Goal: Task Accomplishment & Management: Use online tool/utility

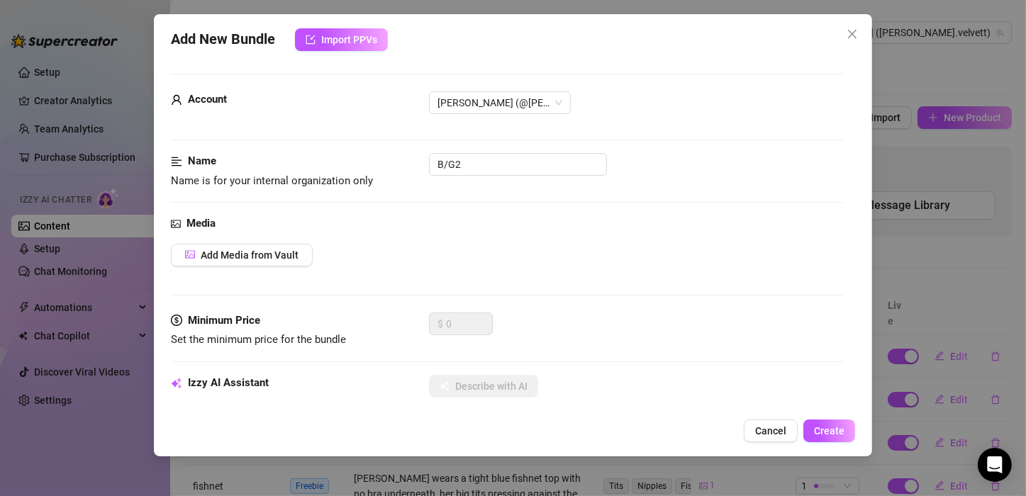
scroll to position [54, 0]
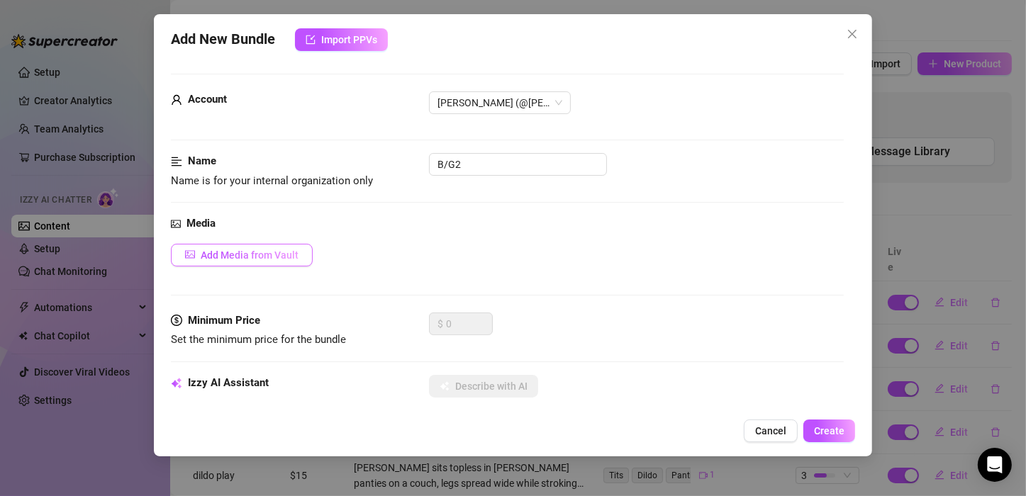
click at [281, 251] on span "Add Media from Vault" at bounding box center [250, 255] width 98 height 11
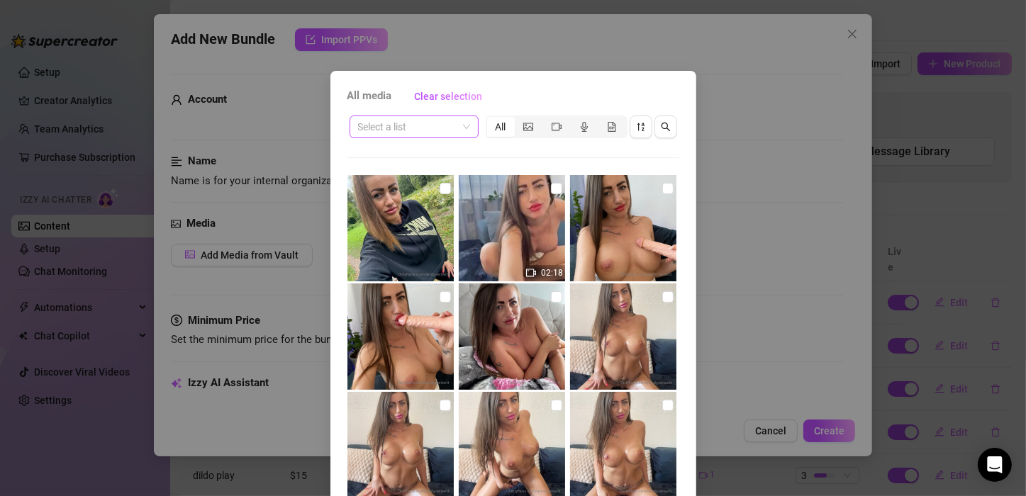
click at [395, 130] on input "search" at bounding box center [407, 126] width 99 height 21
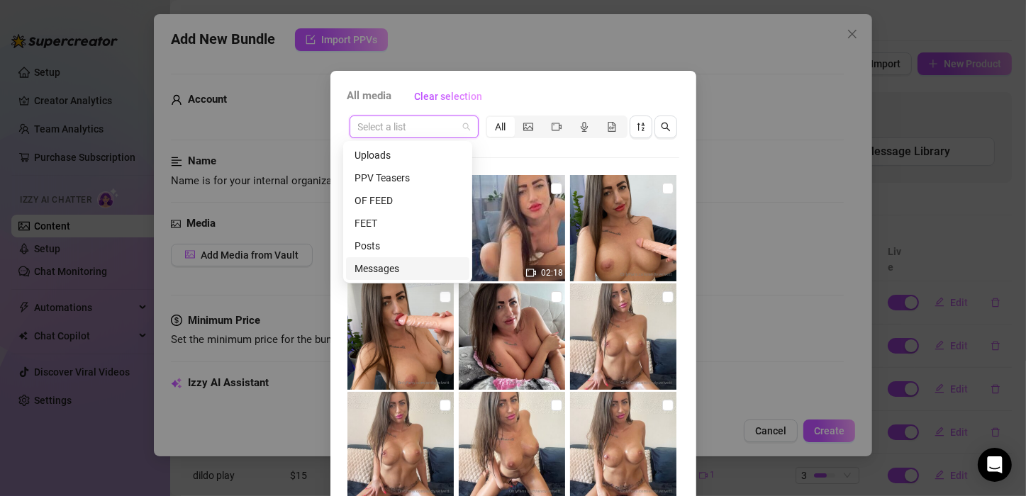
click at [379, 264] on div "Messages" at bounding box center [408, 269] width 106 height 16
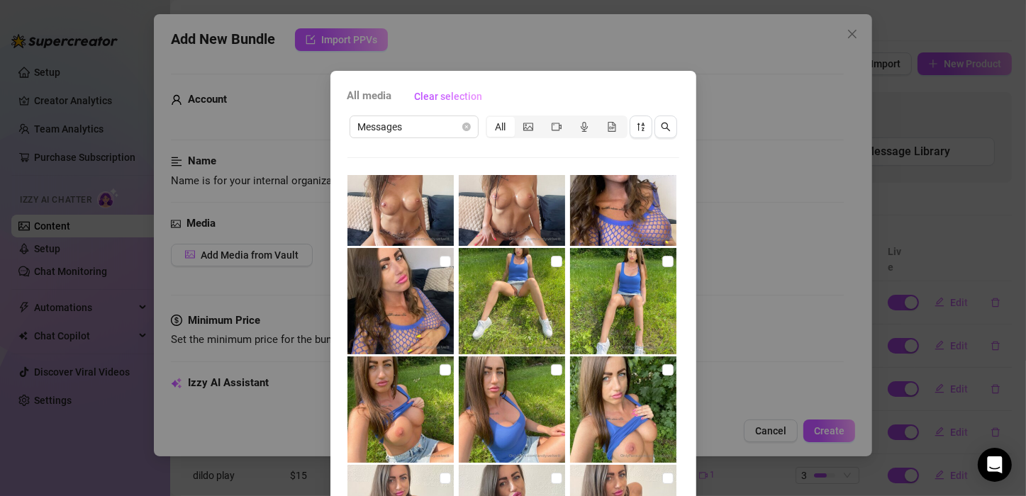
scroll to position [0, 0]
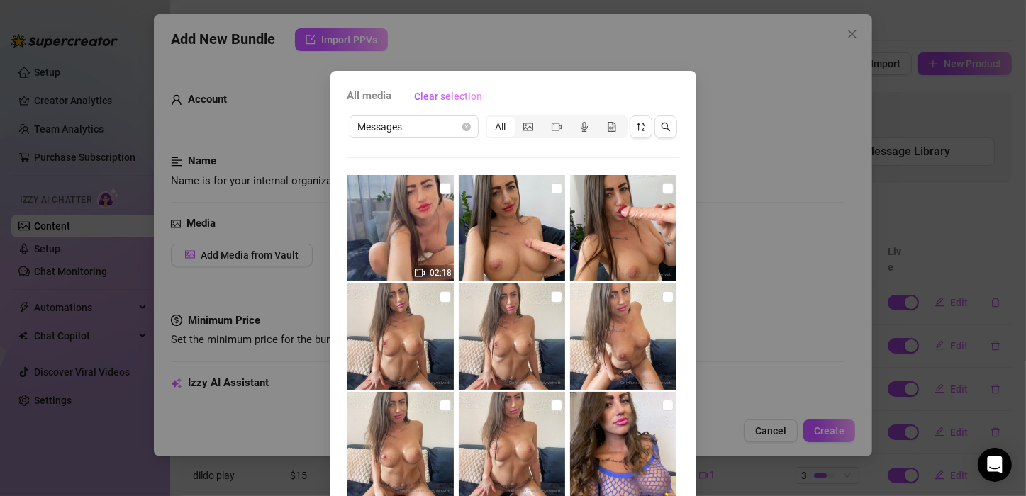
click at [732, 134] on div "All media Clear selection Messages All 02:18 25:40 09:52 08:11 14:07 Image plac…" at bounding box center [513, 248] width 1026 height 496
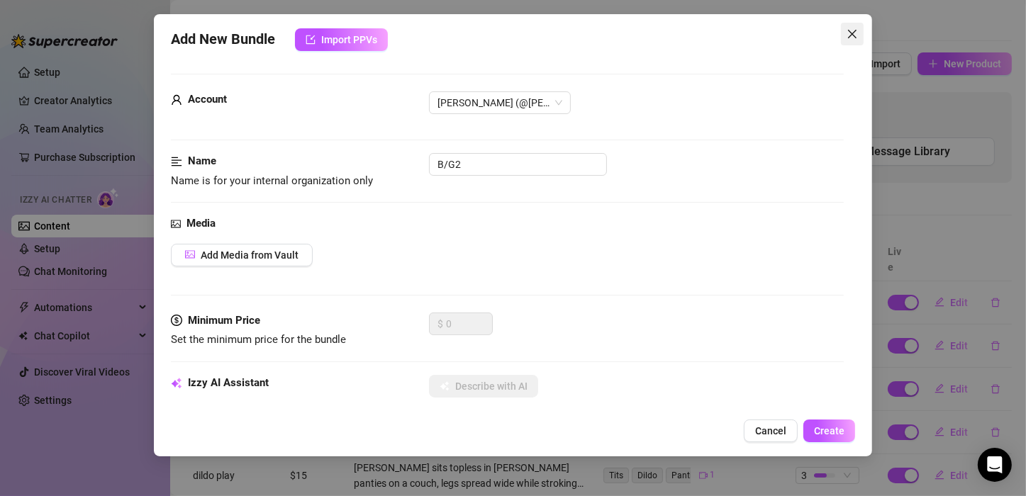
click at [849, 32] on icon "close" at bounding box center [852, 33] width 11 height 11
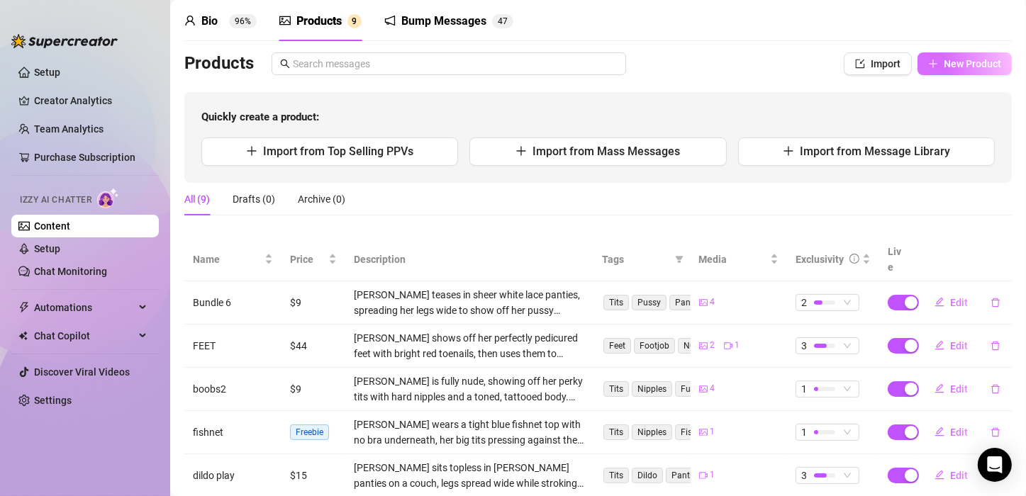
click at [944, 66] on span "New Product" at bounding box center [972, 63] width 57 height 11
type textarea "Type your message here..."
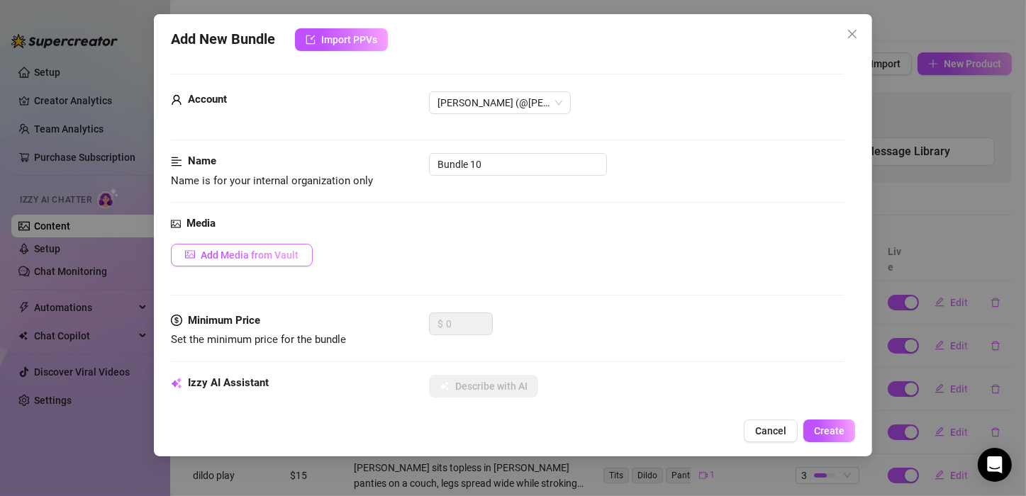
click at [291, 253] on span "Add Media from Vault" at bounding box center [250, 255] width 98 height 11
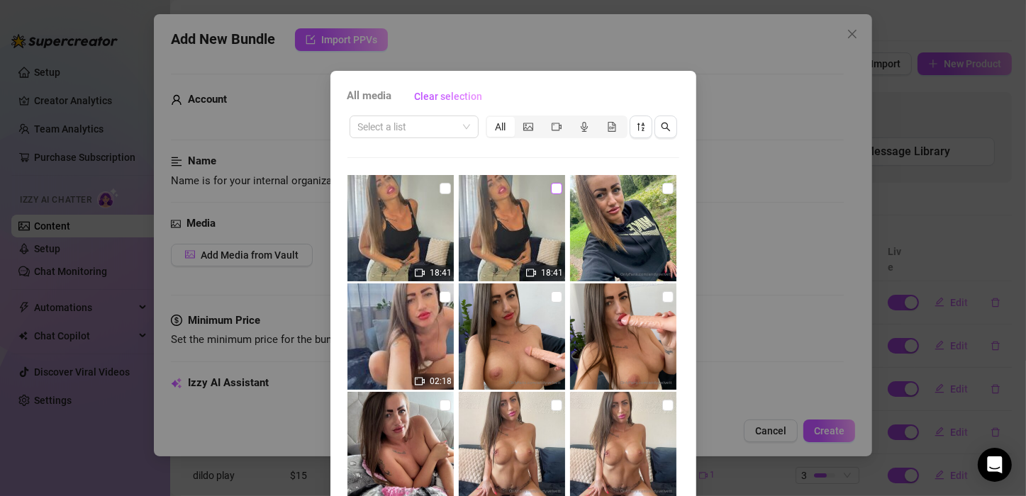
click at [551, 193] on input "checkbox" at bounding box center [556, 188] width 11 height 11
checkbox input "true"
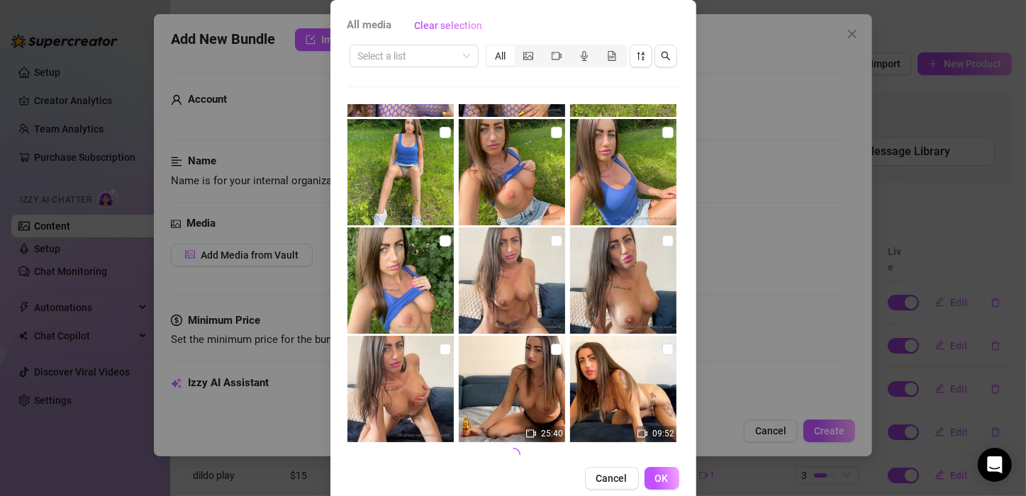
scroll to position [535, 0]
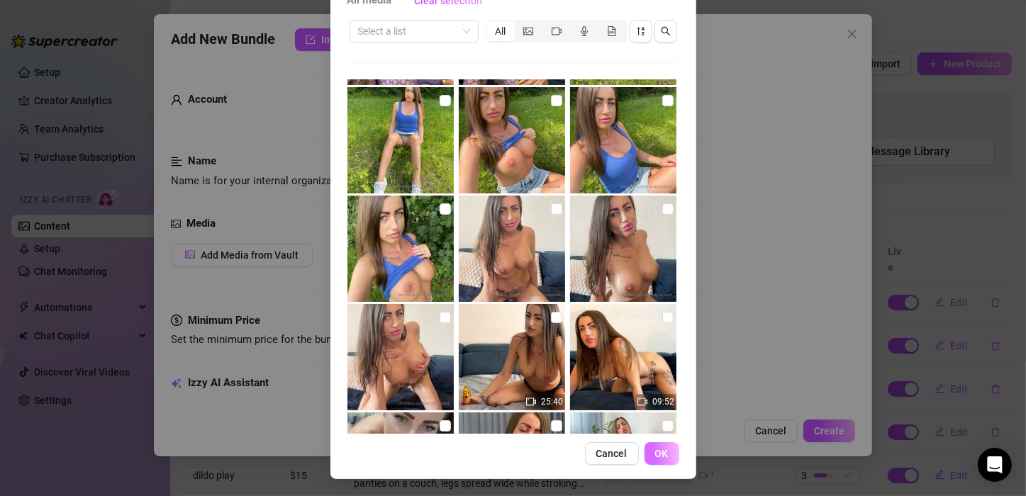
click at [658, 457] on span "OK" at bounding box center [661, 453] width 13 height 11
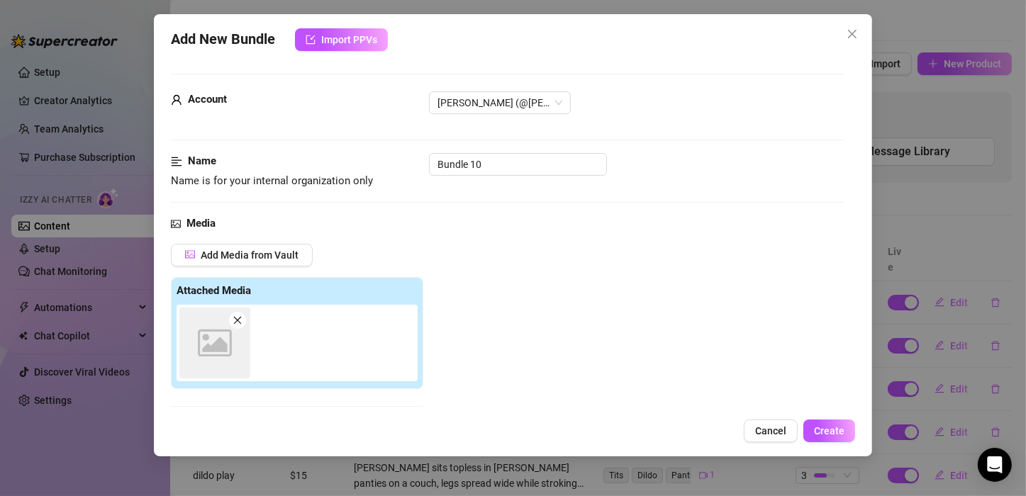
scroll to position [222, 0]
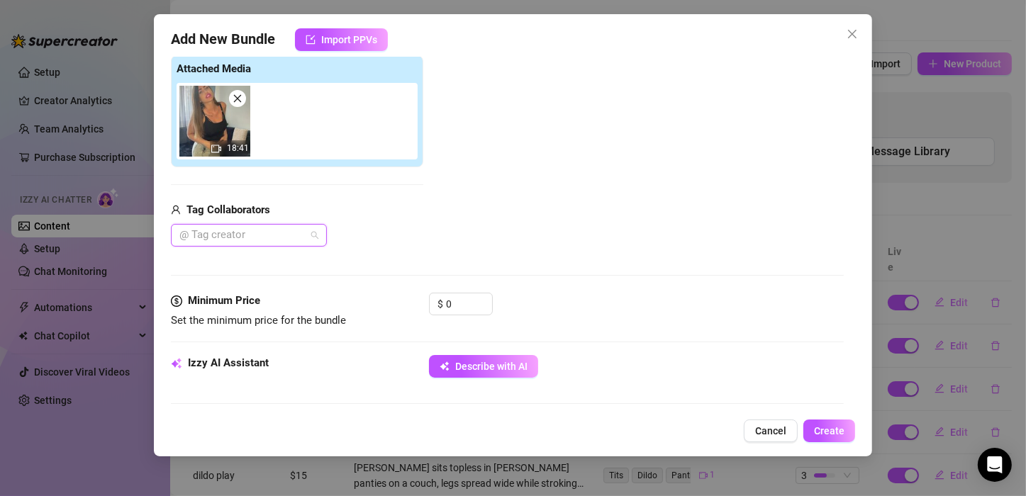
click at [292, 228] on div at bounding box center [241, 235] width 135 height 20
click at [251, 262] on div "[PERSON_NAME]" at bounding box center [248, 263] width 133 height 16
click at [558, 303] on div "$ 0" at bounding box center [636, 310] width 415 height 35
click at [465, 304] on input "0" at bounding box center [469, 304] width 46 height 21
type input "0"
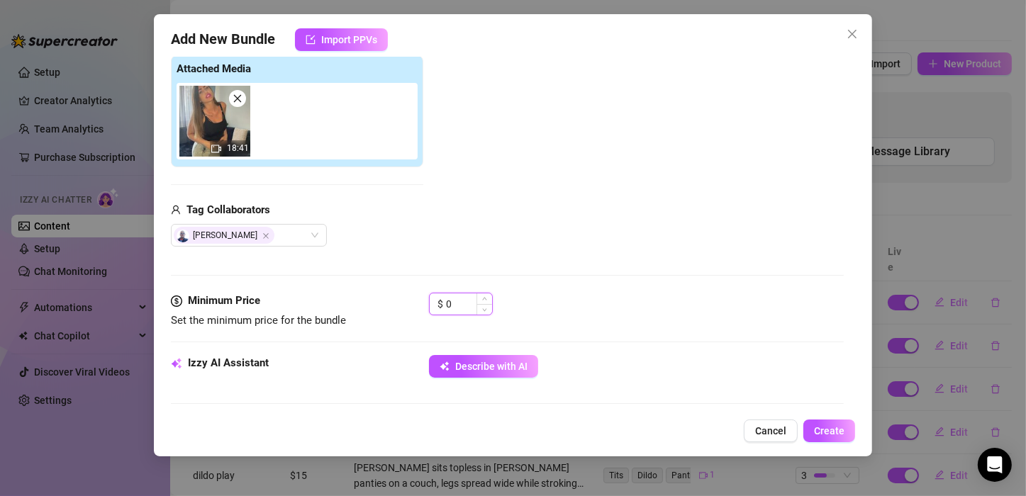
scroll to position [0, 0]
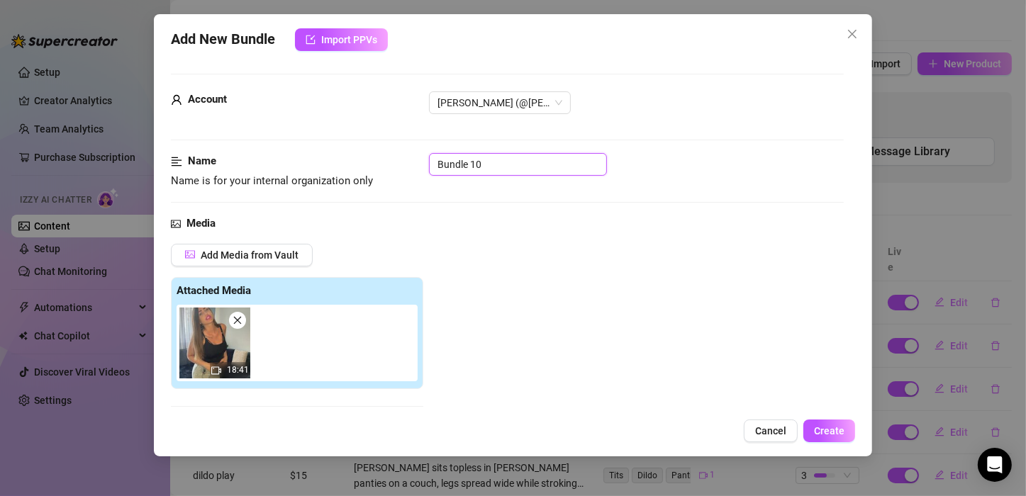
drag, startPoint x: 495, startPoint y: 168, endPoint x: 421, endPoint y: 162, distance: 74.0
click at [421, 162] on div "Name Name is for your internal organization only Bundle 10" at bounding box center [507, 171] width 673 height 36
type input "B/G"
click at [654, 158] on div "B/G" at bounding box center [636, 164] width 415 height 23
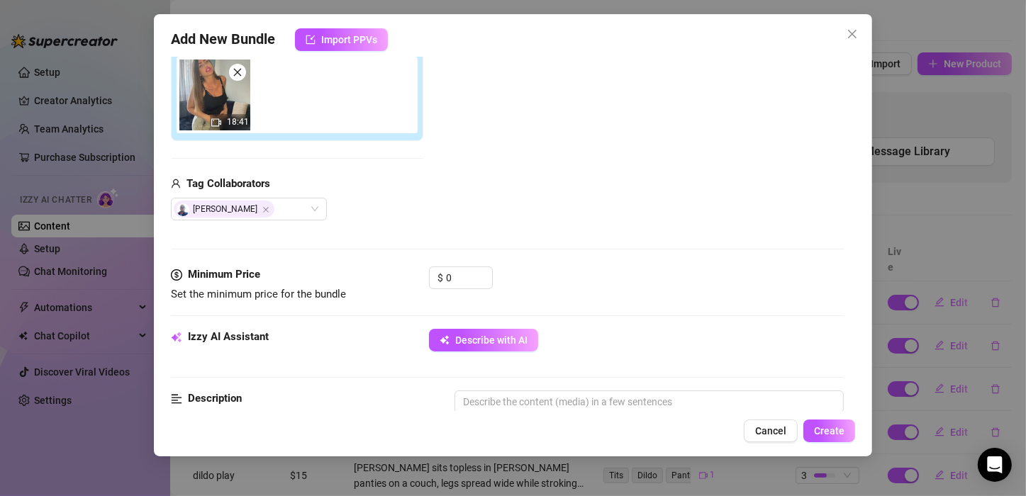
scroll to position [252, 0]
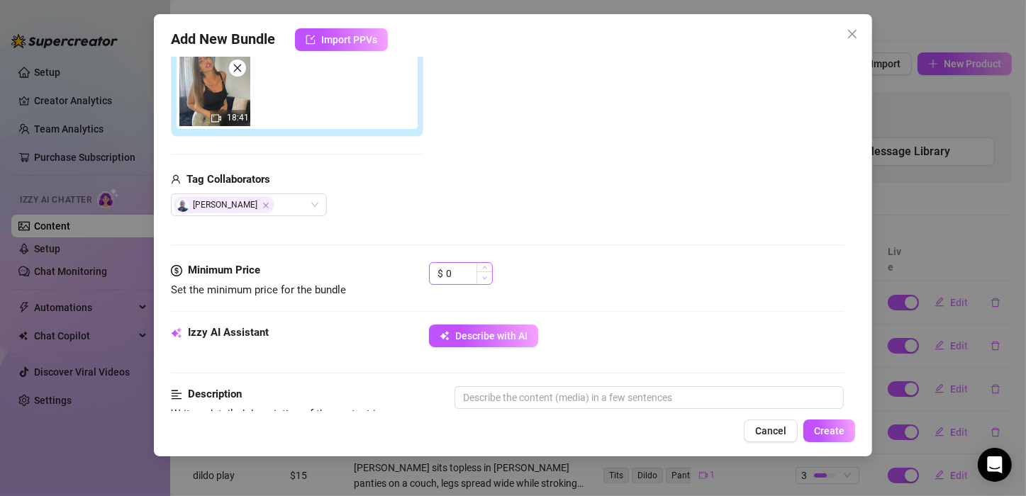
click at [481, 273] on span "Decrease Value" at bounding box center [484, 278] width 16 height 13
type input "0"
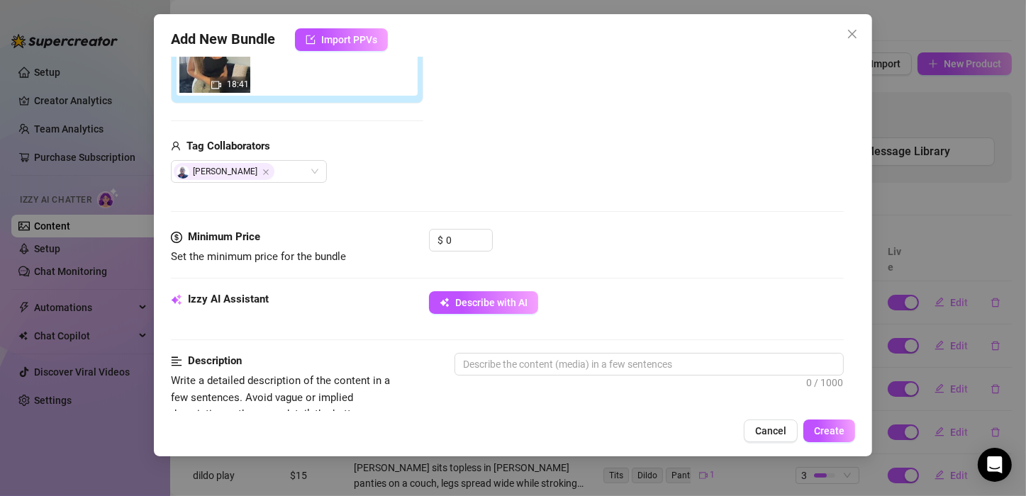
scroll to position [328, 0]
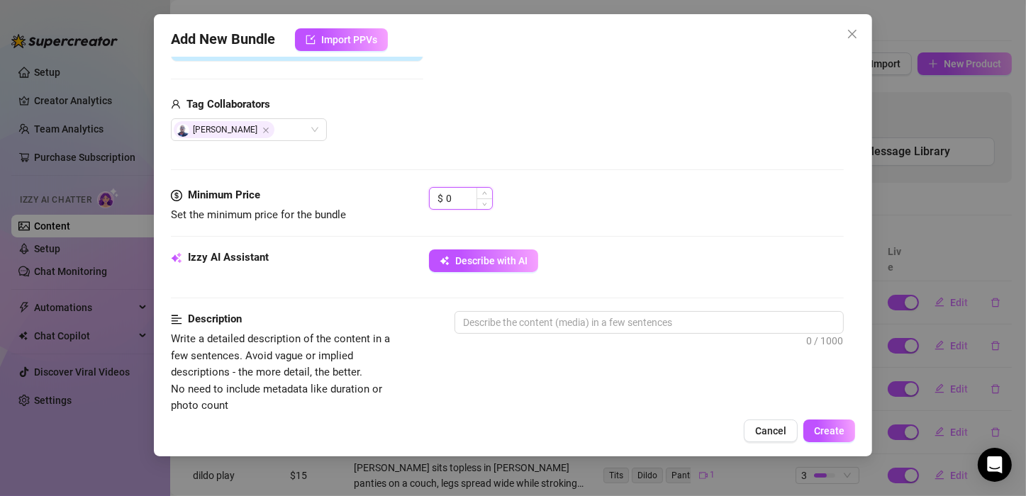
click at [470, 197] on input "0" at bounding box center [469, 198] width 46 height 21
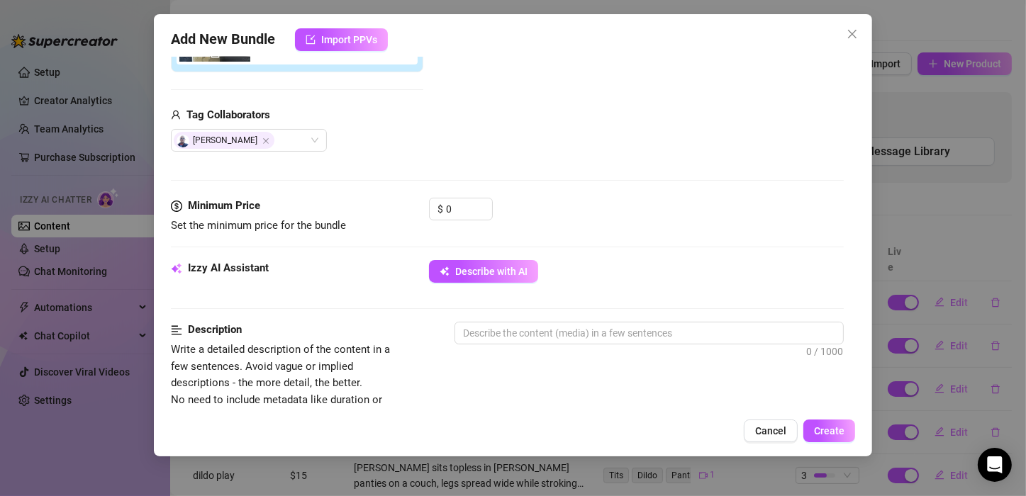
scroll to position [321, 0]
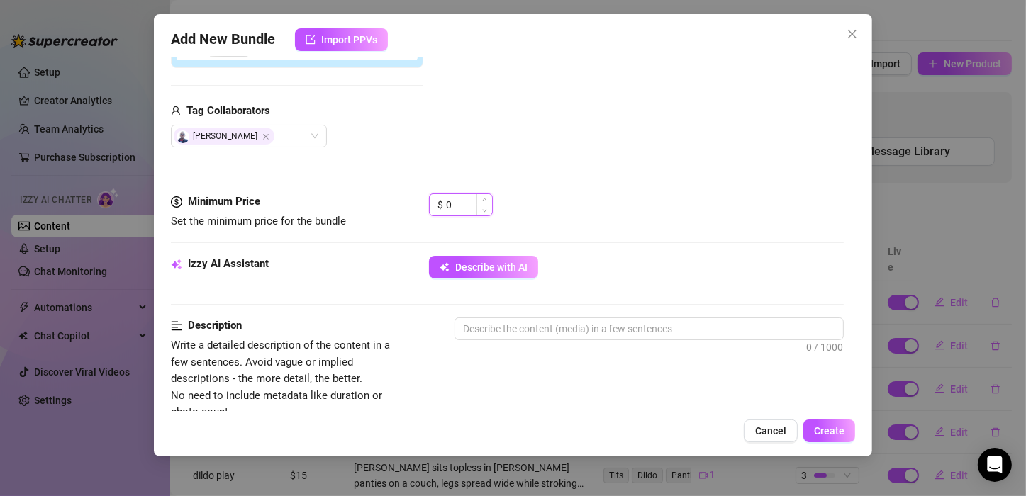
click at [454, 201] on input "0" at bounding box center [469, 204] width 46 height 21
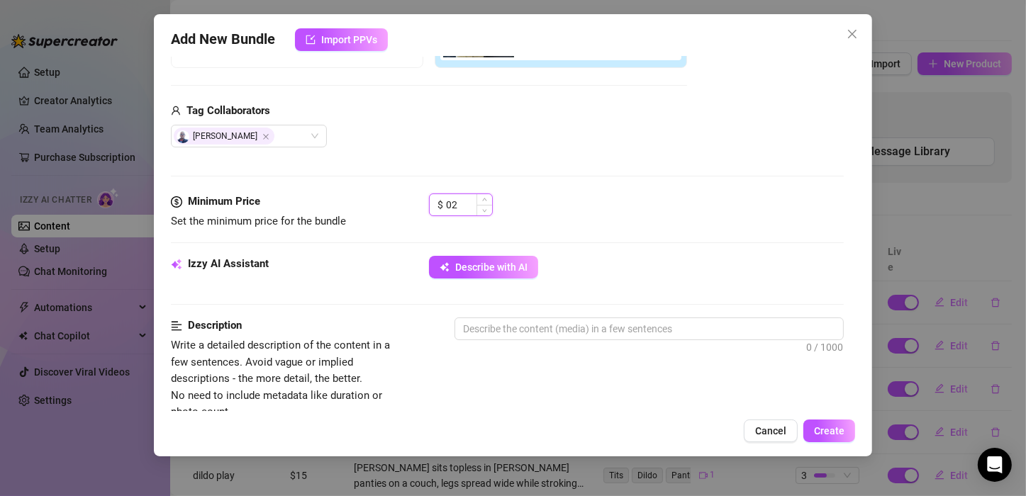
type input "0"
type input "2"
click at [578, 203] on div "$ 29" at bounding box center [636, 211] width 415 height 35
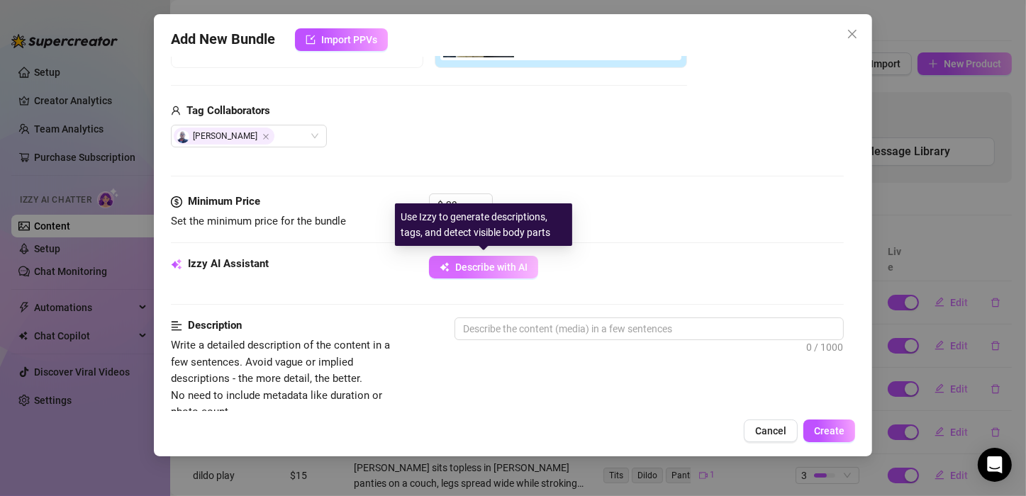
click at [487, 262] on span "Describe with AI" at bounding box center [491, 267] width 72 height 11
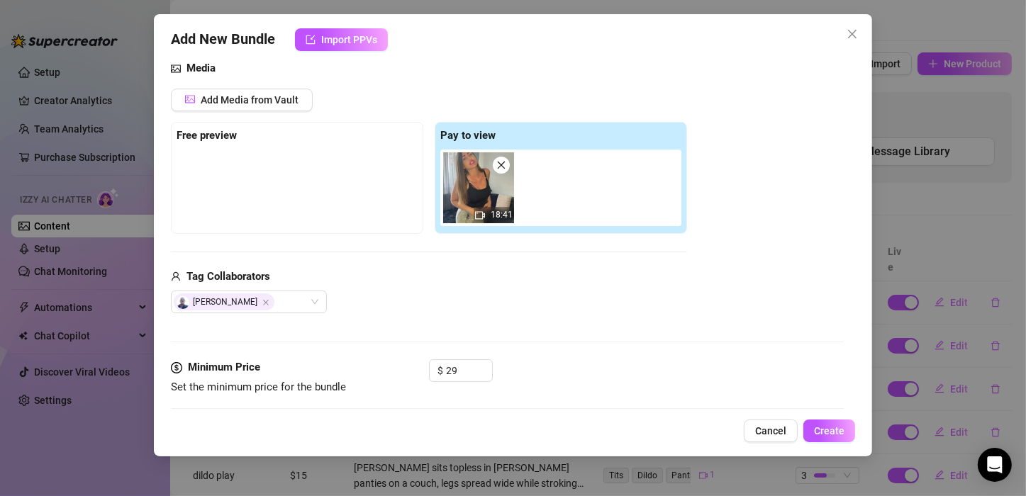
scroll to position [157, 0]
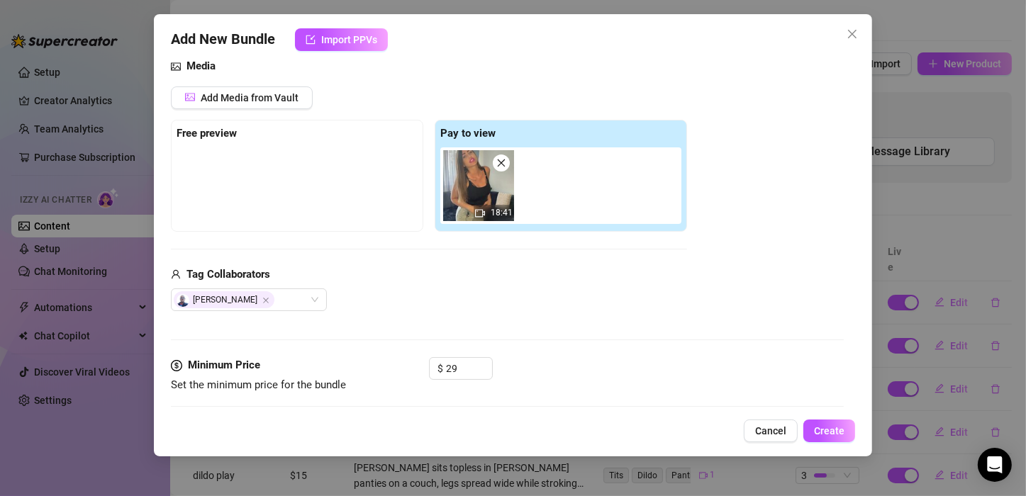
click at [504, 160] on icon "close" at bounding box center [502, 164] width 8 height 8
type input "0"
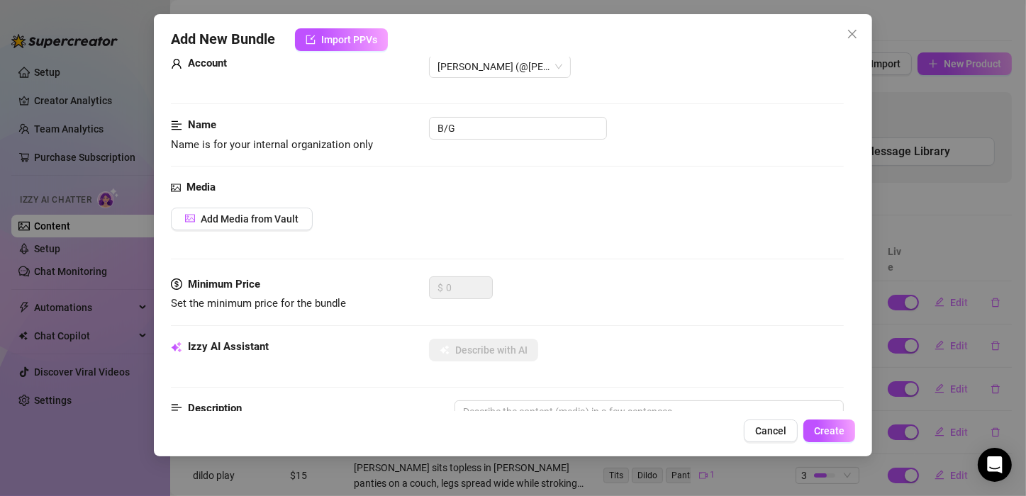
scroll to position [46, 0]
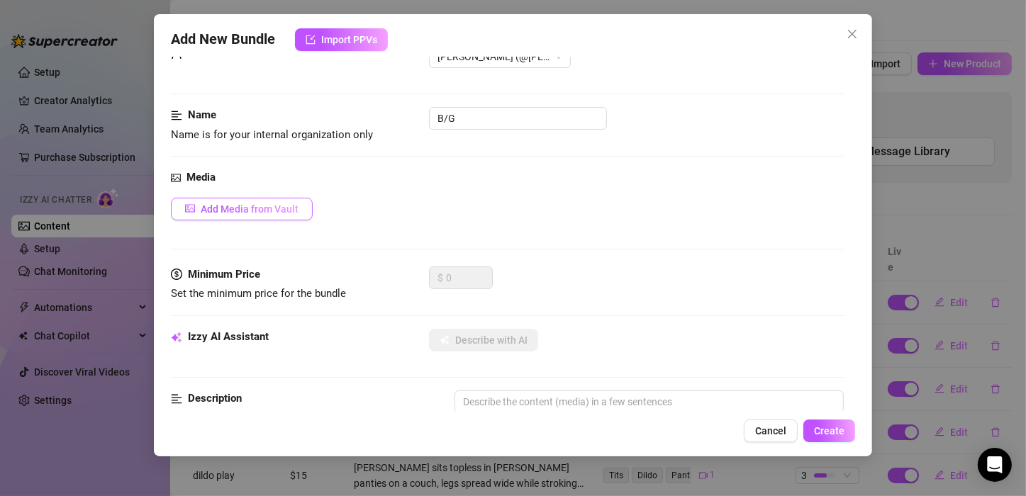
click at [277, 213] on span "Add Media from Vault" at bounding box center [250, 208] width 98 height 11
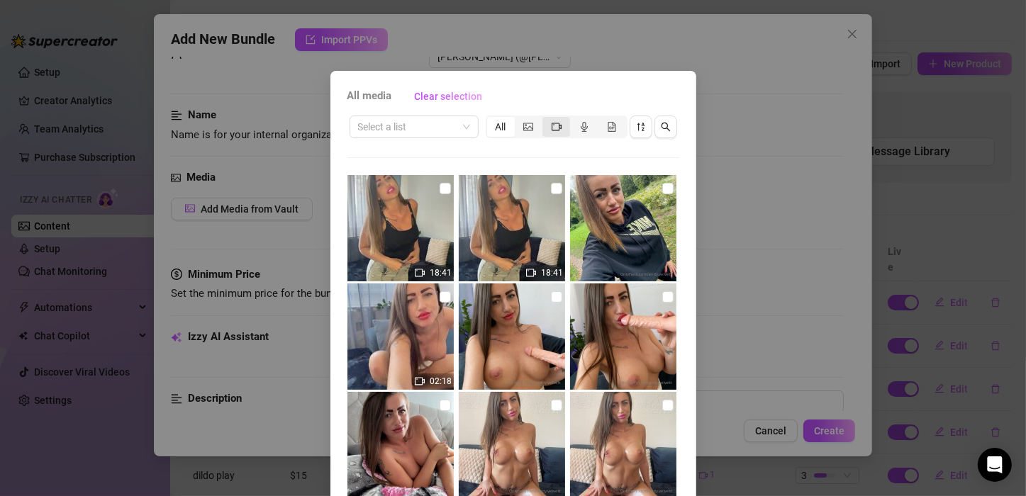
click at [544, 123] on div "segmented control" at bounding box center [556, 127] width 28 height 20
click at [546, 119] on input "segmented control" at bounding box center [546, 119] width 0 height 0
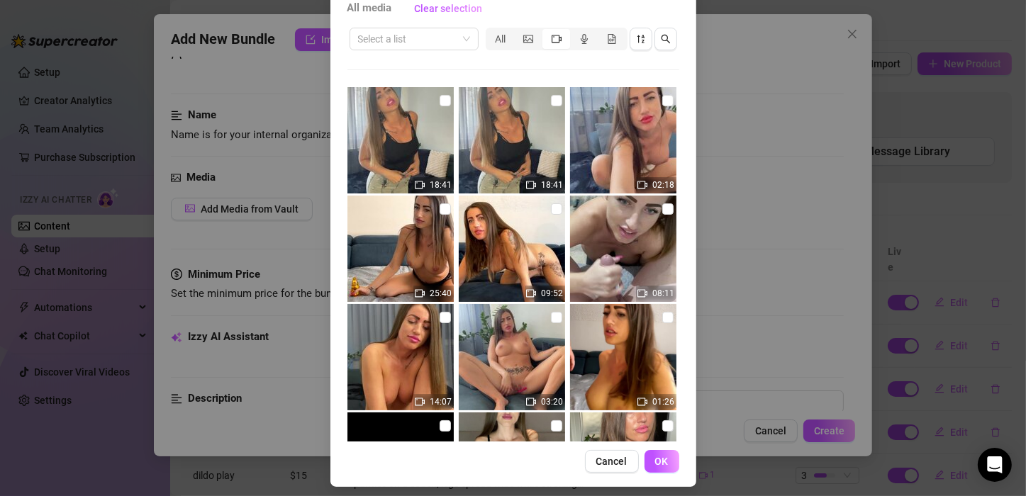
scroll to position [96, 0]
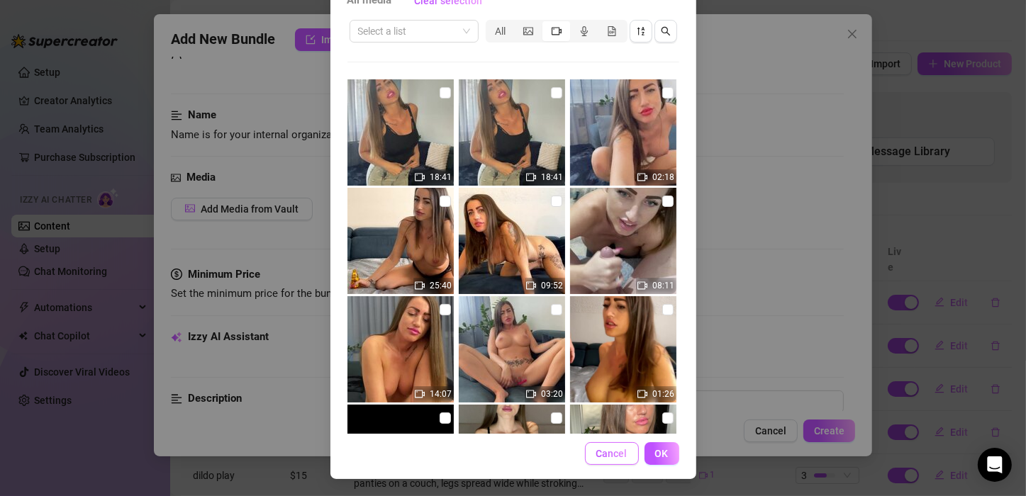
click at [608, 448] on span "Cancel" at bounding box center [611, 453] width 31 height 11
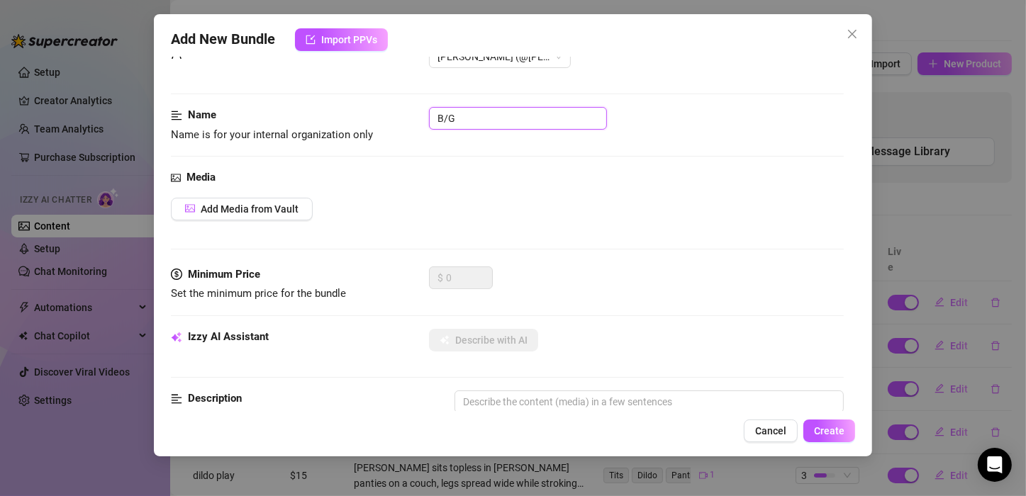
drag, startPoint x: 468, startPoint y: 121, endPoint x: 422, endPoint y: 118, distance: 46.2
click at [422, 118] on div "Name Name is for your internal organization only B/G" at bounding box center [507, 125] width 673 height 36
type input "outdoor"
click at [271, 208] on span "Add Media from Vault" at bounding box center [250, 208] width 98 height 11
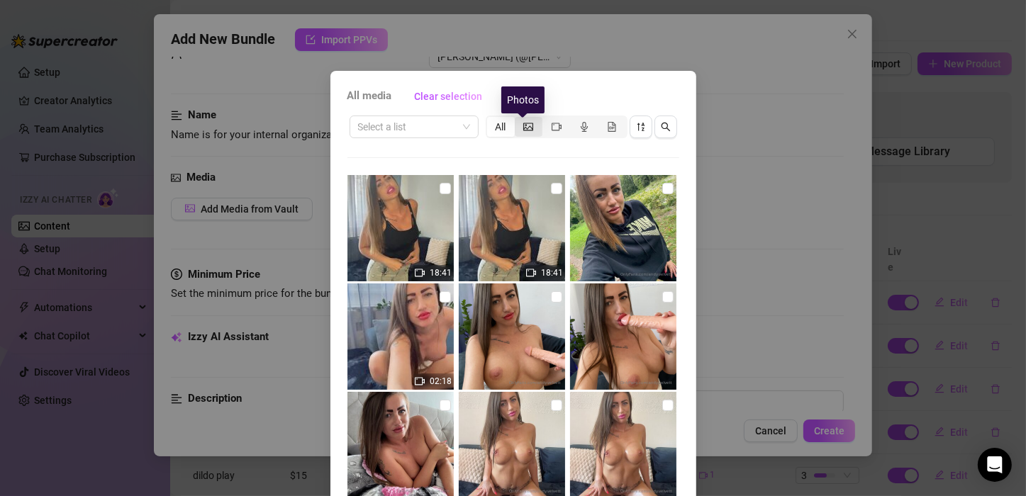
click at [526, 126] on icon "picture" at bounding box center [528, 127] width 10 height 10
click at [518, 119] on input "segmented control" at bounding box center [518, 119] width 0 height 0
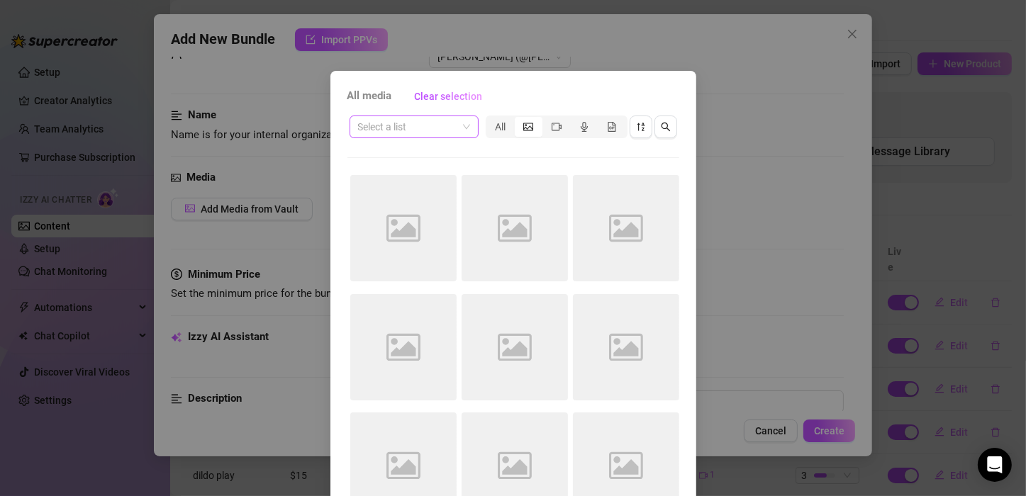
click at [430, 129] on input "search" at bounding box center [407, 126] width 99 height 21
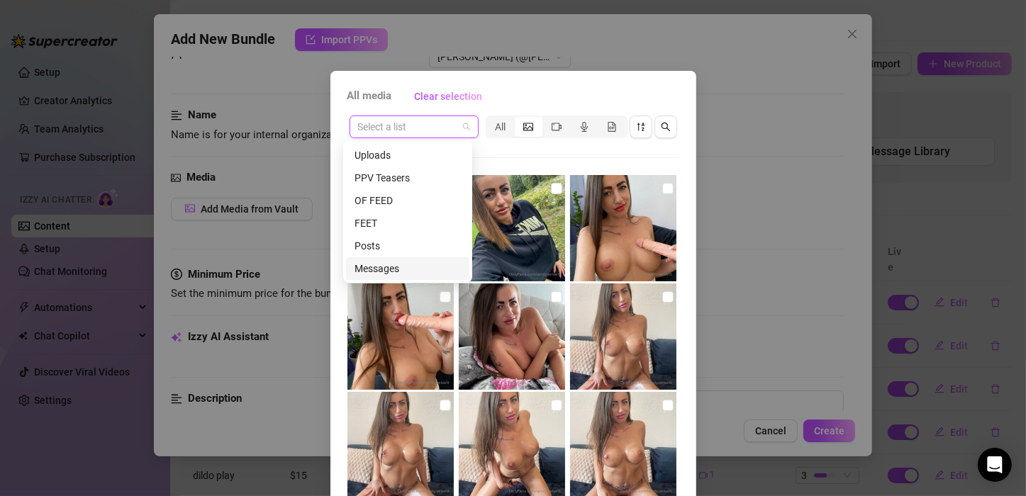
click at [400, 270] on div "Messages" at bounding box center [408, 269] width 106 height 16
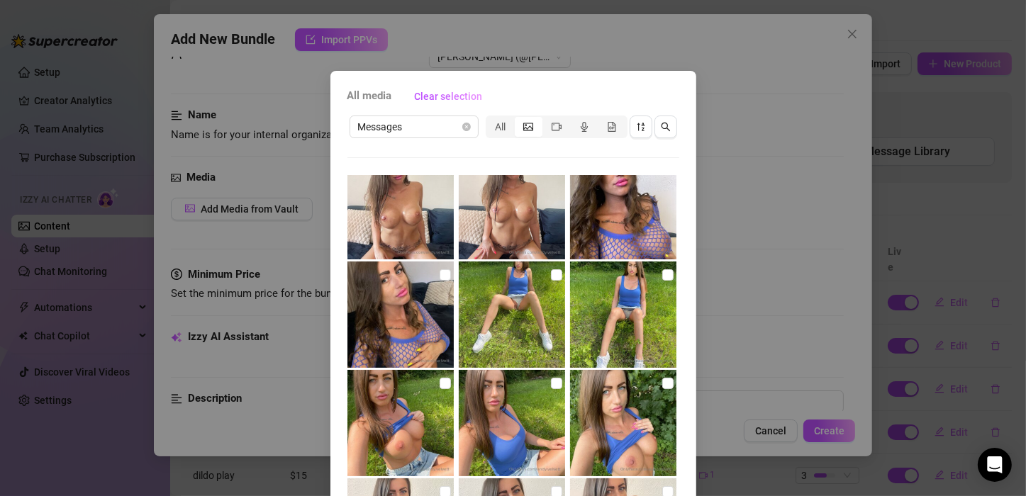
scroll to position [345, 0]
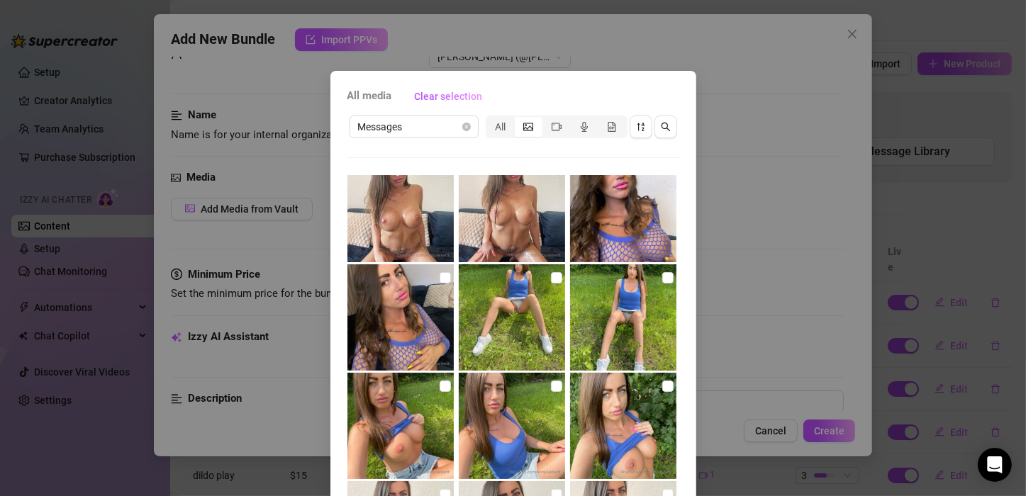
click at [771, 133] on div "All media Clear selection Messages All 18:41 18:41 02:18 25:40 09:52 08:11 14:0…" at bounding box center [513, 248] width 1026 height 496
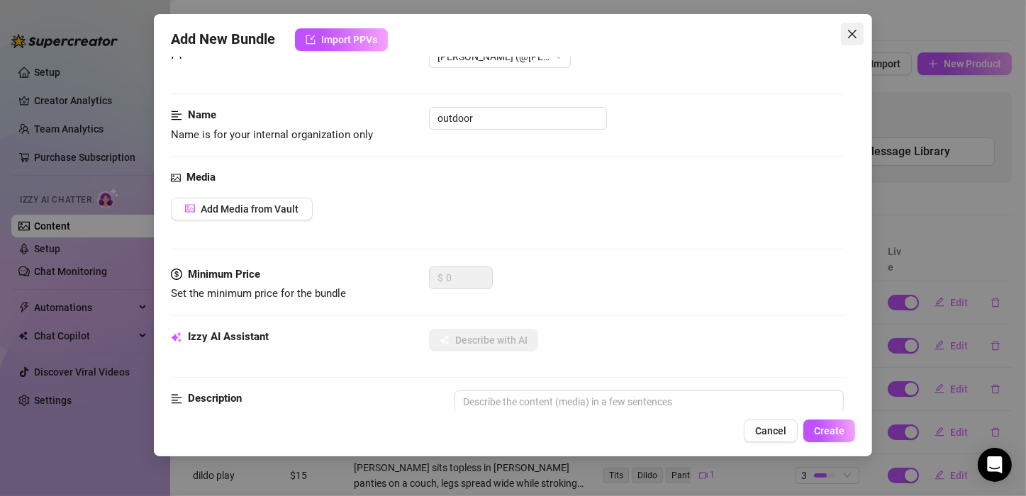
click at [853, 38] on icon "close" at bounding box center [852, 33] width 11 height 11
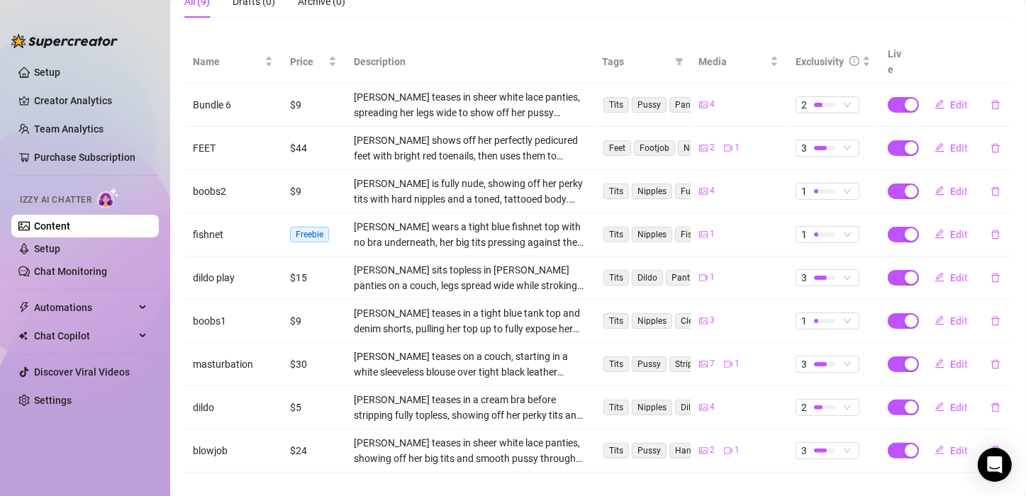
scroll to position [252, 0]
click at [950, 315] on span "Edit" at bounding box center [959, 320] width 18 height 11
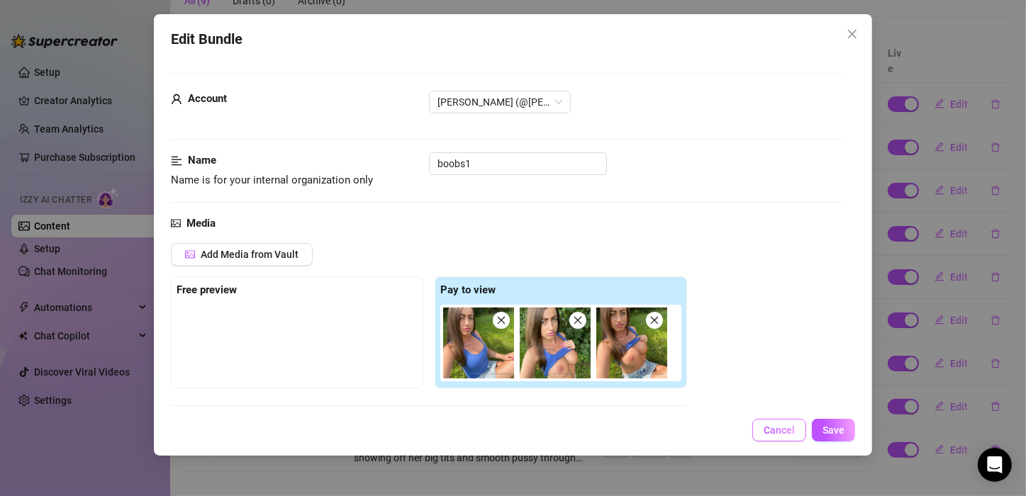
click at [793, 428] on span "Cancel" at bounding box center [779, 430] width 31 height 11
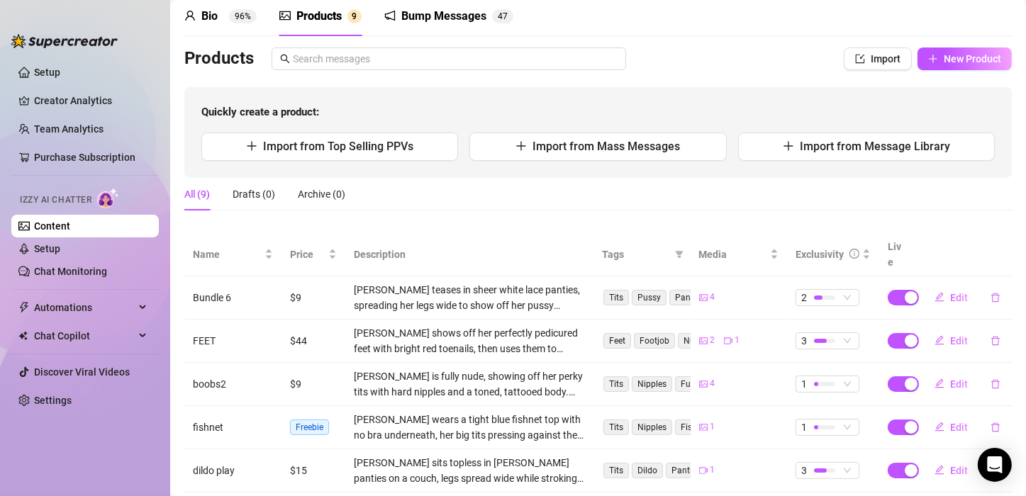
scroll to position [23, 0]
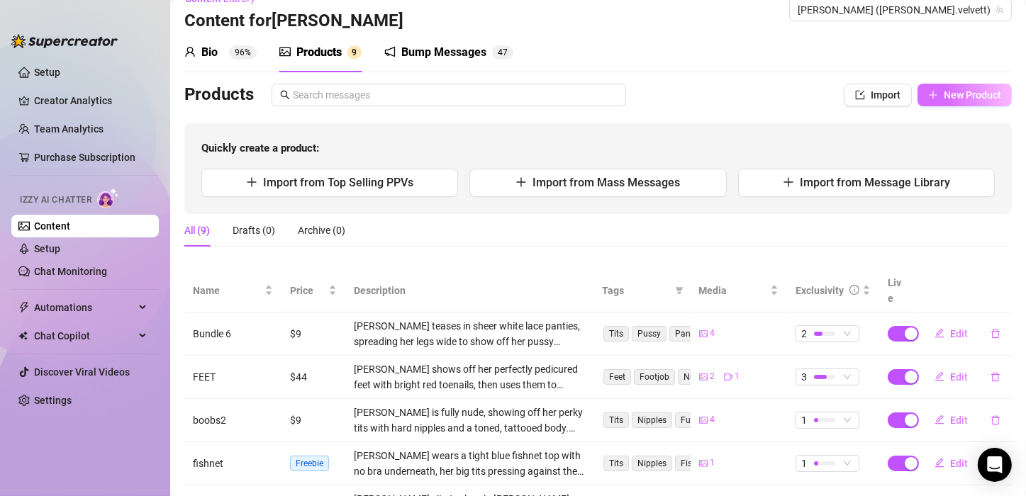
click at [954, 94] on span "New Product" at bounding box center [972, 94] width 57 height 11
type textarea "Type your message here..."
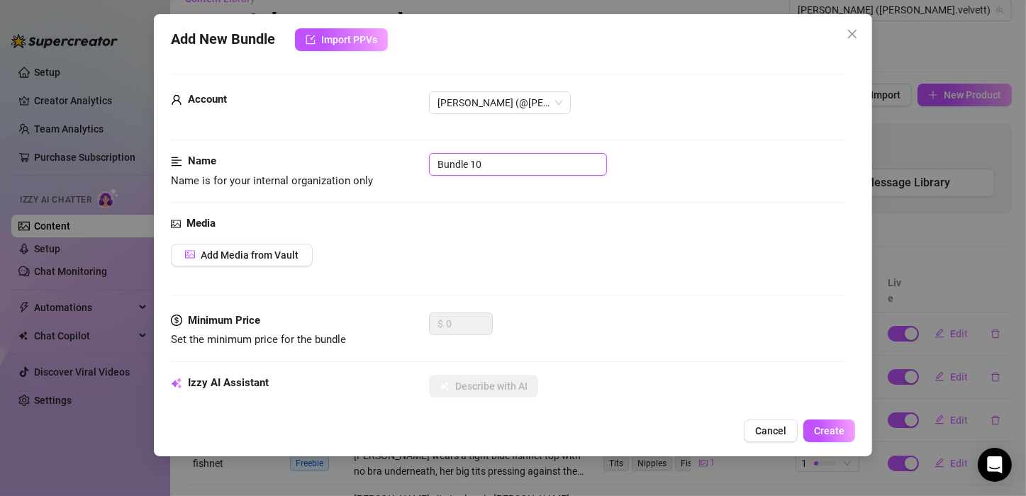
drag, startPoint x: 517, startPoint y: 172, endPoint x: 418, endPoint y: 173, distance: 99.3
click at [418, 173] on div "Name Name is for your internal organization only Bundle 10" at bounding box center [507, 171] width 673 height 36
type input "nude"
click at [274, 254] on span "Add Media from Vault" at bounding box center [250, 255] width 98 height 11
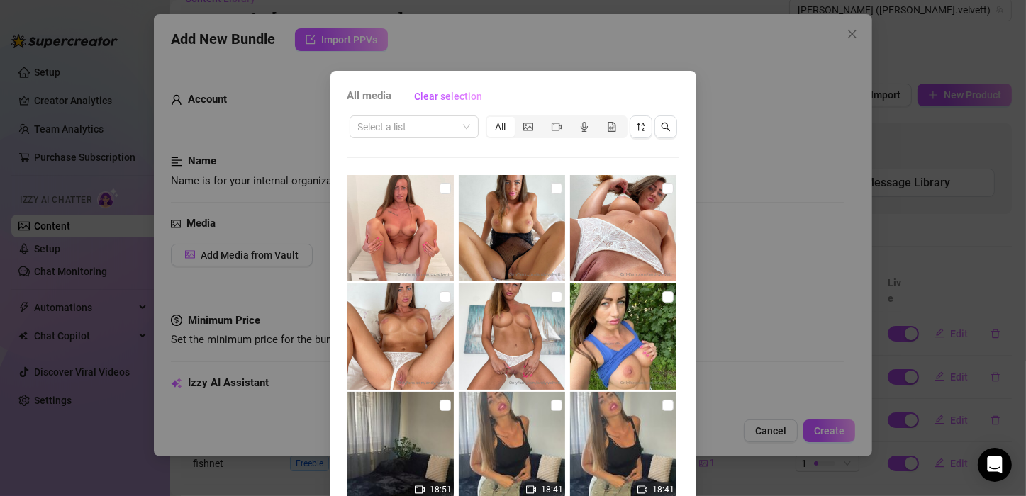
click at [412, 216] on img at bounding box center [400, 228] width 106 height 106
checkbox input "true"
click at [501, 198] on img at bounding box center [512, 228] width 106 height 106
checkbox input "true"
click at [609, 201] on img at bounding box center [623, 228] width 106 height 106
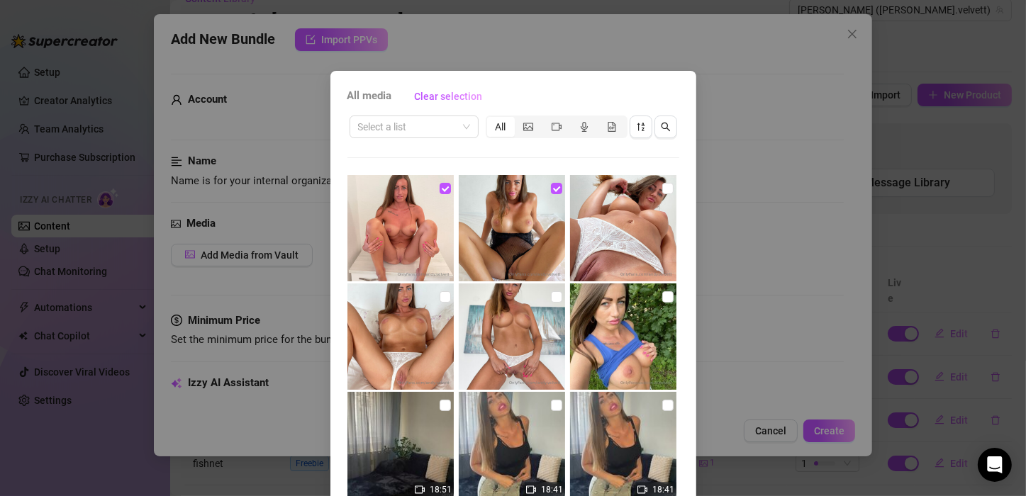
checkbox input "true"
click at [510, 316] on img at bounding box center [512, 337] width 106 height 106
checkbox input "true"
click at [417, 303] on img at bounding box center [400, 337] width 106 height 106
checkbox input "true"
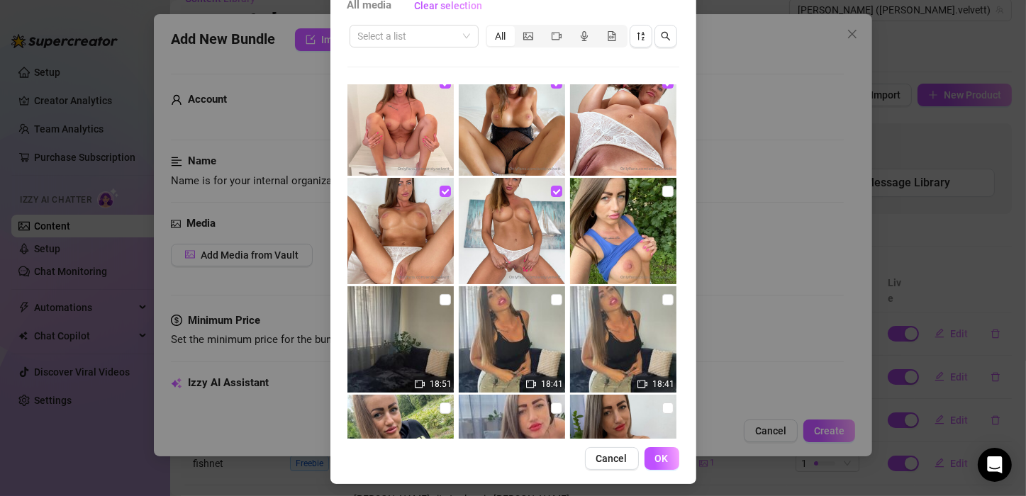
scroll to position [0, 0]
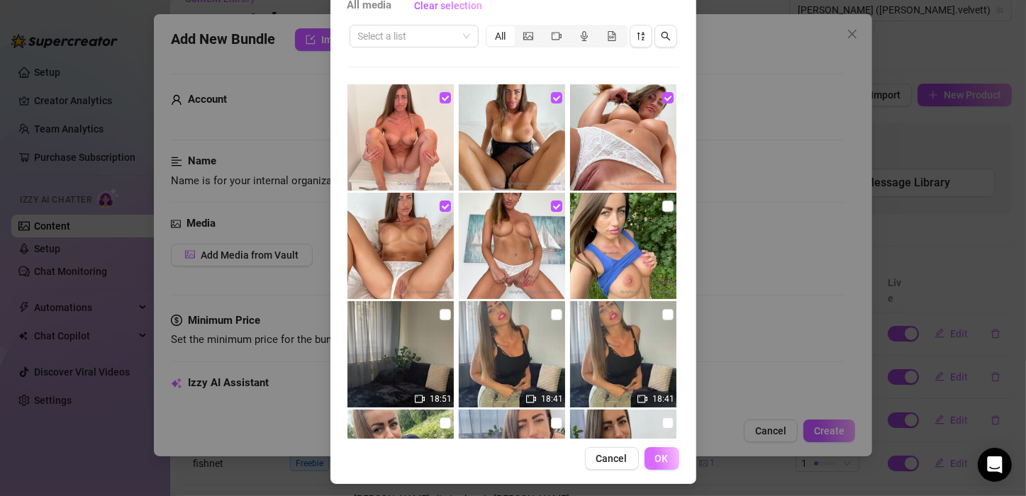
click at [662, 450] on button "OK" at bounding box center [661, 458] width 35 height 23
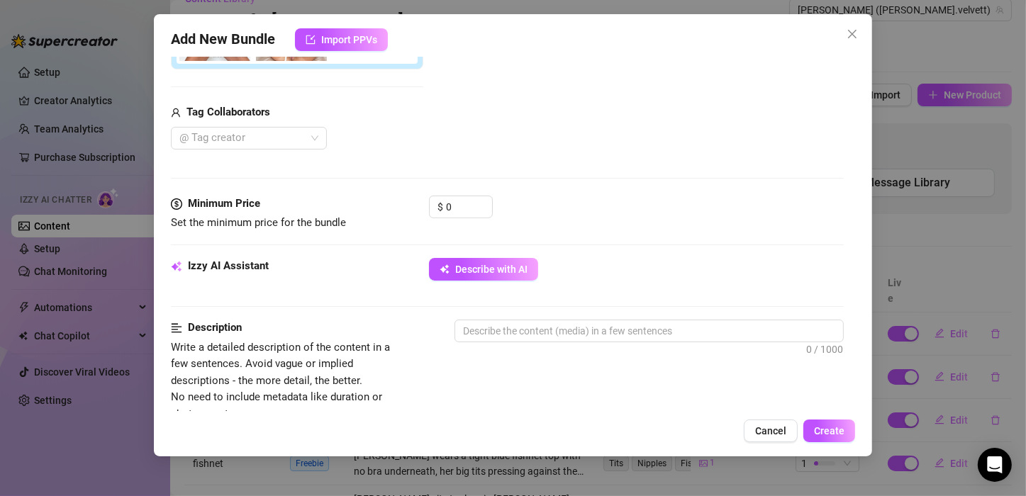
scroll to position [473, 0]
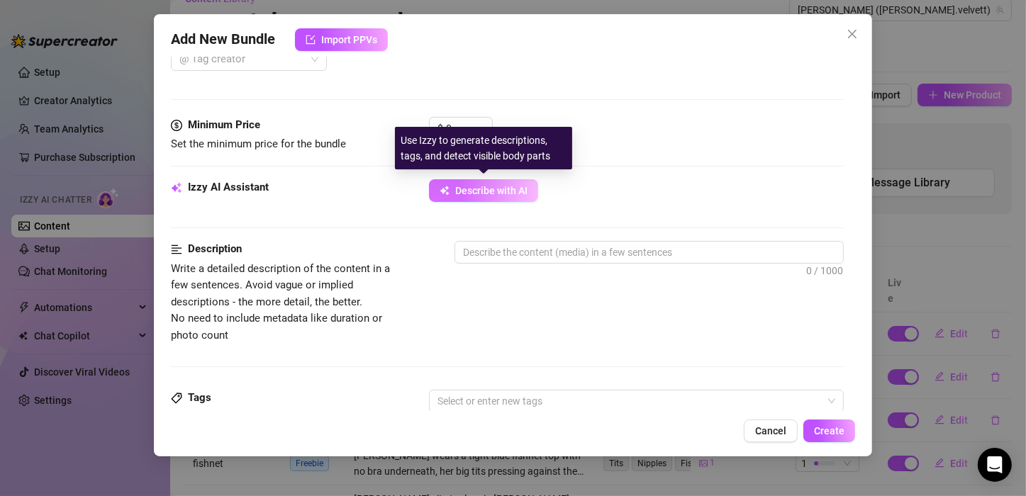
click at [469, 187] on span "Describe with AI" at bounding box center [491, 190] width 72 height 11
type textarea "[PERSON_NAME]"
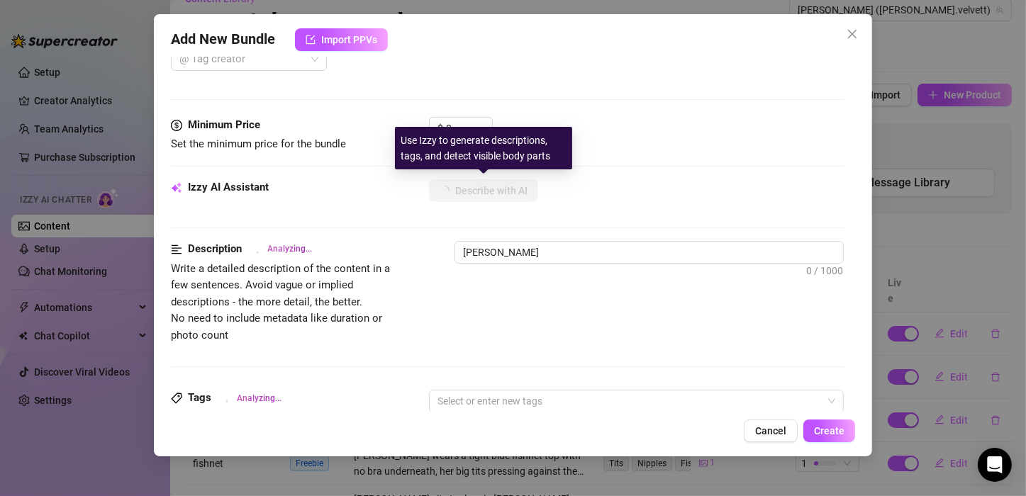
type textarea "[PERSON_NAME]"
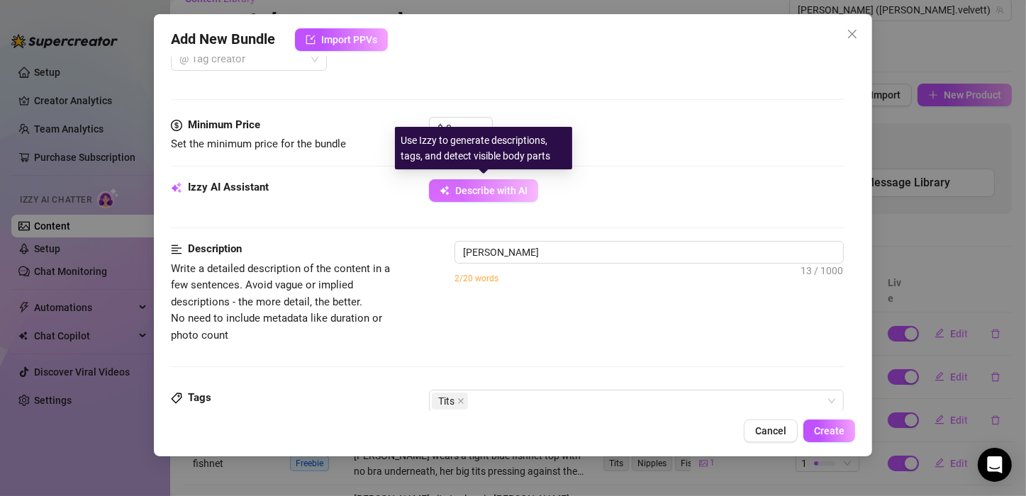
type textarea "[PERSON_NAME] in"
type textarea "[PERSON_NAME] in sheer"
type textarea "[PERSON_NAME] teases in [PERSON_NAME]"
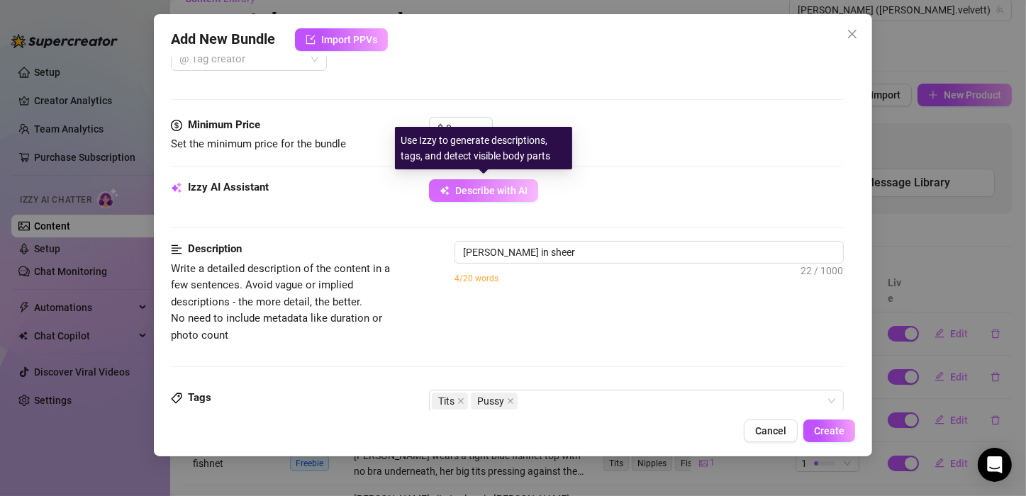
type textarea "[PERSON_NAME] teases in [PERSON_NAME]"
type textarea "[PERSON_NAME] teases in sheer white lace"
type textarea "[PERSON_NAME] in sheer white lace panties,"
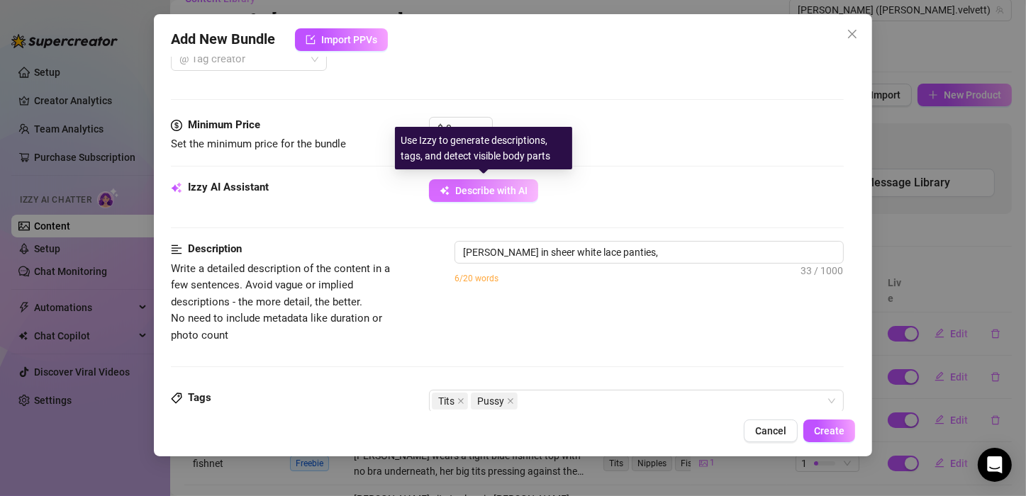
type textarea "[PERSON_NAME] teases in sheer white lace panties, showing"
type textarea "[PERSON_NAME] teases in sheer white lace panties, showing off"
type textarea "[PERSON_NAME] teases in sheer white lace panties, showing off her"
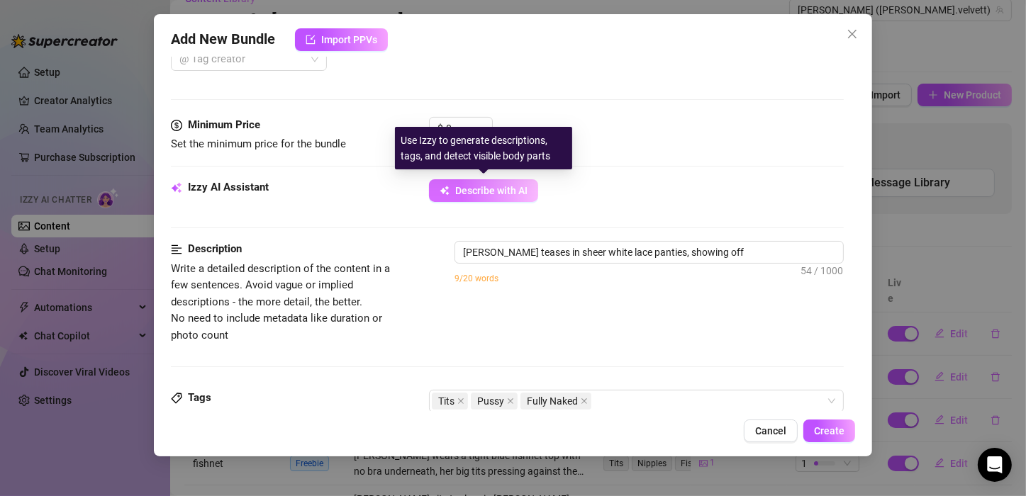
type textarea "[PERSON_NAME] teases in sheer white lace panties, showing off her"
type textarea "[PERSON_NAME] teases in sheer white lace panties, showing off her big"
type textarea "[PERSON_NAME] teases in sheer white lace panties, showing off her big bare"
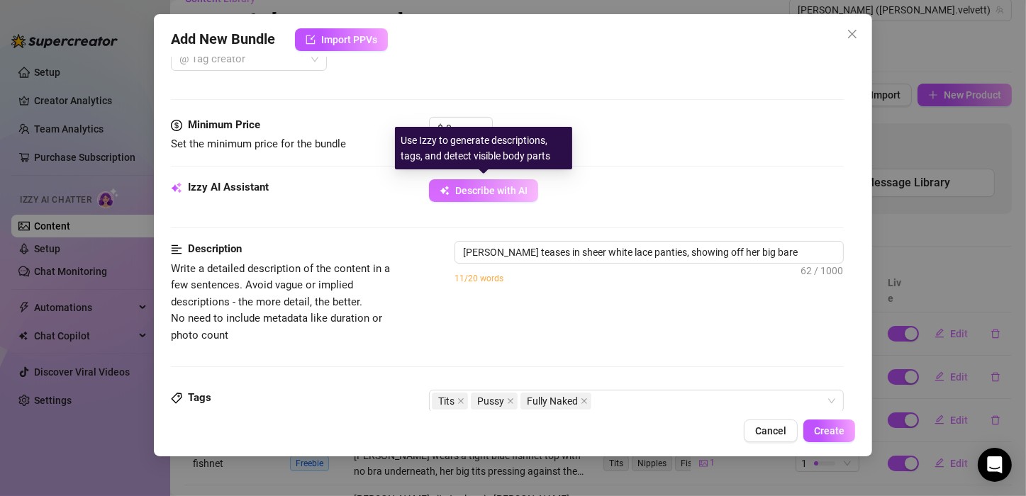
type textarea "[PERSON_NAME] teases in sheer white lace panties, showing off her big bare tits"
type textarea "[PERSON_NAME] teases in sheer white lace panties, showing off her big bare tits…"
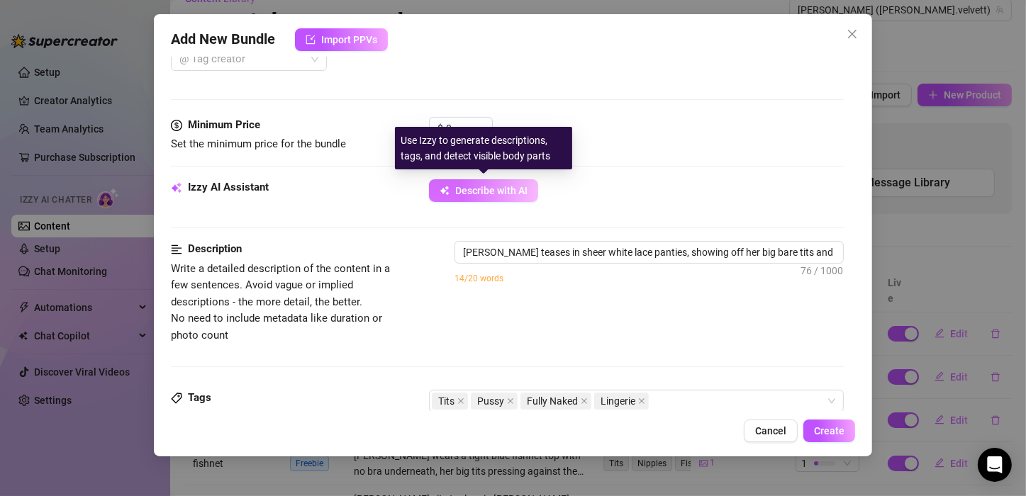
type textarea "[PERSON_NAME] teases in sheer white lace panties, showing off her big bare tits…"
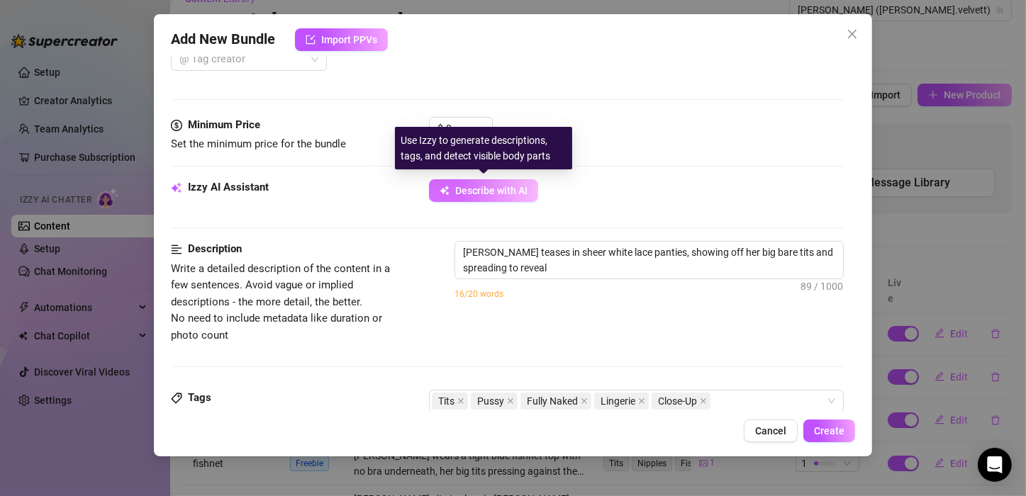
type textarea "[PERSON_NAME] teases in sheer white lace panties, showing off her big bare tits…"
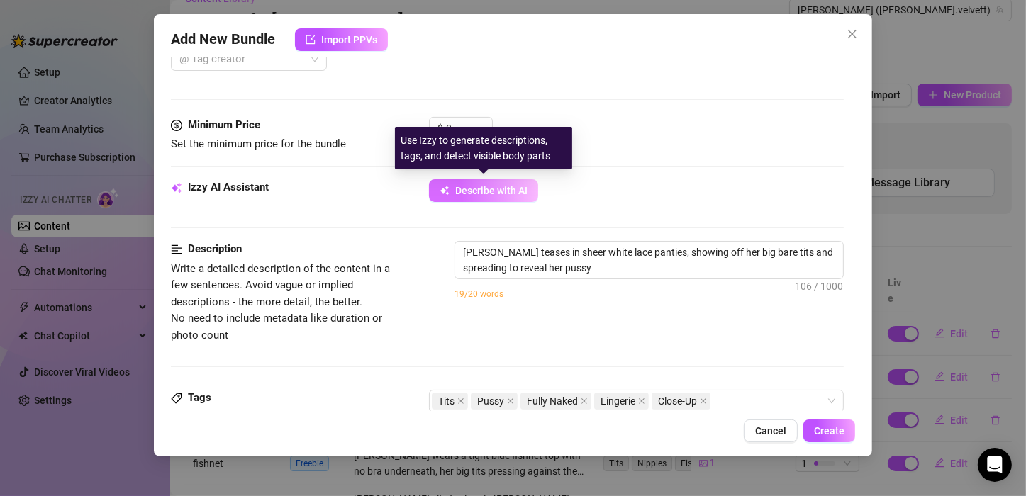
type textarea "[PERSON_NAME] teases in sheer white lace panties, showing off her big bare tits…"
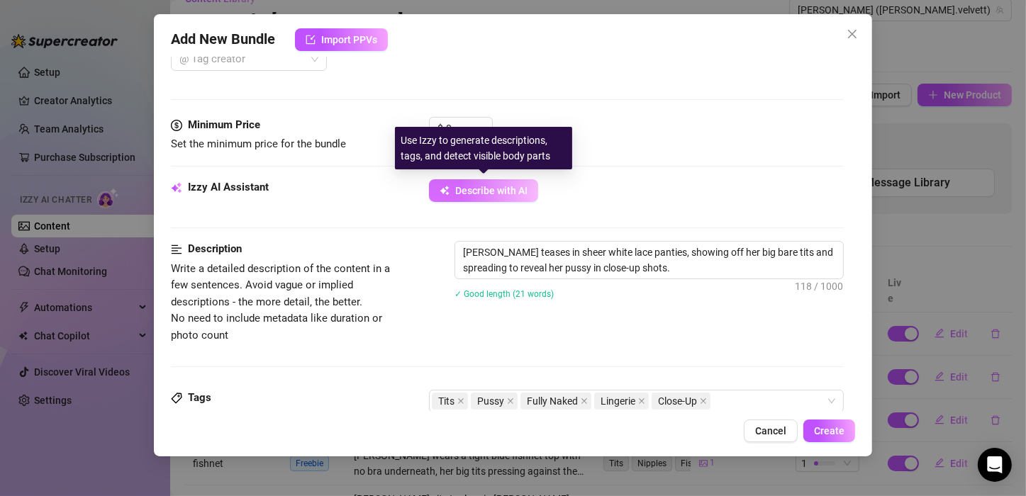
type textarea "[PERSON_NAME] teases in sheer white lace panties, showing off her big bare tits…"
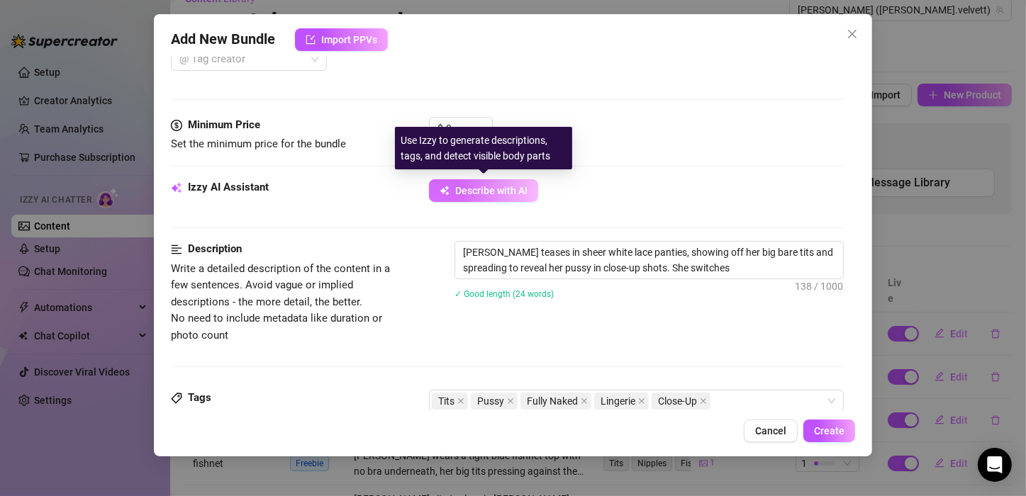
type textarea "[PERSON_NAME] teases in sheer white lace panties, showing off her big bare tits…"
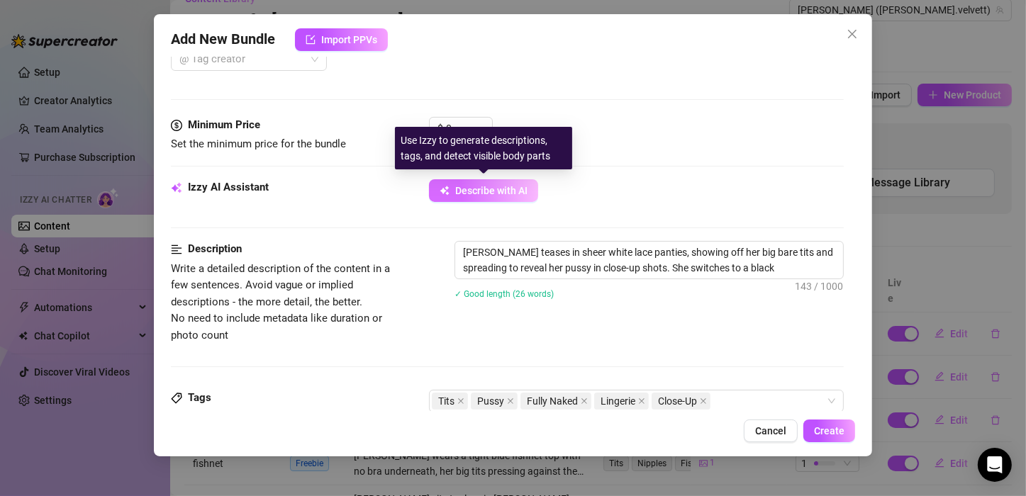
type textarea "[PERSON_NAME] teases in sheer white lace panties, showing off her big bare tits…"
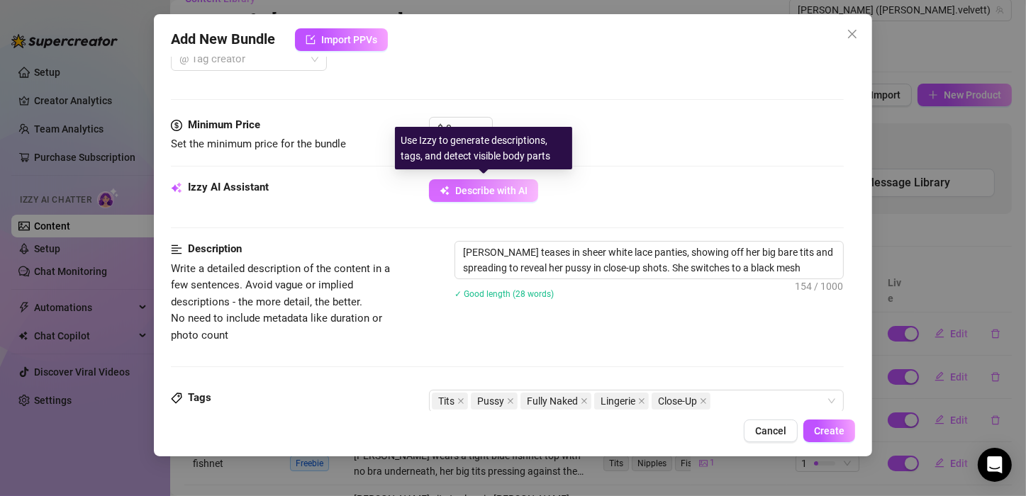
type textarea "[PERSON_NAME] teases in sheer white lace panties, showing off her big bare tits…"
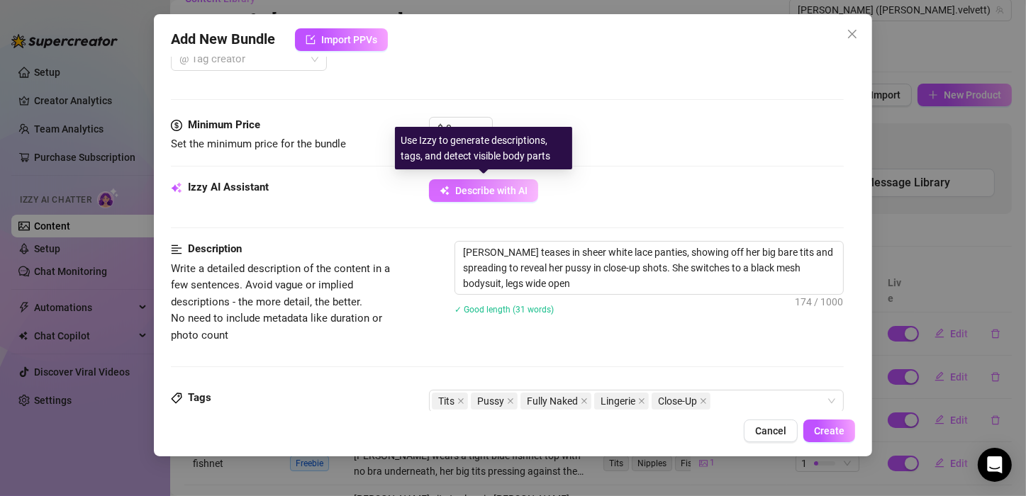
type textarea "[PERSON_NAME] teases in sheer white lace panties, showing off her big bare tits…"
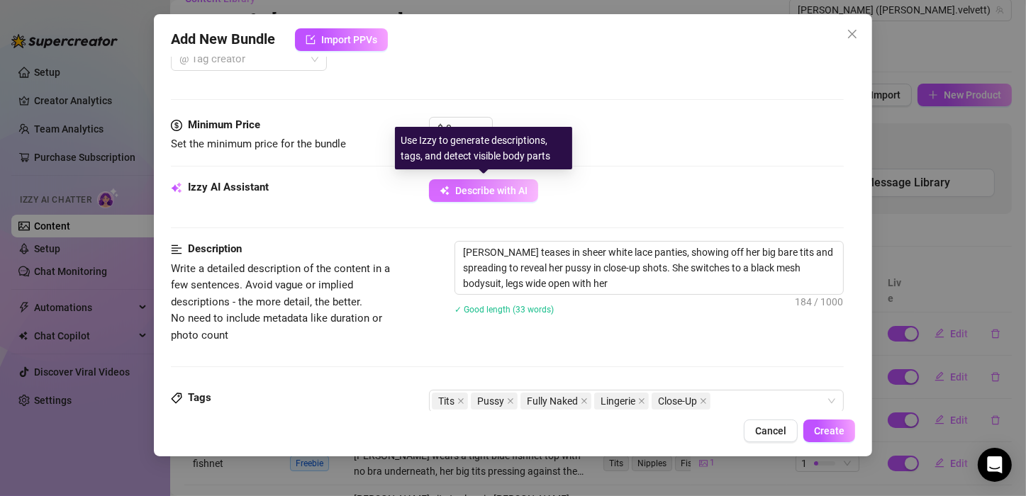
type textarea "[PERSON_NAME] teases in sheer white lace panties, showing off her big bare tits…"
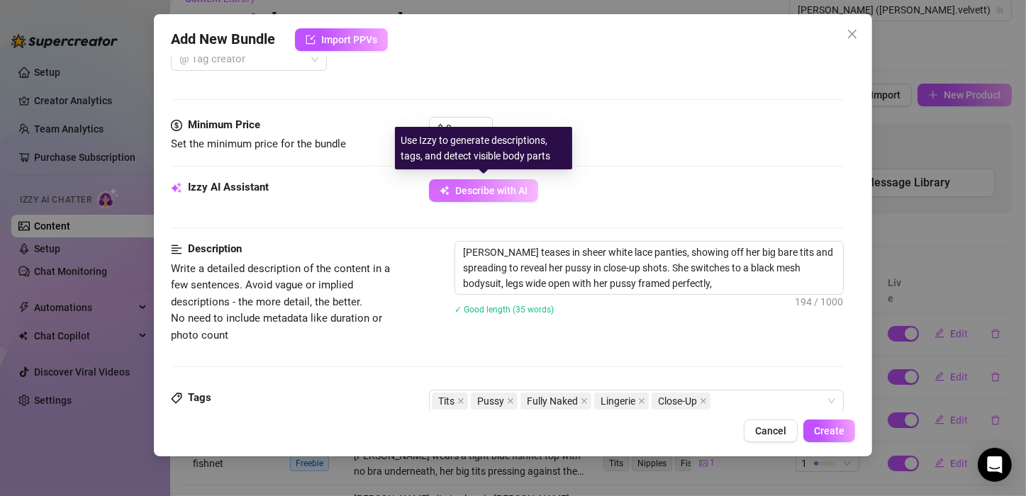
type textarea "[PERSON_NAME] teases in sheer white lace panties, showing off her big bare tits…"
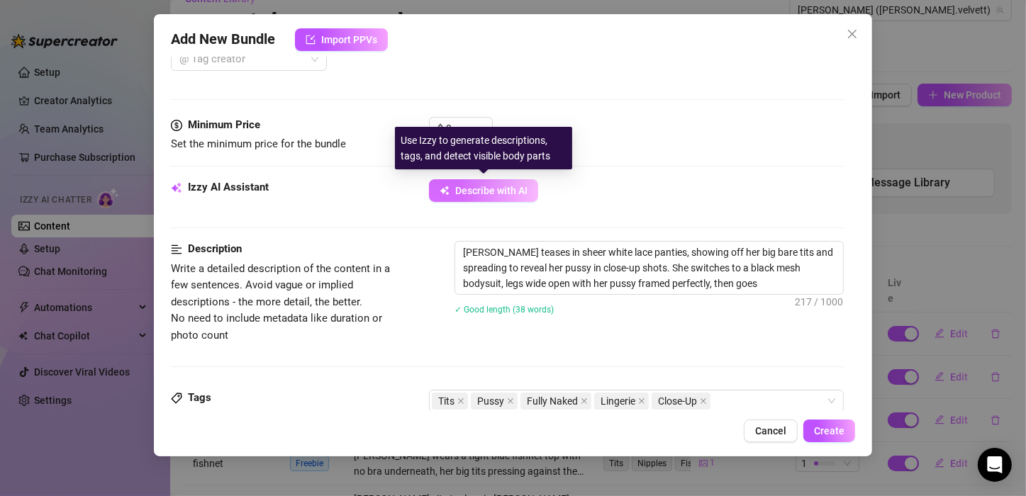
type textarea "[PERSON_NAME] teases in sheer white lace panties, showing off her big bare tits…"
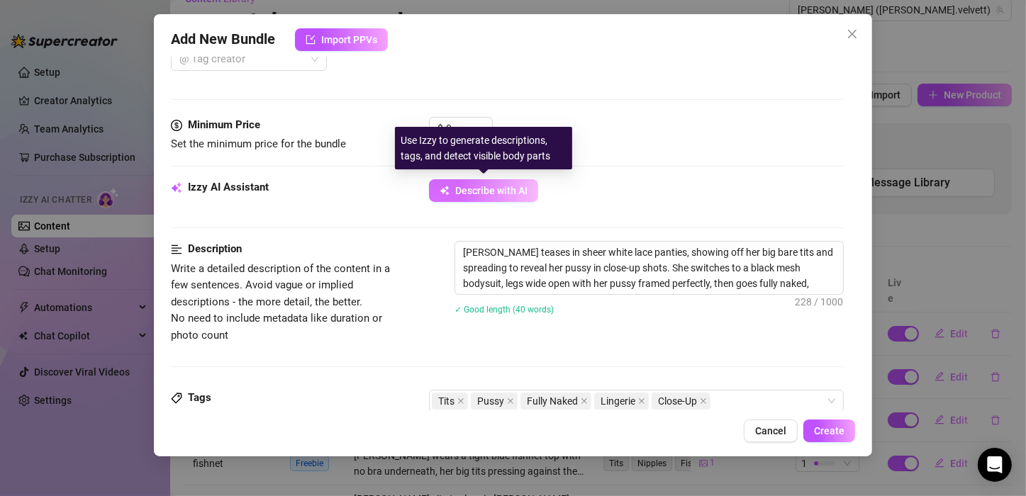
type textarea "[PERSON_NAME] teases in sheer white lace panties, showing off her big bare tits…"
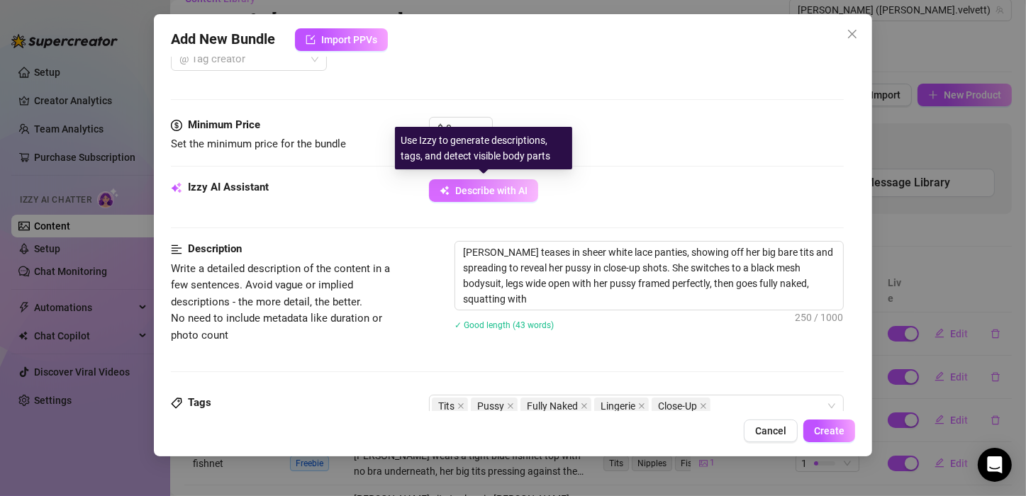
type textarea "[PERSON_NAME] teases in sheer white lace panties, showing off her big bare tits…"
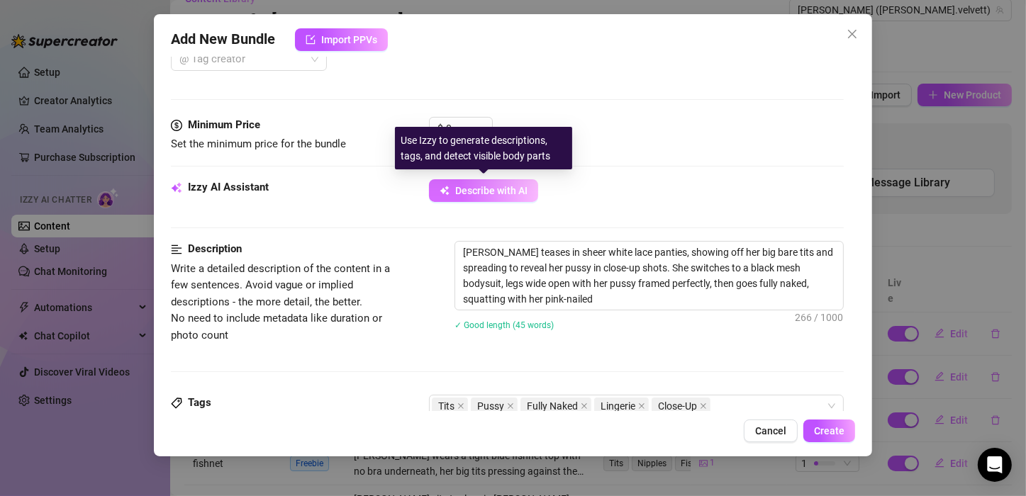
type textarea "[PERSON_NAME] teases in sheer white lace panties, showing off her big bare tits…"
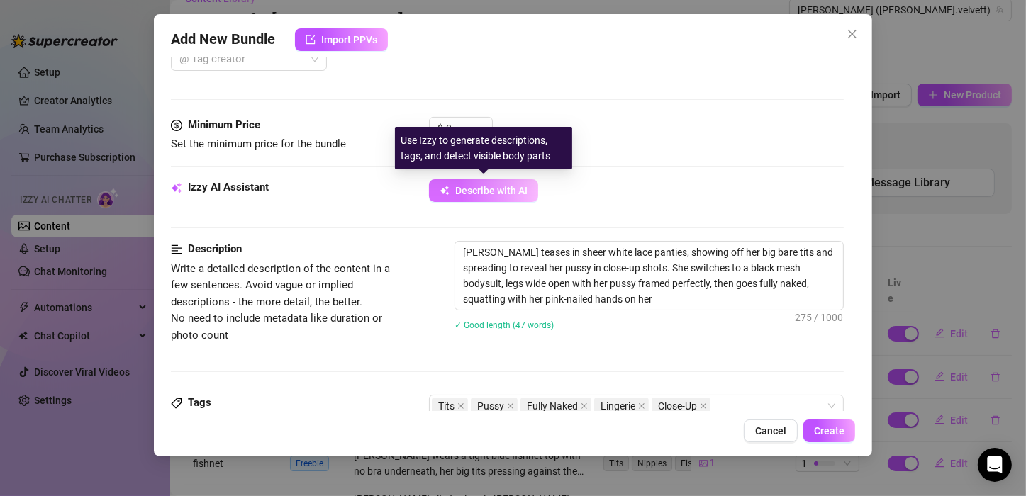
type textarea "[PERSON_NAME] teases in sheer white lace panties, showing off her big bare tits…"
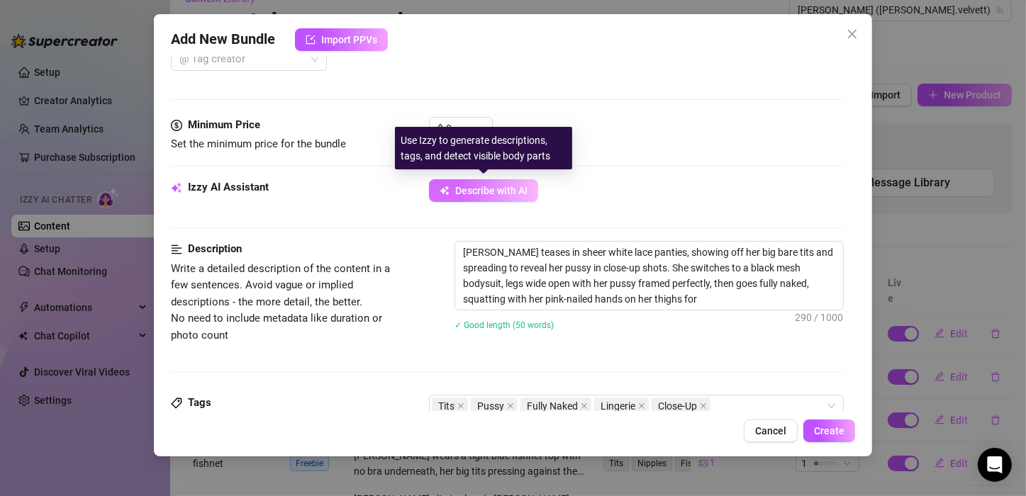
type textarea "[PERSON_NAME] teases in sheer white lace panties, showing off her big bare tits…"
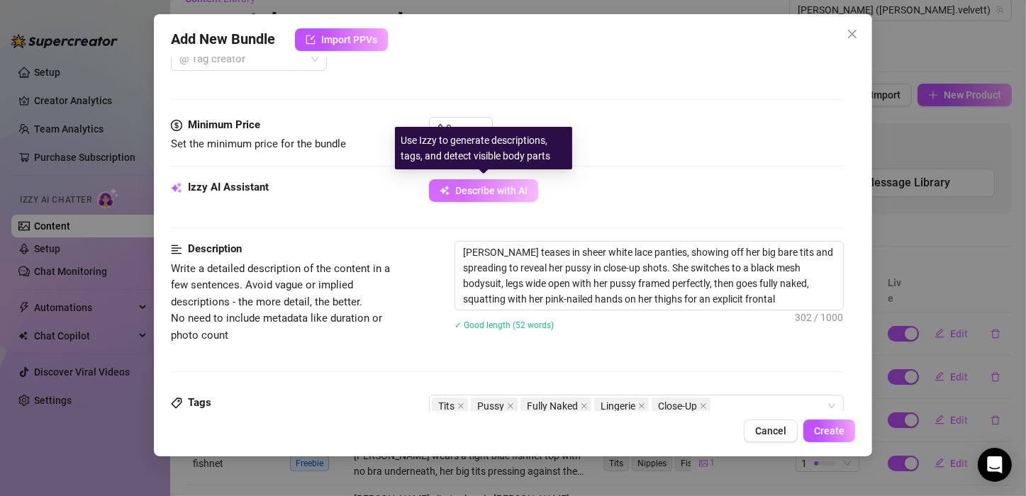
type textarea "[PERSON_NAME] teases in sheer white lace panties, showing off her big bare tits…"
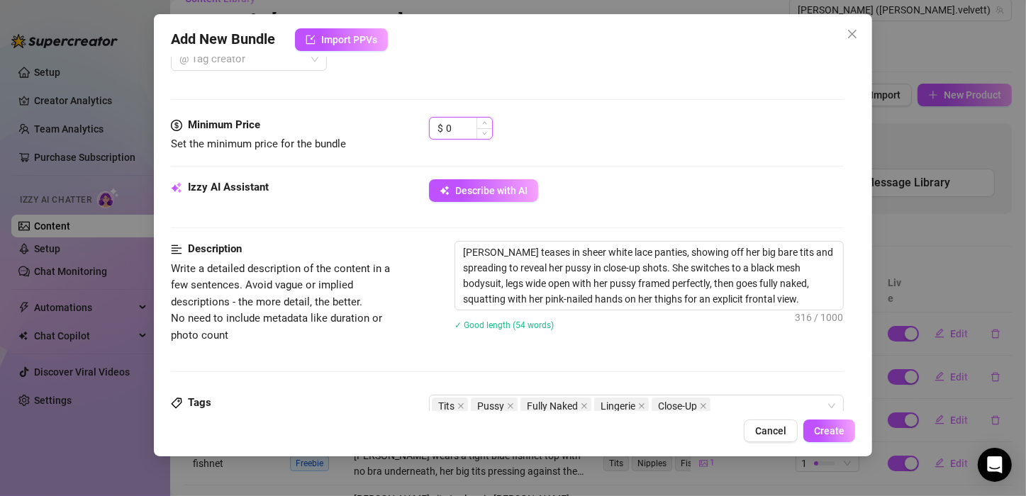
click at [462, 128] on input "0" at bounding box center [469, 128] width 46 height 21
type input "8"
type input "7"
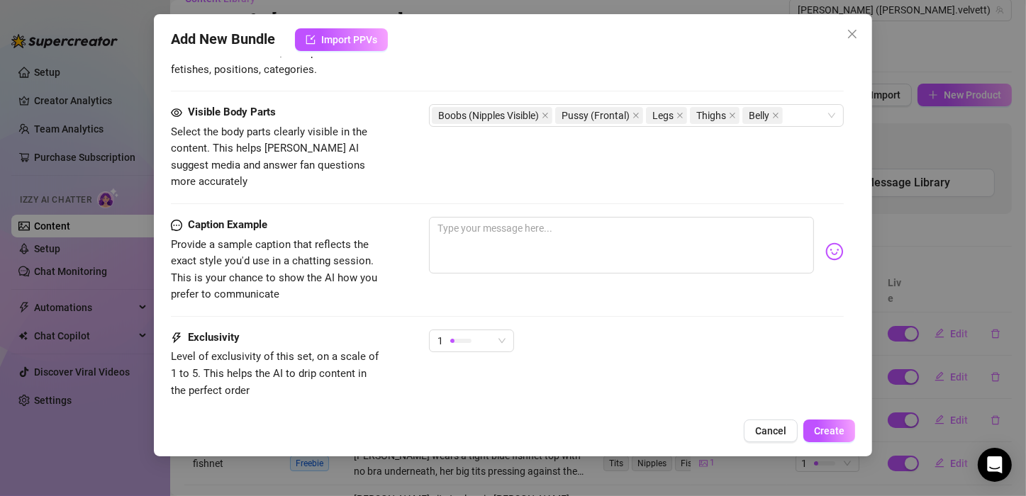
scroll to position [933, 0]
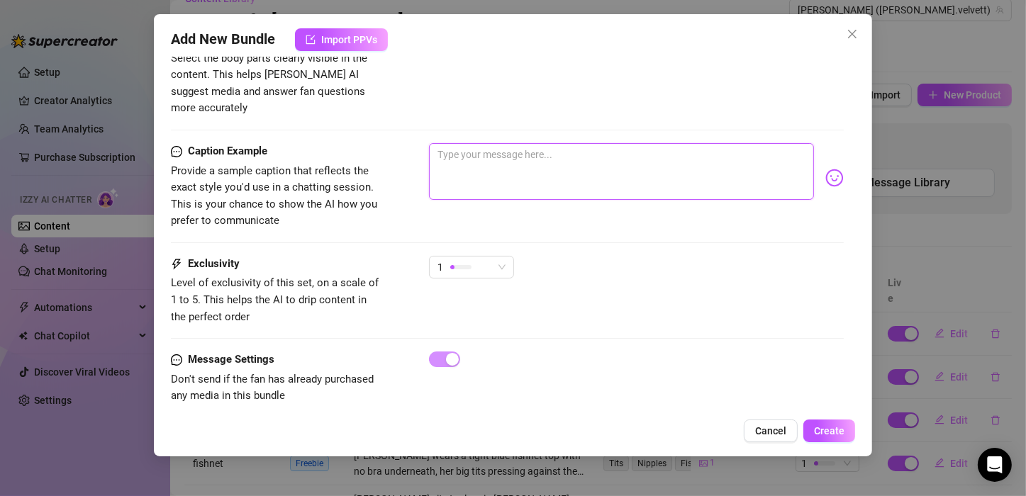
click at [468, 143] on textarea at bounding box center [621, 171] width 385 height 57
paste textarea "Soft bed, soft skin, and five ways to tempt you 👀"
type textarea "Soft bed, soft skin, and five ways to tempt you 👀"
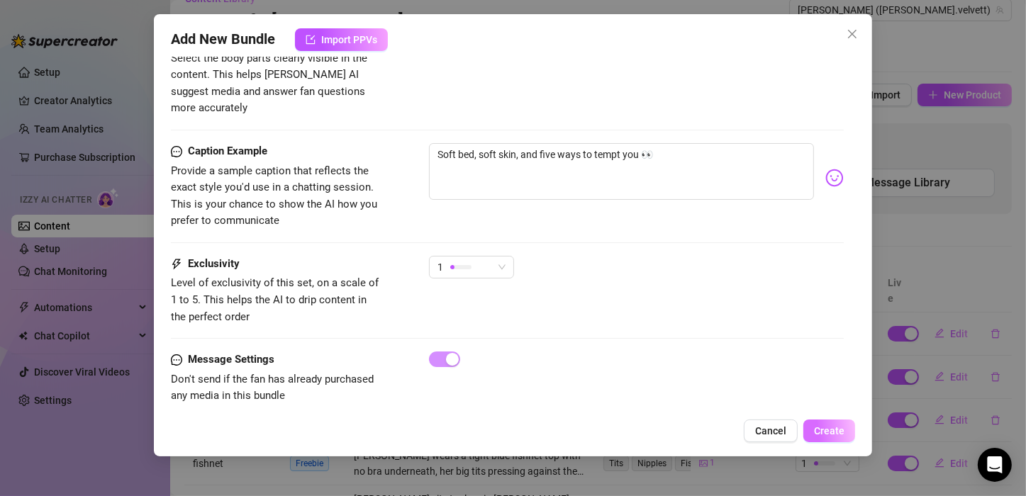
click at [825, 431] on span "Create" at bounding box center [829, 430] width 30 height 11
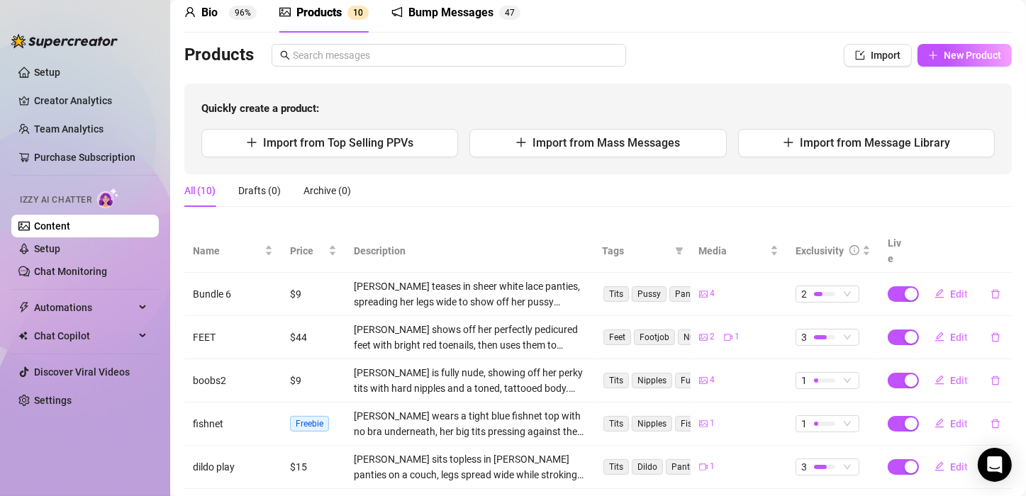
scroll to position [0, 0]
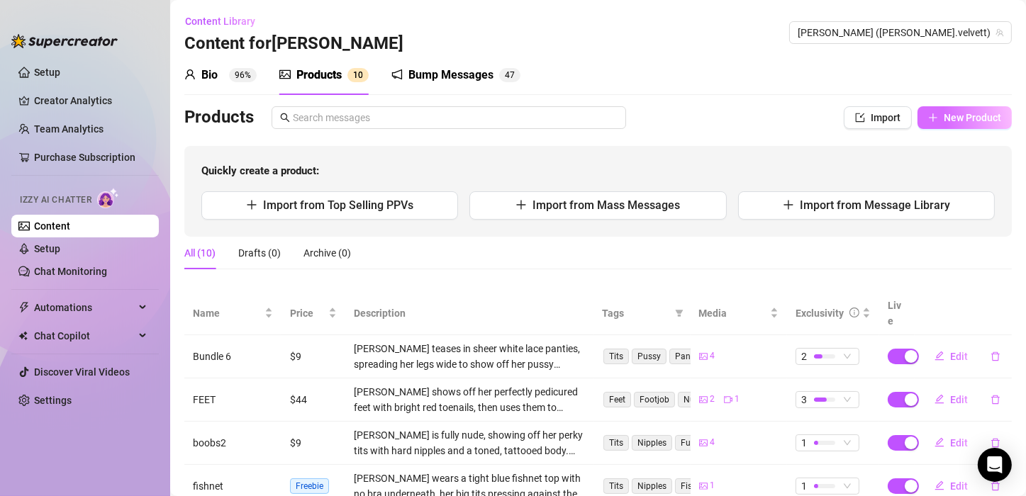
click at [944, 112] on span "New Product" at bounding box center [972, 117] width 57 height 11
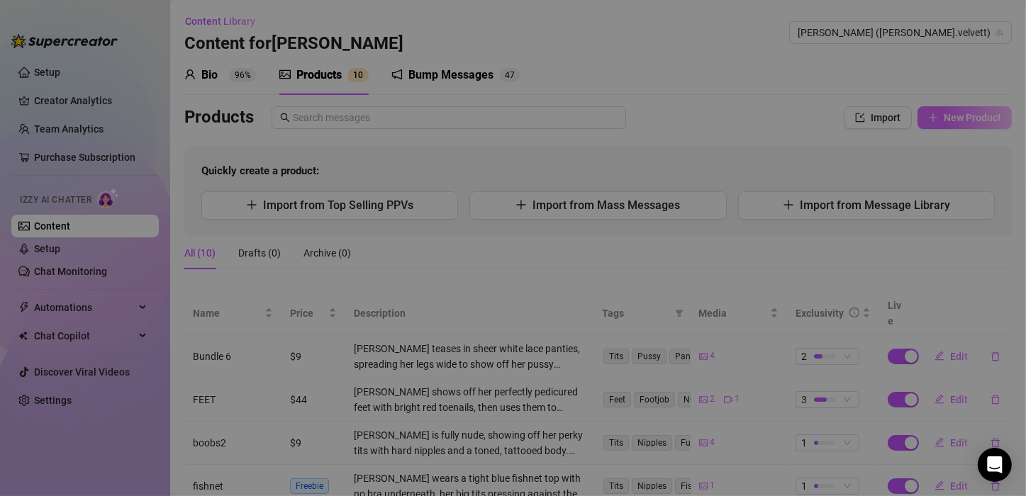
type textarea "Type your message here..."
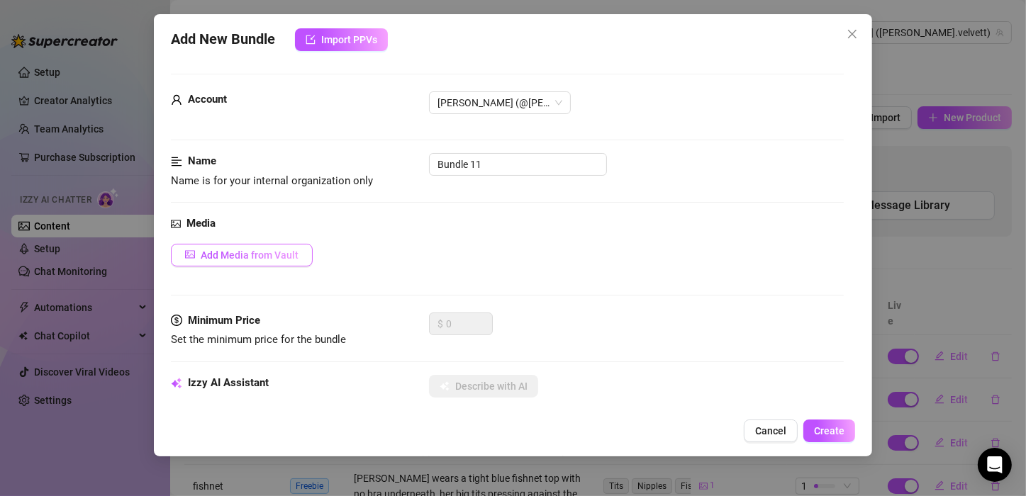
click at [249, 255] on span "Add Media from Vault" at bounding box center [250, 255] width 98 height 11
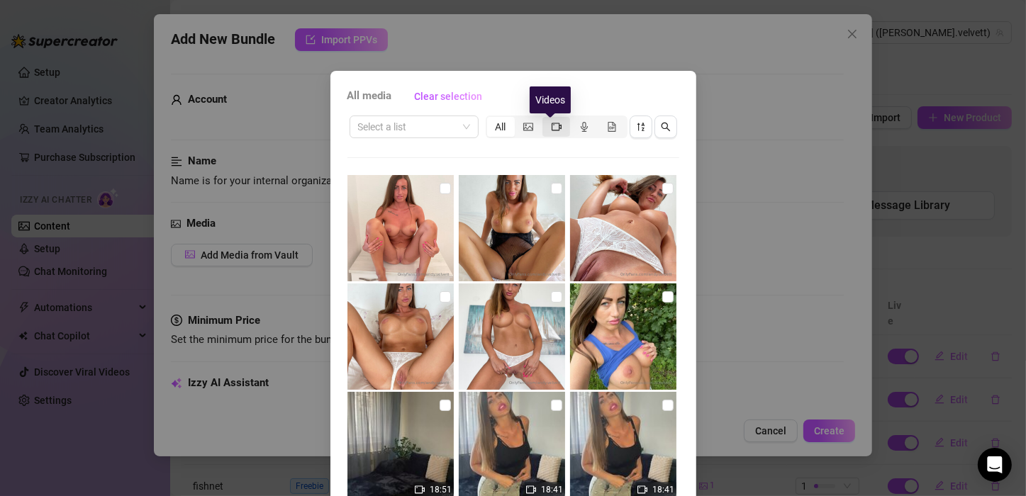
click at [555, 124] on icon "video-camera" at bounding box center [557, 127] width 10 height 10
click at [546, 119] on input "segmented control" at bounding box center [546, 119] width 0 height 0
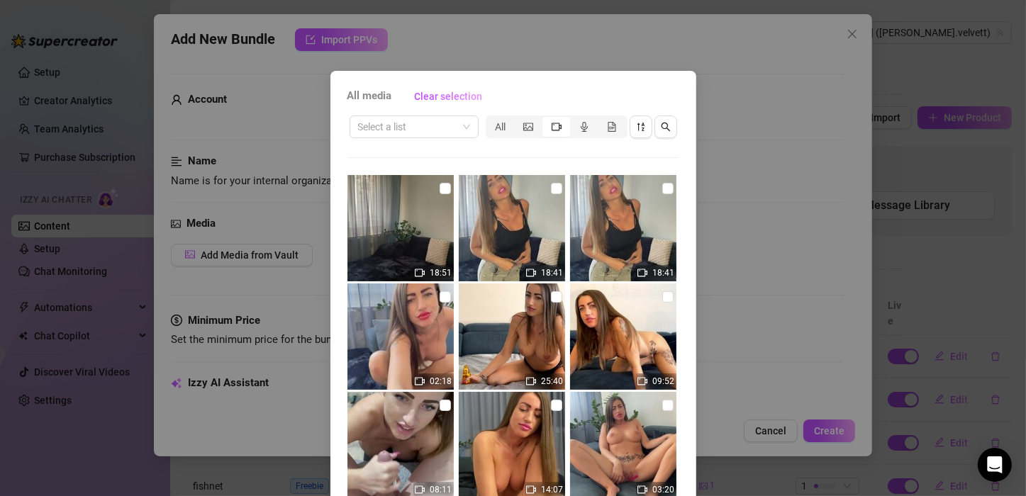
click at [890, 244] on div "All media Clear selection Select a list All 18:51 18:41 18:41 02:18 25:40 09:52…" at bounding box center [513, 248] width 1026 height 496
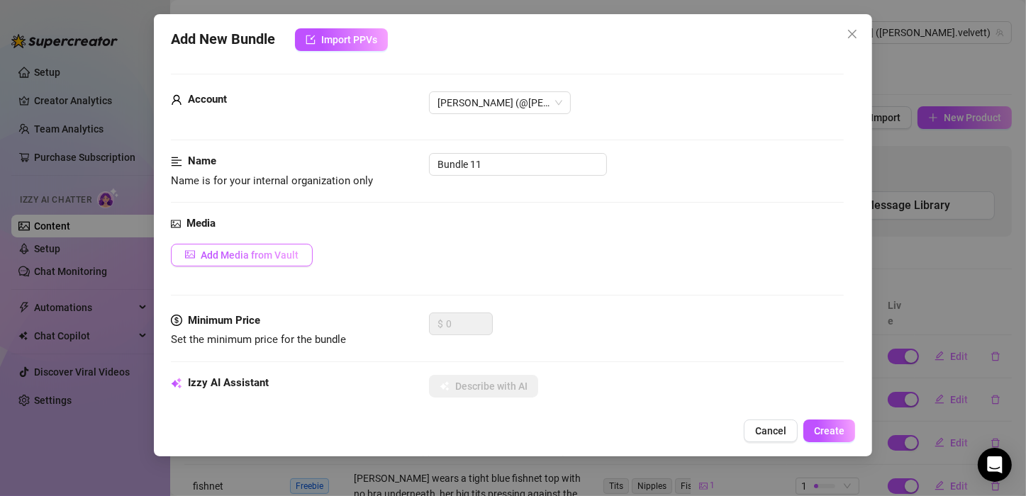
click at [256, 254] on span "Add Media from Vault" at bounding box center [250, 255] width 98 height 11
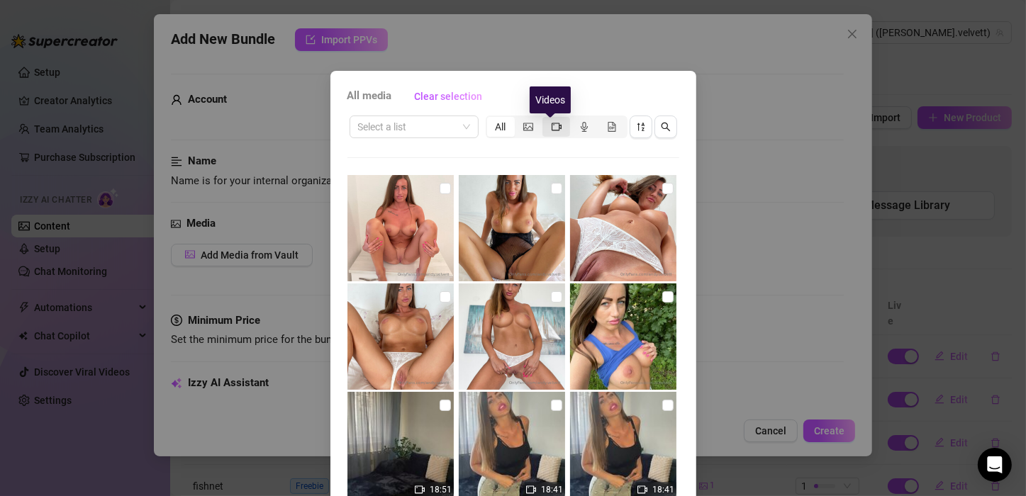
click at [552, 126] on icon "video-camera" at bounding box center [557, 127] width 10 height 8
click at [546, 119] on input "segmented control" at bounding box center [546, 119] width 0 height 0
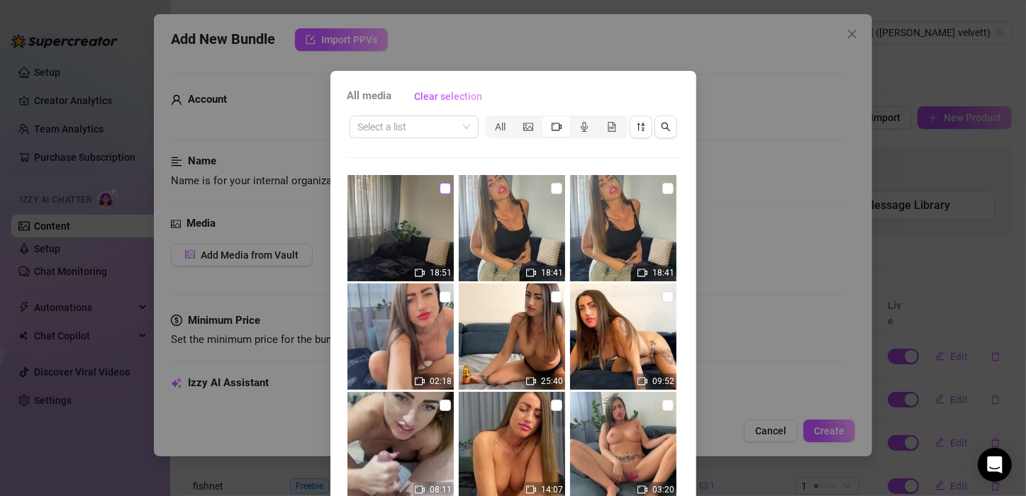
click at [440, 194] on label at bounding box center [445, 189] width 11 height 16
click at [440, 194] on input "checkbox" at bounding box center [445, 188] width 11 height 11
checkbox input "true"
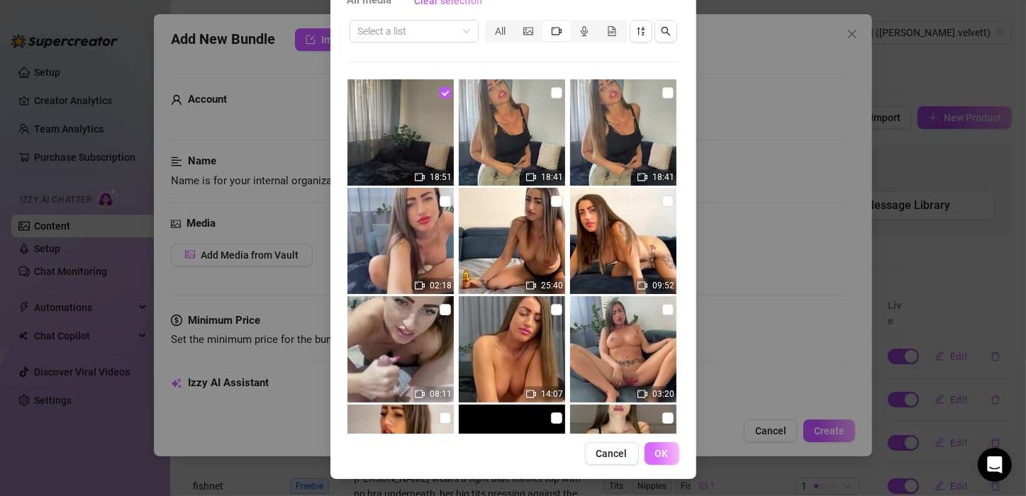
click at [654, 445] on button "OK" at bounding box center [661, 453] width 35 height 23
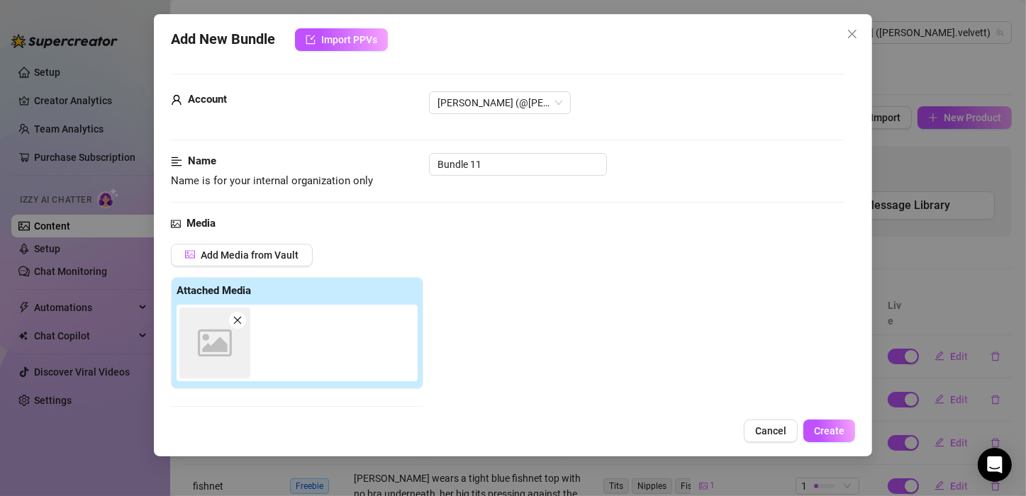
scroll to position [222, 0]
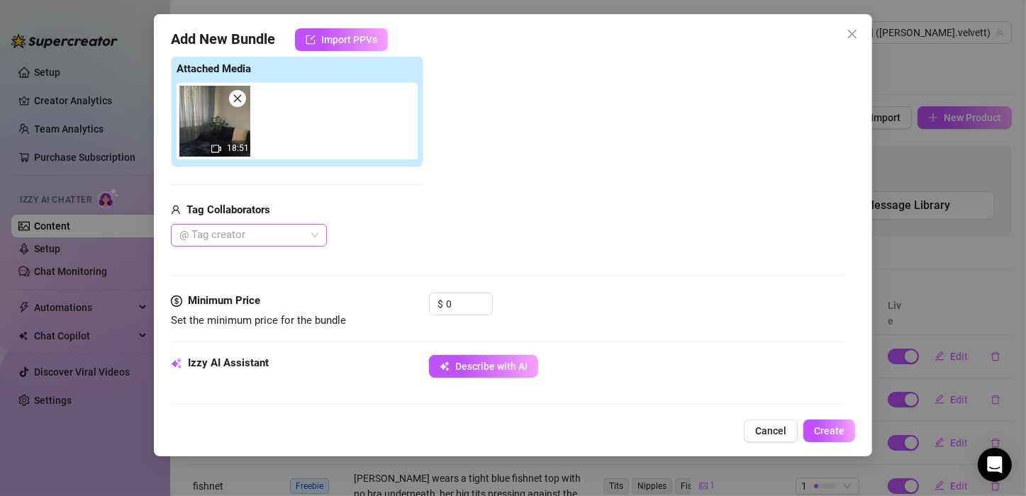
click at [284, 233] on div at bounding box center [241, 235] width 135 height 20
click at [240, 265] on div "[PERSON_NAME]" at bounding box center [248, 263] width 133 height 16
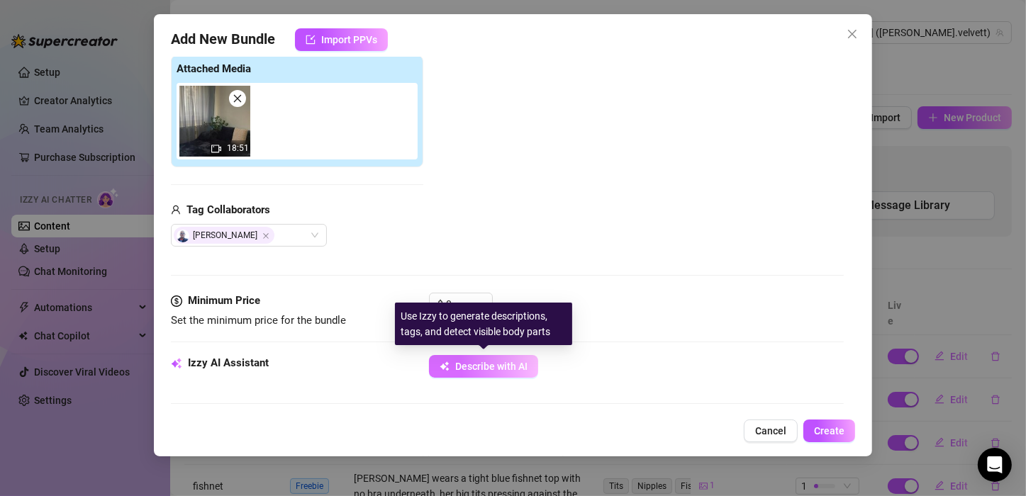
click at [462, 362] on span "Describe with AI" at bounding box center [491, 366] width 72 height 11
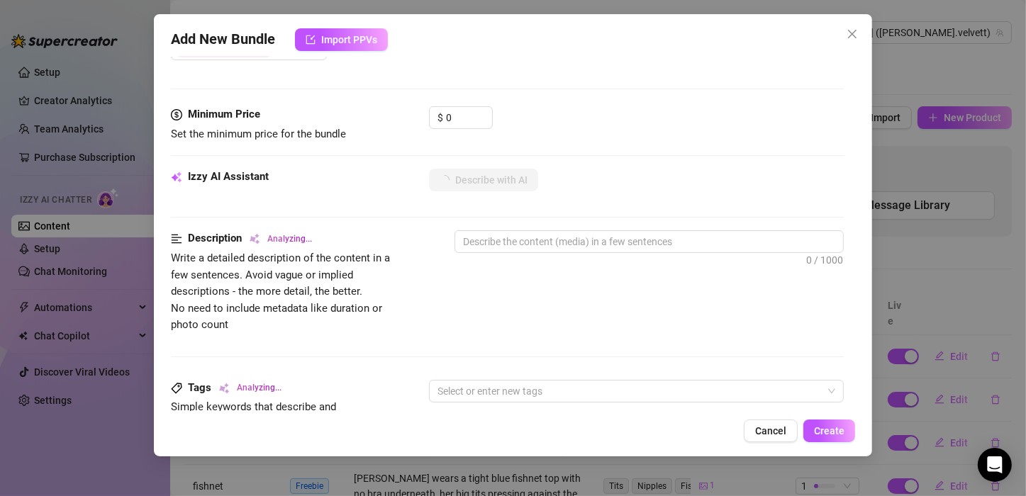
scroll to position [425, 0]
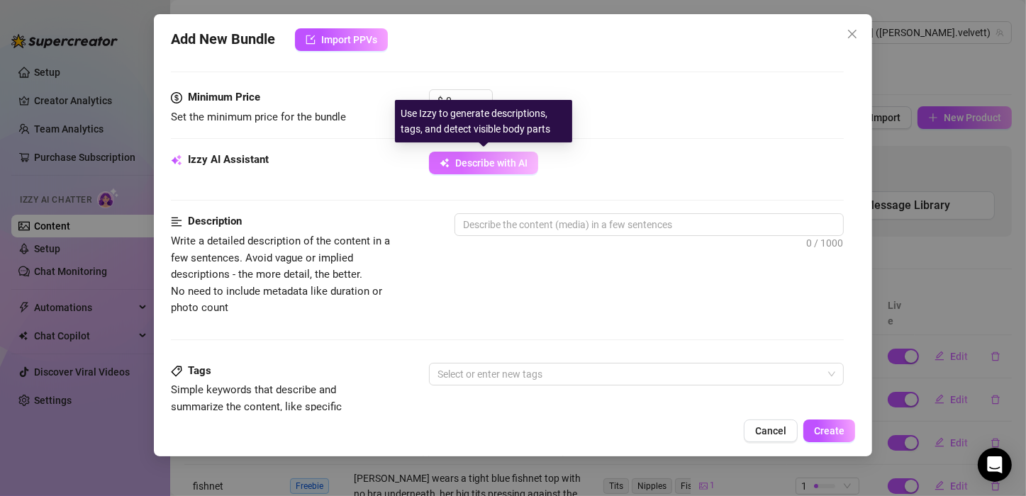
click at [489, 166] on span "Describe with AI" at bounding box center [491, 162] width 72 height 11
click at [481, 160] on span "Describe with AI" at bounding box center [491, 162] width 72 height 11
click at [470, 162] on span "Describe with AI" at bounding box center [491, 162] width 72 height 11
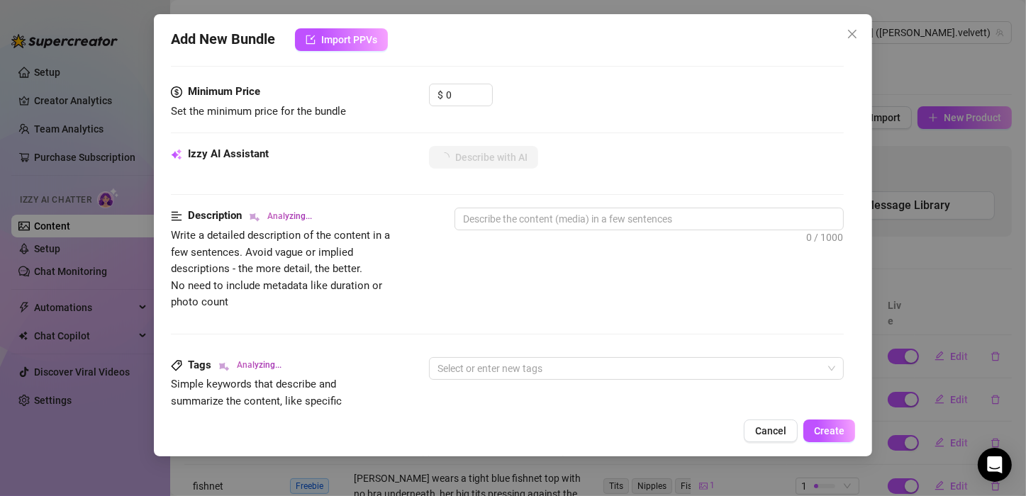
scroll to position [408, 0]
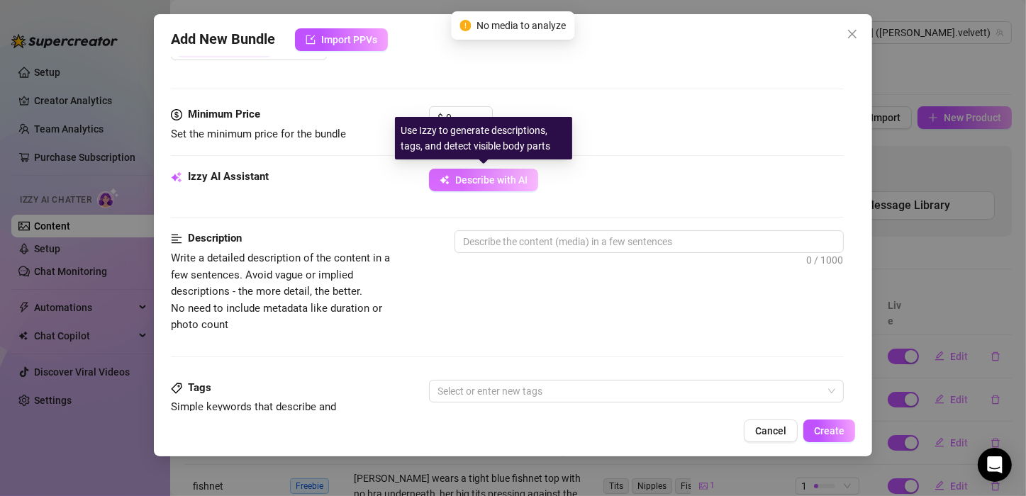
click at [478, 181] on span "Describe with AI" at bounding box center [491, 179] width 72 height 11
click at [490, 174] on span "Describe with AI" at bounding box center [491, 179] width 72 height 11
click at [498, 174] on span "Describe with AI" at bounding box center [491, 179] width 72 height 11
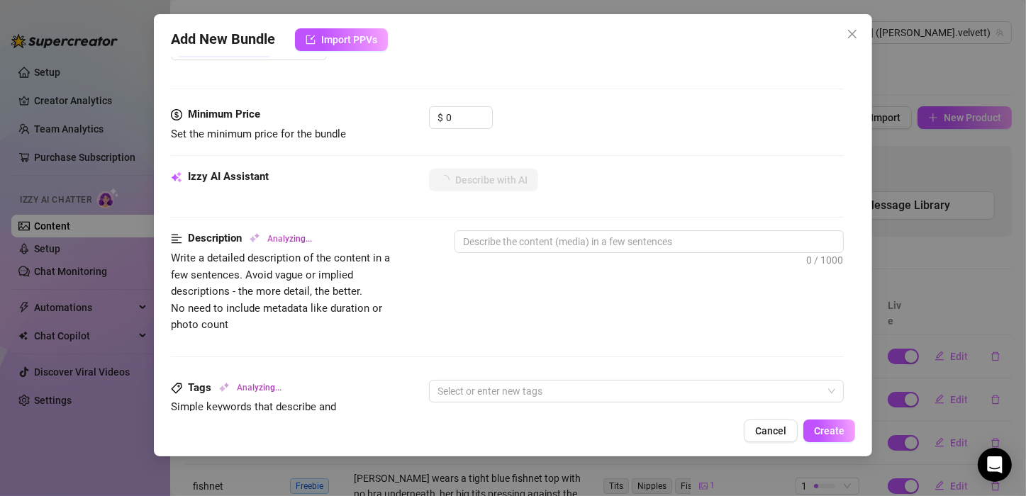
click at [79, 69] on div "Add New Bundle Import PPVs Account [PERSON_NAME] (@[PERSON_NAME].velvett) Name …" at bounding box center [513, 248] width 1026 height 496
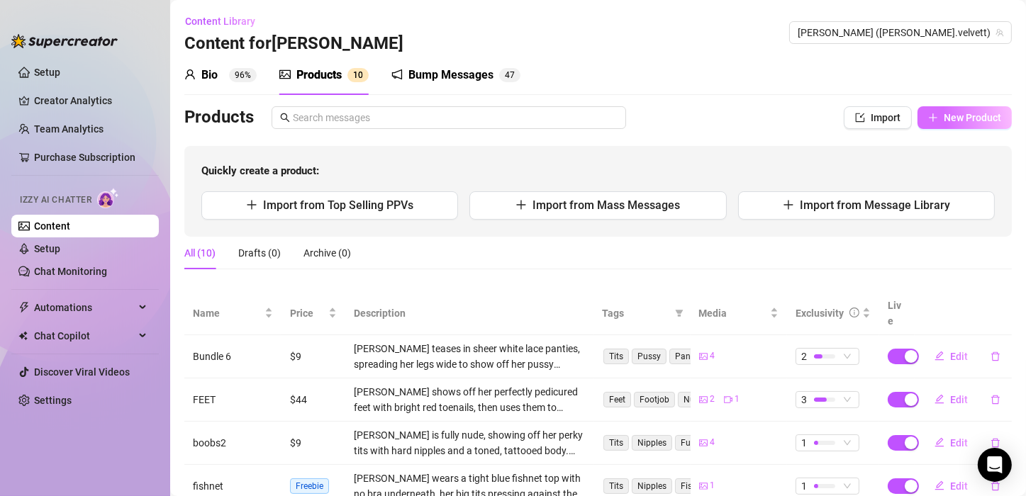
click at [969, 111] on button "New Product" at bounding box center [964, 117] width 94 height 23
type textarea "Type your message here..."
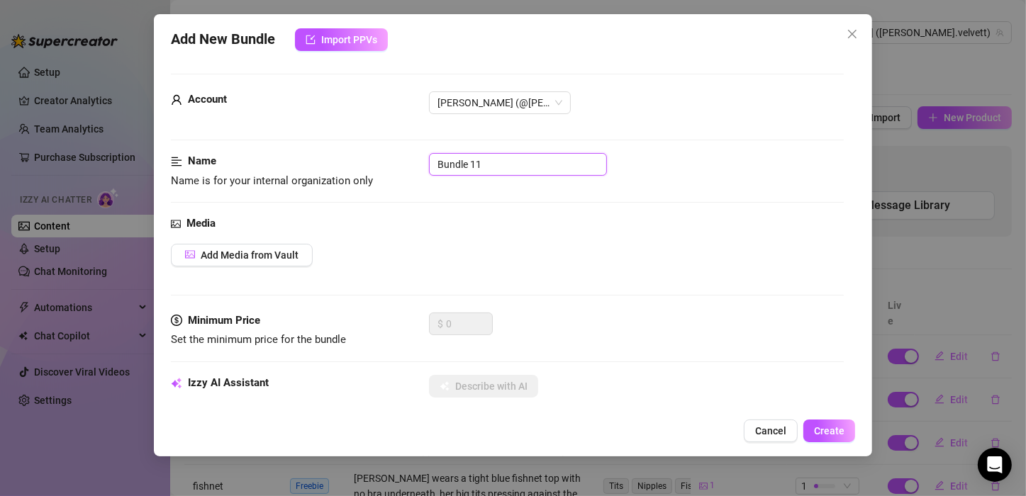
drag, startPoint x: 525, startPoint y: 167, endPoint x: 423, endPoint y: 160, distance: 102.3
click at [423, 160] on div "Name Name is for your internal organization only Bundle 11" at bounding box center [507, 171] width 673 height 36
type input "boots"
click at [290, 257] on span "Add Media from Vault" at bounding box center [250, 255] width 98 height 11
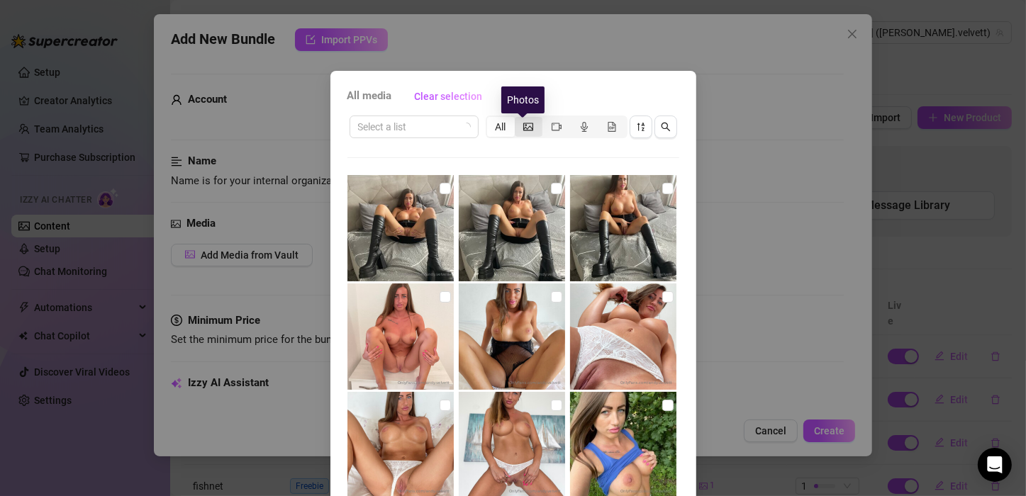
click at [523, 128] on icon "picture" at bounding box center [528, 127] width 10 height 10
click at [518, 119] on input "segmented control" at bounding box center [518, 119] width 0 height 0
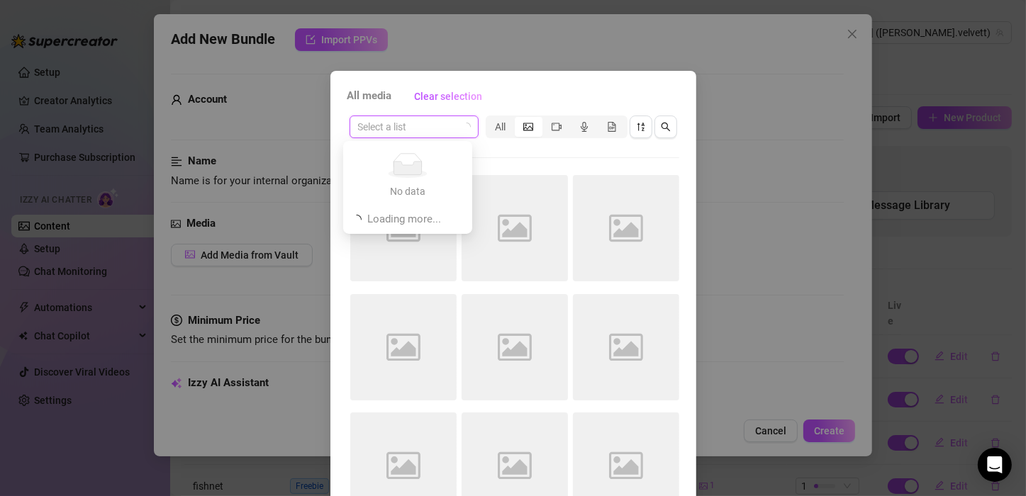
click at [398, 126] on input "search" at bounding box center [407, 126] width 99 height 21
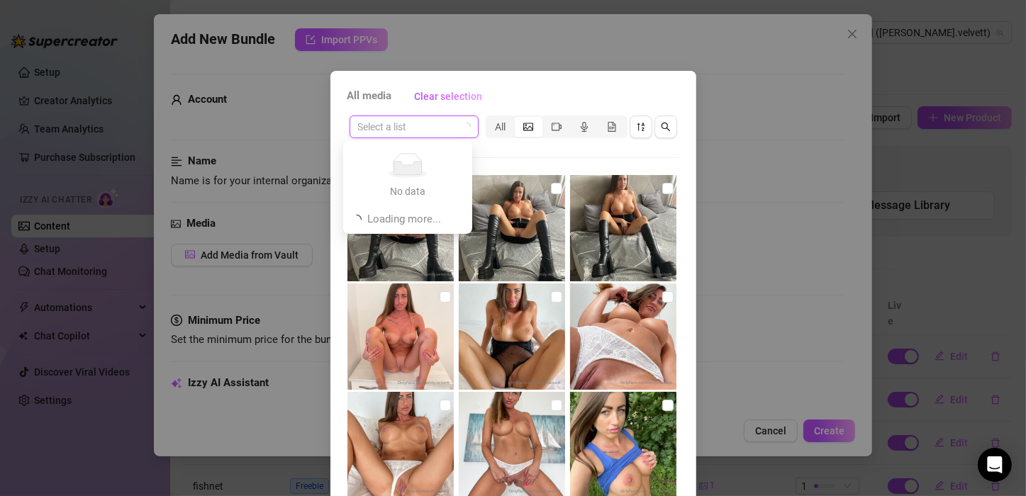
click at [405, 149] on div "No data No data" at bounding box center [407, 176] width 123 height 65
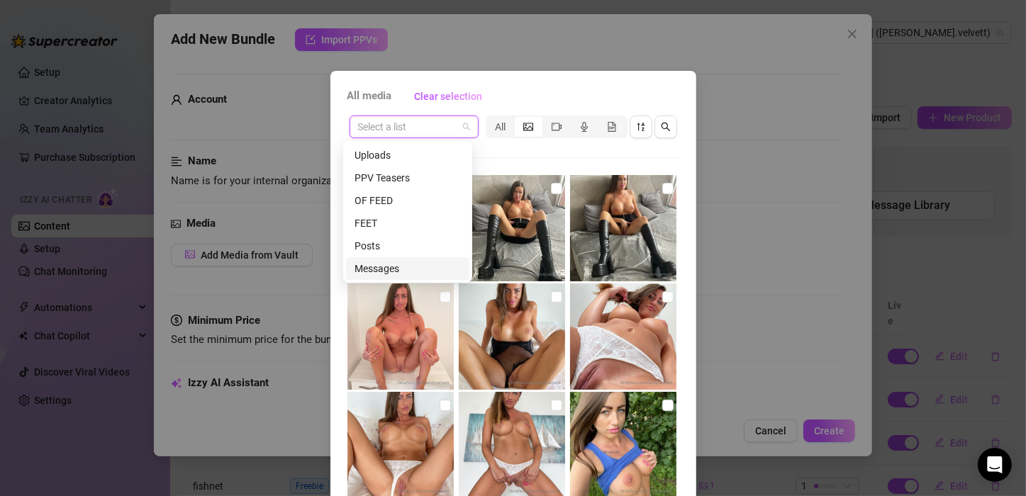
click at [386, 274] on div "Messages" at bounding box center [408, 269] width 106 height 16
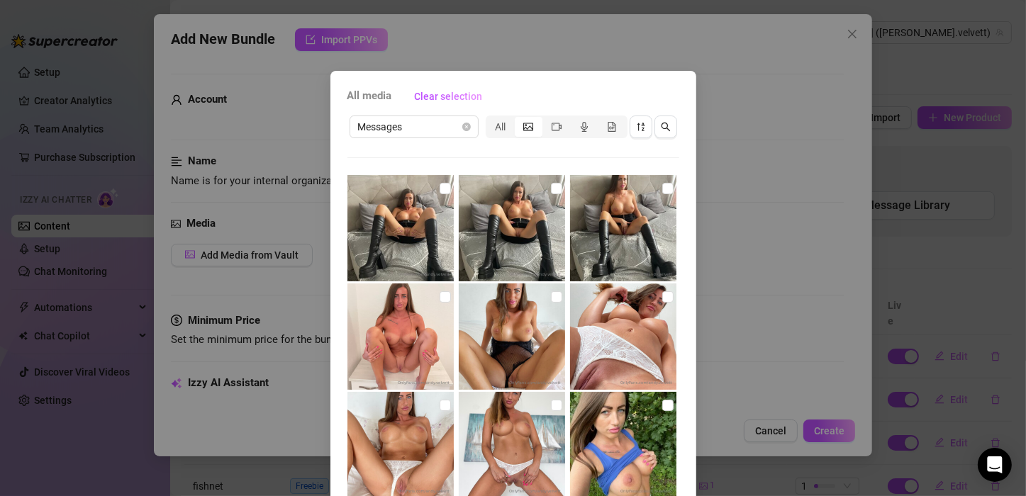
click at [418, 226] on img at bounding box center [400, 228] width 106 height 106
checkbox input "true"
click at [530, 203] on img at bounding box center [512, 228] width 106 height 106
checkbox input "true"
click at [625, 195] on img at bounding box center [623, 228] width 106 height 106
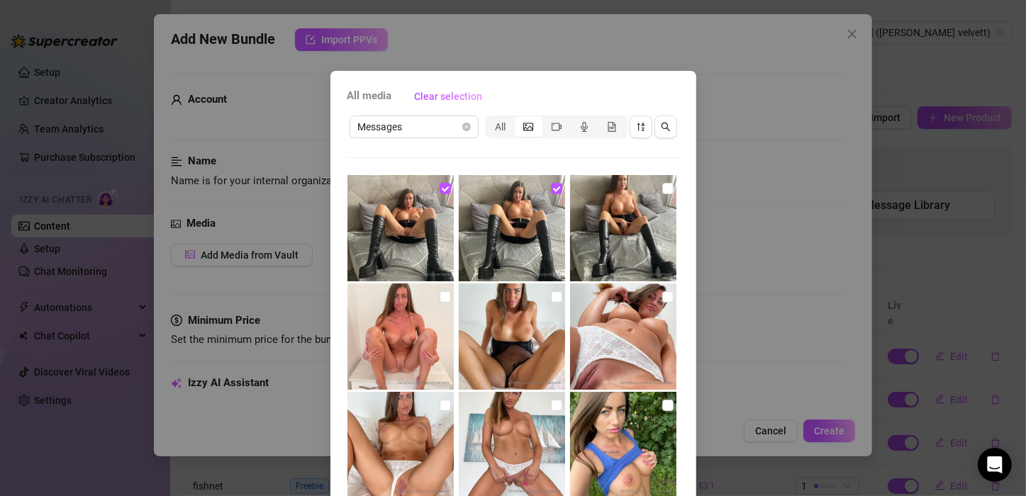
checkbox input "true"
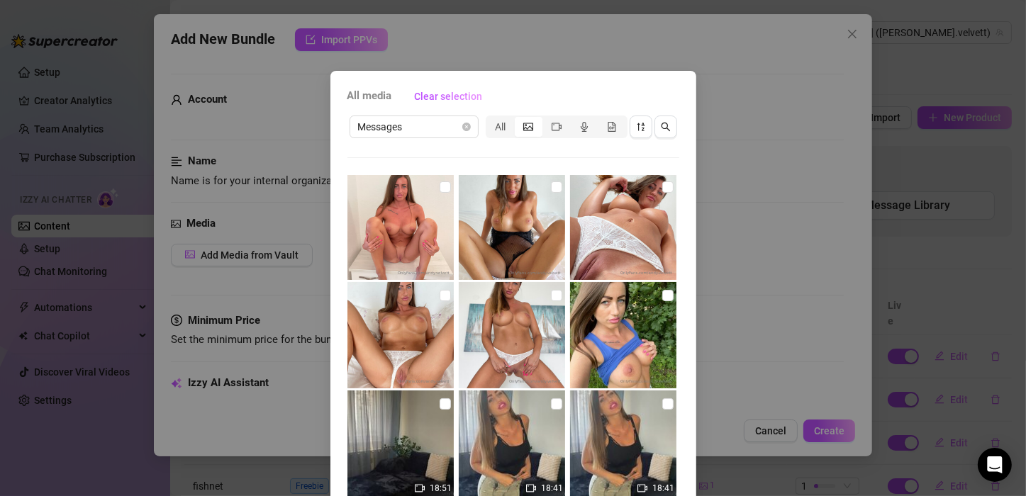
scroll to position [0, 0]
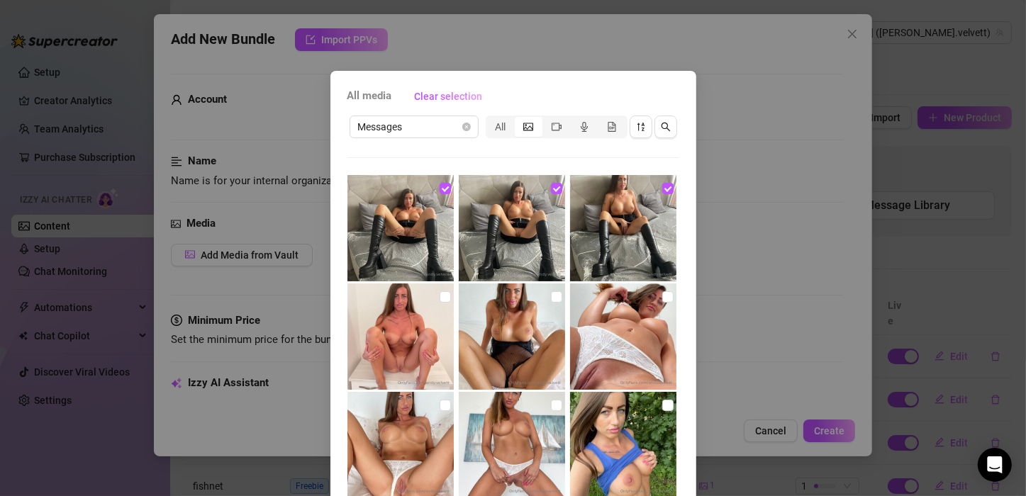
click at [727, 143] on div "All media Clear selection Messages All 18:51 18:41 18:41 02:18 25:40 09:52 08:1…" at bounding box center [513, 248] width 1026 height 496
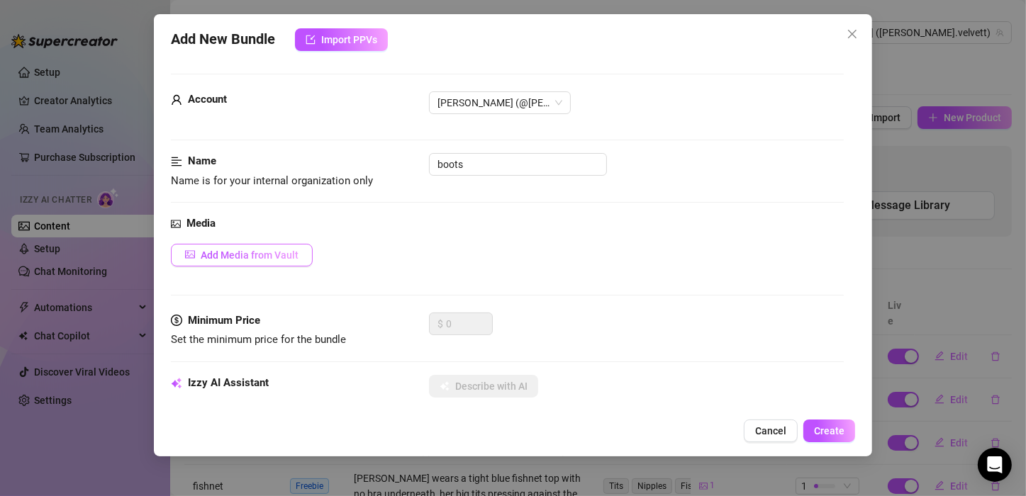
click at [260, 250] on span "Add Media from Vault" at bounding box center [250, 255] width 98 height 11
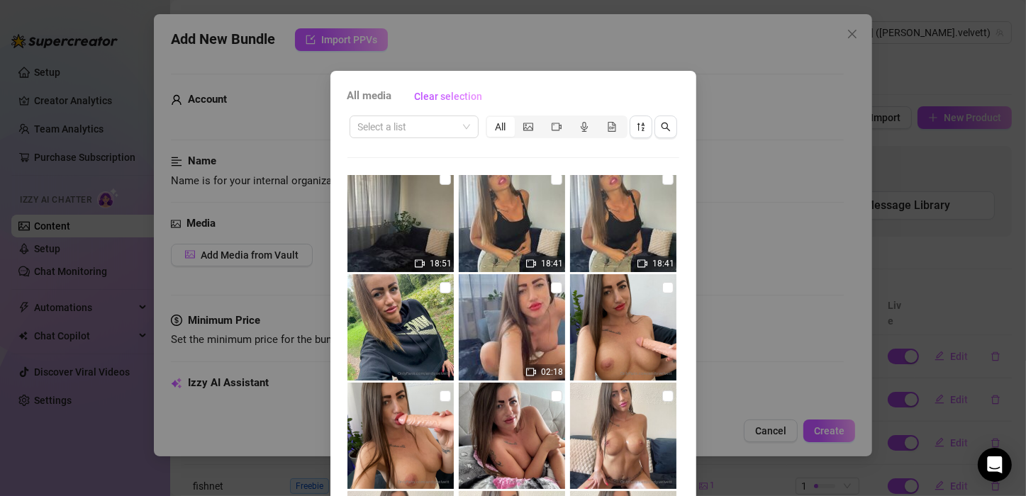
scroll to position [534, 0]
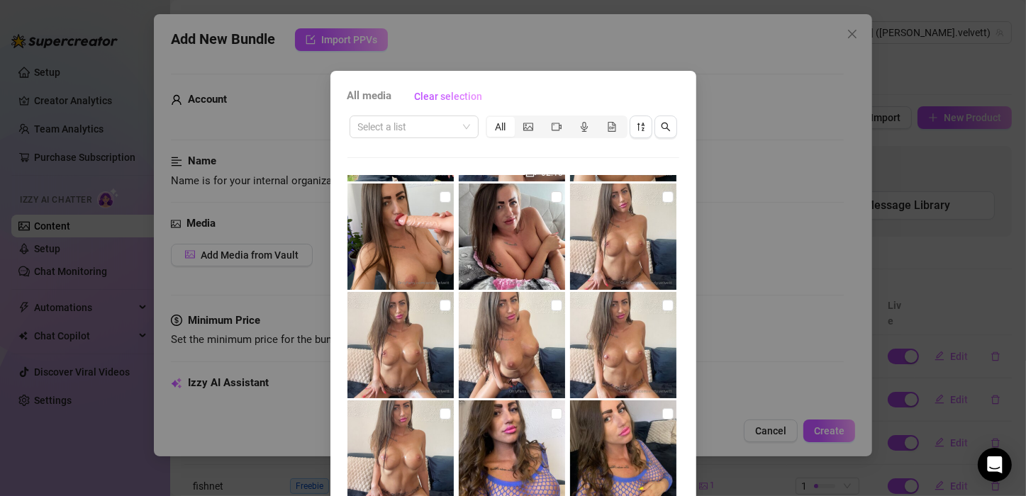
click at [781, 247] on div "All media Clear selection Select a list All 18:51 18:41 18:41 02:18 25:40 09:52…" at bounding box center [513, 248] width 1026 height 496
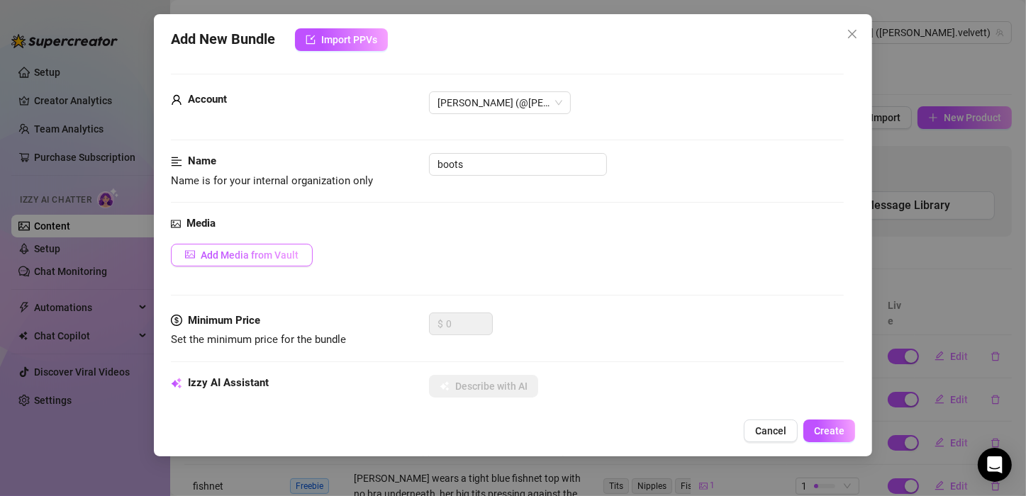
click at [262, 250] on span "Add Media from Vault" at bounding box center [250, 255] width 98 height 11
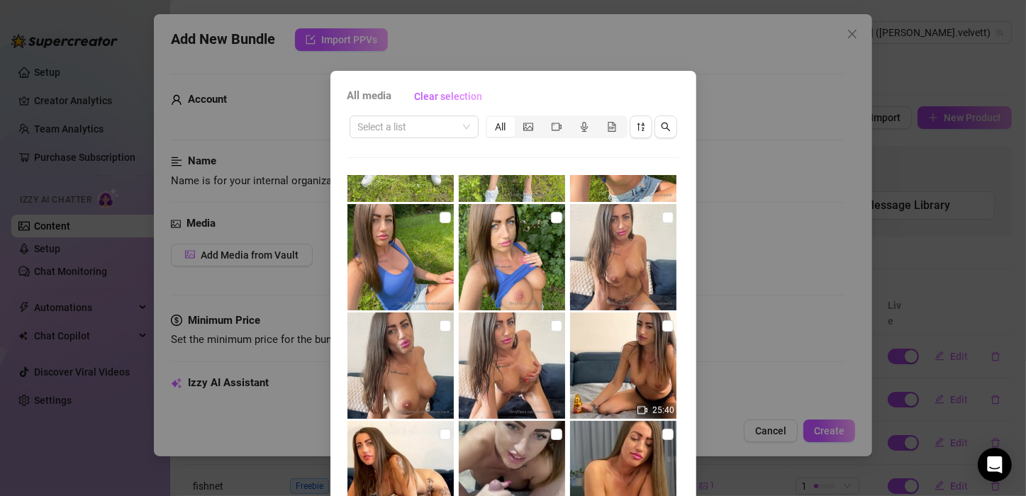
scroll to position [869, 0]
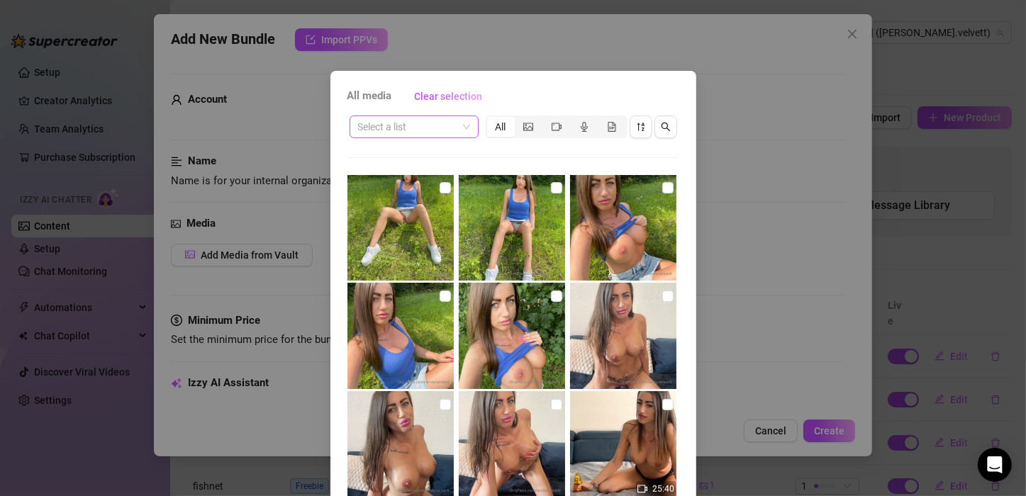
click at [378, 131] on input "search" at bounding box center [407, 126] width 99 height 21
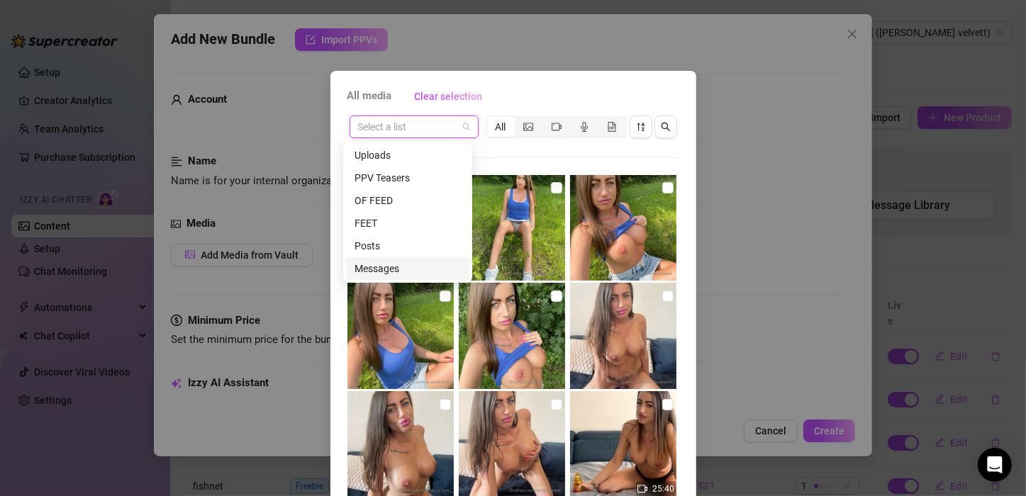
click at [382, 268] on div "Messages" at bounding box center [408, 269] width 106 height 16
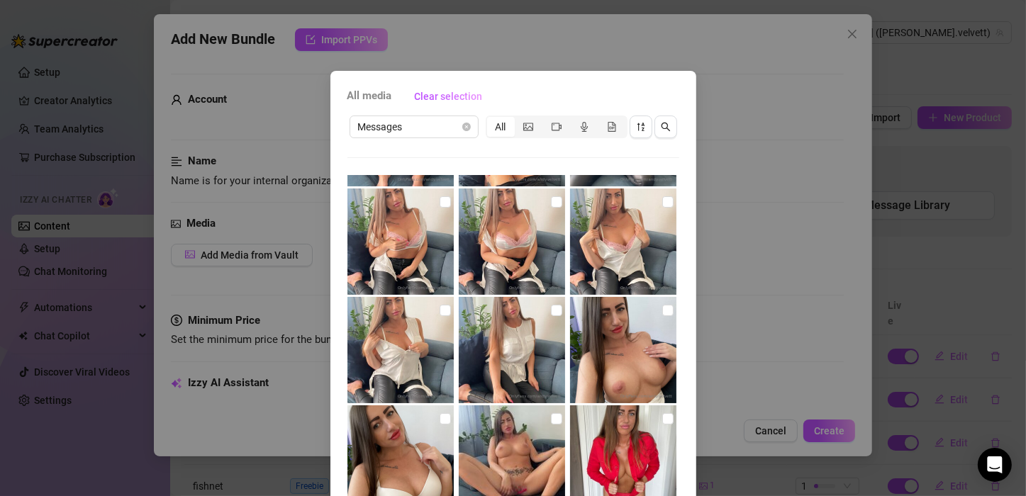
scroll to position [1402, 0]
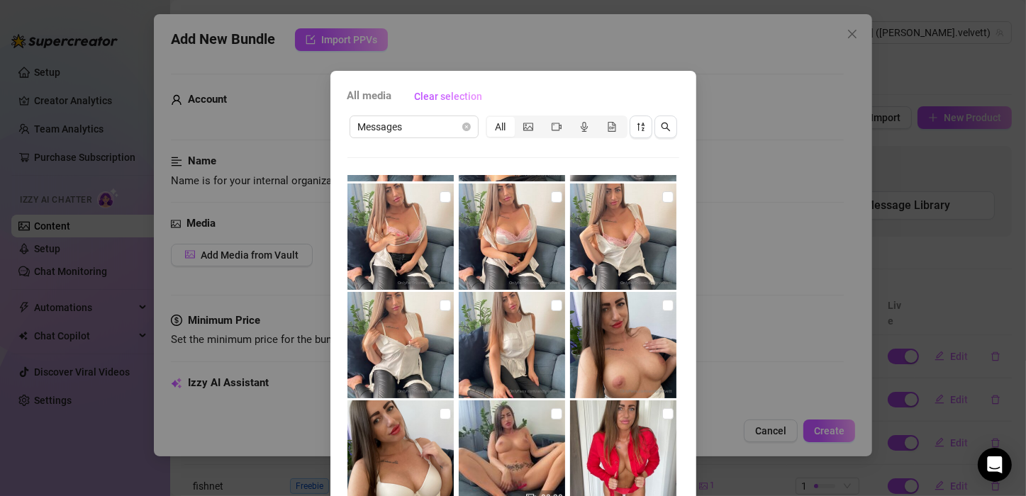
click at [56, 131] on div "All media Clear selection Messages All 18:51 18:41 18:41 02:18 25:40 09:52 08:1…" at bounding box center [513, 248] width 1026 height 496
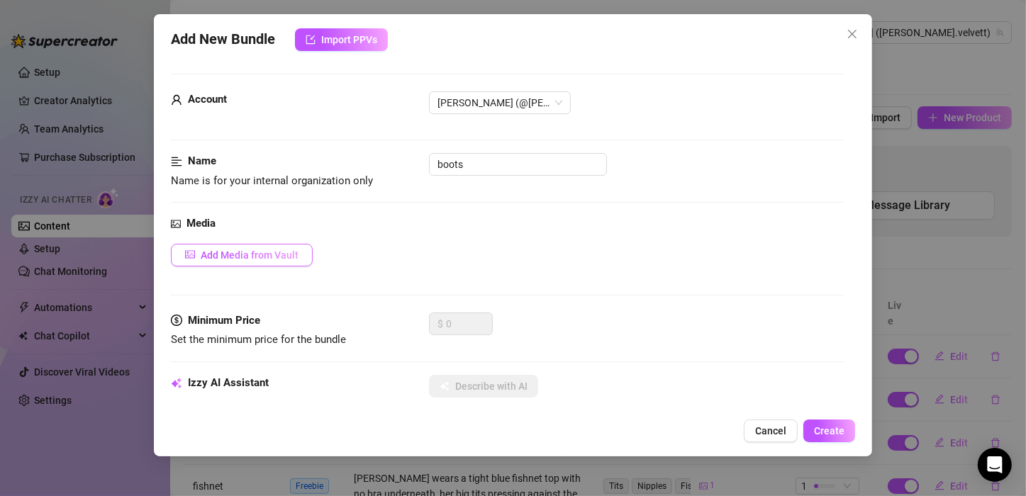
click at [289, 250] on span "Add Media from Vault" at bounding box center [250, 255] width 98 height 11
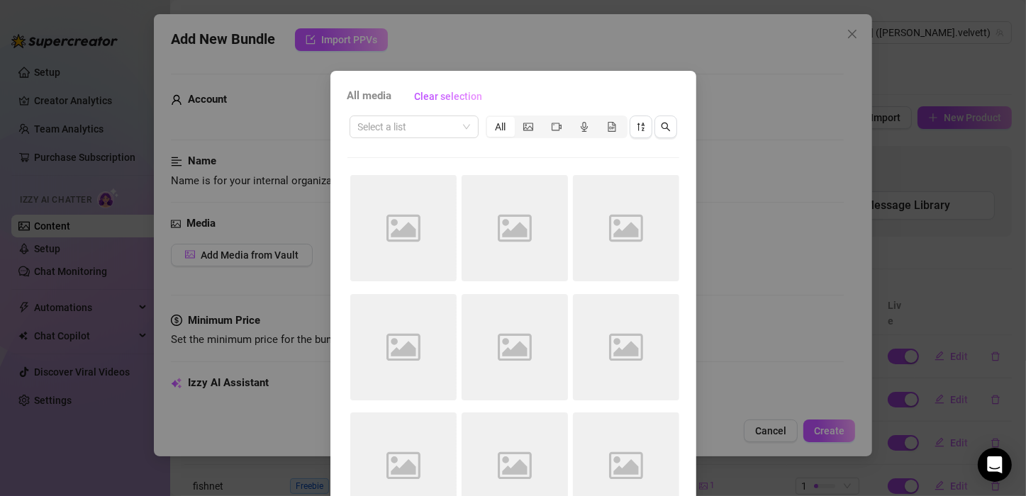
click at [268, 130] on div "All media Clear selection Select a list All Image placeholder Image placeholder…" at bounding box center [513, 248] width 1026 height 496
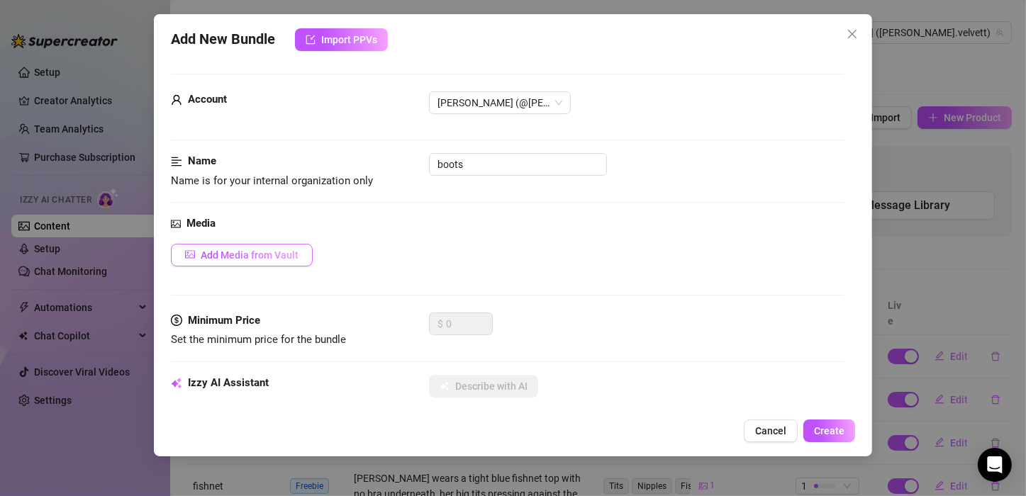
click at [292, 250] on span "Add Media from Vault" at bounding box center [250, 255] width 98 height 11
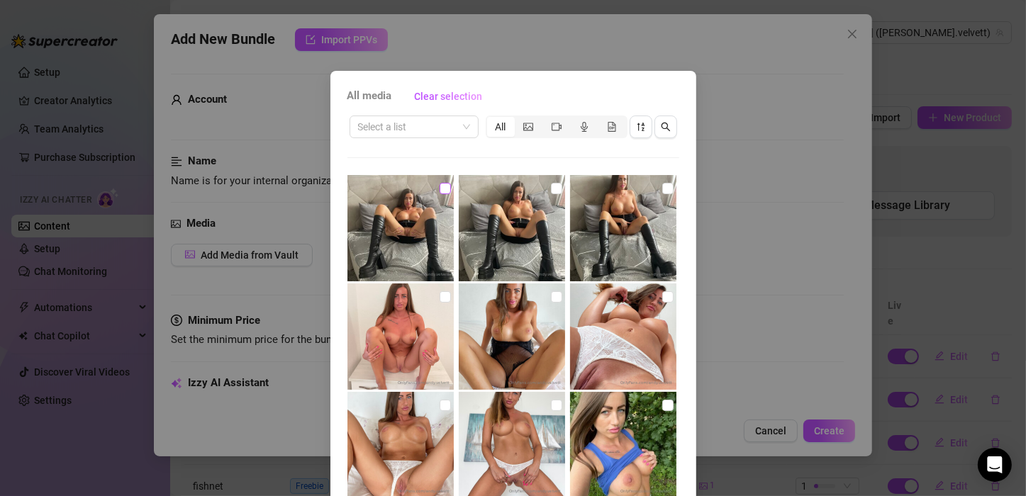
click at [440, 189] on input "checkbox" at bounding box center [445, 188] width 11 height 11
checkbox input "true"
click at [551, 191] on input "checkbox" at bounding box center [556, 188] width 11 height 11
checkbox input "true"
click at [662, 189] on input "checkbox" at bounding box center [667, 188] width 11 height 11
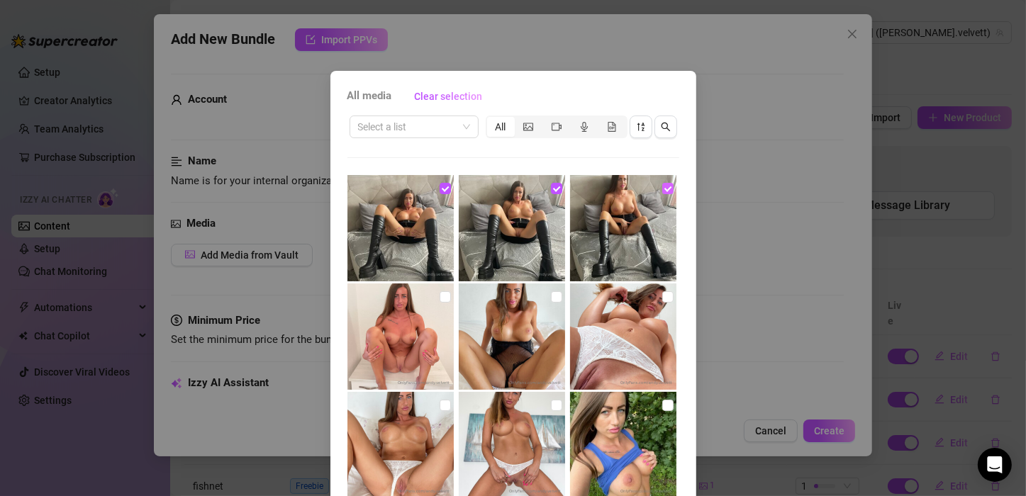
click at [662, 189] on input "checkbox" at bounding box center [667, 188] width 11 height 11
checkbox input "false"
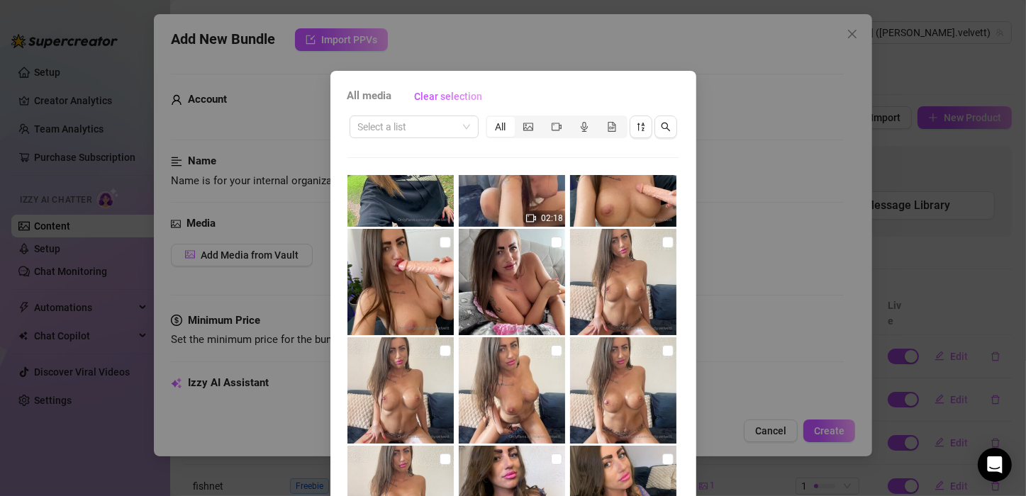
scroll to position [534, 0]
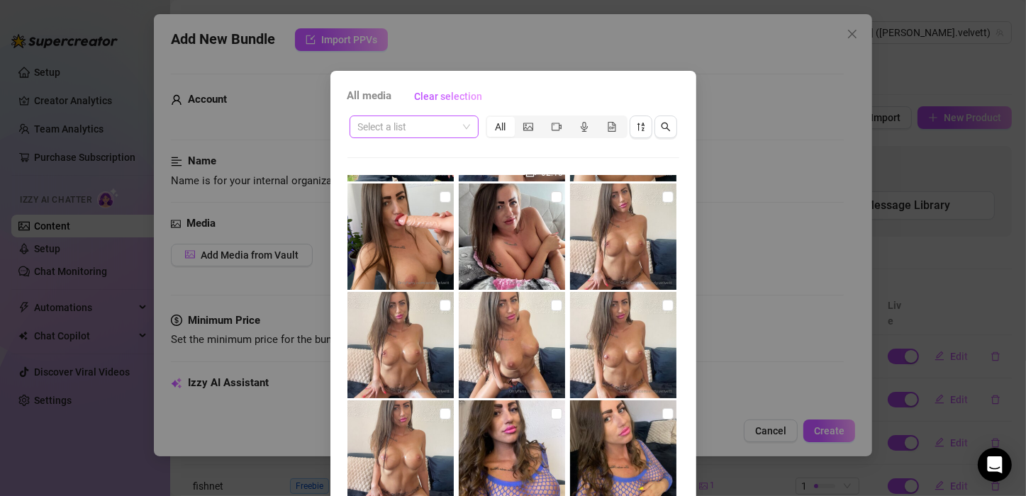
click at [428, 134] on input "search" at bounding box center [407, 126] width 99 height 21
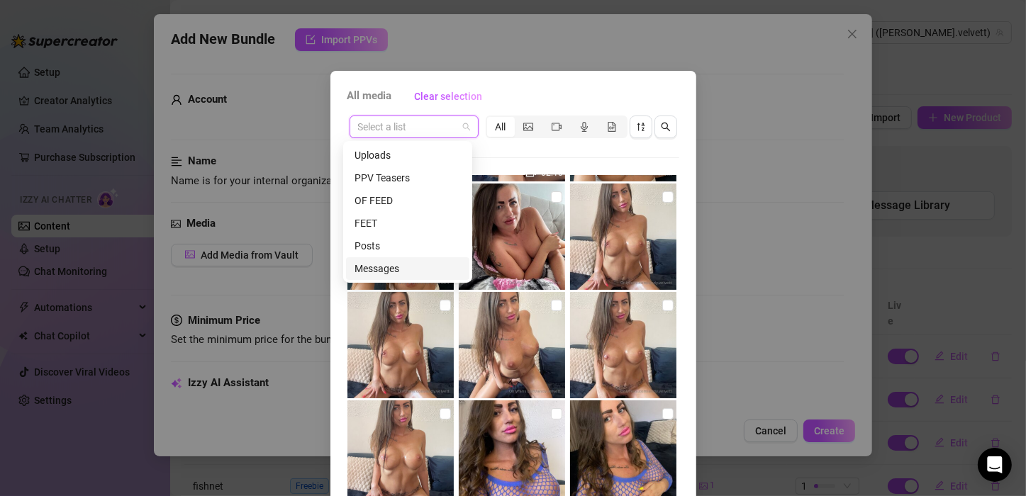
click at [386, 262] on div "Messages" at bounding box center [408, 269] width 106 height 16
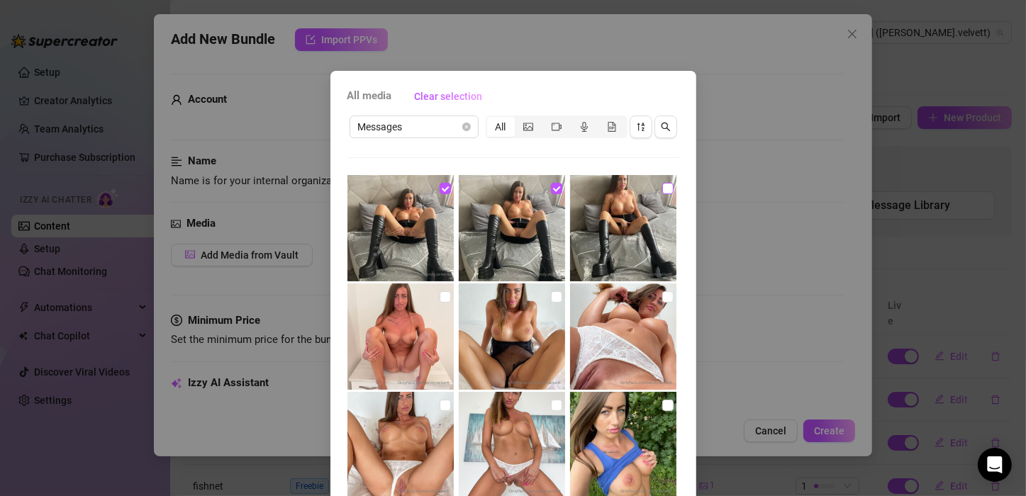
click at [662, 189] on input "checkbox" at bounding box center [667, 188] width 11 height 11
checkbox input "true"
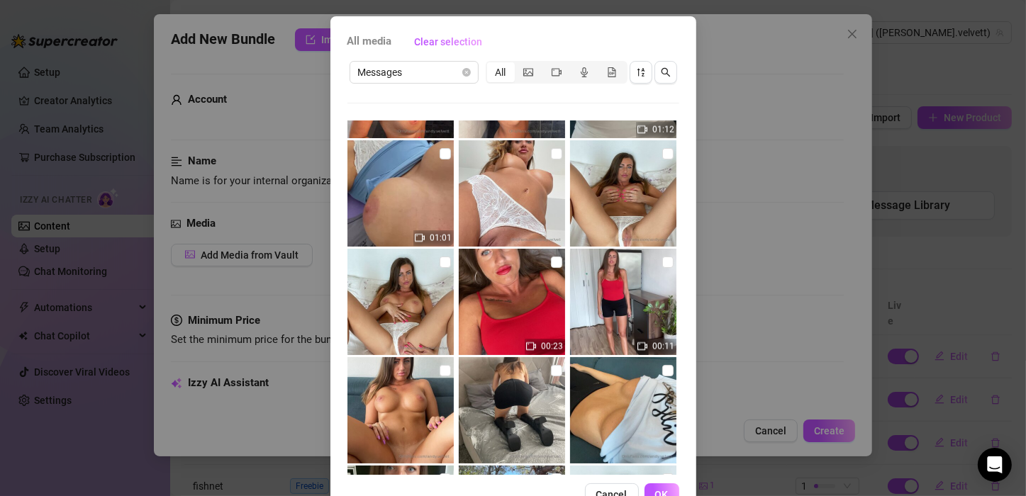
scroll to position [69, 0]
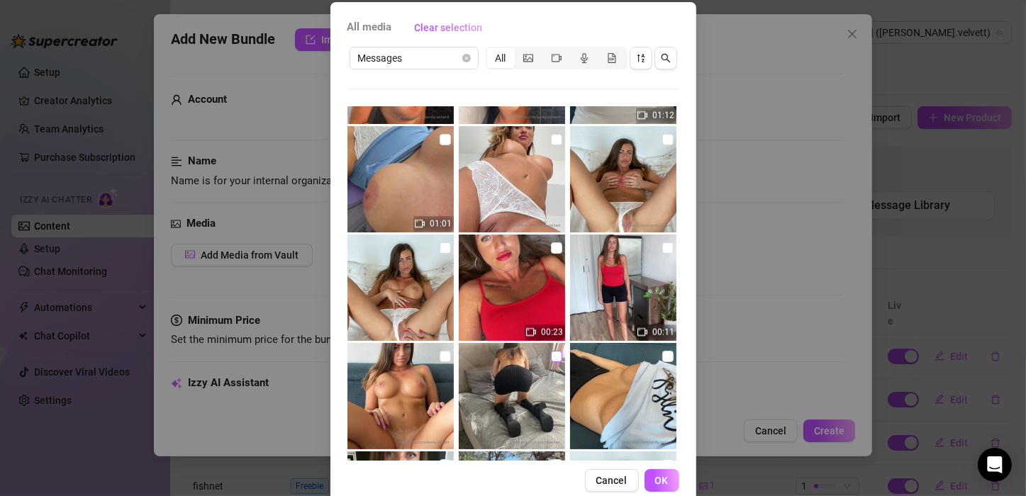
click at [551, 356] on input "checkbox" at bounding box center [556, 356] width 11 height 11
checkbox input "true"
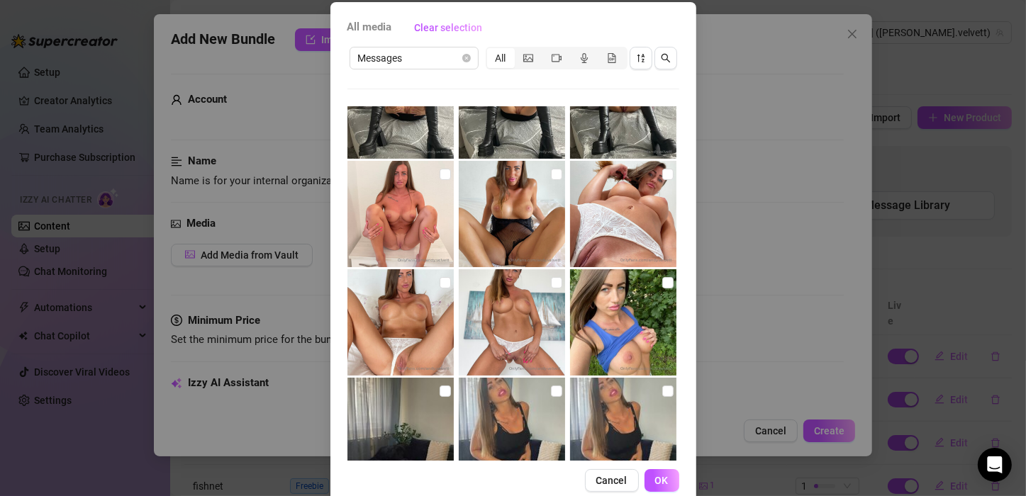
scroll to position [0, 0]
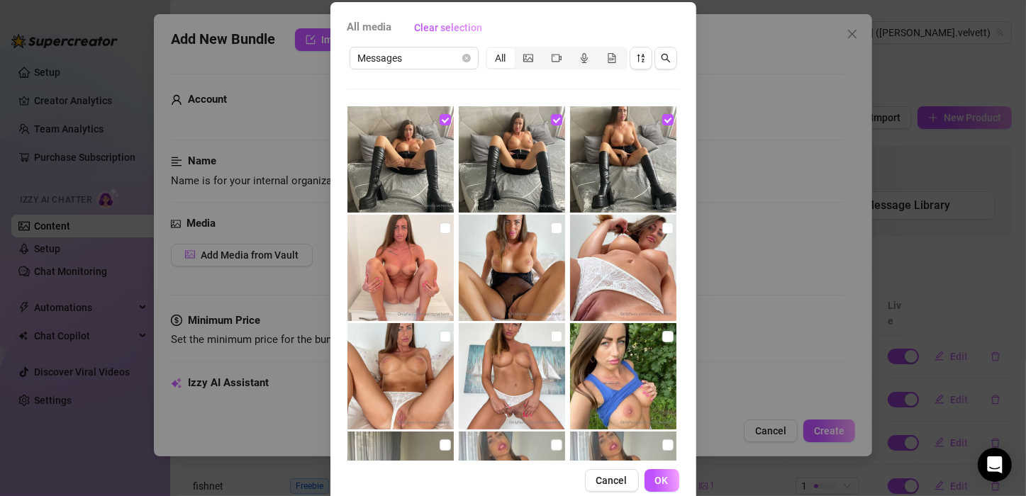
click at [738, 59] on div "All media Clear selection Messages All 18:51 18:41 18:41 02:18 25:40 09:52 08:1…" at bounding box center [513, 248] width 1026 height 496
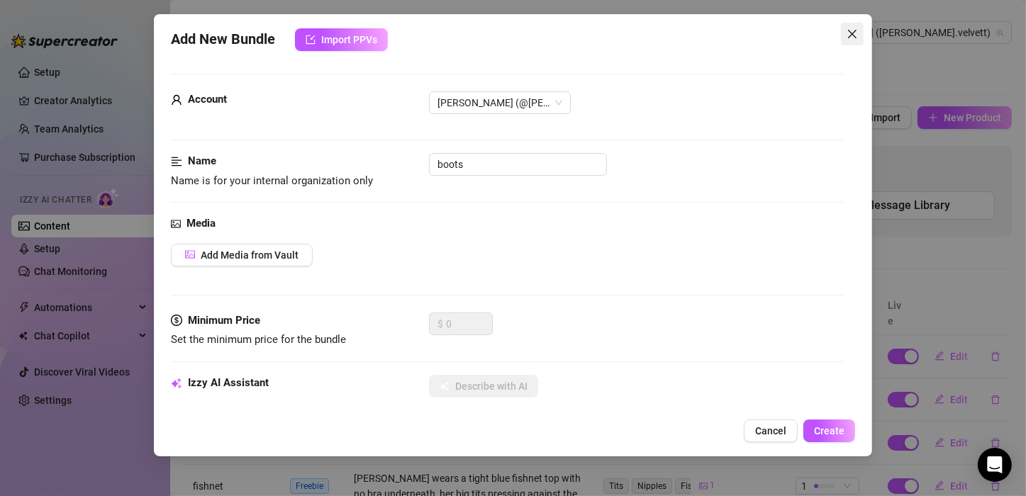
click at [850, 35] on icon "close" at bounding box center [852, 33] width 11 height 11
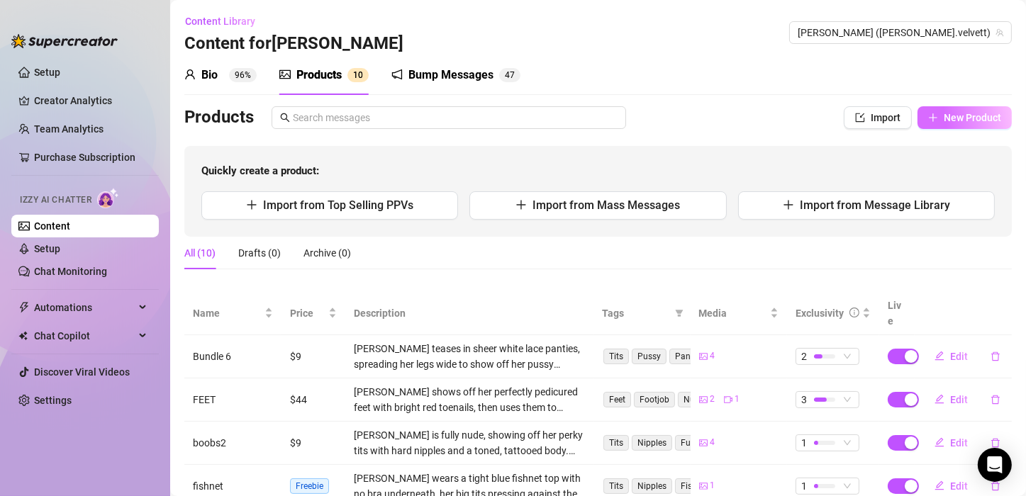
click at [944, 121] on span "New Product" at bounding box center [972, 117] width 57 height 11
type textarea "Type your message here..."
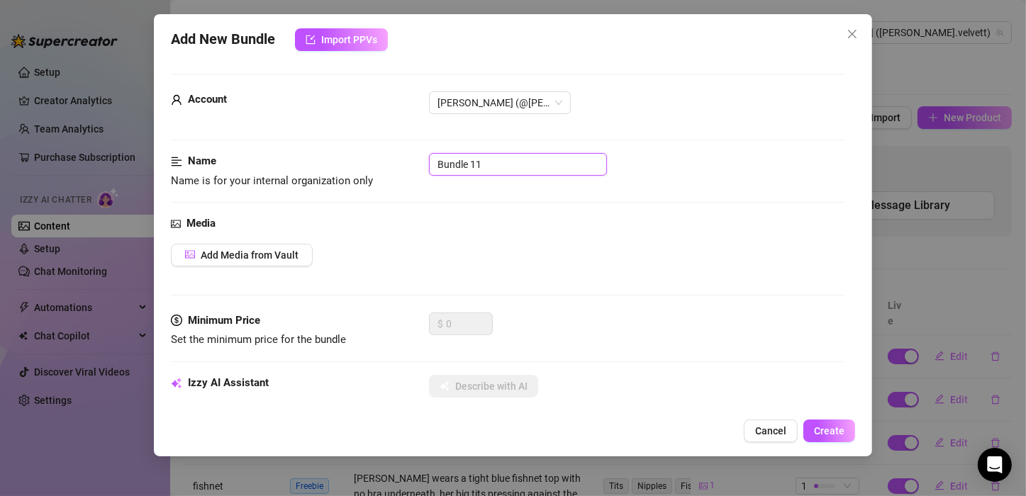
drag, startPoint x: 491, startPoint y: 163, endPoint x: 408, endPoint y: 171, distance: 82.6
click at [408, 171] on div "Name Name is for your internal organization only Bundle 11" at bounding box center [507, 171] width 673 height 36
type input "boots"
click at [265, 254] on span "Add Media from Vault" at bounding box center [250, 255] width 98 height 11
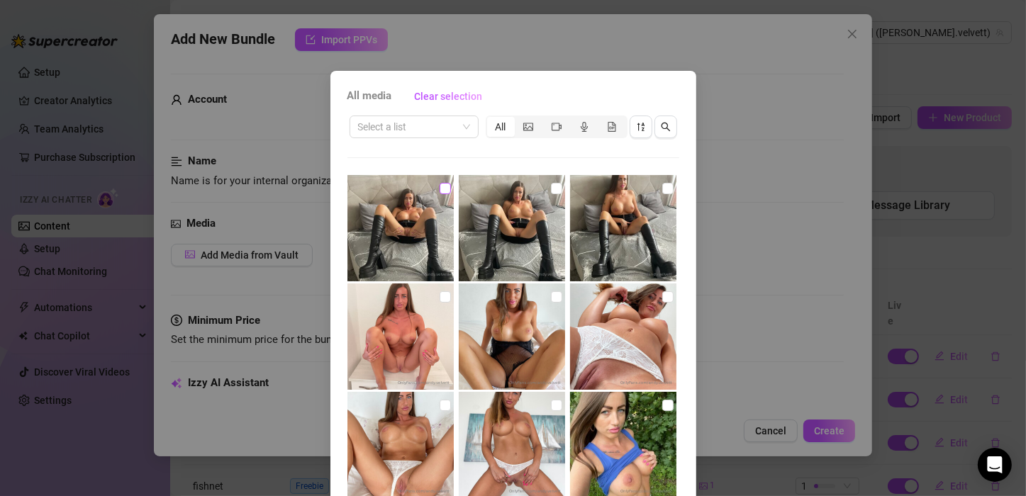
click at [440, 188] on input "checkbox" at bounding box center [445, 188] width 11 height 11
checkbox input "true"
click at [551, 186] on input "checkbox" at bounding box center [556, 188] width 11 height 11
checkbox input "true"
click at [662, 186] on input "checkbox" at bounding box center [667, 188] width 11 height 11
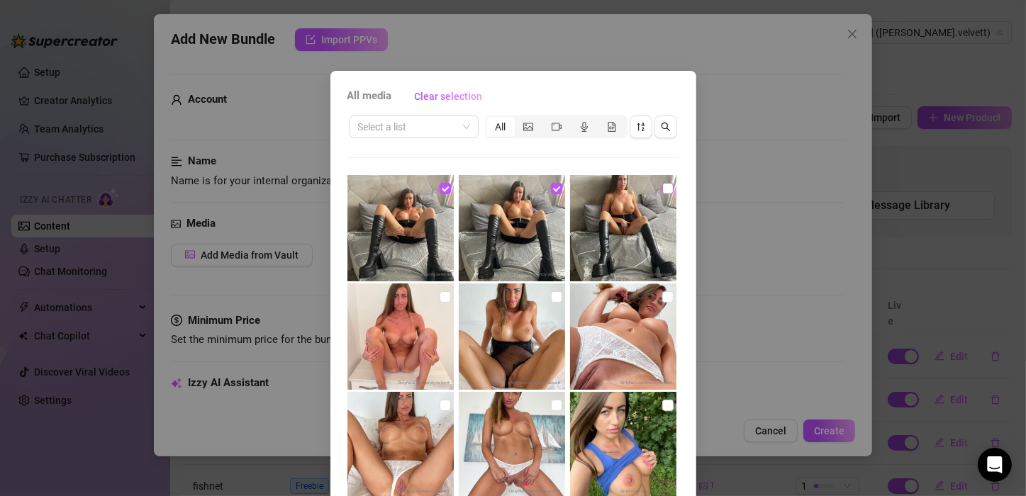
checkbox input "true"
click at [408, 133] on input "search" at bounding box center [407, 126] width 99 height 21
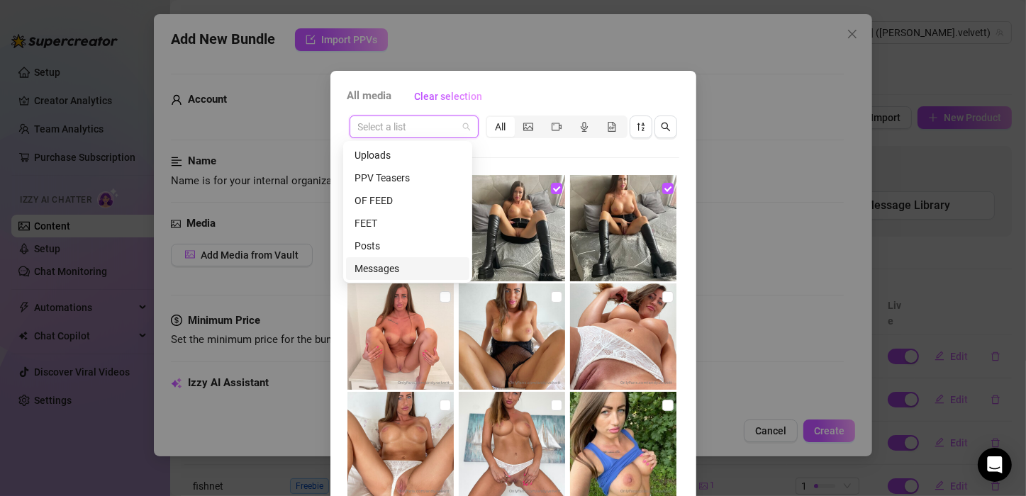
click at [391, 262] on div "Messages" at bounding box center [408, 269] width 106 height 16
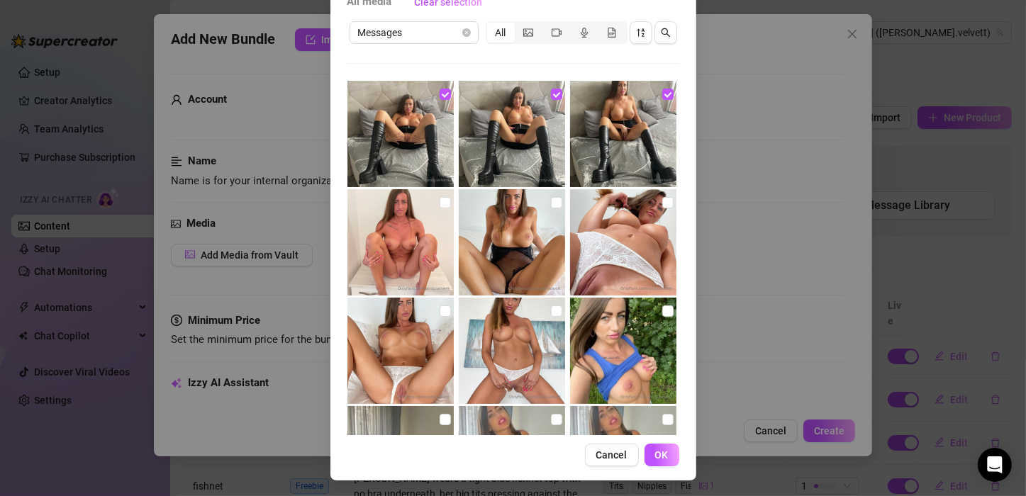
scroll to position [96, 0]
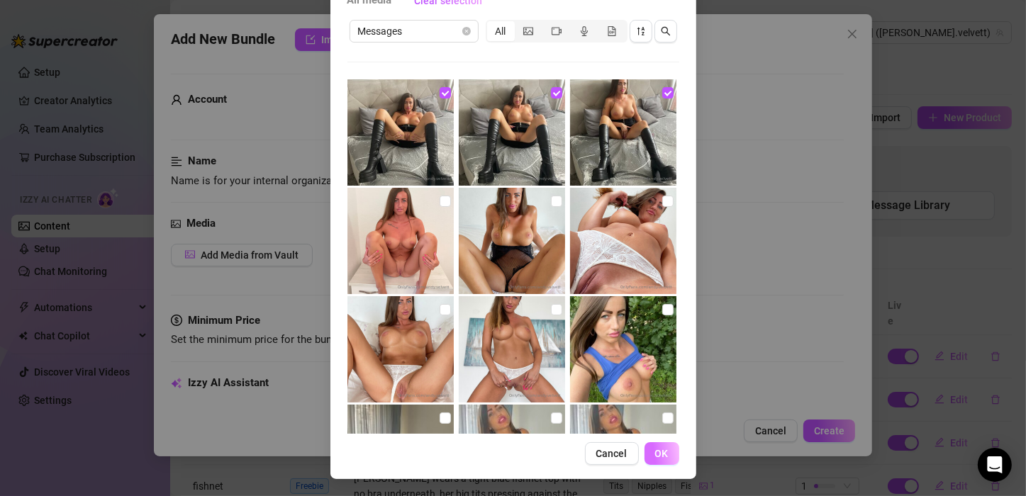
click at [657, 455] on span "OK" at bounding box center [661, 453] width 13 height 11
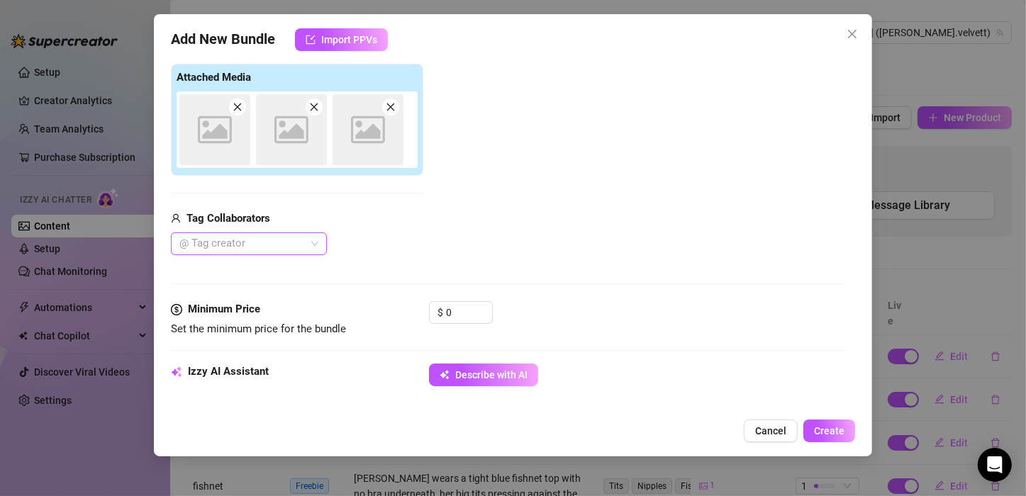
scroll to position [222, 0]
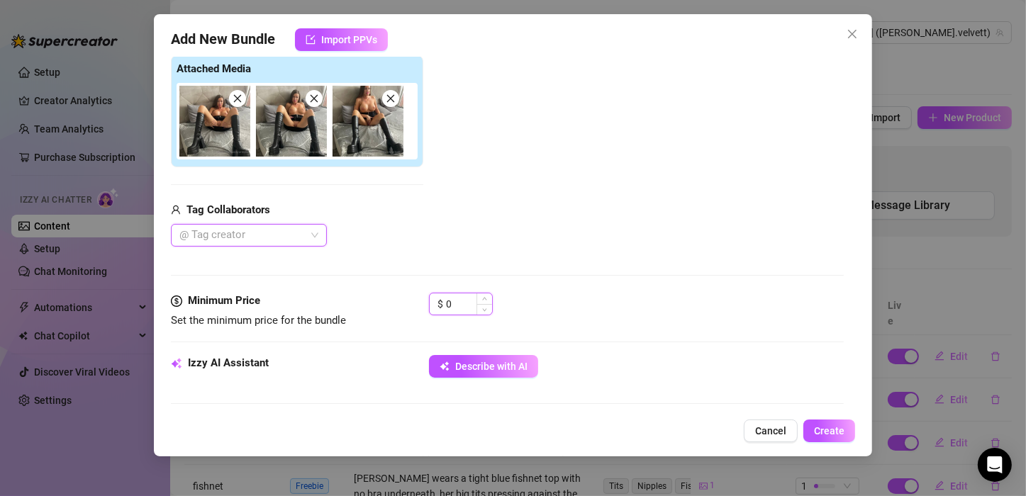
click at [456, 306] on input "0" at bounding box center [469, 304] width 46 height 21
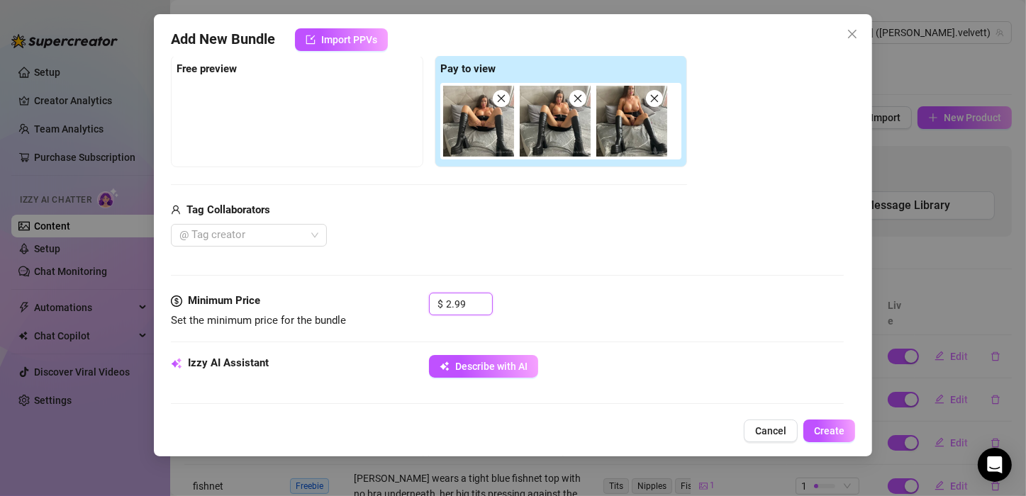
type input "2.99"
click at [593, 299] on div "$ 2.99" at bounding box center [636, 310] width 415 height 35
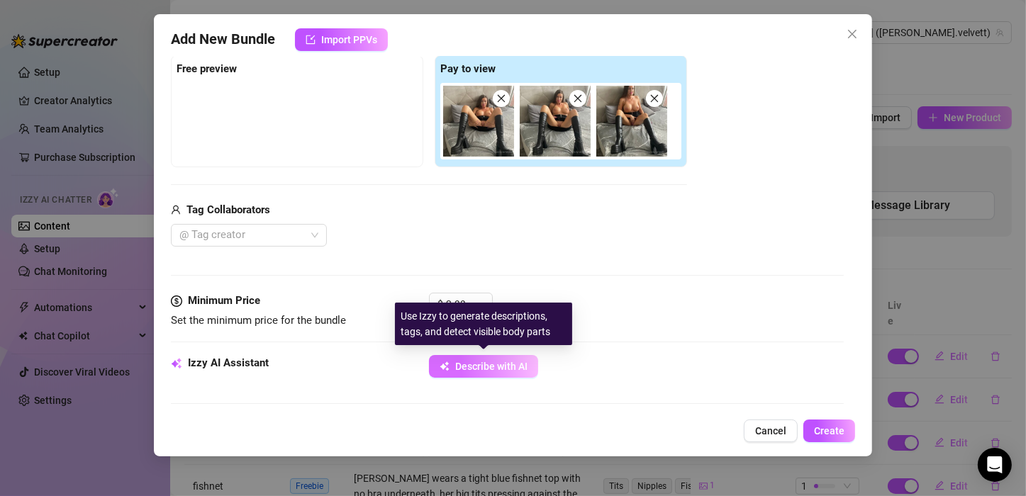
click at [505, 368] on span "Describe with AI" at bounding box center [491, 366] width 72 height 11
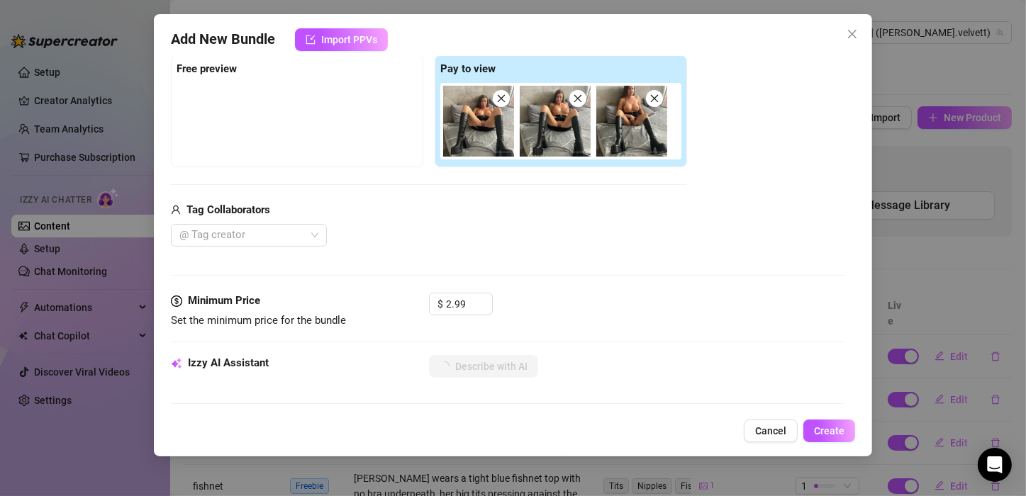
type textarea "[PERSON_NAME]"
type textarea "[PERSON_NAME] sits"
type textarea "[PERSON_NAME] sits spread-legged"
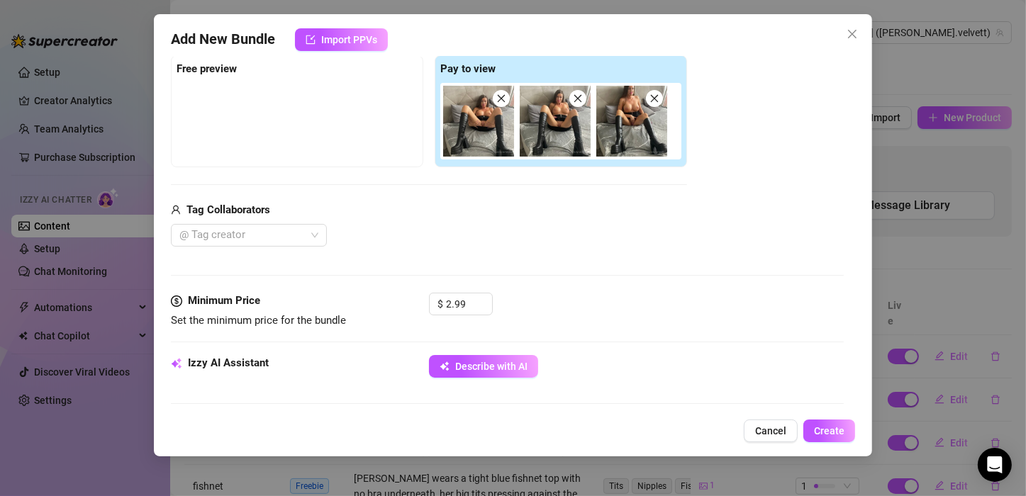
type textarea "[PERSON_NAME] sits spread-legged"
type textarea "[PERSON_NAME] sits spread-legged on"
type textarea "[PERSON_NAME] sits spread-legged on a"
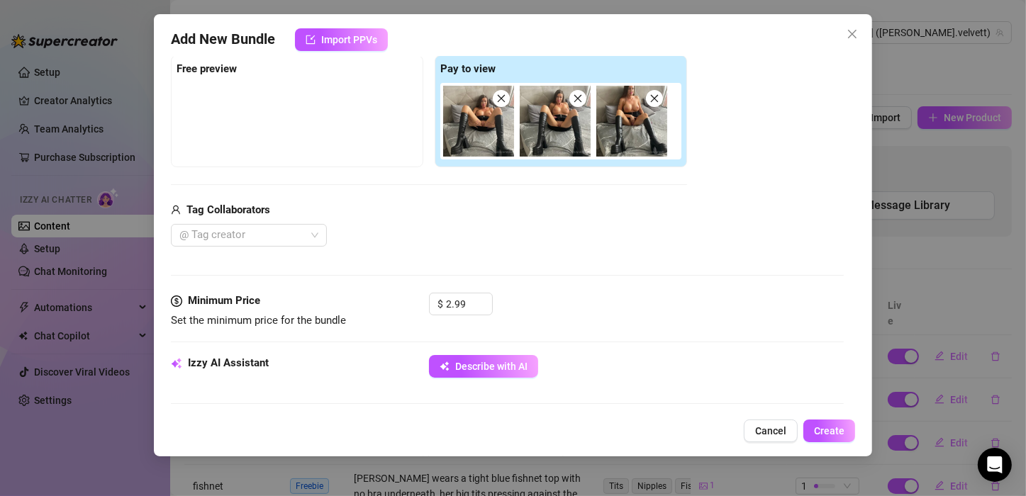
type textarea "[PERSON_NAME] sits spread-legged on a bed"
type textarea "[PERSON_NAME] sits spread-legged on a bed wearing"
type textarea "[PERSON_NAME] sits spread-legged on a bed wearing only"
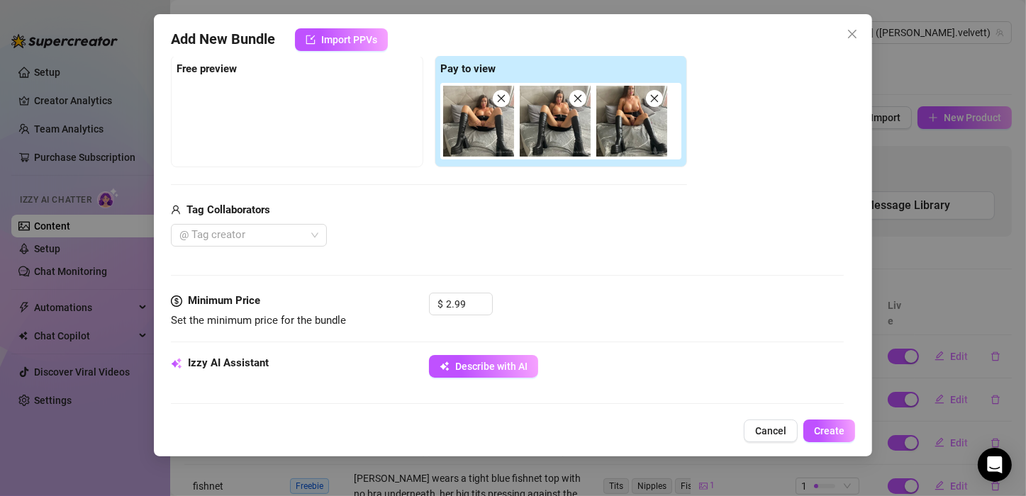
type textarea "[PERSON_NAME] sits spread-legged on a bed wearing only"
type textarea "[PERSON_NAME] sits spread-legged on a bed wearing only black"
type textarea "[PERSON_NAME] sits spread-legged on a bed wearing only black knee-high"
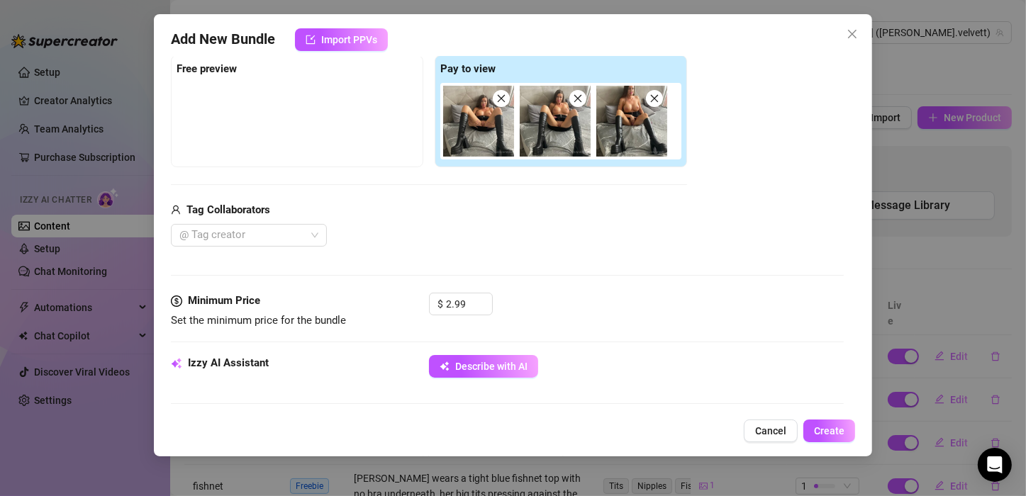
type textarea "[PERSON_NAME] sits spread-legged on a bed wearing only black knee-high platform"
type textarea "[PERSON_NAME] sits spread-legged on a bed wearing only black knee-high platform…"
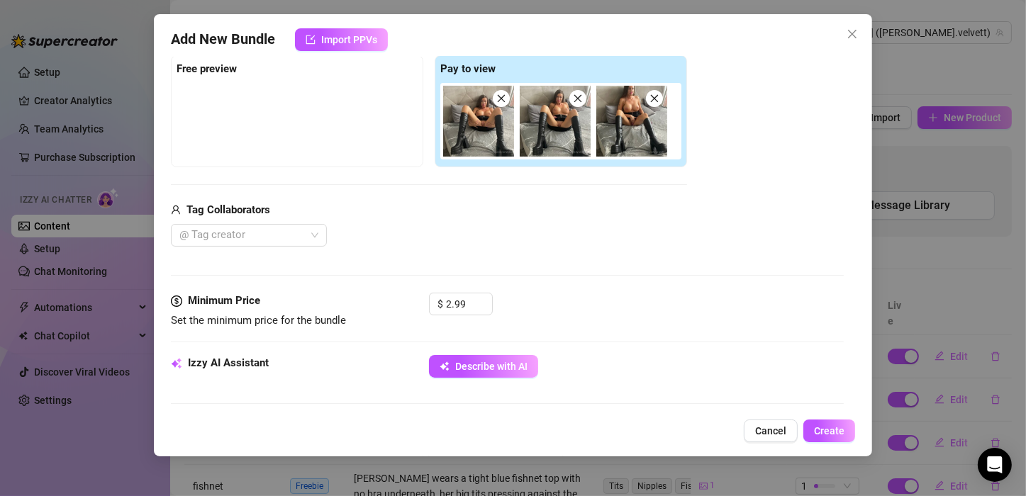
type textarea "[PERSON_NAME] sits spread-legged on a bed wearing only black knee-high platform…"
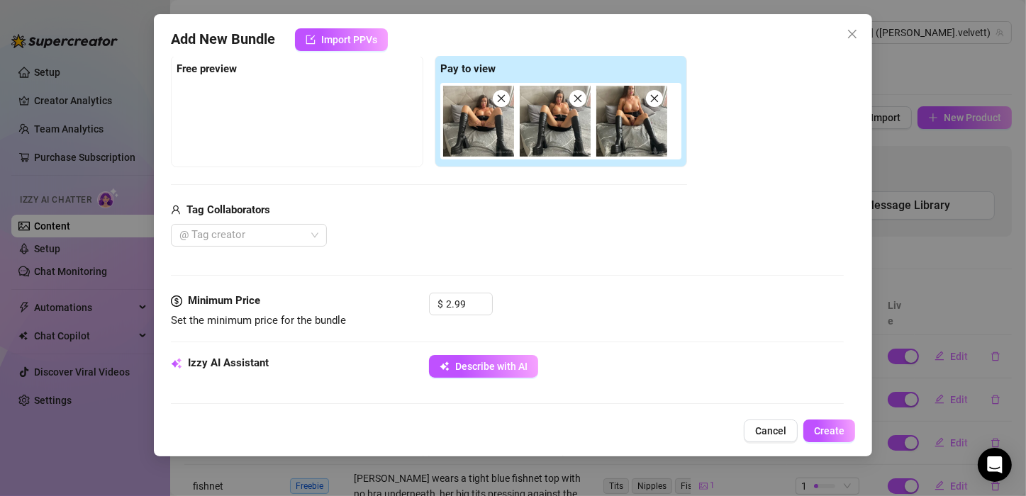
type textarea "[PERSON_NAME] sits spread-legged on a bed wearing only black knee-high platform…"
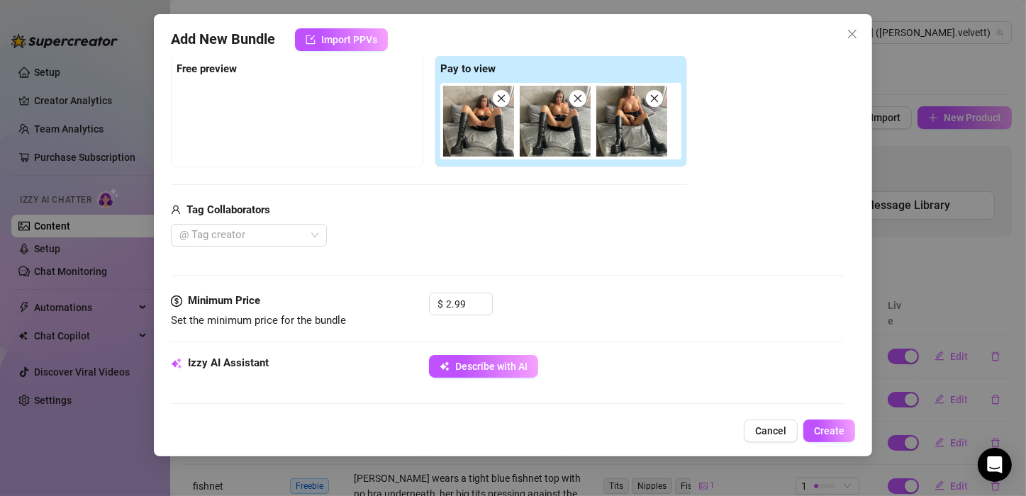
type textarea "[PERSON_NAME] sits spread-legged on a bed wearing only black knee-high platform…"
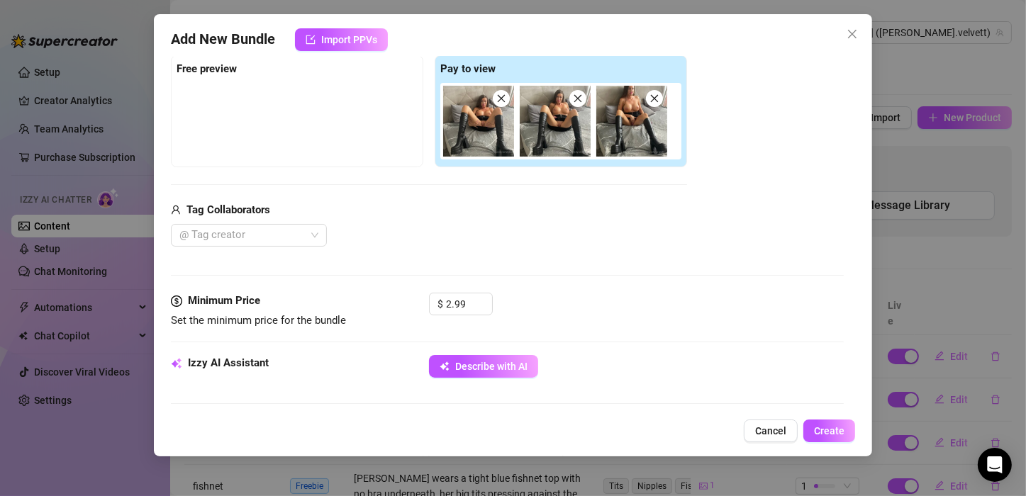
type textarea "[PERSON_NAME] sits spread-legged on a bed wearing only black knee-high platform…"
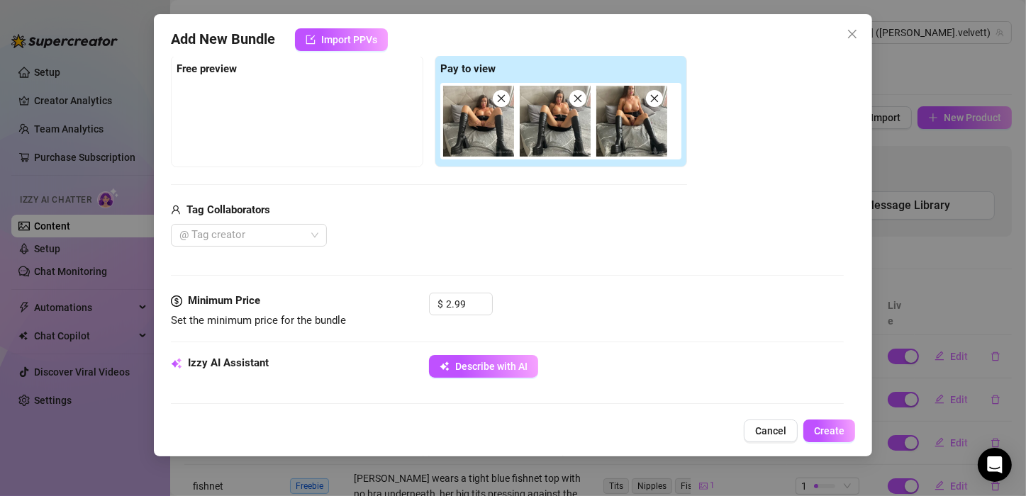
type textarea "[PERSON_NAME] sits spread-legged on a bed wearing only black knee-high platform…"
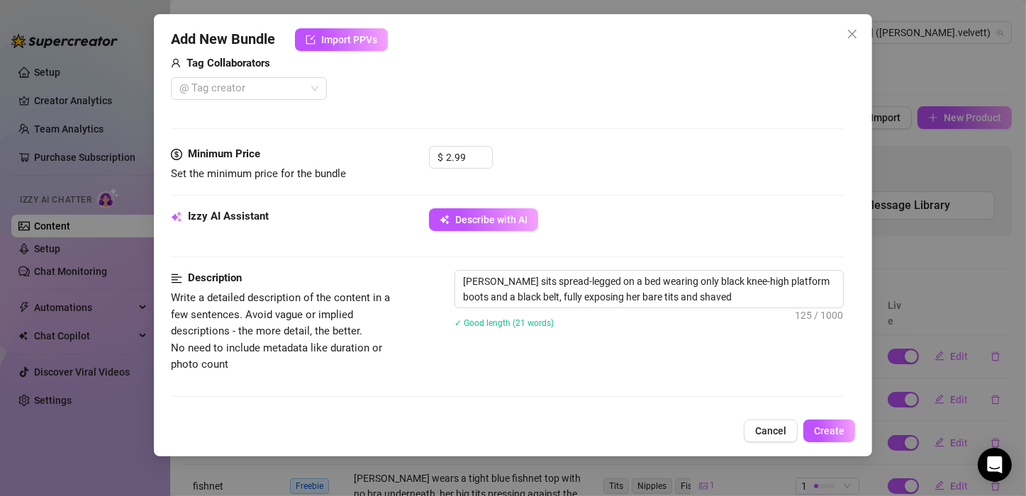
type textarea "[PERSON_NAME] sits spread-legged on a bed wearing only black knee-high platform…"
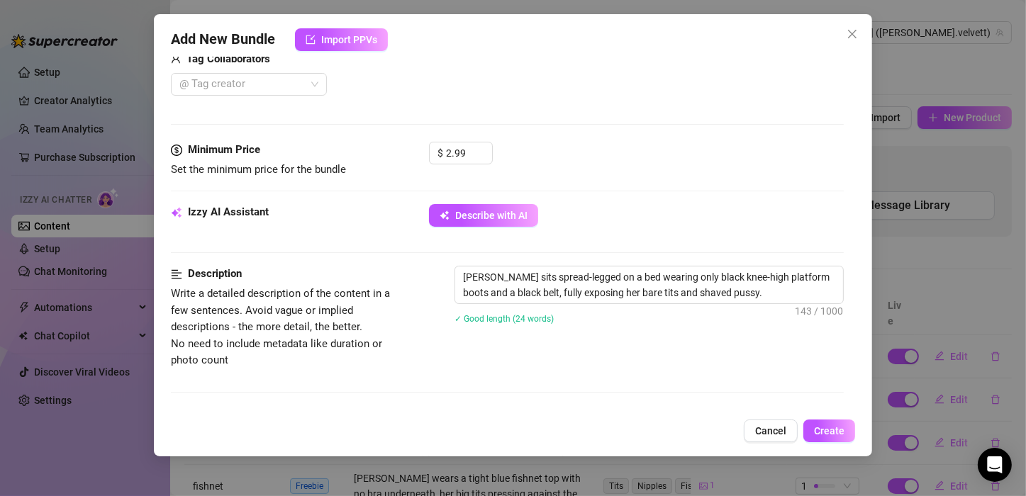
type textarea "[PERSON_NAME] sits spread-legged on a bed wearing only black knee-high platform…"
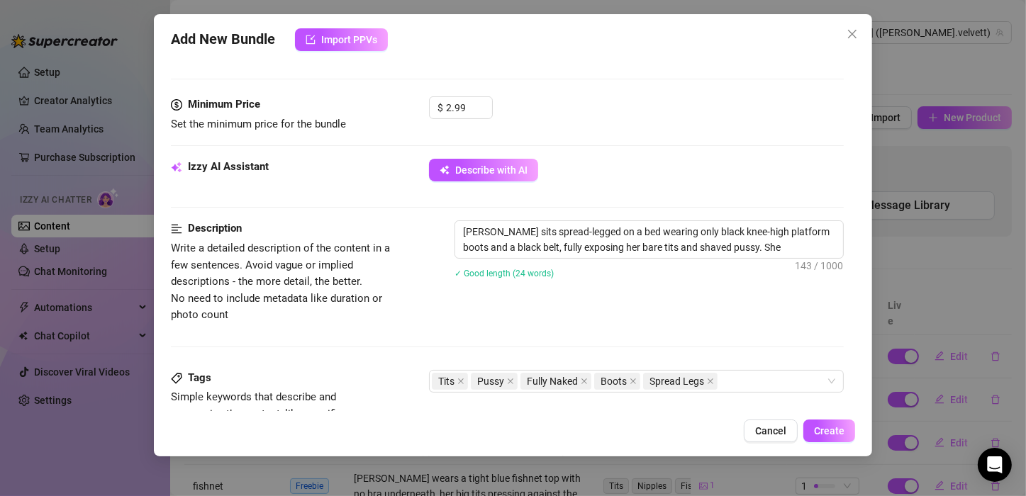
type textarea "[PERSON_NAME] sits spread-legged on a bed wearing only black knee-high platform…"
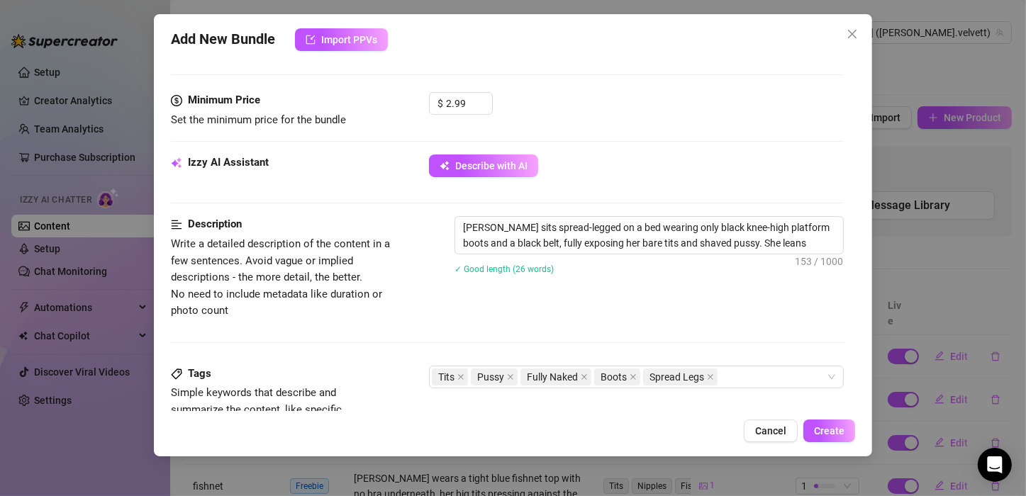
type textarea "[PERSON_NAME] sits spread-legged on a bed wearing only black knee-high platform…"
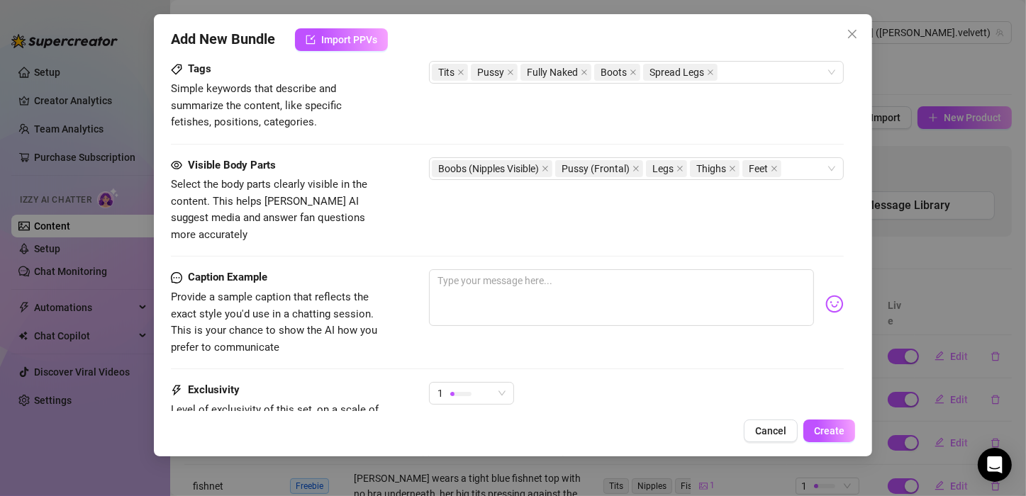
scroll to position [740, 0]
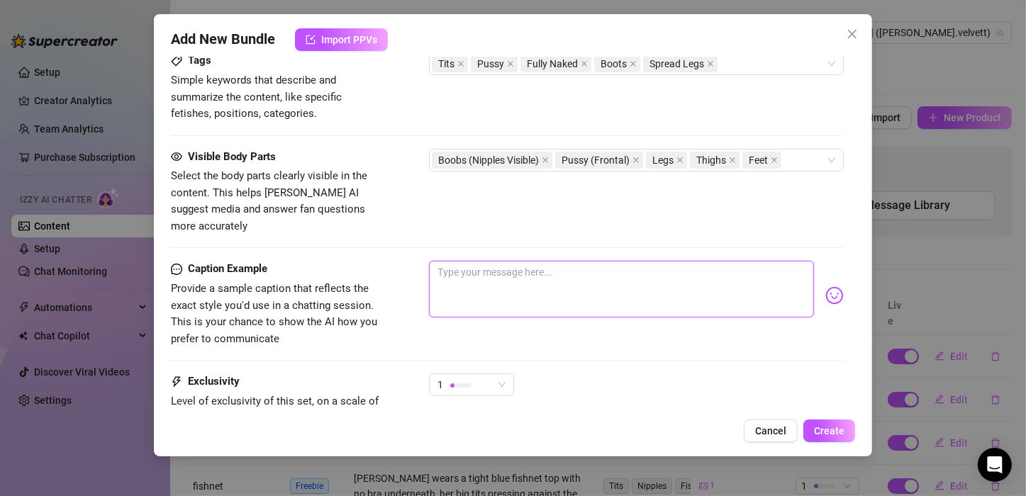
click at [518, 261] on textarea at bounding box center [621, 289] width 385 height 57
paste textarea "Couldn’t decide if the boots make the look… or the lack of clothes 😏"
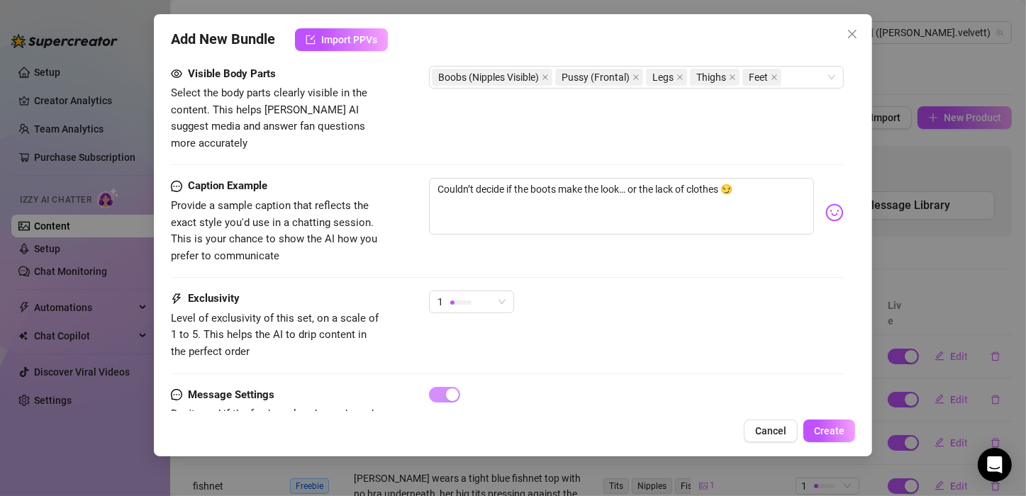
scroll to position [859, 0]
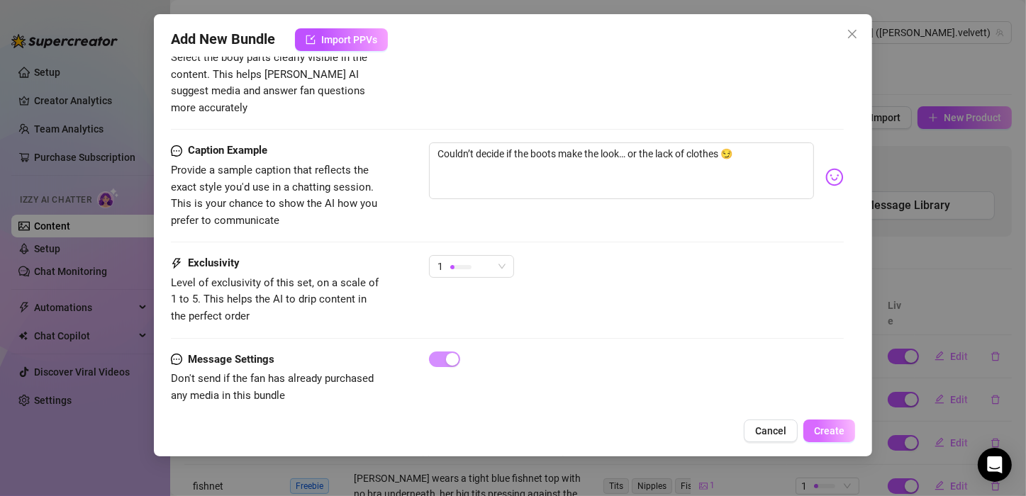
click at [832, 427] on span "Create" at bounding box center [829, 430] width 30 height 11
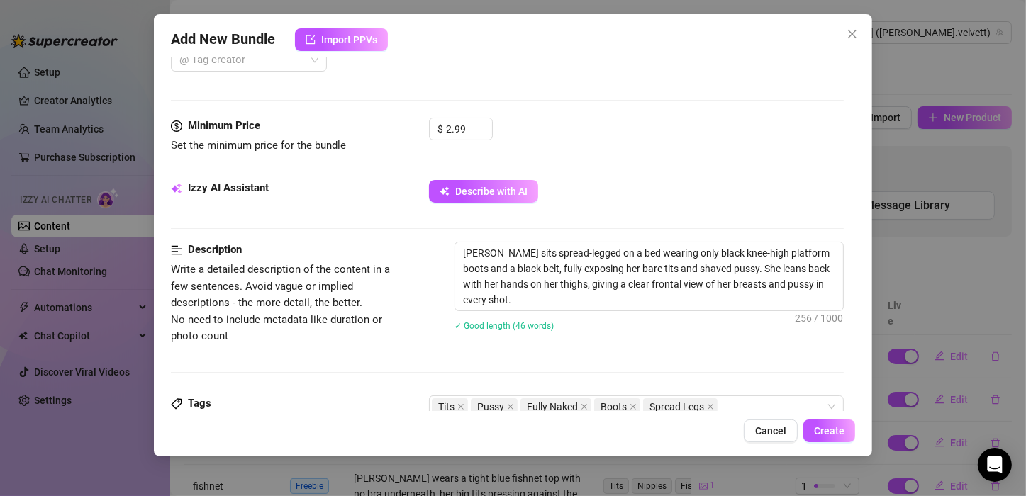
scroll to position [366, 0]
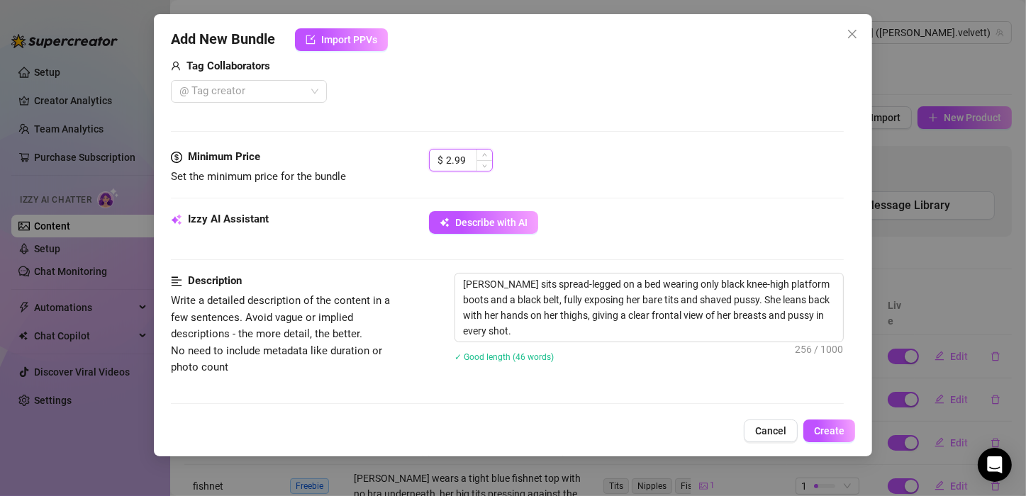
click at [467, 155] on input "2.99" at bounding box center [469, 160] width 46 height 21
click at [829, 426] on span "Create" at bounding box center [829, 430] width 30 height 11
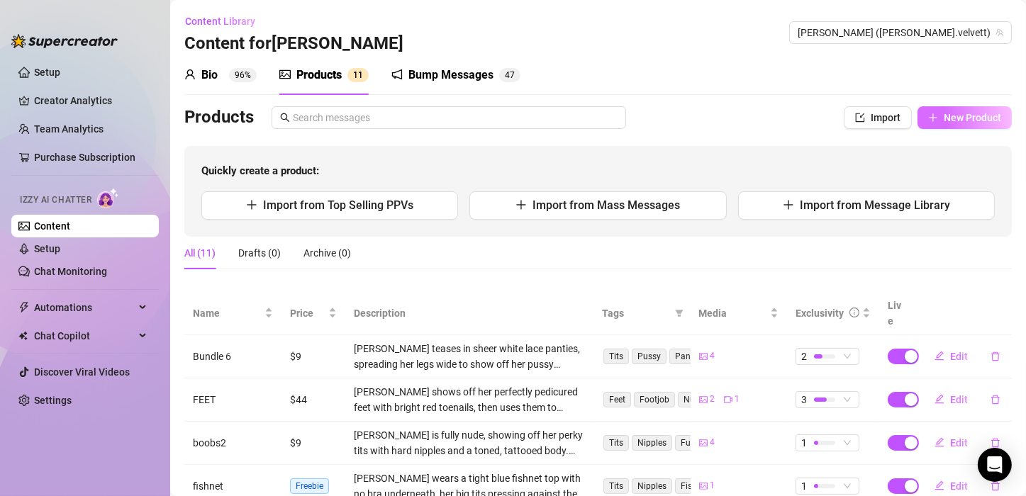
click at [946, 115] on span "New Product" at bounding box center [972, 117] width 57 height 11
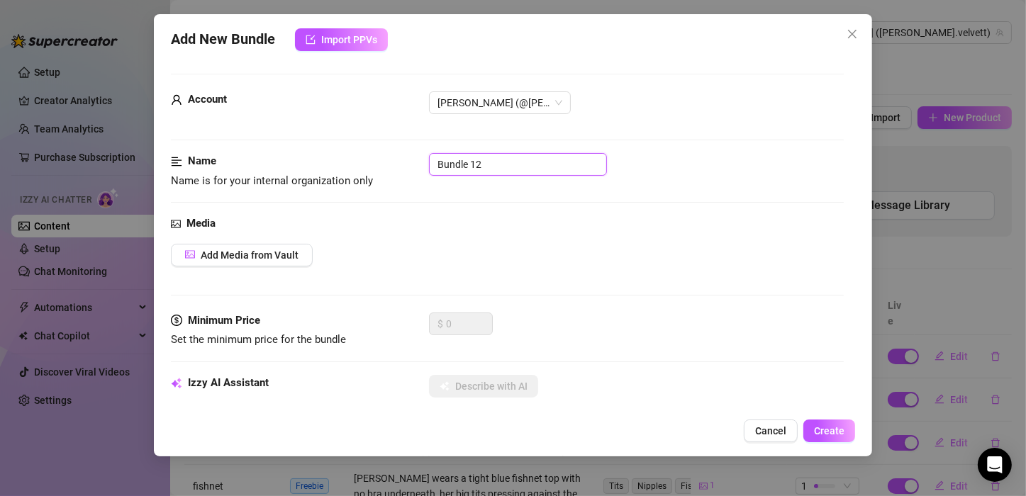
drag, startPoint x: 484, startPoint y: 157, endPoint x: 425, endPoint y: 163, distance: 58.4
click at [425, 163] on div "Name Name is for your internal organization only Bundle 12" at bounding box center [507, 171] width 673 height 36
click at [282, 261] on button "Add Media from Vault" at bounding box center [242, 255] width 142 height 23
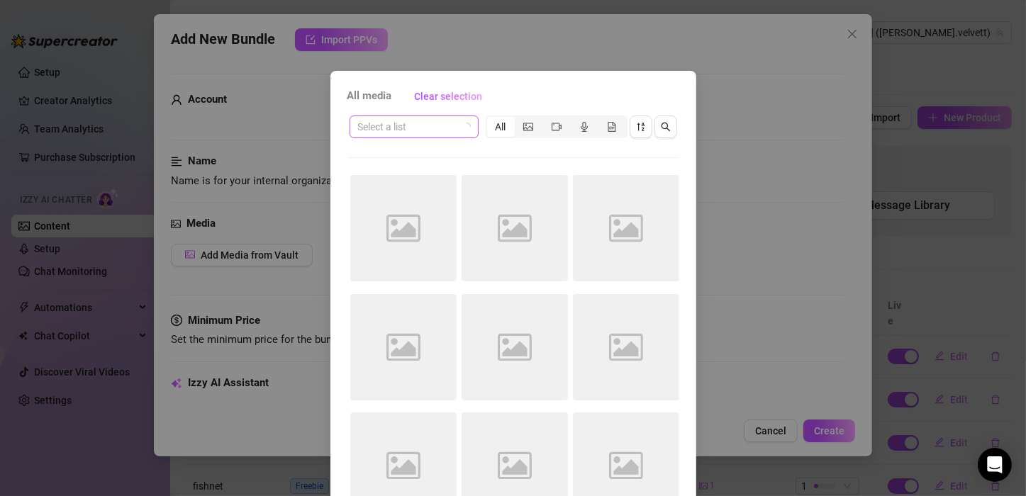
click at [406, 127] on input "search" at bounding box center [407, 126] width 99 height 21
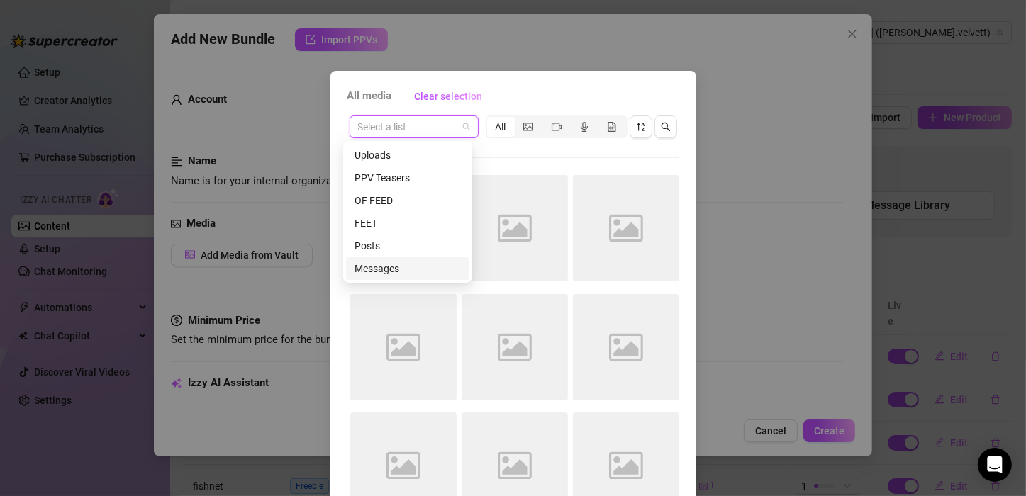
click at [391, 265] on div "Messages" at bounding box center [408, 269] width 106 height 16
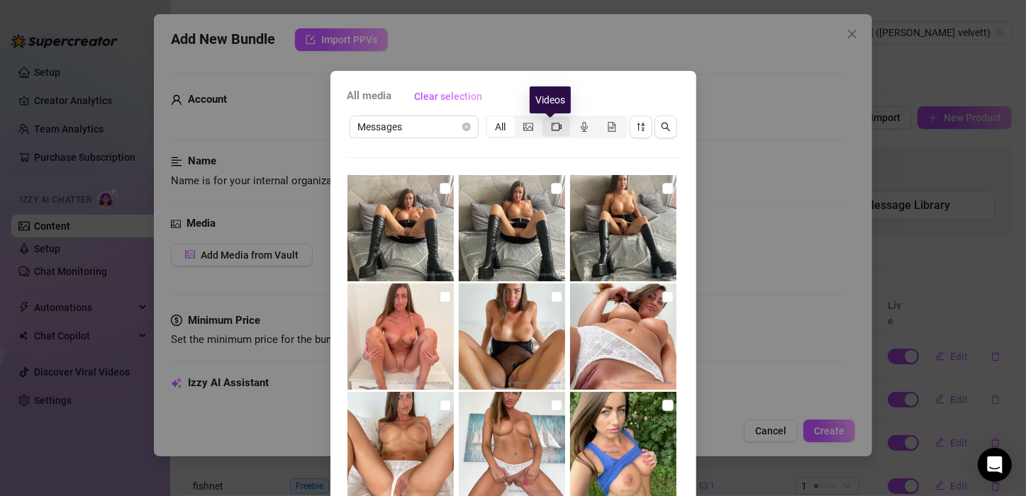
click at [552, 128] on icon "video-camera" at bounding box center [557, 127] width 10 height 10
click at [546, 119] on input "segmented control" at bounding box center [546, 119] width 0 height 0
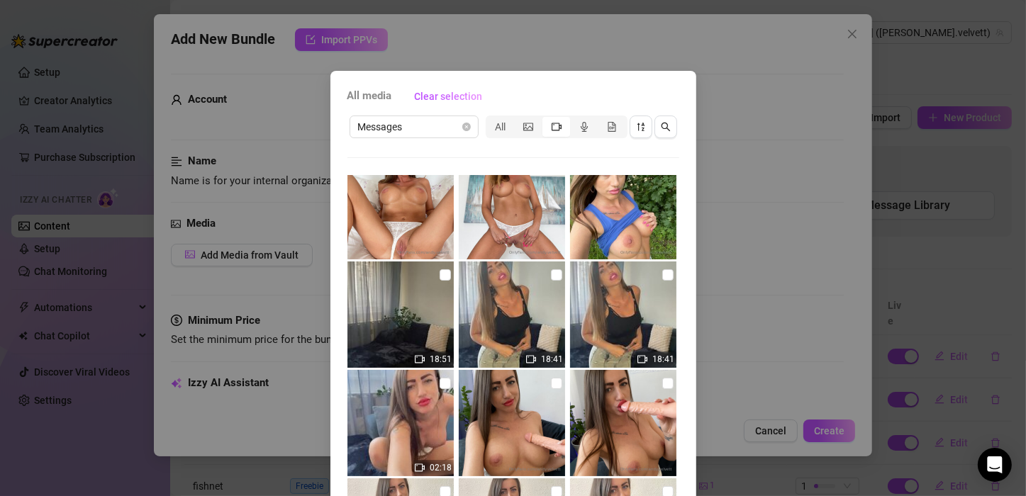
scroll to position [240, 0]
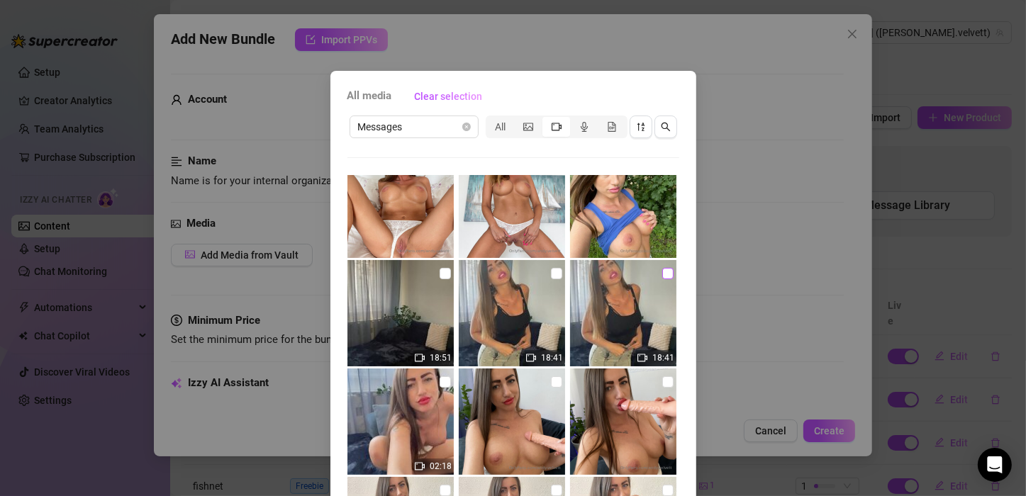
click at [662, 272] on input "checkbox" at bounding box center [667, 273] width 11 height 11
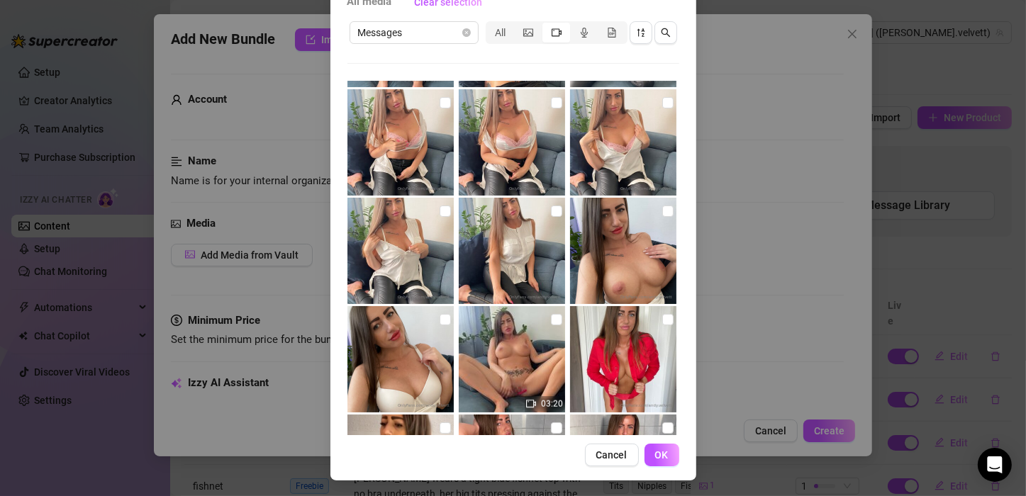
scroll to position [96, 0]
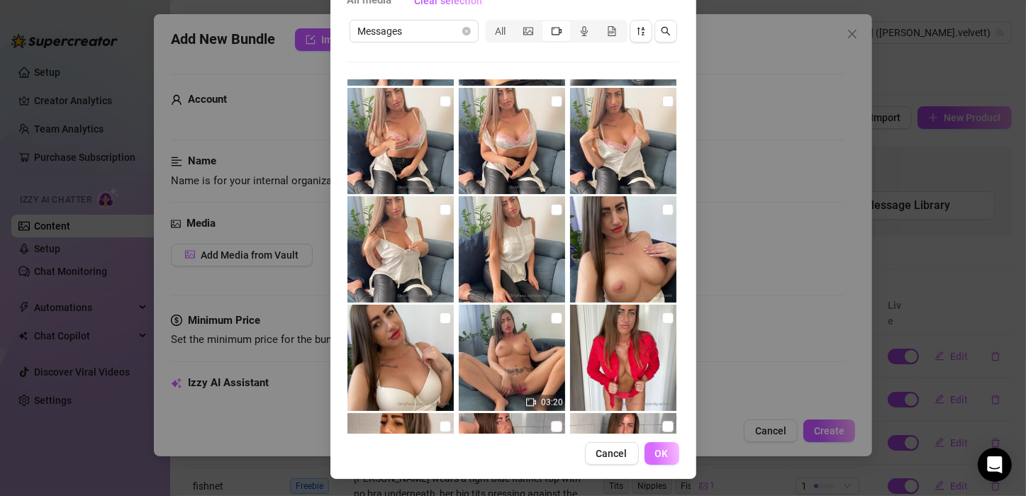
click at [657, 447] on button "OK" at bounding box center [661, 453] width 35 height 23
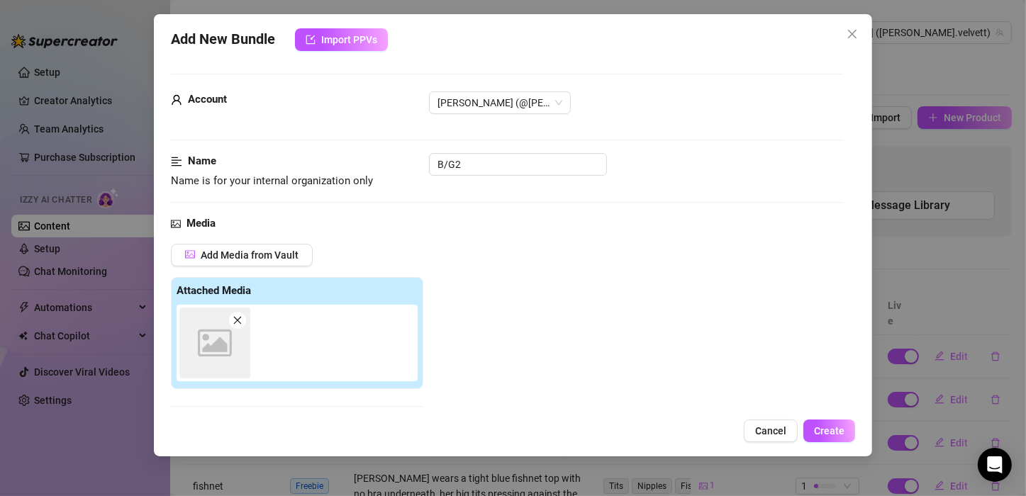
scroll to position [222, 0]
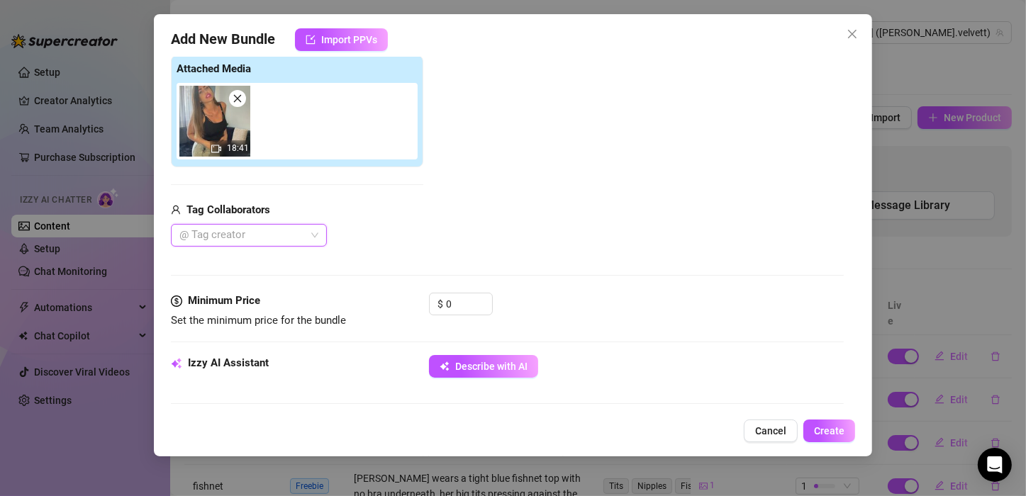
click at [278, 234] on div at bounding box center [241, 235] width 135 height 20
click at [260, 262] on div "[PERSON_NAME]" at bounding box center [248, 263] width 133 height 16
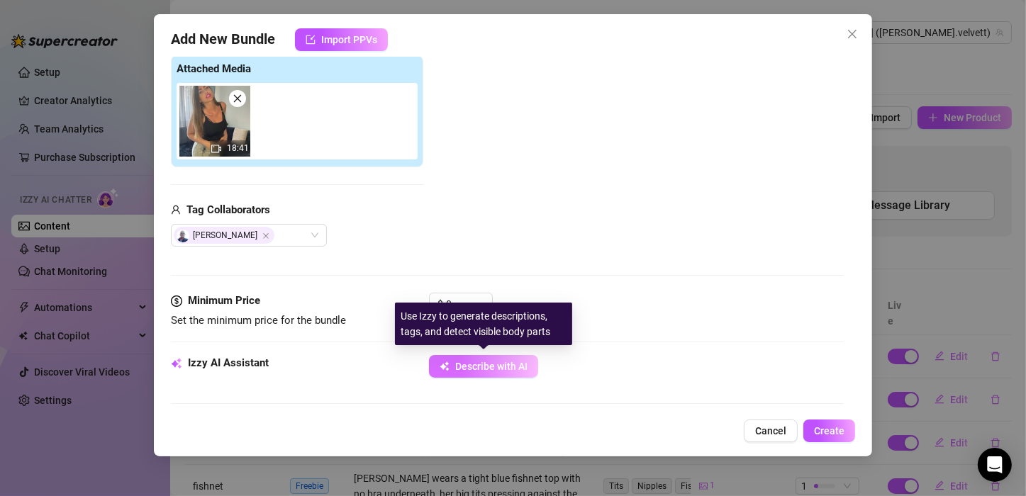
click at [506, 363] on span "Describe with AI" at bounding box center [491, 366] width 72 height 11
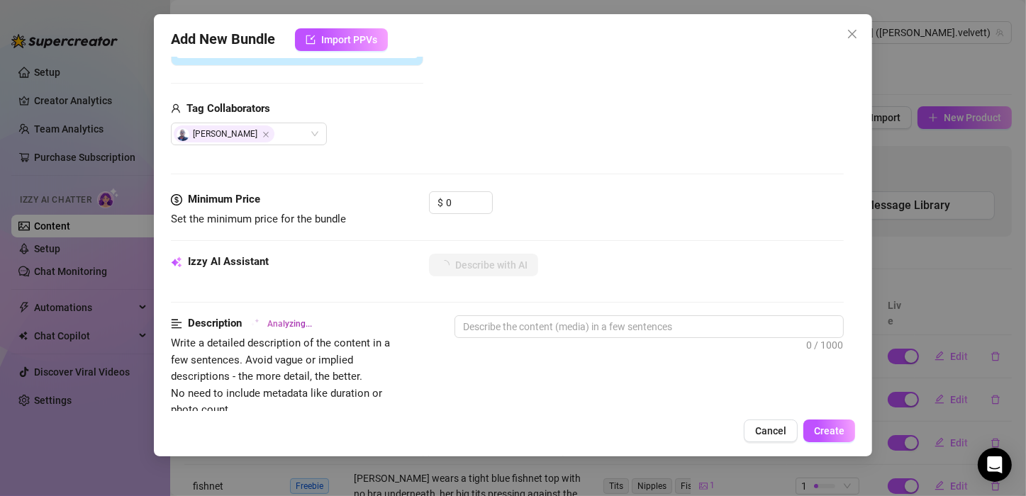
scroll to position [377, 0]
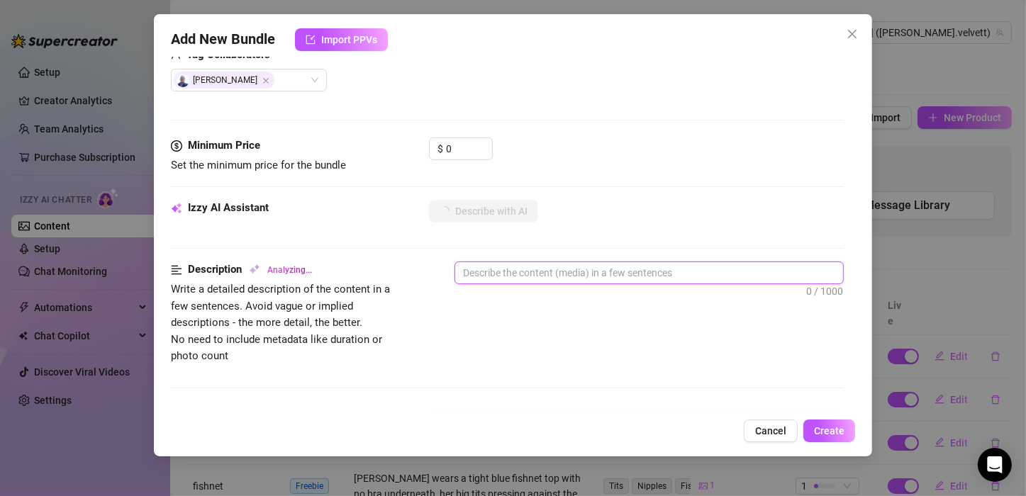
click at [533, 274] on textarea at bounding box center [649, 272] width 388 height 21
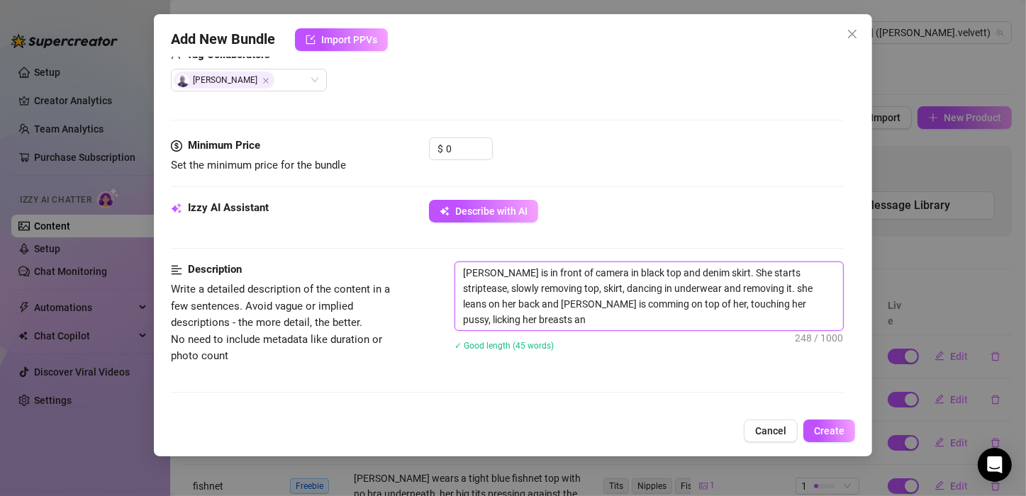
scroll to position [0, 0]
click at [577, 308] on textarea "[PERSON_NAME] is in front of camera in black top and denim skirt. She starts st…" at bounding box center [649, 296] width 388 height 68
click at [515, 320] on textarea "[PERSON_NAME] is in front of camera in black top and denim skirt. She starts st…" at bounding box center [649, 296] width 388 height 68
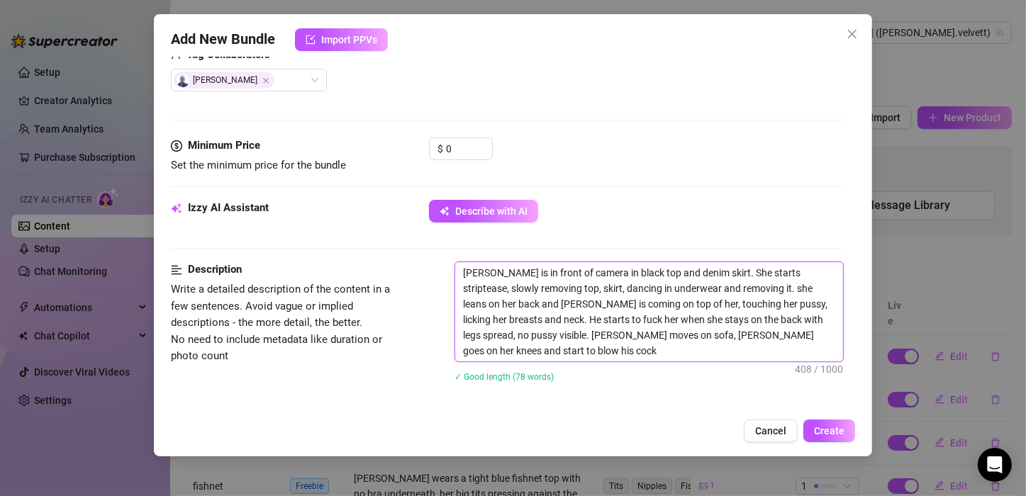
click at [573, 333] on textarea "[PERSON_NAME] is in front of camera in black top and denim skirt. She starts st…" at bounding box center [649, 311] width 388 height 99
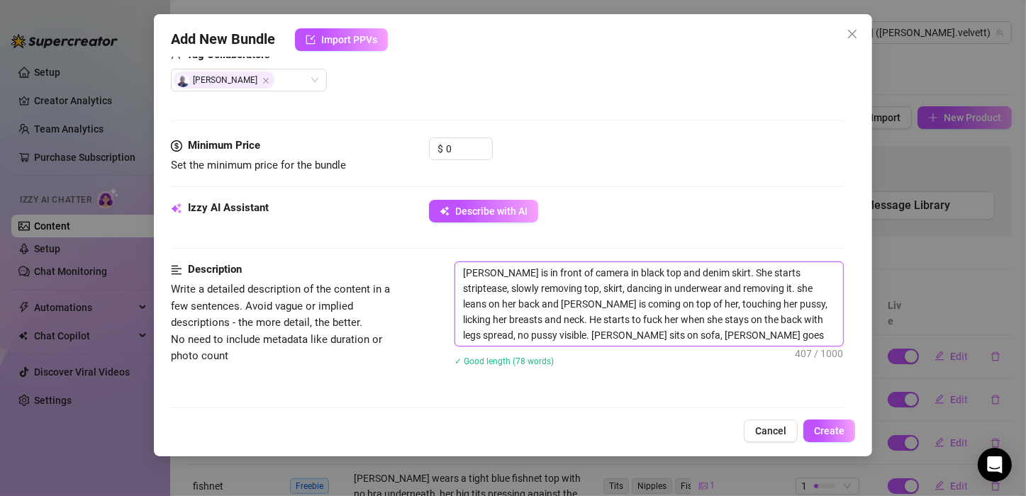
click at [822, 333] on textarea "[PERSON_NAME] is in front of camera in black top and denim skirt. She starts st…" at bounding box center [649, 304] width 388 height 84
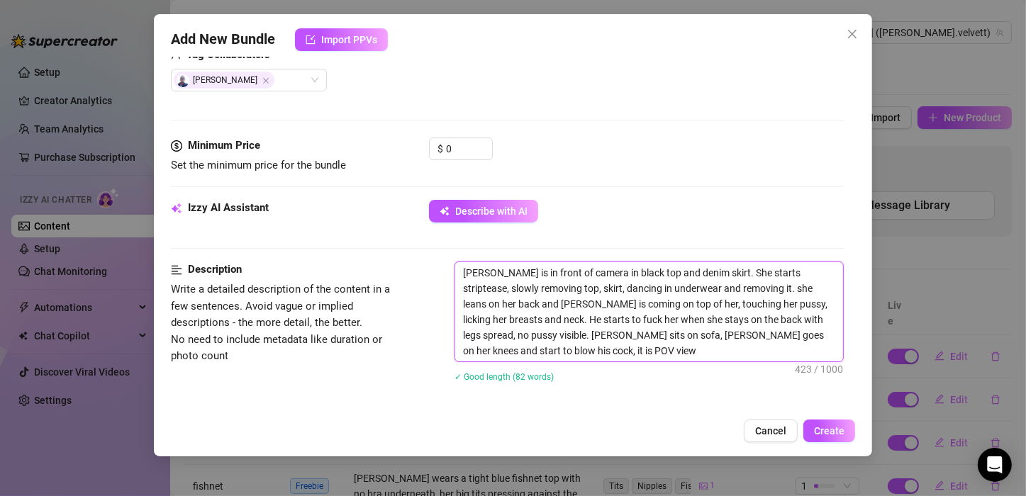
click at [552, 350] on textarea "[PERSON_NAME] is in front of camera in black top and denim skirt. She starts st…" at bounding box center [649, 311] width 388 height 99
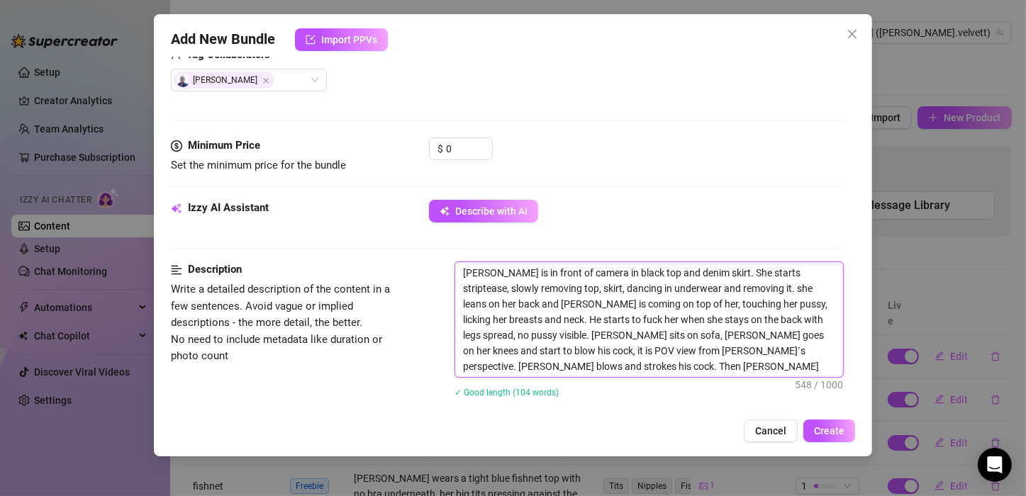
click at [540, 364] on textarea "[PERSON_NAME] is in front of camera in black top and denim skirt. She starts st…" at bounding box center [649, 319] width 388 height 115
click at [552, 367] on textarea "[PERSON_NAME] is in front of camera in black top and denim skirt. She starts st…" at bounding box center [649, 319] width 388 height 115
click at [525, 369] on textarea "[PERSON_NAME] is in front of camera in black top and denim skirt. She starts st…" at bounding box center [649, 319] width 388 height 115
click at [484, 366] on textarea "[PERSON_NAME] is in front of camera in black top and denim skirt. She starts st…" at bounding box center [649, 319] width 388 height 115
click at [635, 364] on textarea "[PERSON_NAME] is in front of camera in black top and denim skirt. She starts st…" at bounding box center [649, 319] width 388 height 115
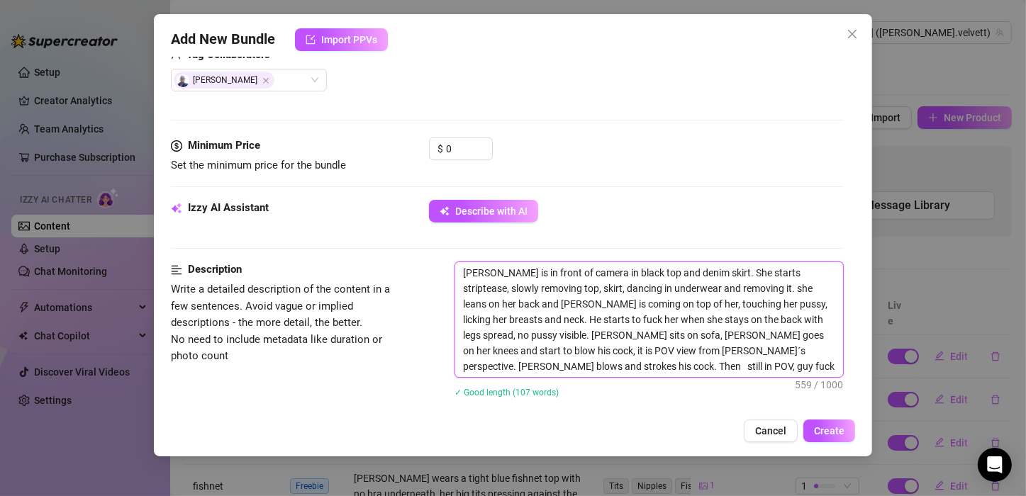
click at [772, 367] on textarea "[PERSON_NAME] is in front of camera in black top and denim skirt. She starts st…" at bounding box center [649, 319] width 388 height 115
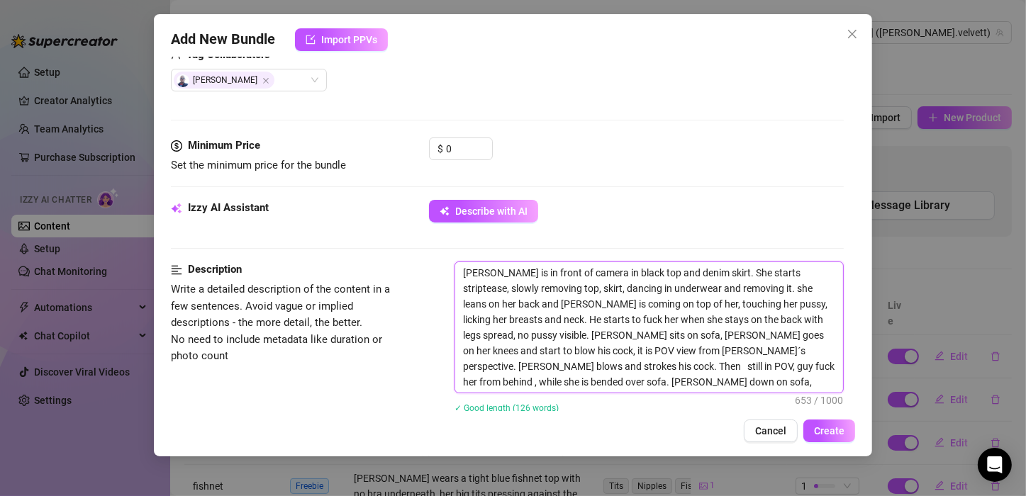
click at [815, 378] on textarea "[PERSON_NAME] is in front of camera in black top and denim skirt. She starts st…" at bounding box center [649, 327] width 388 height 130
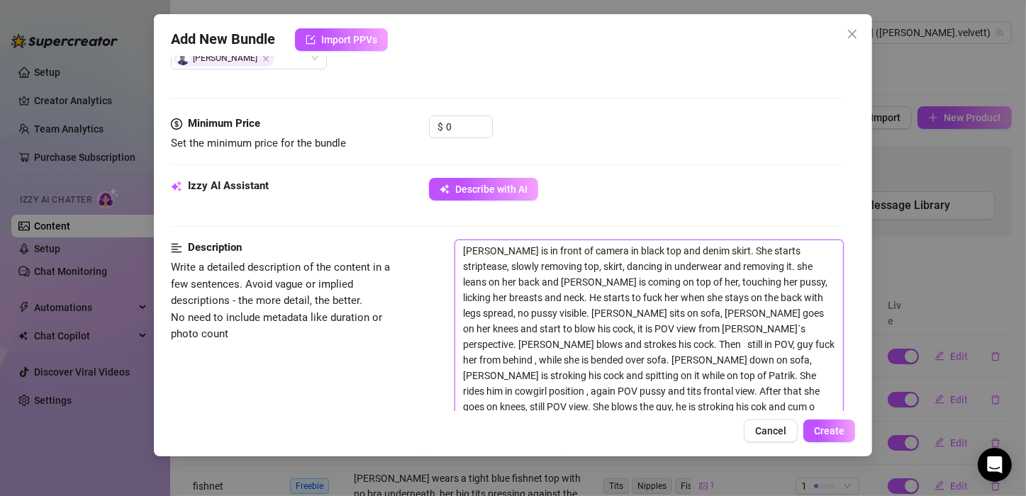
scroll to position [400, 0]
click at [785, 389] on textarea "[PERSON_NAME] is in front of camera in black top and denim skirt. She starts st…" at bounding box center [649, 328] width 388 height 177
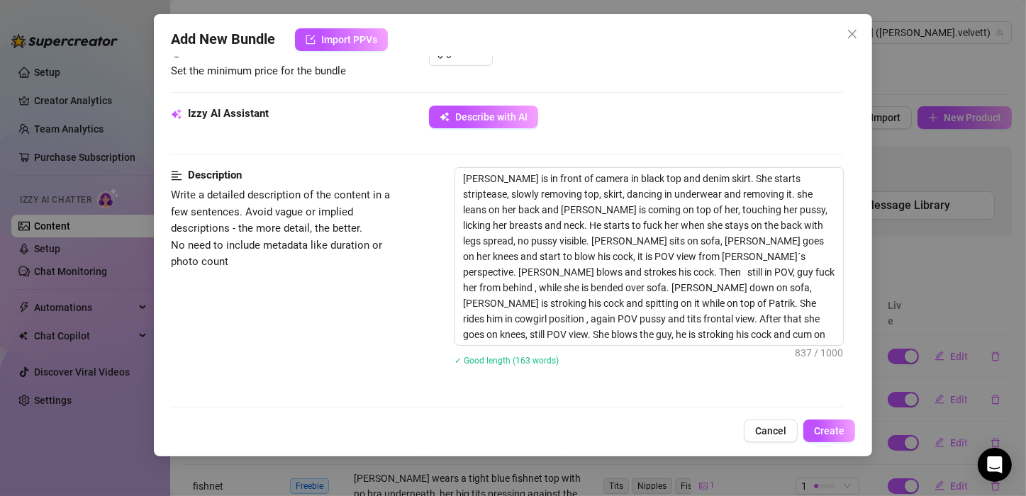
scroll to position [483, 0]
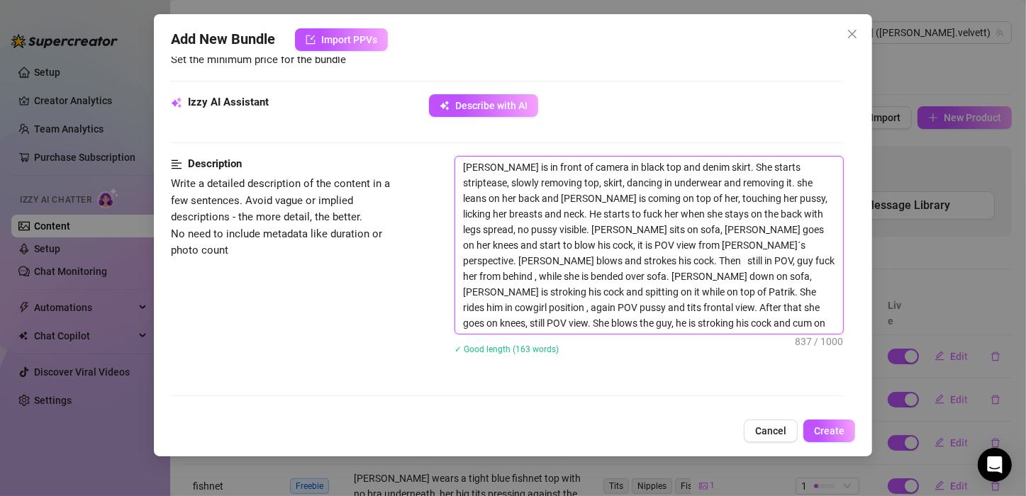
click at [538, 319] on textarea "[PERSON_NAME] is in front of camera in black top and denim skirt. She starts st…" at bounding box center [649, 245] width 388 height 177
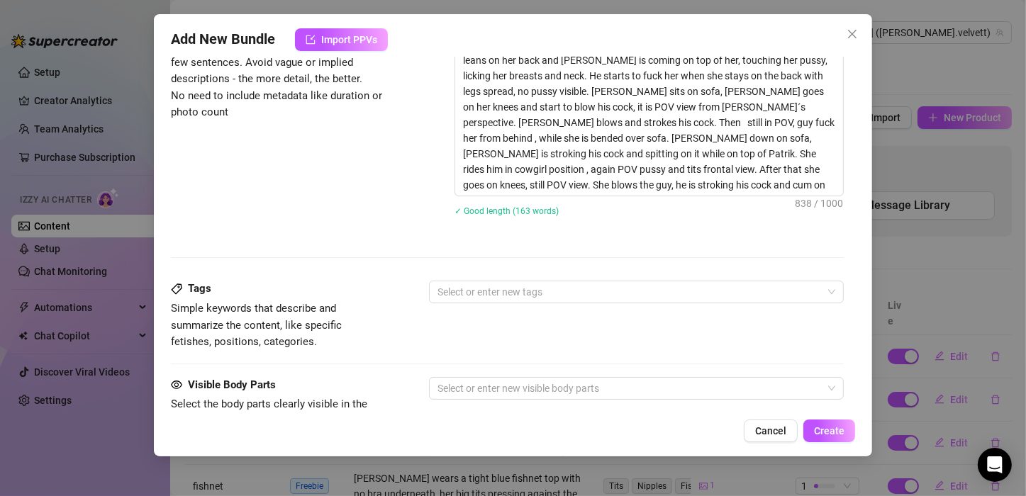
scroll to position [705, 0]
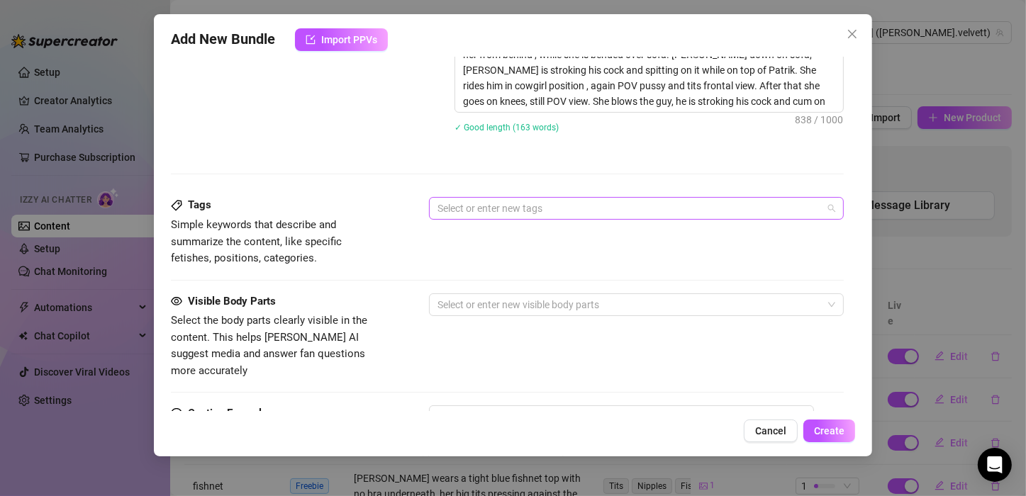
click at [447, 205] on div at bounding box center [629, 209] width 394 height 20
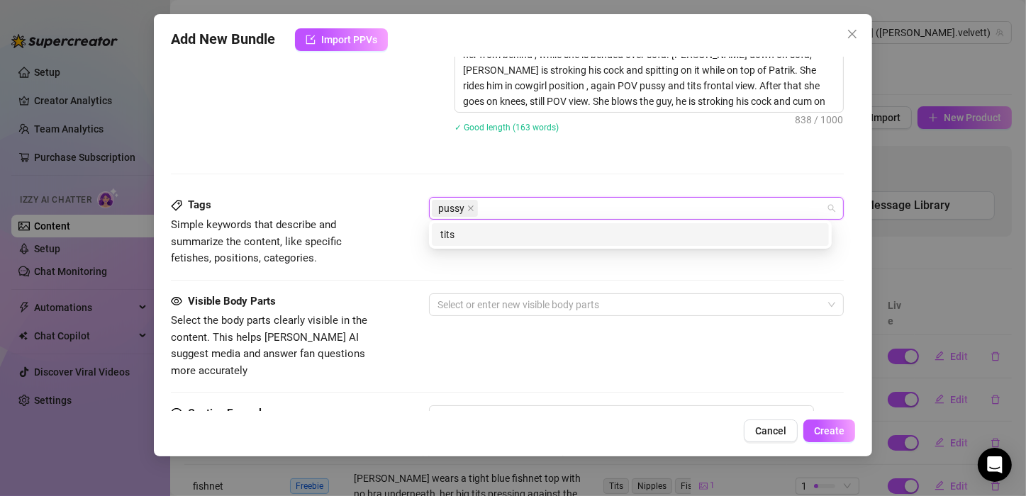
click at [562, 177] on div "Description Write a detailed description of the content in a few sentences. Avo…" at bounding box center [507, 65] width 673 height 263
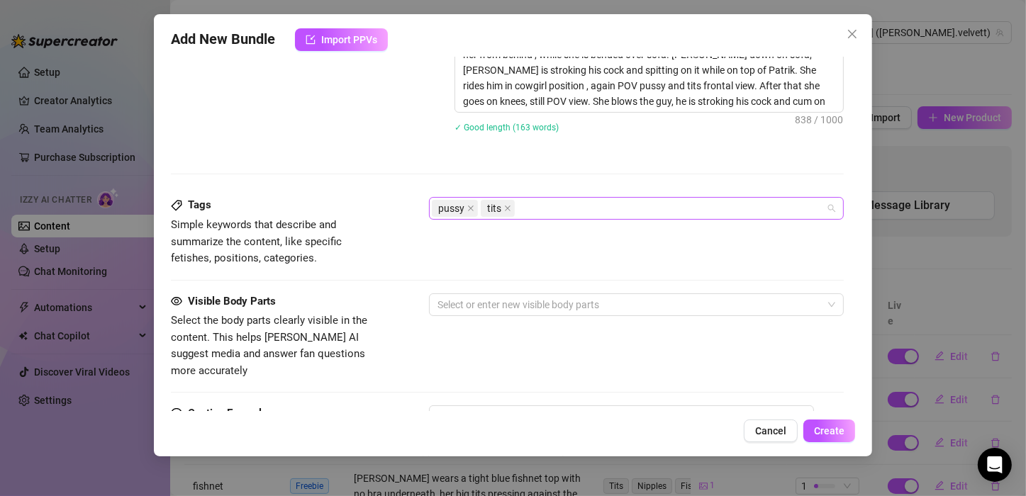
click at [544, 204] on div "pussy tits" at bounding box center [629, 209] width 394 height 20
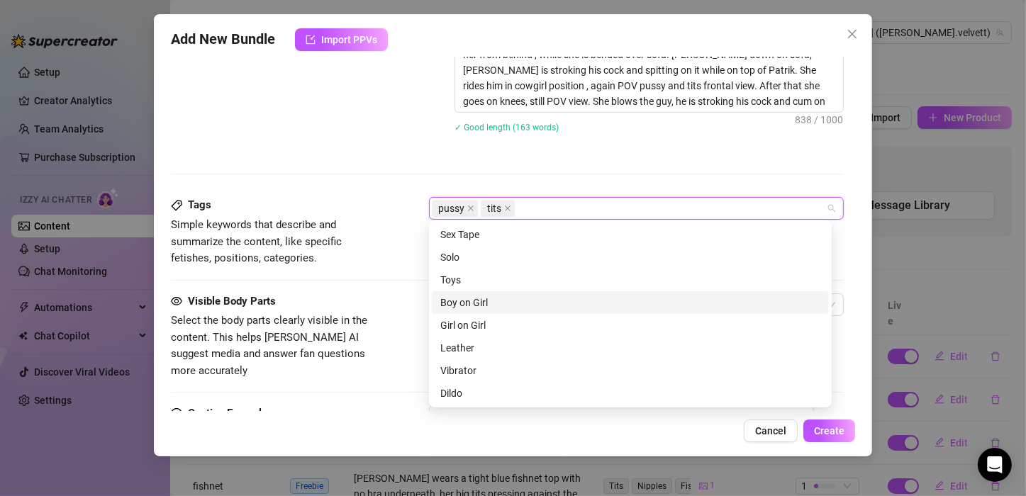
click at [481, 298] on div "Boy on Girl" at bounding box center [630, 303] width 380 height 16
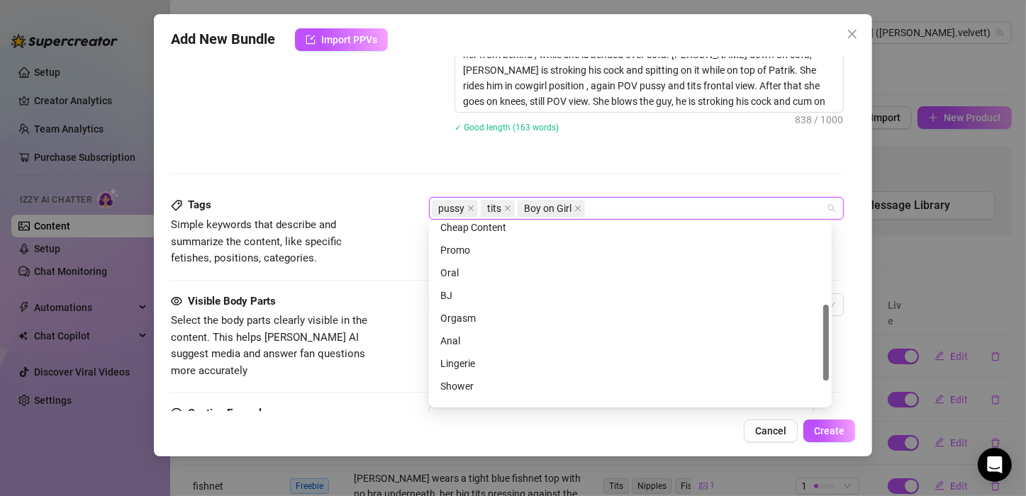
scroll to position [193, 0]
drag, startPoint x: 827, startPoint y: 255, endPoint x: 852, endPoint y: 336, distance: 85.2
click at [852, 336] on body "Setup Creator Analytics Team Analytics Purchase Subscription Izzy AI Chatter Co…" at bounding box center [513, 248] width 1026 height 496
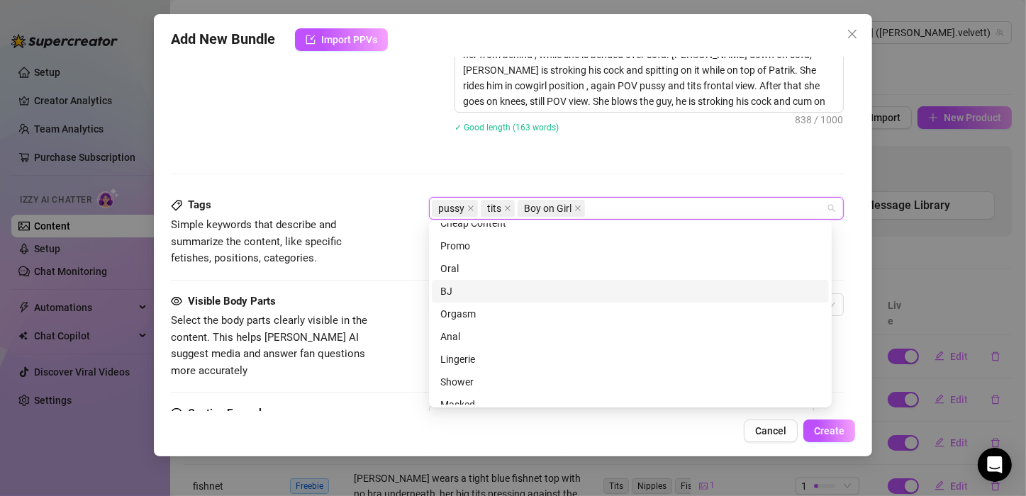
click at [453, 291] on div "BJ" at bounding box center [630, 292] width 380 height 16
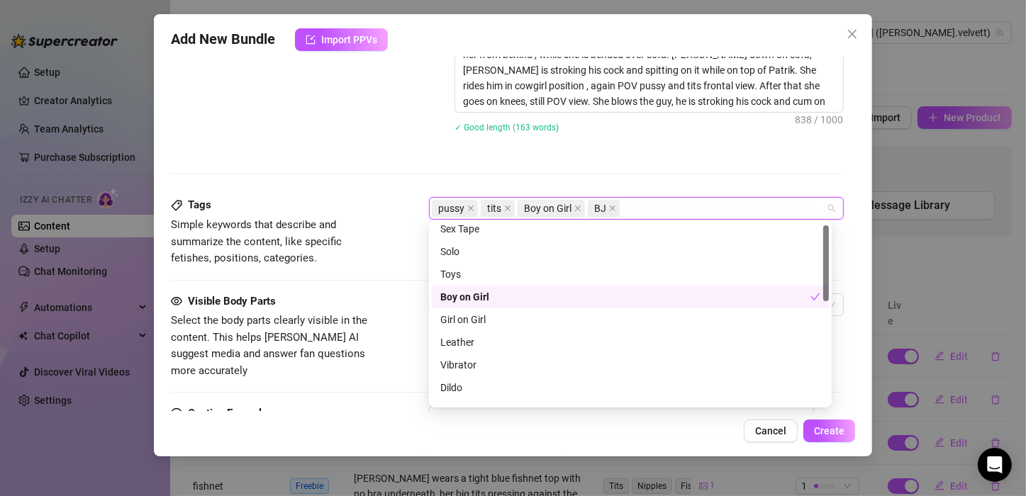
scroll to position [0, 0]
drag, startPoint x: 826, startPoint y: 330, endPoint x: 807, endPoint y: 238, distance: 94.8
click at [807, 238] on div "Sex Tape Solo Toys Boy on Girl Girl on Girl Leather Vibrator Dildo Cheap Conten…" at bounding box center [630, 314] width 397 height 182
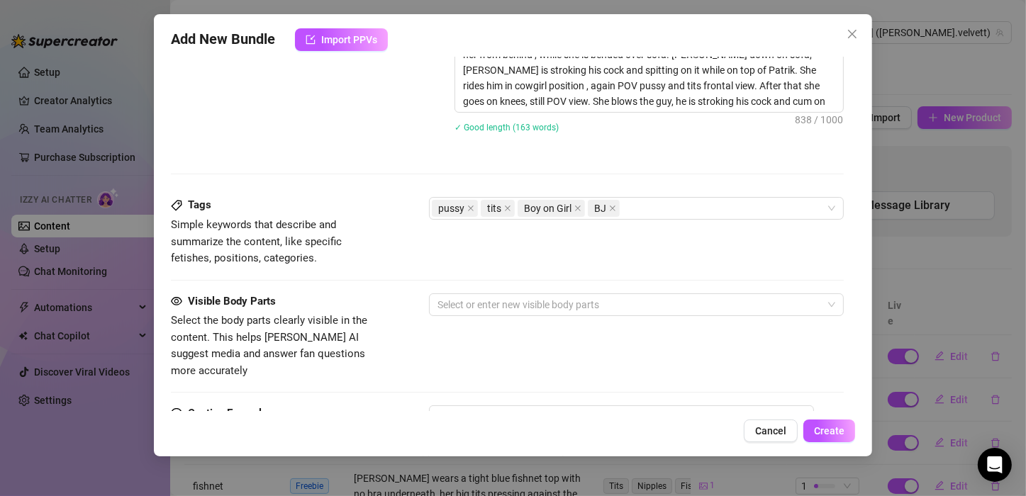
click at [692, 163] on div "Description Write a detailed description of the content in a few sentences. Avo…" at bounding box center [507, 65] width 673 height 263
click at [545, 307] on div at bounding box center [629, 305] width 394 height 20
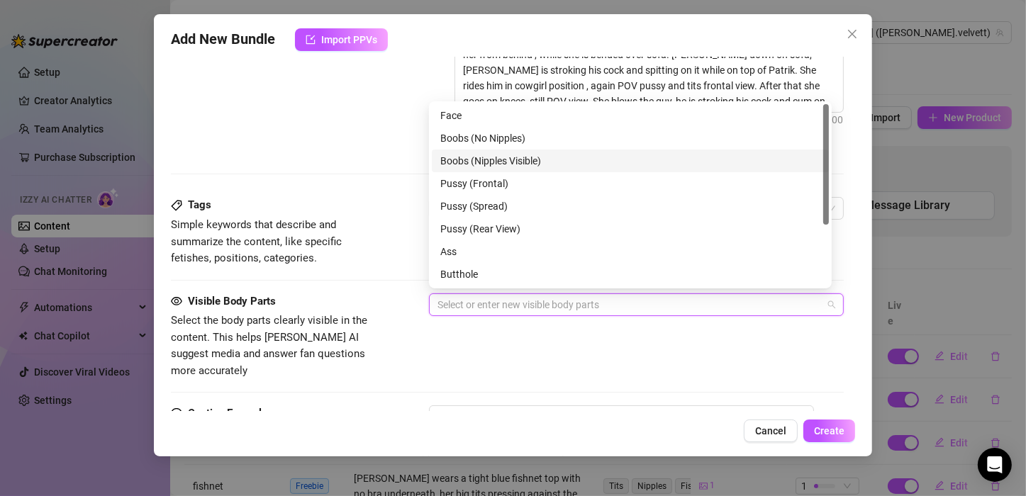
click at [500, 157] on div "Boobs (Nipples Visible)" at bounding box center [630, 161] width 380 height 16
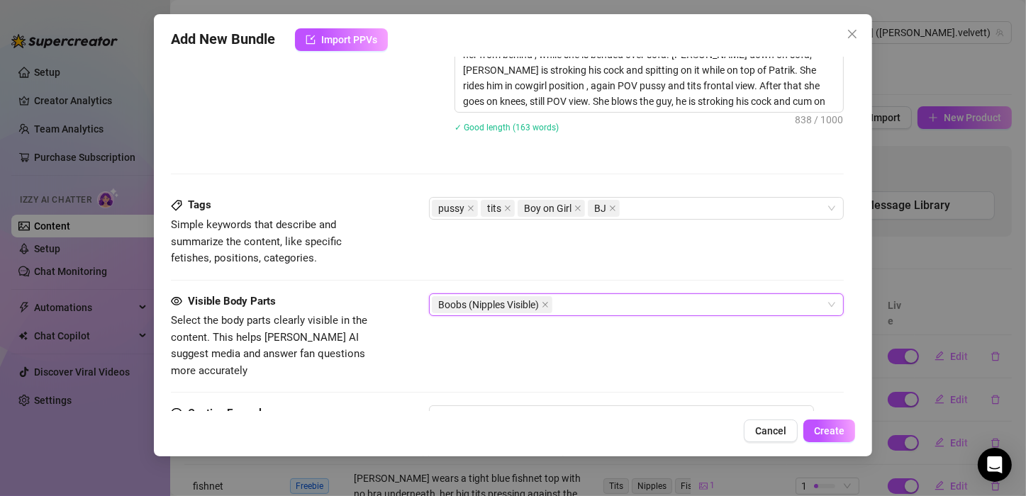
click at [592, 299] on div "Boobs (Nipples Visible)" at bounding box center [629, 305] width 394 height 20
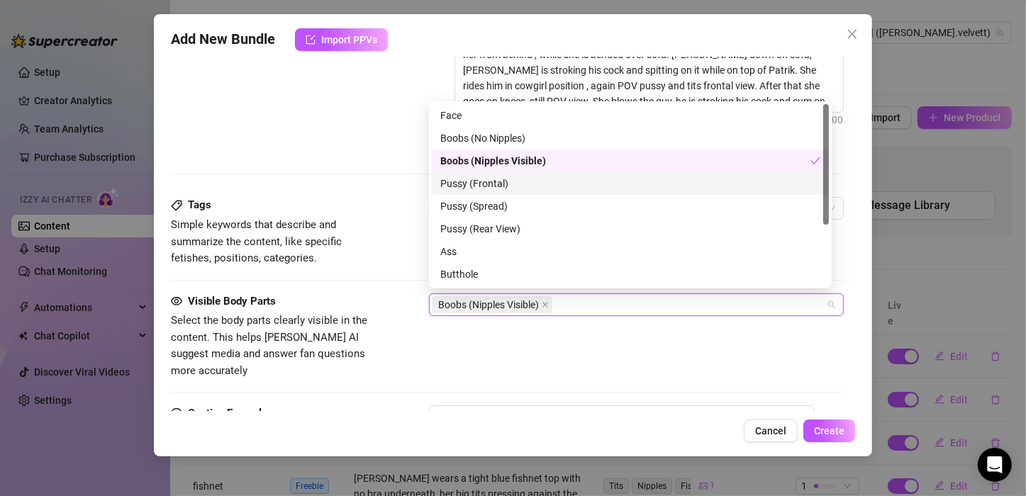
click at [478, 181] on div "Pussy (Frontal)" at bounding box center [630, 184] width 380 height 16
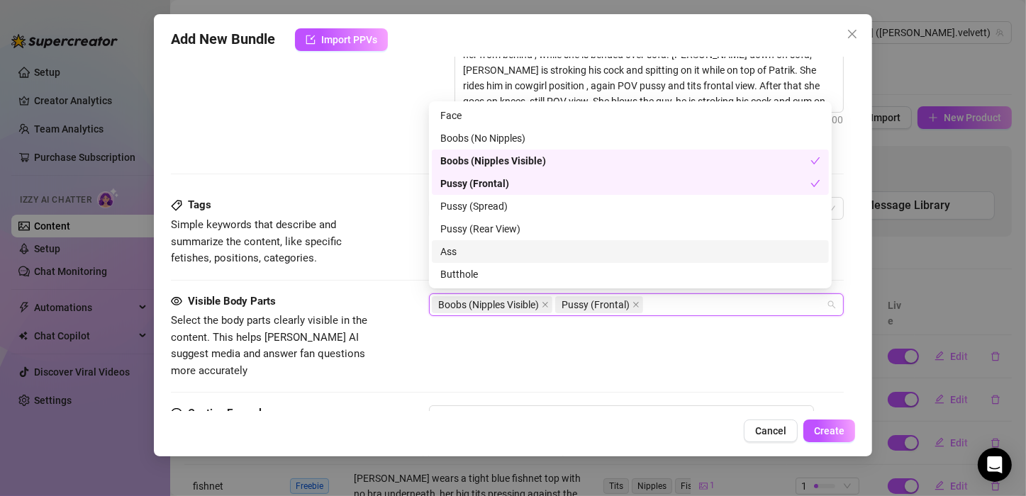
click at [462, 249] on div "Ass" at bounding box center [630, 252] width 380 height 16
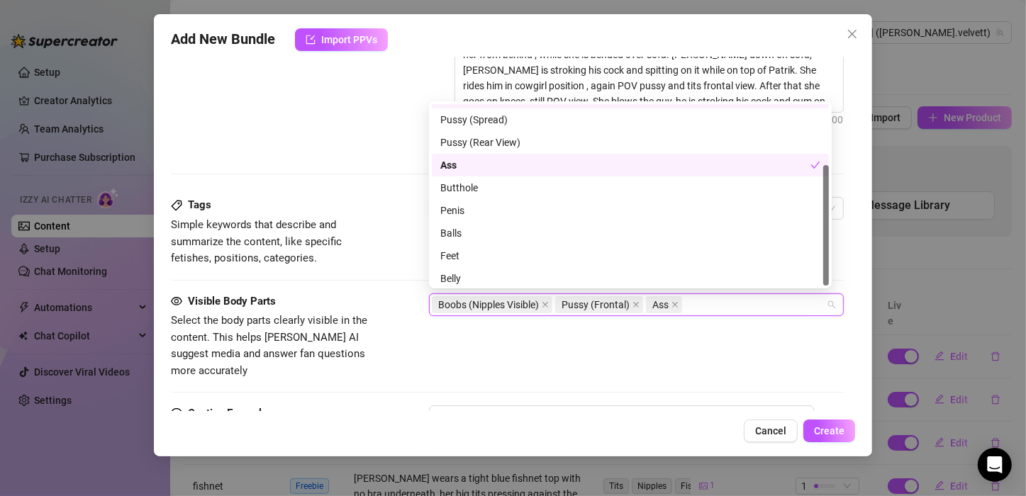
scroll to position [91, 0]
drag, startPoint x: 825, startPoint y: 172, endPoint x: 846, endPoint y: 245, distance: 76.7
click at [846, 245] on body "Setup Creator Analytics Team Analytics Purchase Subscription Izzy AI Chatter Co…" at bounding box center [513, 248] width 1026 height 496
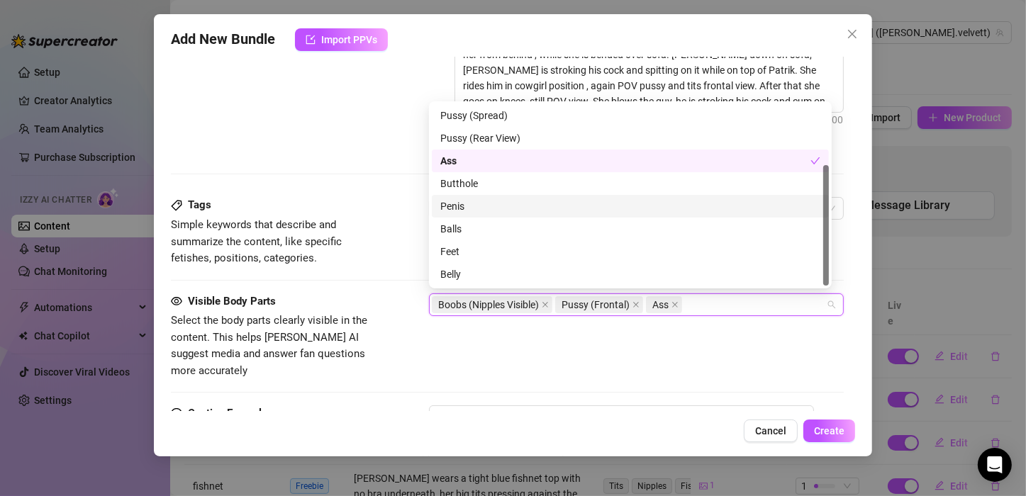
click at [483, 213] on div "Penis" at bounding box center [630, 207] width 380 height 16
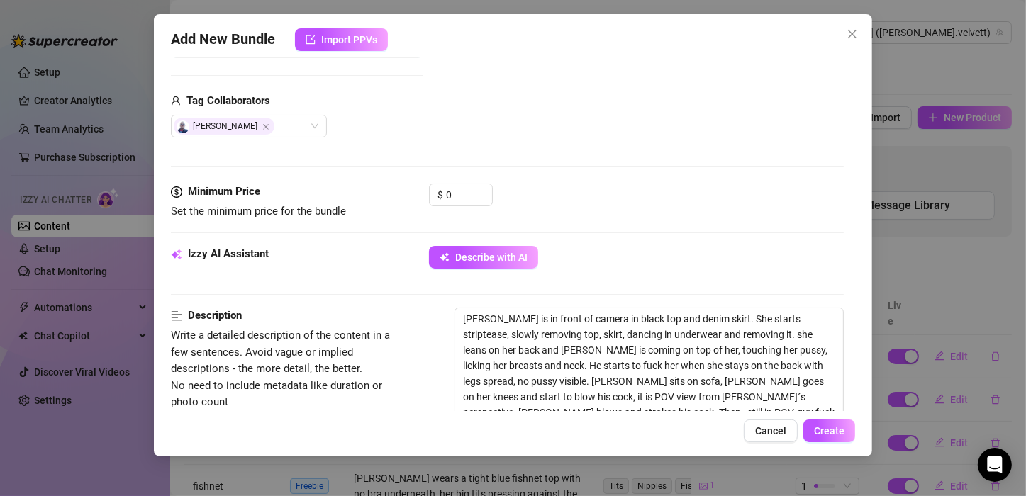
scroll to position [274, 0]
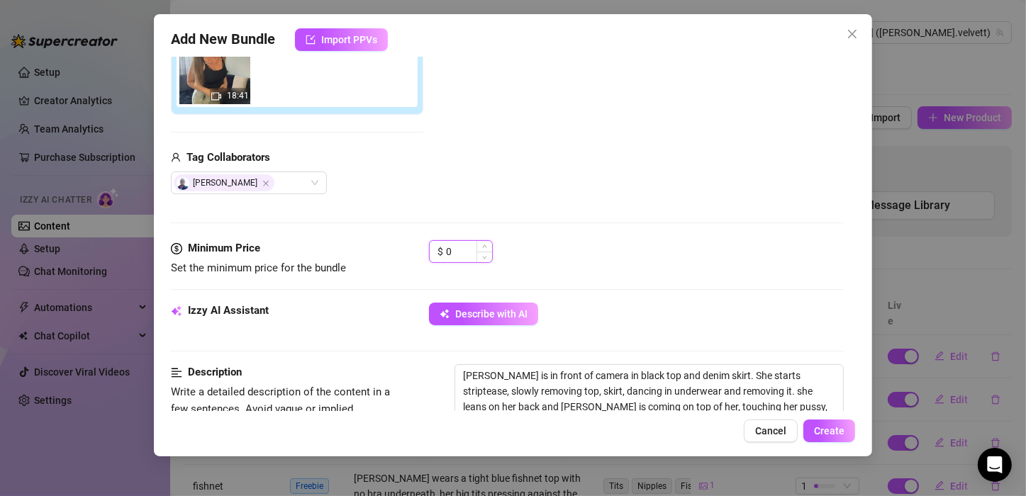
drag, startPoint x: 457, startPoint y: 245, endPoint x: 439, endPoint y: 252, distance: 19.1
click at [439, 252] on div "$ 0" at bounding box center [461, 251] width 64 height 23
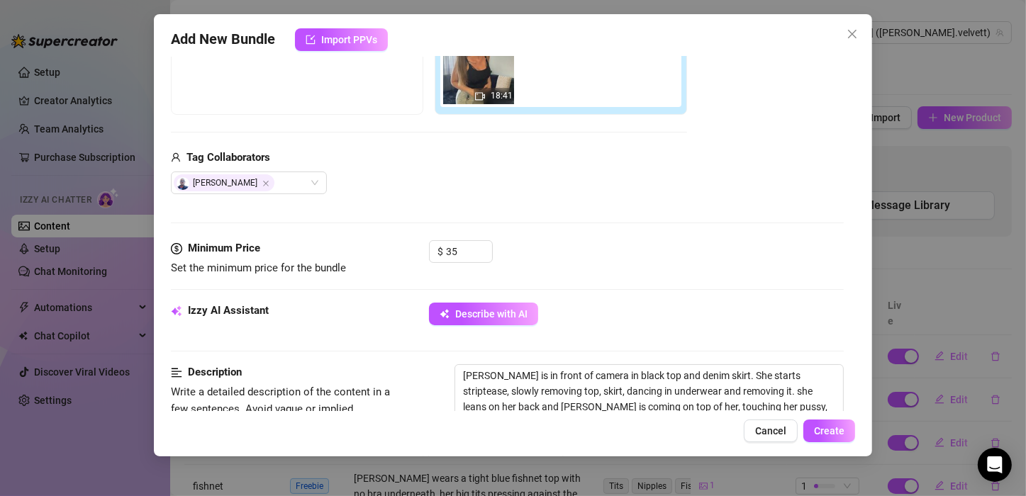
click at [614, 174] on div "[PERSON_NAME]" at bounding box center [429, 183] width 516 height 23
drag, startPoint x: 466, startPoint y: 251, endPoint x: 444, endPoint y: 251, distance: 22.0
click at [444, 251] on div "$ 35" at bounding box center [461, 251] width 64 height 23
click at [576, 221] on div "Media Add Media from Vault Free preview Pay to view 18:41 Tag Collaborators [PE…" at bounding box center [507, 90] width 673 height 299
click at [462, 257] on input "39" at bounding box center [469, 251] width 46 height 21
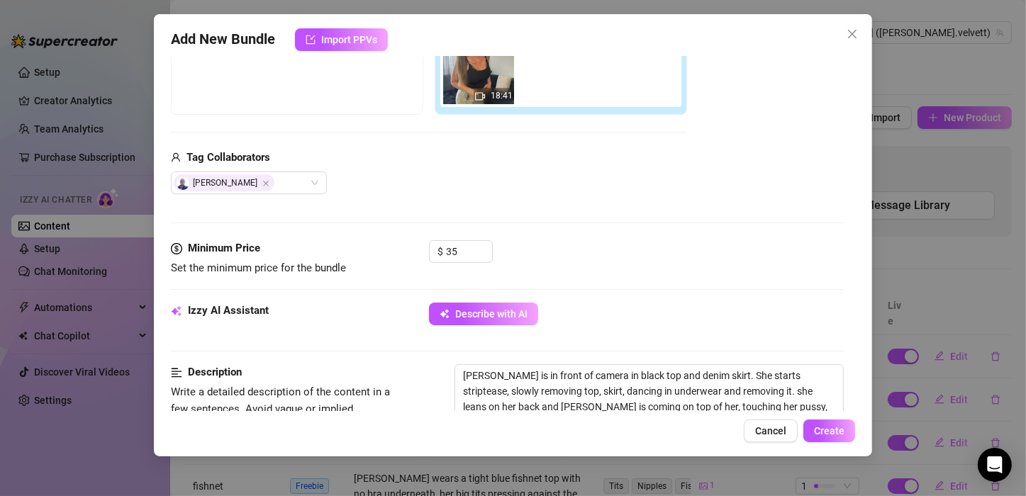
click at [689, 164] on div "Add Media from Vault Free preview Pay to view 18:41 Tag Collaborators [PERSON_N…" at bounding box center [507, 82] width 673 height 225
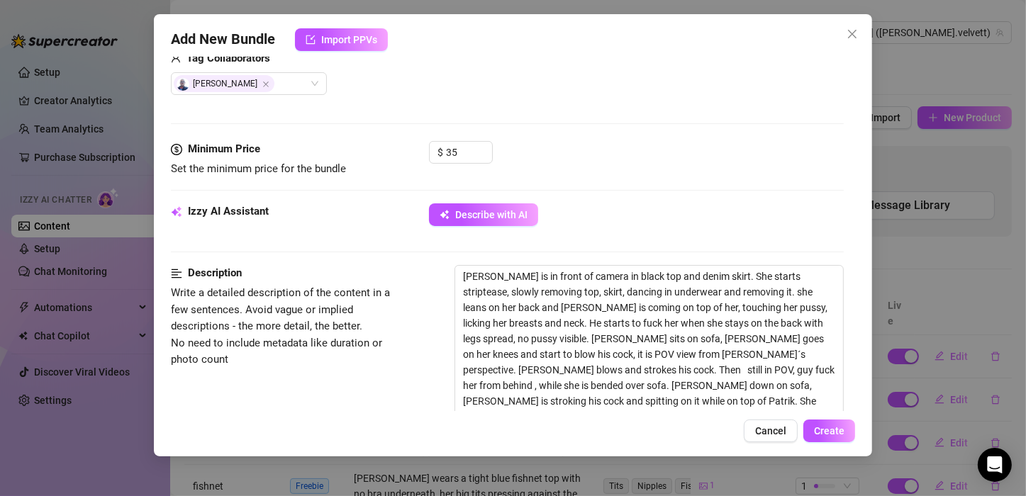
scroll to position [369, 0]
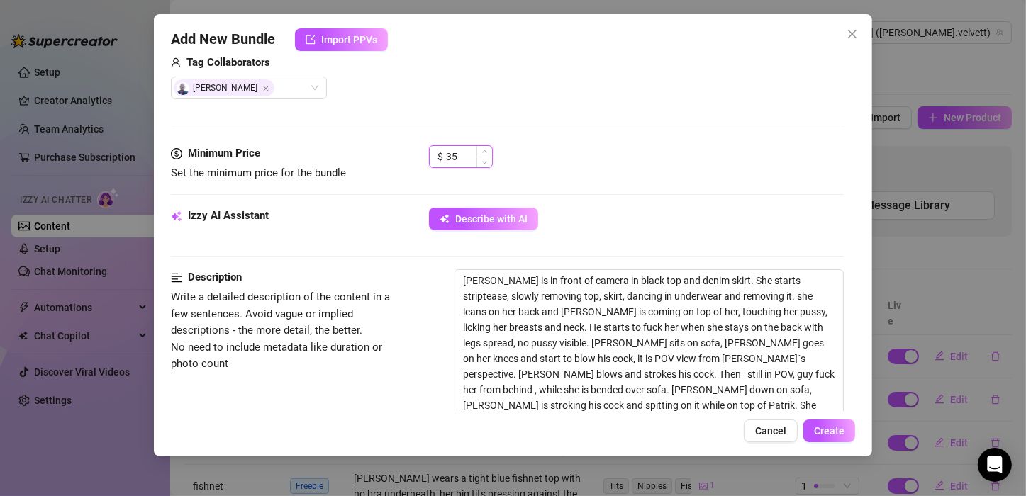
drag, startPoint x: 464, startPoint y: 158, endPoint x: 435, endPoint y: 160, distance: 29.1
click at [435, 160] on div "$ 35" at bounding box center [461, 156] width 64 height 23
click at [540, 342] on textarea "[PERSON_NAME] is in front of camera in black top and denim skirt. She starts st…" at bounding box center [649, 358] width 388 height 177
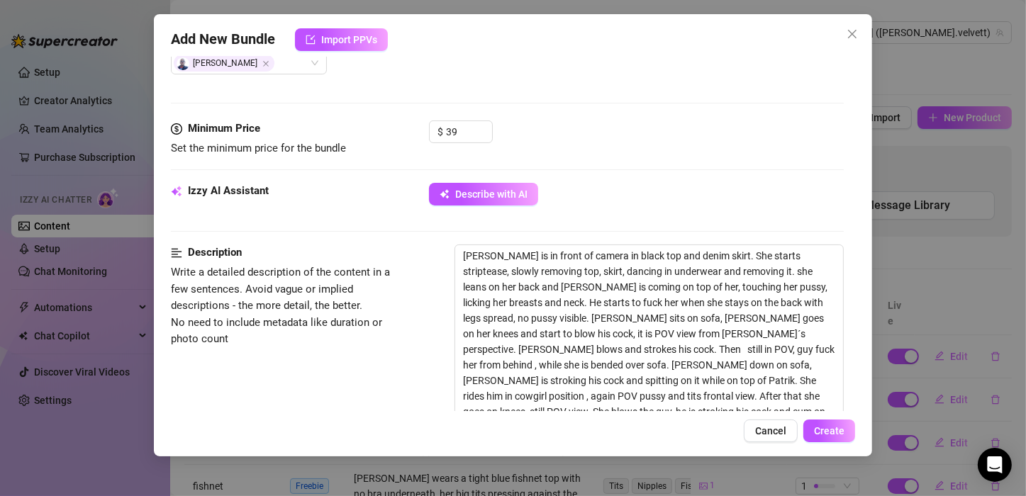
scroll to position [401, 0]
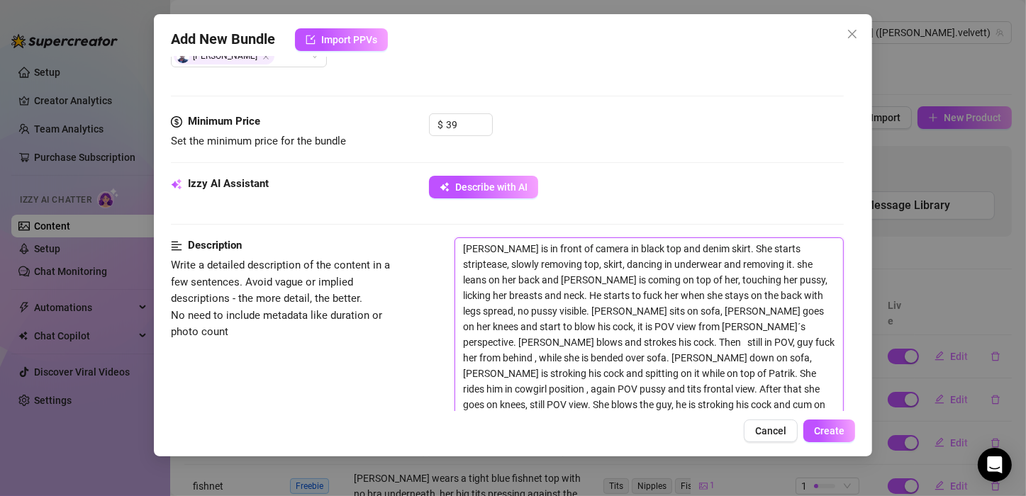
click at [558, 344] on textarea "[PERSON_NAME] is in front of camera in black top and denim skirt. She starts st…" at bounding box center [649, 326] width 388 height 177
click at [737, 389] on textarea "[PERSON_NAME] is in front of camera in black top and denim skirt. She starts st…" at bounding box center [649, 326] width 388 height 177
click at [822, 391] on textarea "[PERSON_NAME] is in front of camera in black top and denim skirt. She starts st…" at bounding box center [649, 326] width 388 height 177
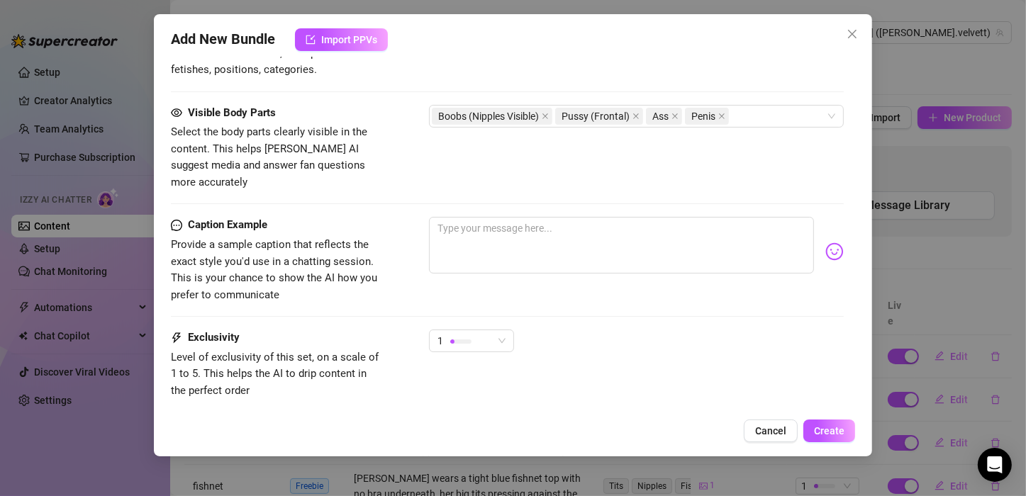
scroll to position [916, 0]
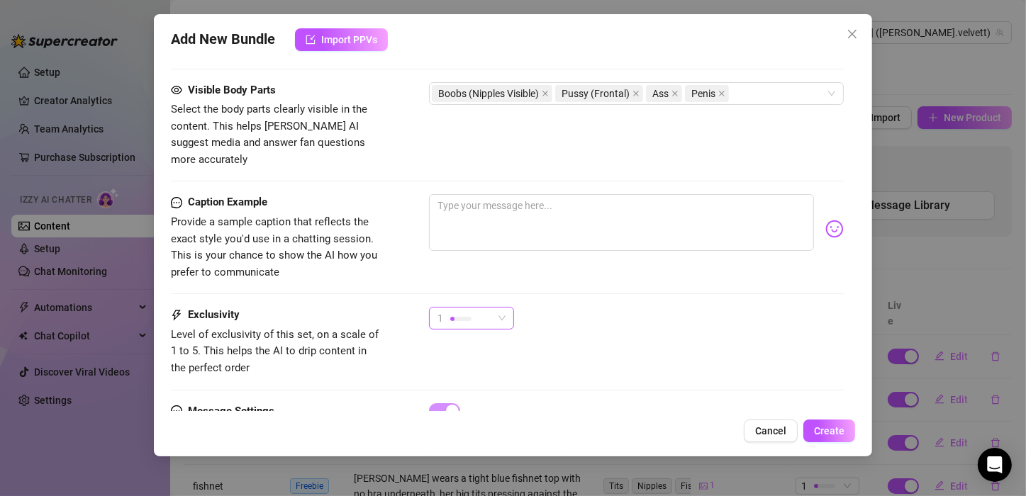
click at [508, 307] on div "1" at bounding box center [471, 318] width 85 height 23
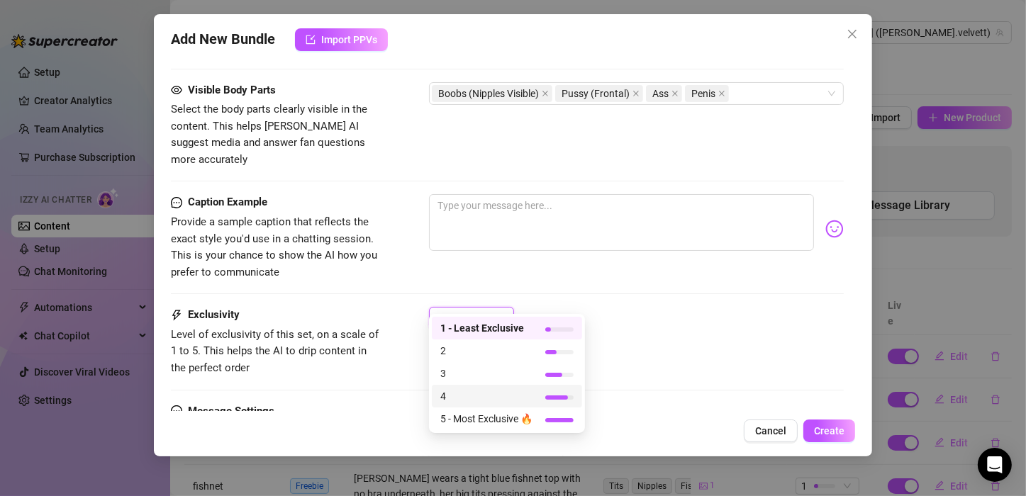
click at [460, 389] on span "4" at bounding box center [486, 397] width 92 height 16
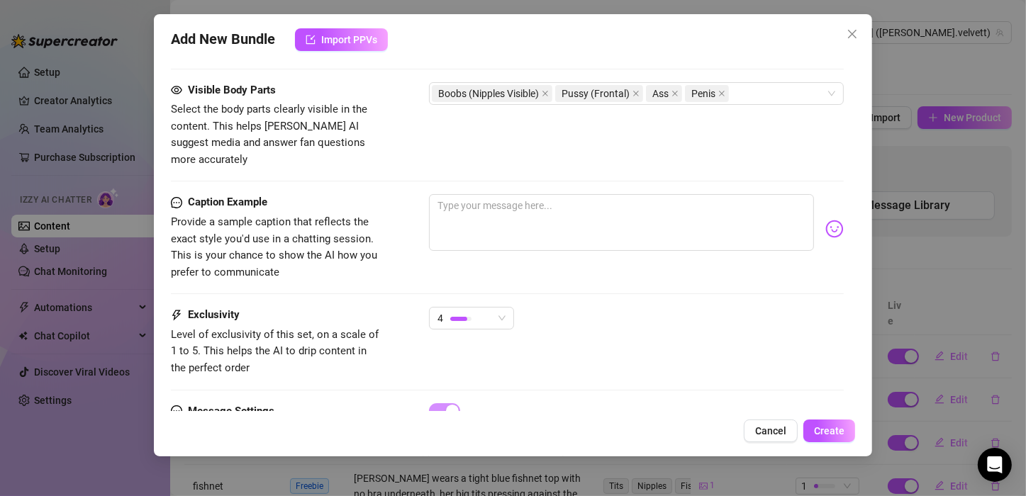
click at [637, 307] on div "4" at bounding box center [636, 324] width 415 height 35
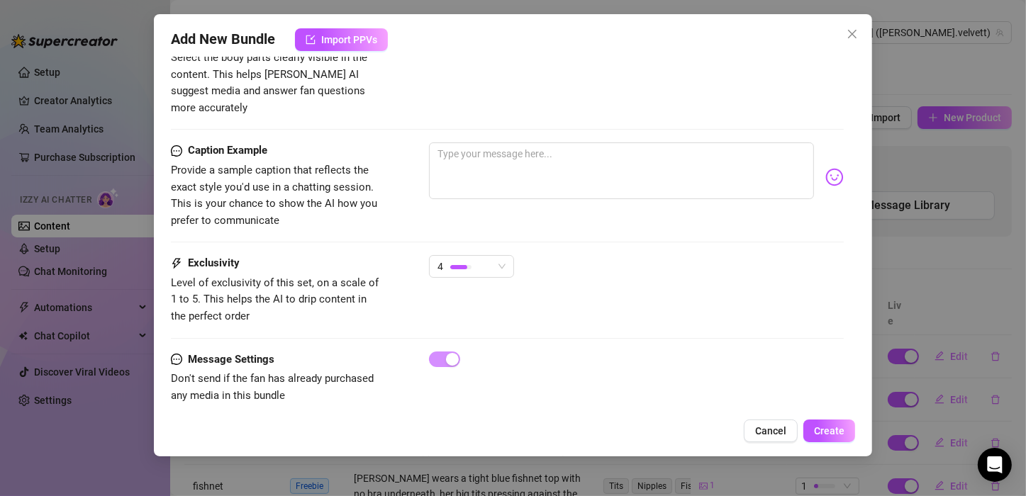
scroll to position [873, 0]
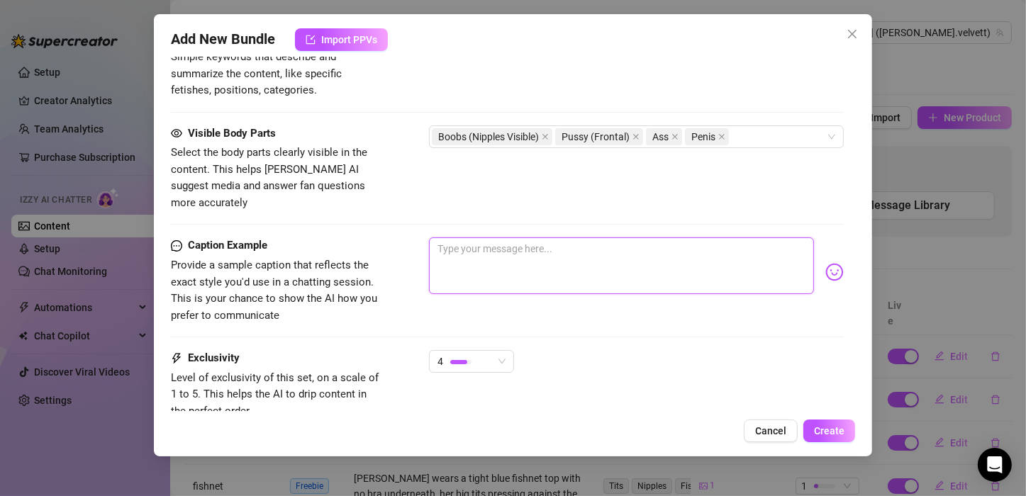
click at [455, 238] on textarea at bounding box center [621, 266] width 385 height 57
paste textarea "There's always a wild side to an innocent face."
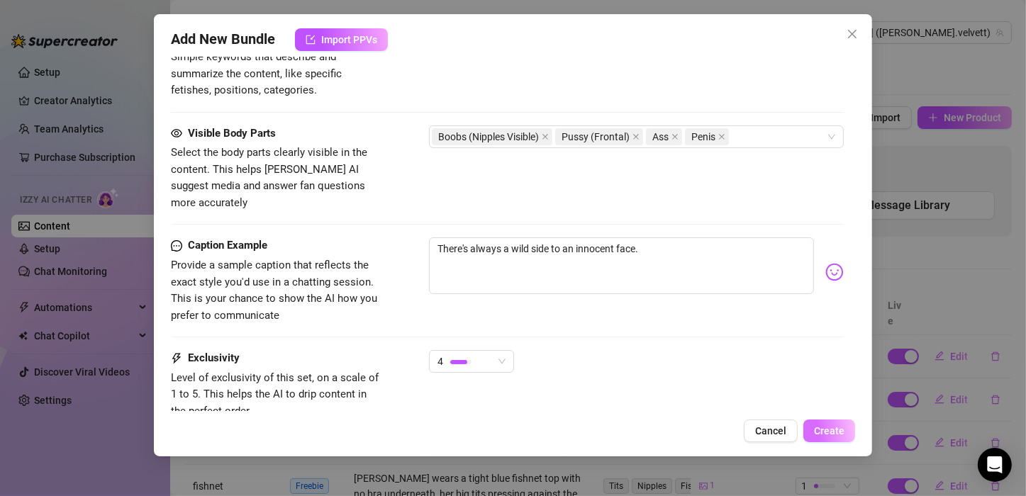
click at [816, 426] on span "Create" at bounding box center [829, 430] width 30 height 11
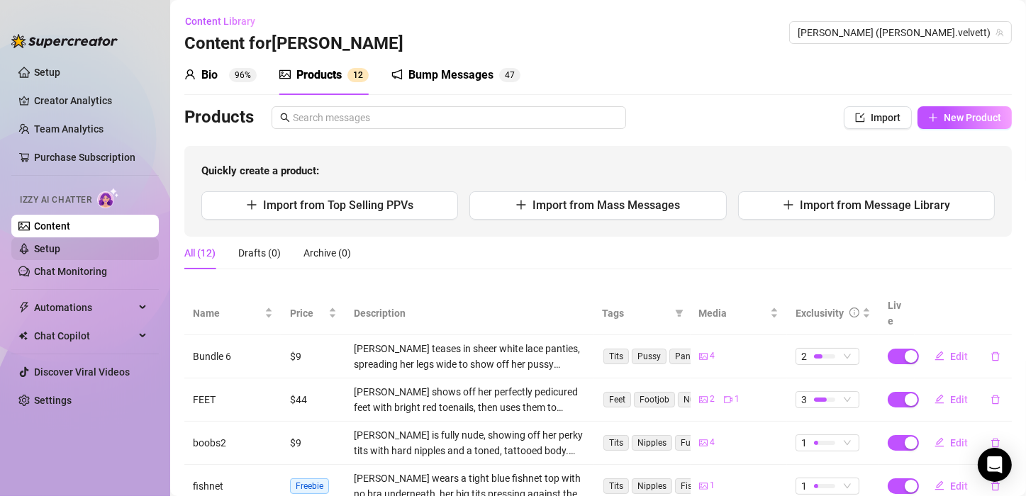
click at [60, 244] on link "Setup" at bounding box center [47, 248] width 26 height 11
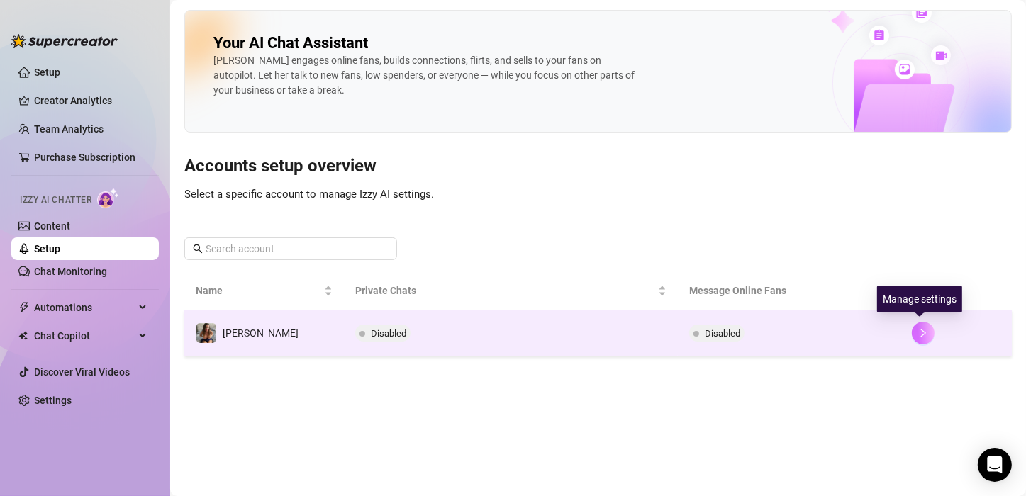
click at [925, 335] on button "button" at bounding box center [923, 333] width 23 height 23
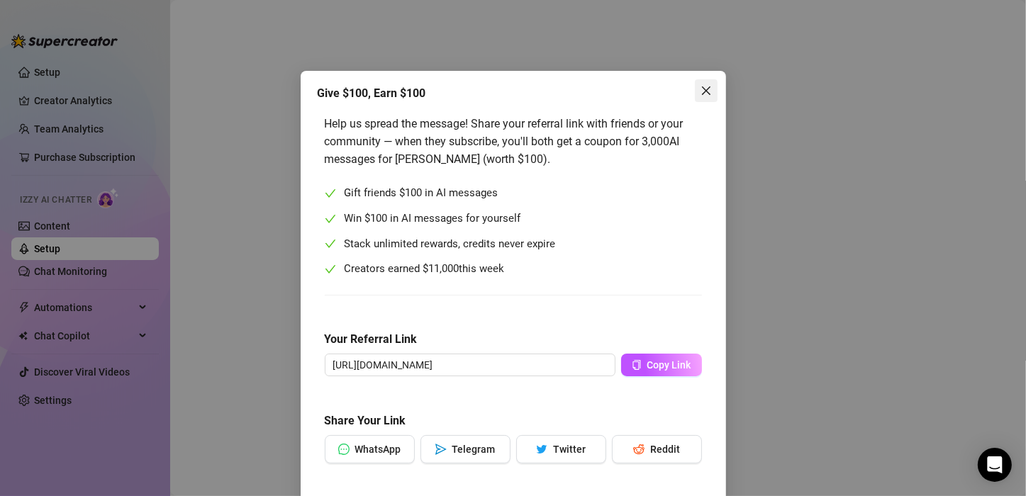
click at [702, 86] on icon "close" at bounding box center [706, 90] width 11 height 11
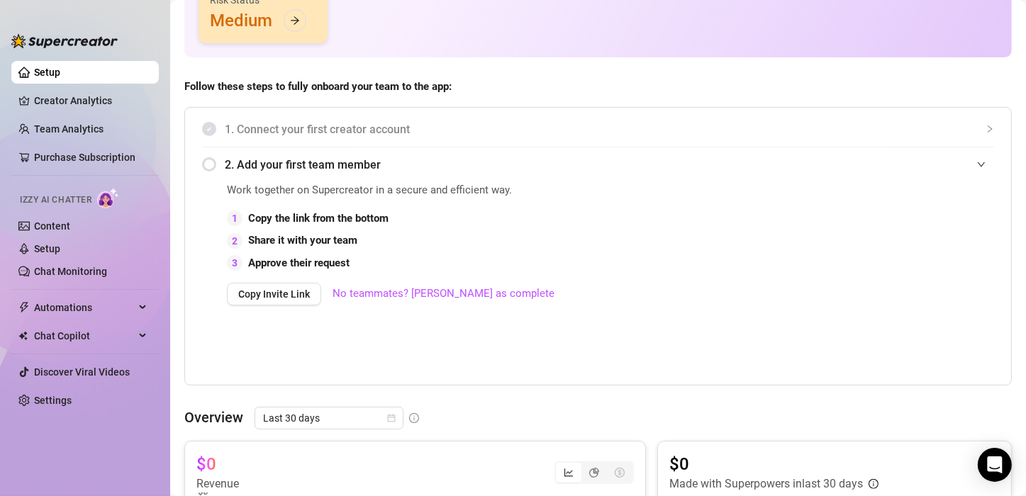
scroll to position [221, 0]
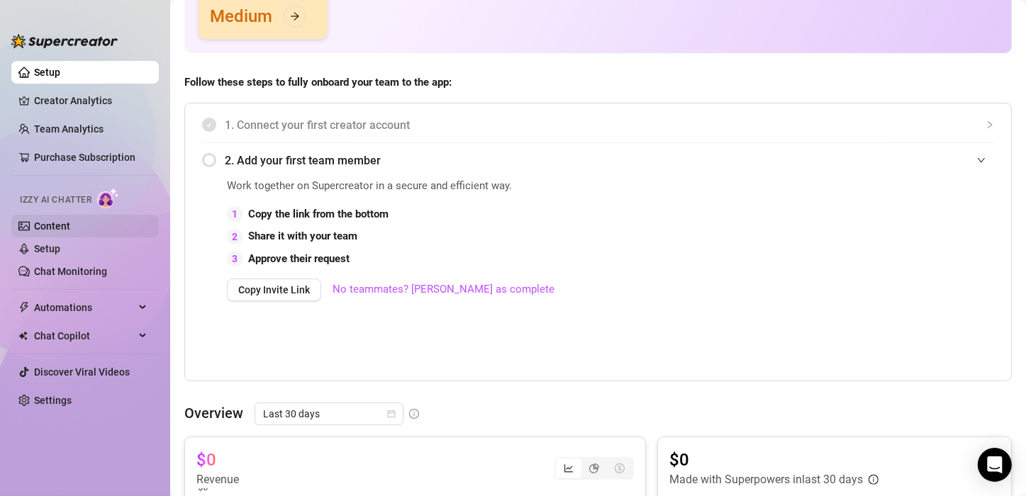
click at [62, 223] on link "Content" at bounding box center [52, 226] width 36 height 11
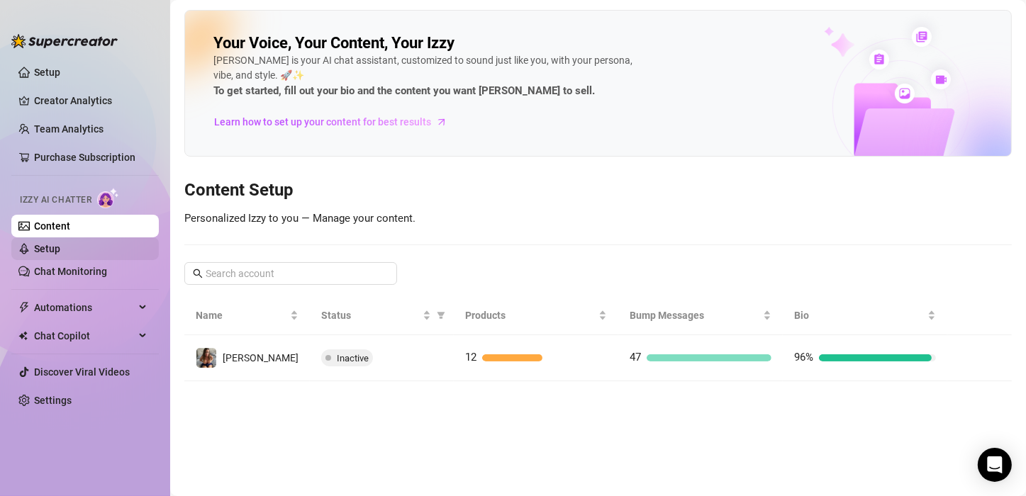
click at [51, 243] on link "Setup" at bounding box center [47, 248] width 26 height 11
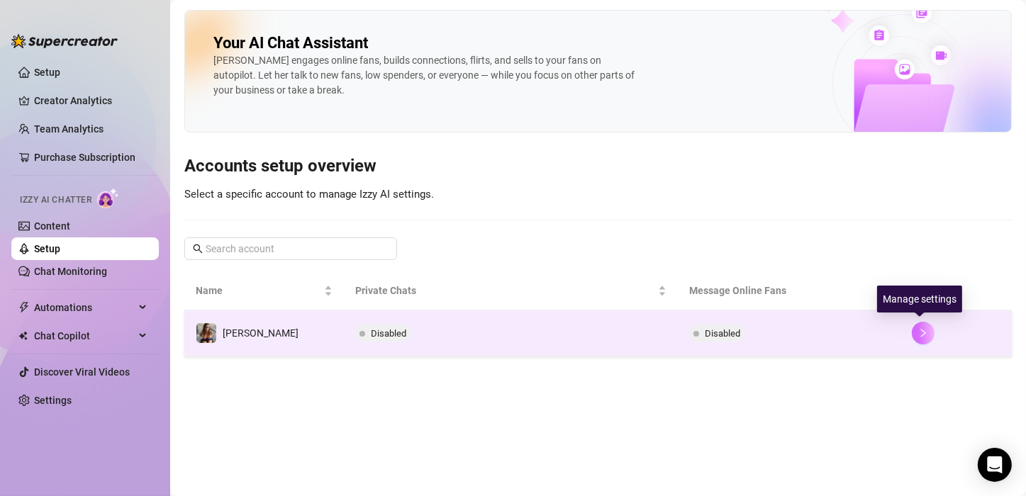
click at [913, 328] on button "button" at bounding box center [923, 333] width 23 height 23
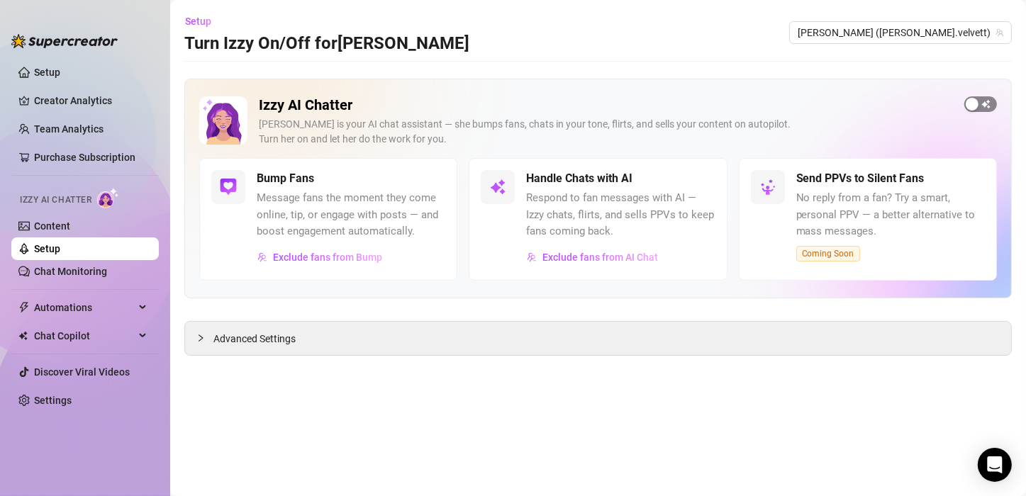
click at [976, 101] on div "button" at bounding box center [972, 104] width 13 height 13
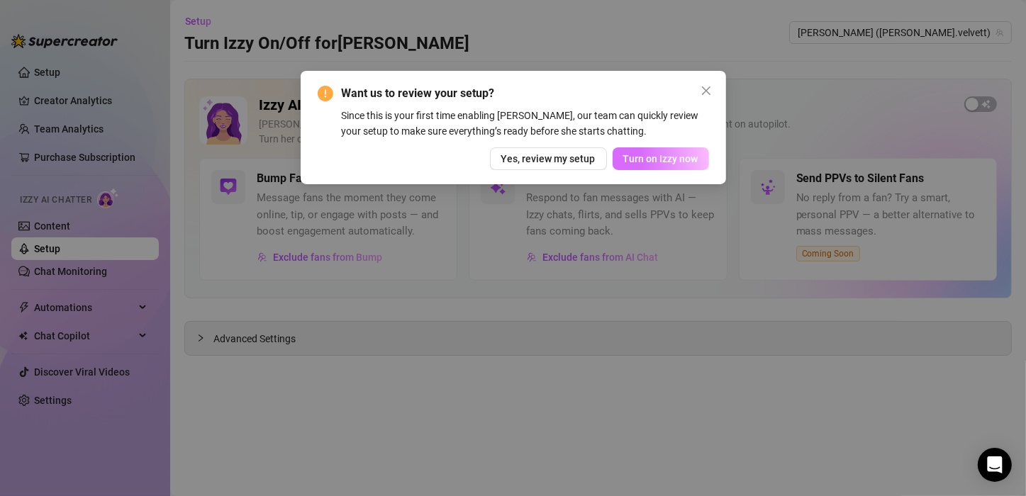
click at [685, 155] on span "Turn on Izzy now" at bounding box center [660, 158] width 75 height 11
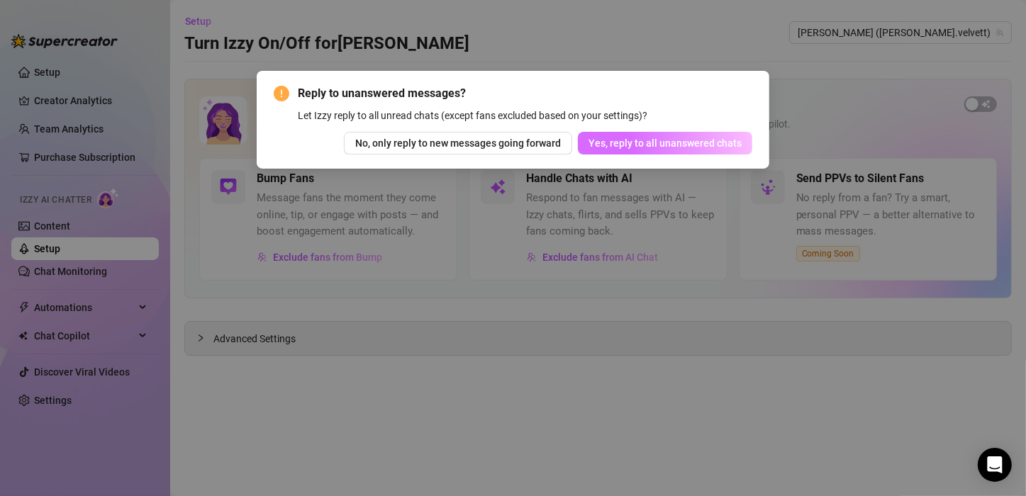
click at [642, 140] on span "Yes, reply to all unanswered chats" at bounding box center [664, 143] width 153 height 11
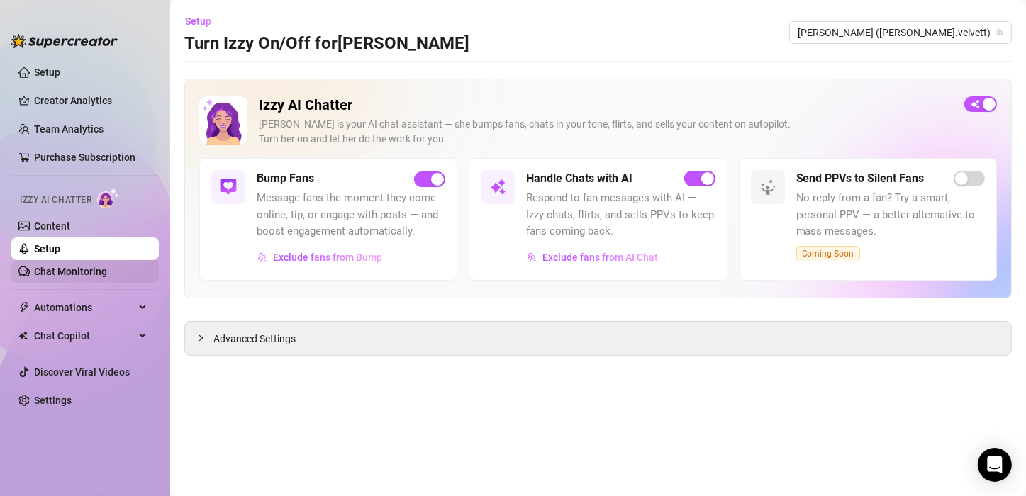
click at [87, 277] on link "Chat Monitoring" at bounding box center [70, 271] width 73 height 11
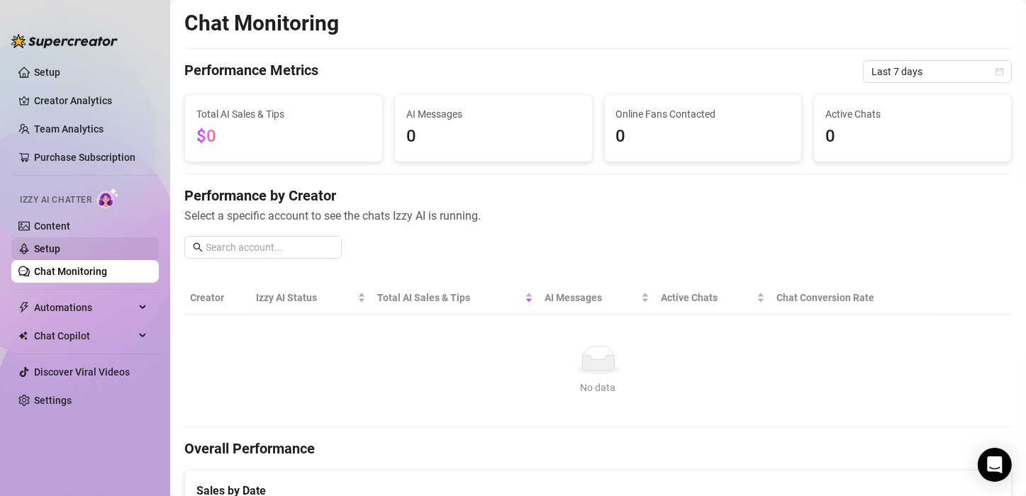
click at [57, 247] on link "Setup" at bounding box center [47, 248] width 26 height 11
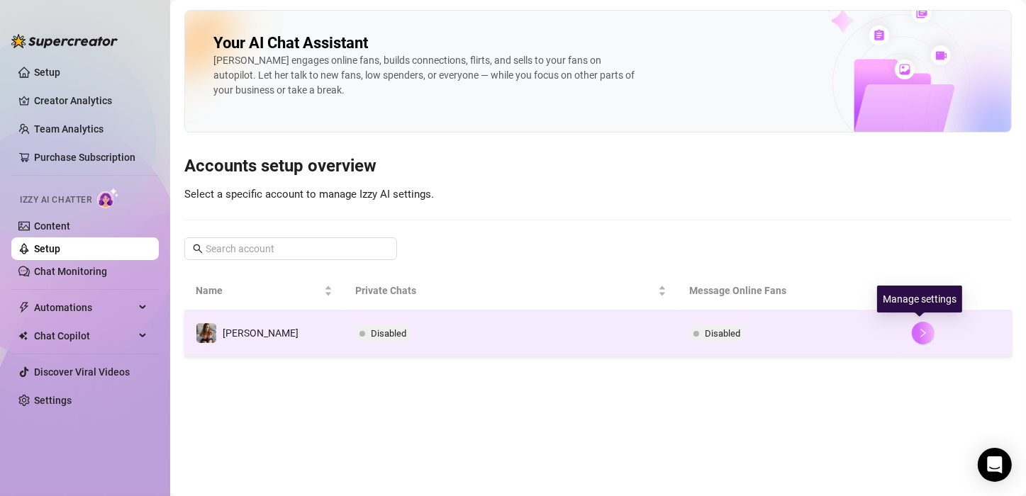
click at [913, 336] on button "button" at bounding box center [923, 333] width 23 height 23
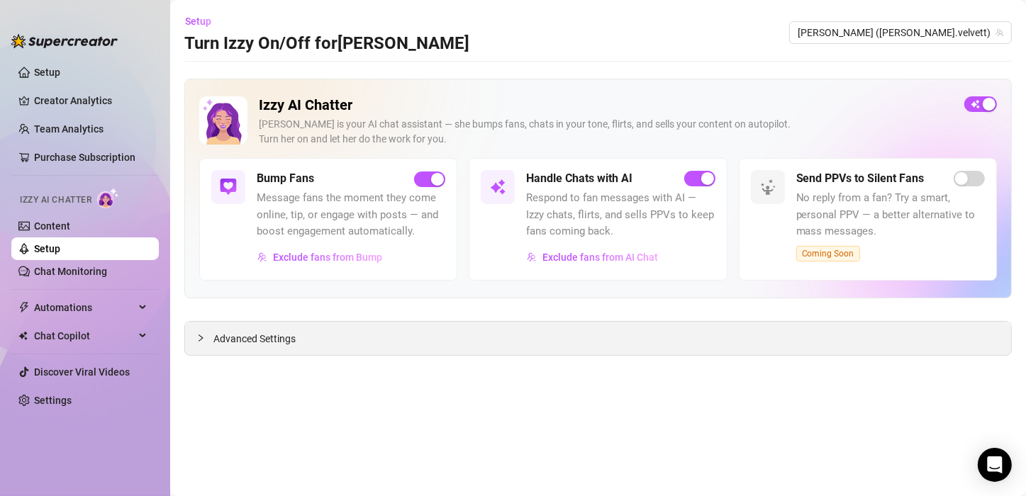
click at [311, 339] on div "Advanced Settings" at bounding box center [598, 338] width 826 height 33
click at [222, 333] on span "Advanced Settings" at bounding box center [254, 339] width 82 height 16
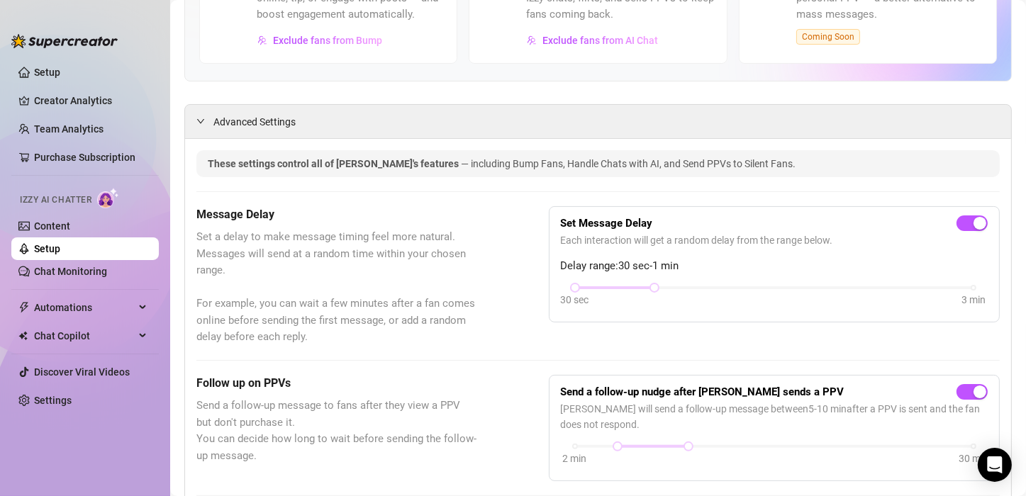
scroll to position [227, 0]
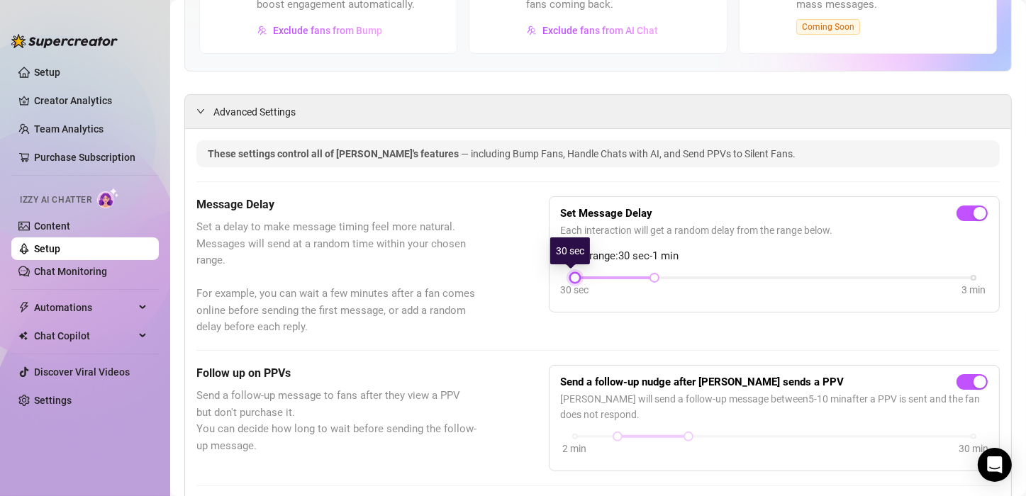
drag, startPoint x: 576, startPoint y: 277, endPoint x: 613, endPoint y: 272, distance: 37.9
click at [613, 274] on div "30 sec 3 min" at bounding box center [774, 277] width 398 height 6
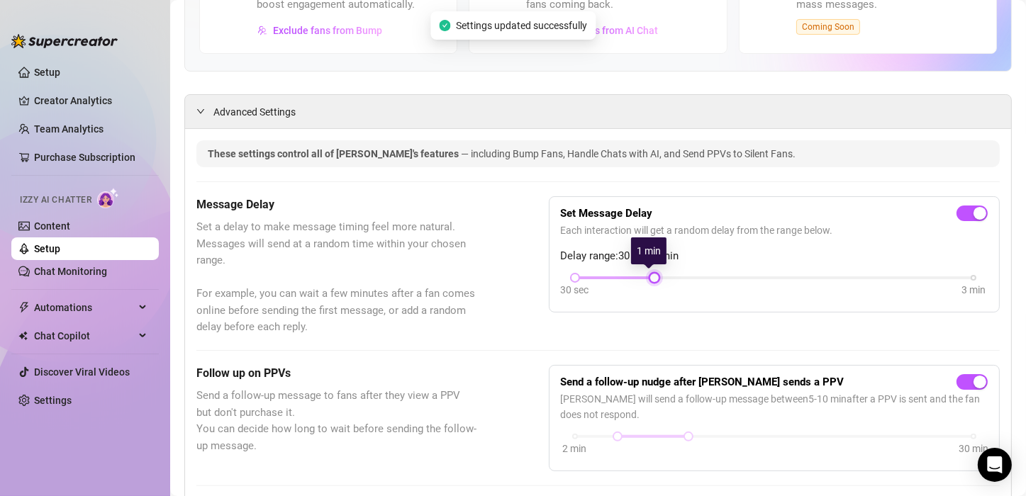
drag, startPoint x: 646, startPoint y: 273, endPoint x: 677, endPoint y: 274, distance: 31.2
click at [677, 274] on div "30 sec 3 min" at bounding box center [774, 277] width 398 height 6
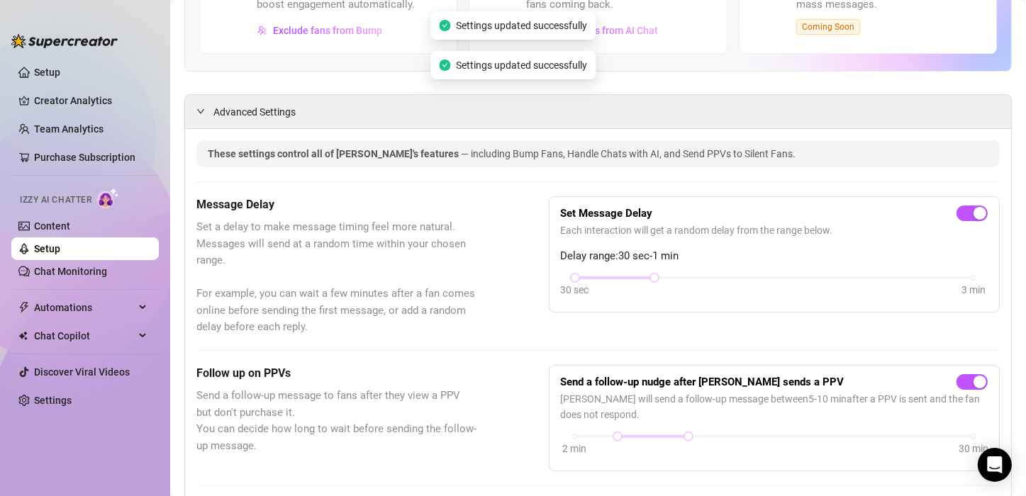
click at [683, 270] on div "Set Message Delay Each interaction will get a random delay from the range below…" at bounding box center [774, 254] width 427 height 92
click at [691, 275] on div "30 sec 3 min" at bounding box center [774, 277] width 398 height 6
click at [768, 274] on div "30 sec 3 min" at bounding box center [774, 277] width 398 height 6
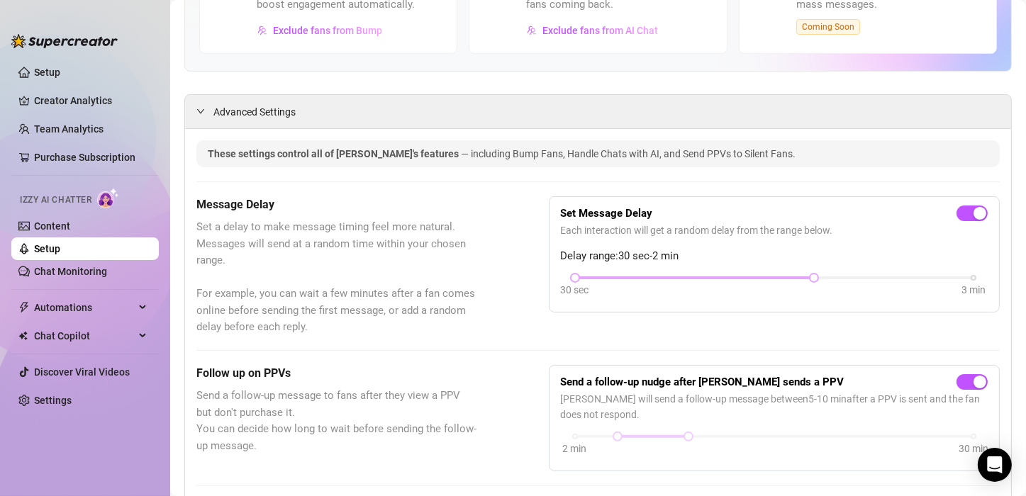
click at [606, 277] on div at bounding box center [694, 277] width 239 height 7
click at [624, 277] on div at bounding box center [694, 277] width 239 height 7
drag, startPoint x: 570, startPoint y: 277, endPoint x: 608, endPoint y: 274, distance: 38.3
click at [608, 274] on div "30 sec 3 min" at bounding box center [774, 277] width 398 height 6
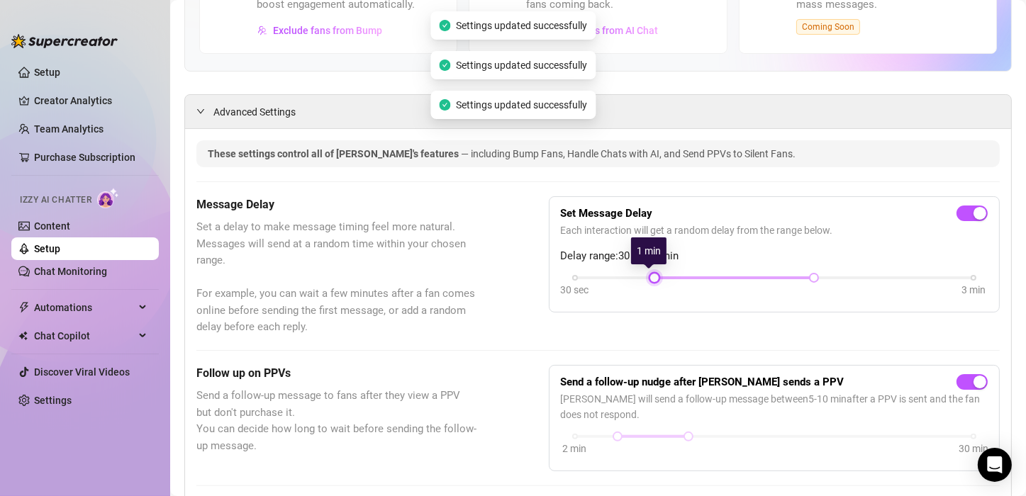
drag, startPoint x: 571, startPoint y: 279, endPoint x: 657, endPoint y: 277, distance: 86.5
click at [657, 277] on div "30 sec 3 min" at bounding box center [774, 277] width 398 height 6
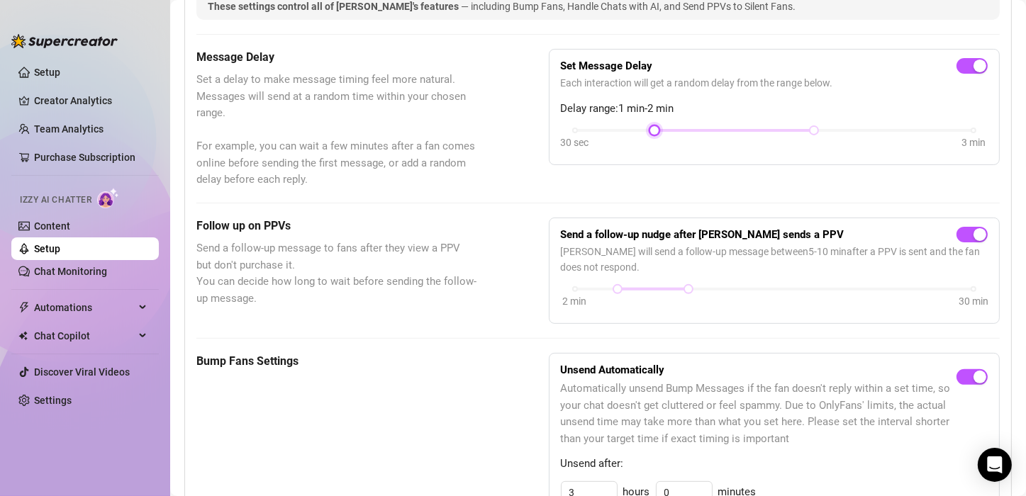
scroll to position [379, 0]
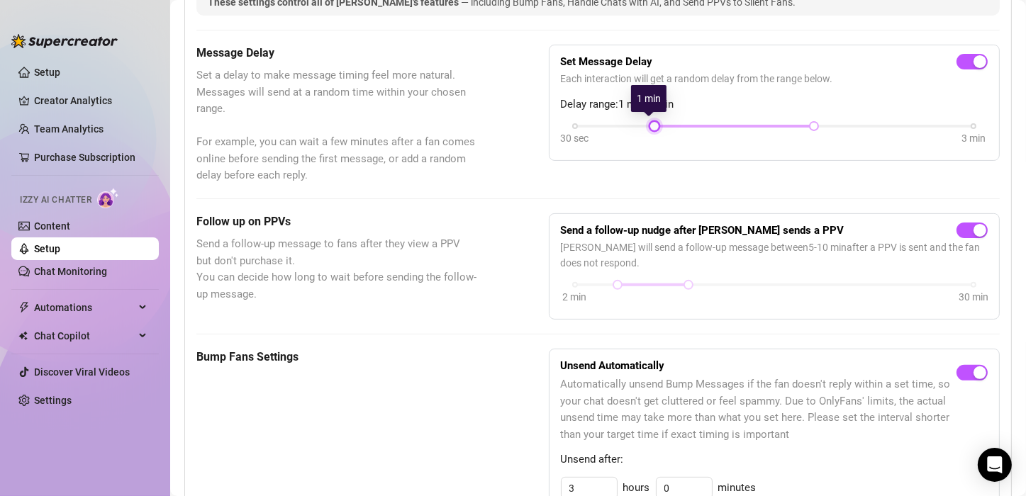
click at [651, 125] on div at bounding box center [654, 126] width 7 height 7
click at [575, 122] on div "30 sec 3 min" at bounding box center [774, 125] width 398 height 6
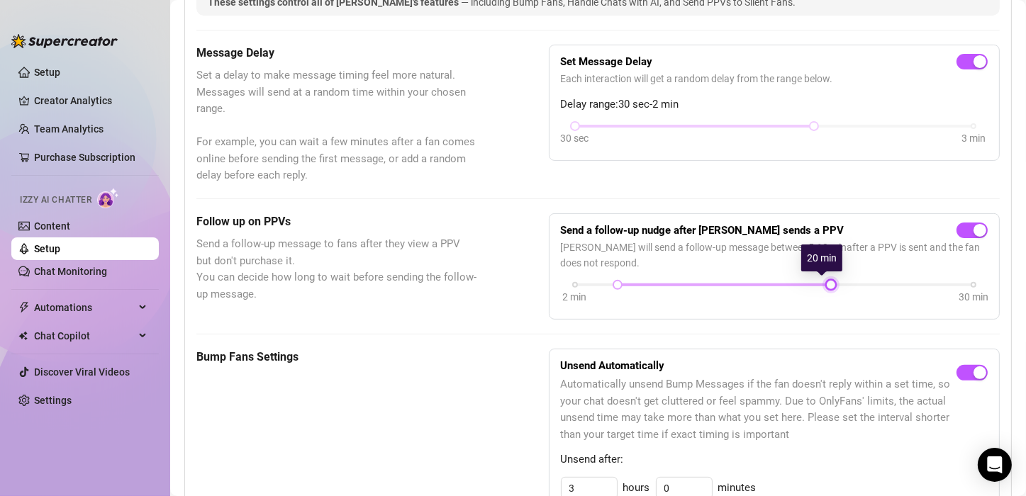
drag, startPoint x: 683, startPoint y: 285, endPoint x: 821, endPoint y: 281, distance: 138.3
click at [827, 281] on div at bounding box center [830, 284] width 7 height 7
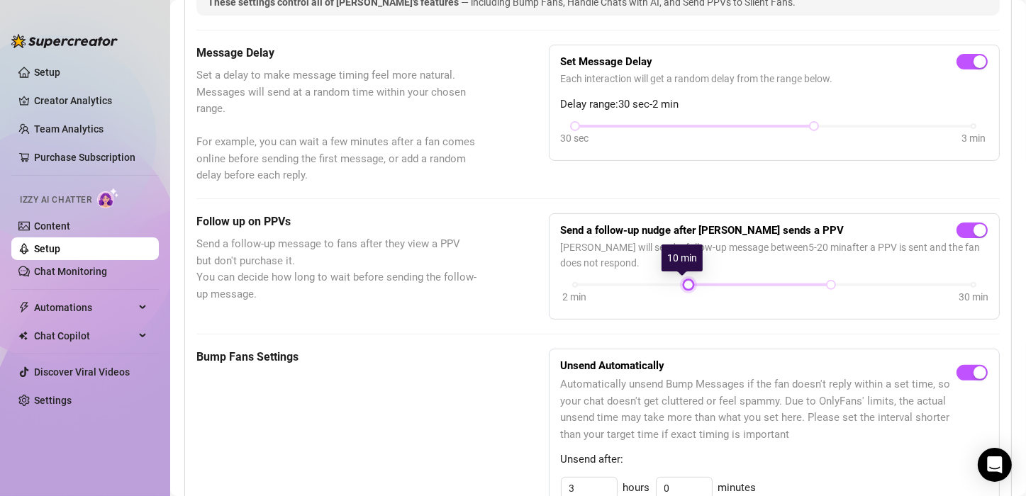
drag, startPoint x: 615, startPoint y: 284, endPoint x: 679, endPoint y: 290, distance: 64.8
click at [679, 290] on div "2 min 30 min" at bounding box center [774, 294] width 427 height 27
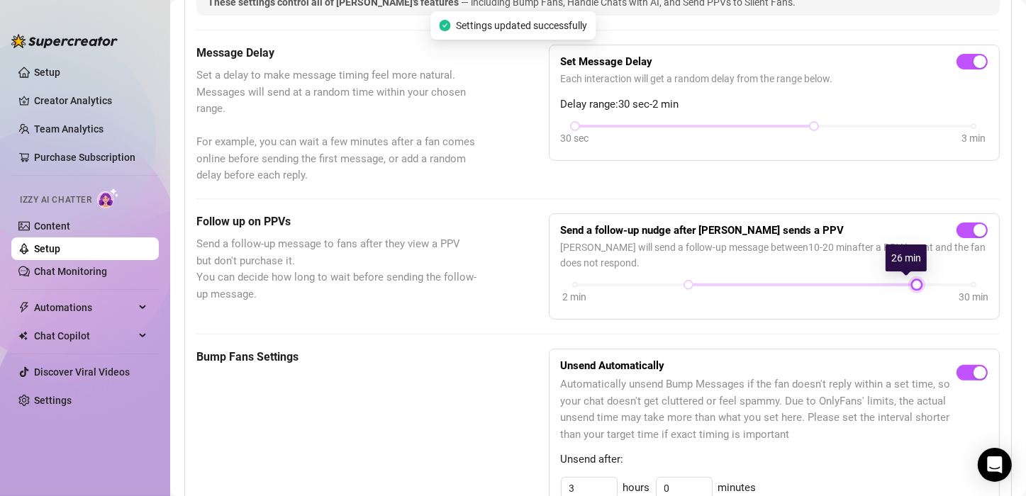
drag, startPoint x: 827, startPoint y: 282, endPoint x: 916, endPoint y: 294, distance: 89.4
click at [916, 294] on div "2 min 30 min" at bounding box center [774, 294] width 427 height 27
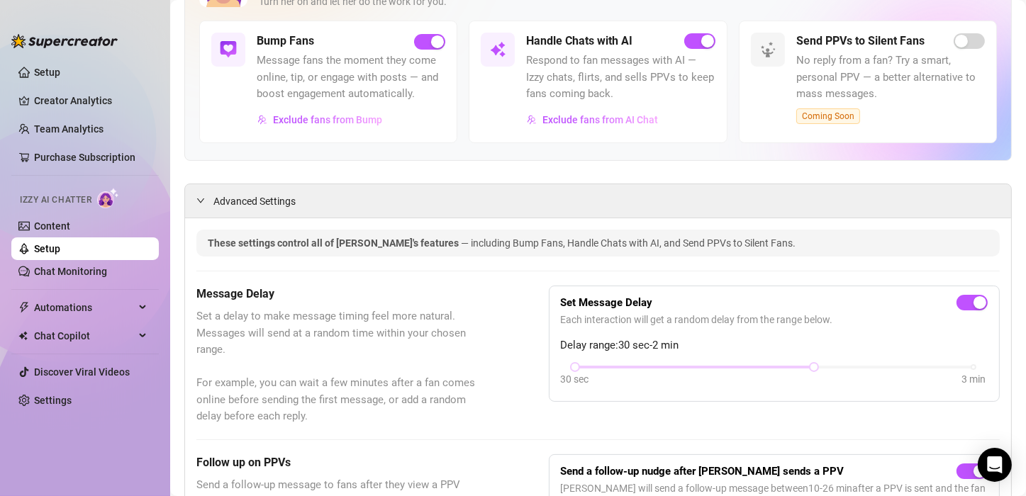
scroll to position [0, 0]
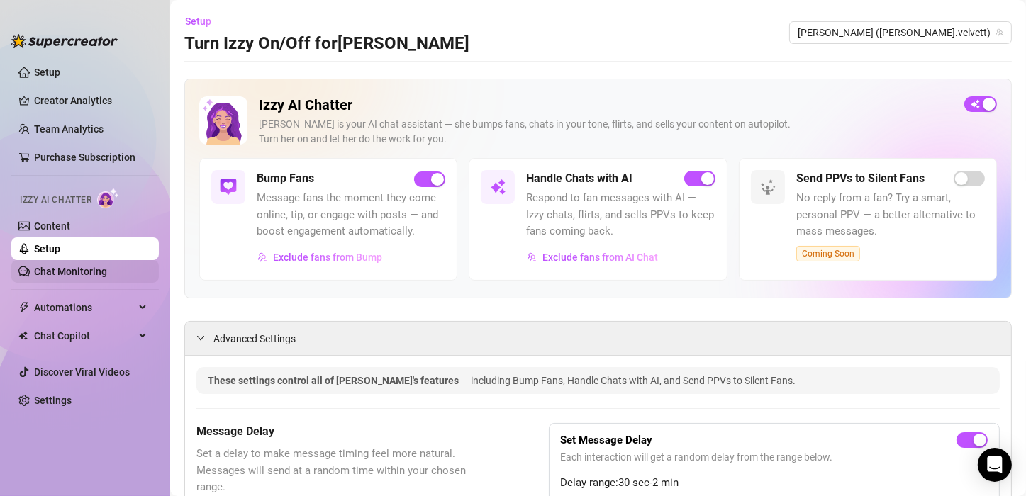
click at [94, 271] on link "Chat Monitoring" at bounding box center [70, 271] width 73 height 11
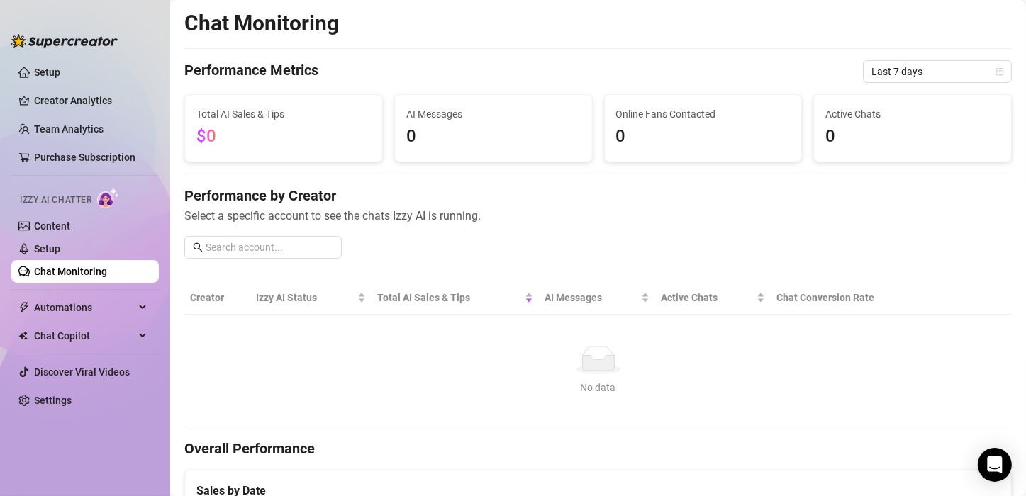
click at [52, 268] on link "Chat Monitoring" at bounding box center [70, 271] width 73 height 11
click at [57, 223] on link "Content" at bounding box center [52, 226] width 36 height 11
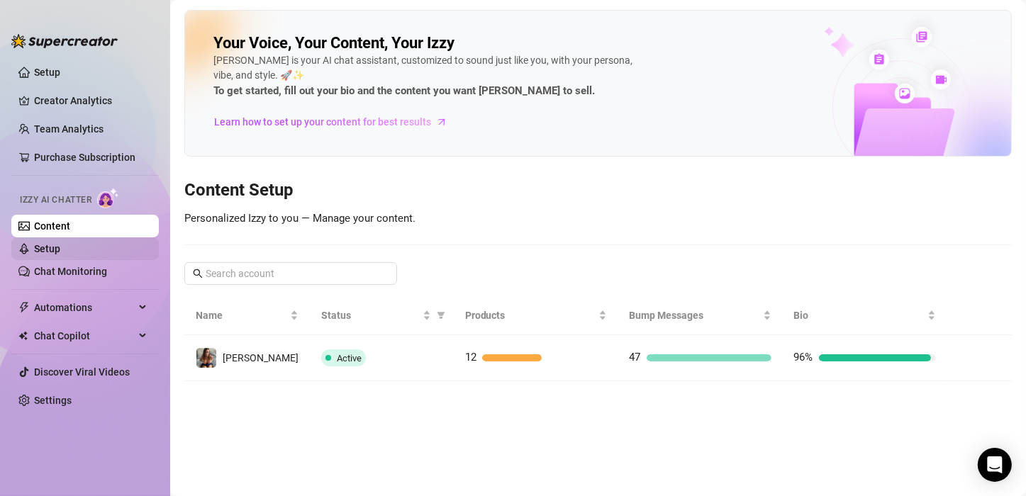
click at [48, 250] on link "Setup" at bounding box center [47, 248] width 26 height 11
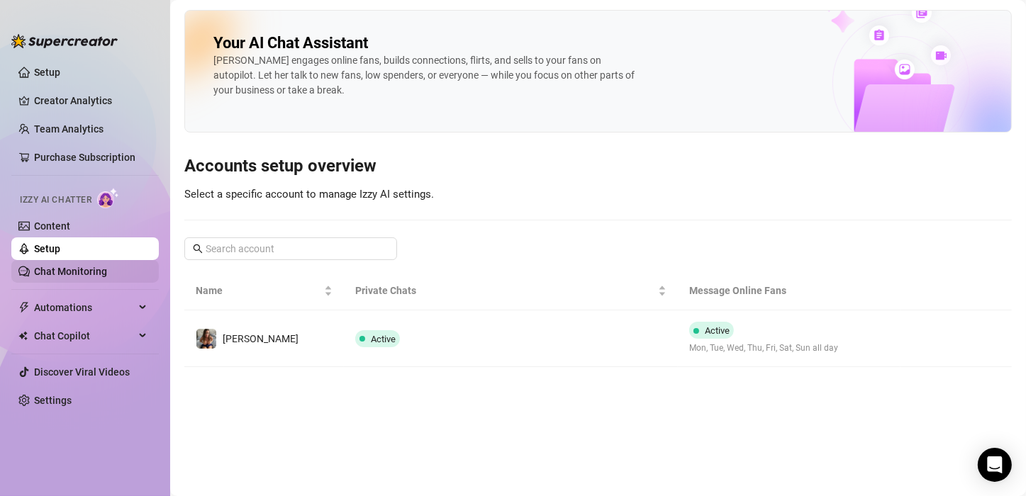
click at [56, 269] on link "Chat Monitoring" at bounding box center [70, 271] width 73 height 11
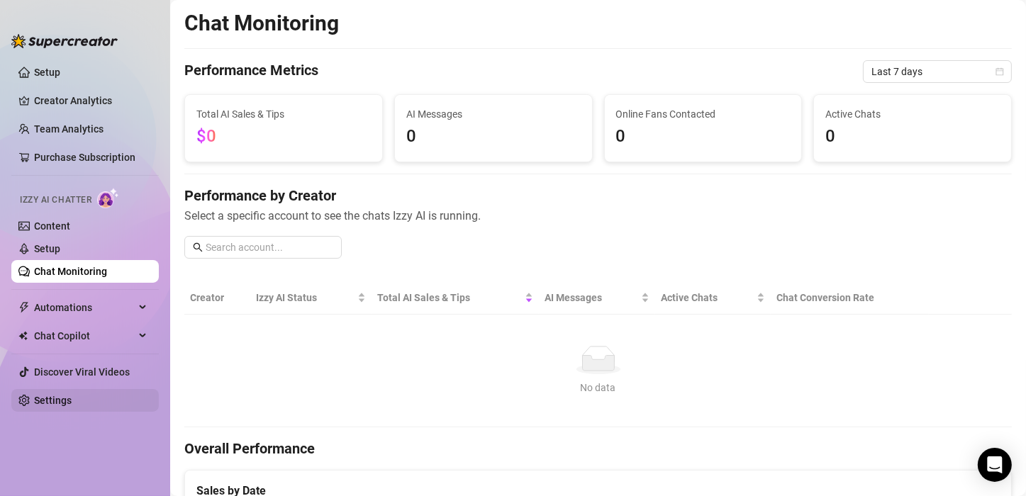
click at [55, 395] on link "Settings" at bounding box center [53, 400] width 38 height 11
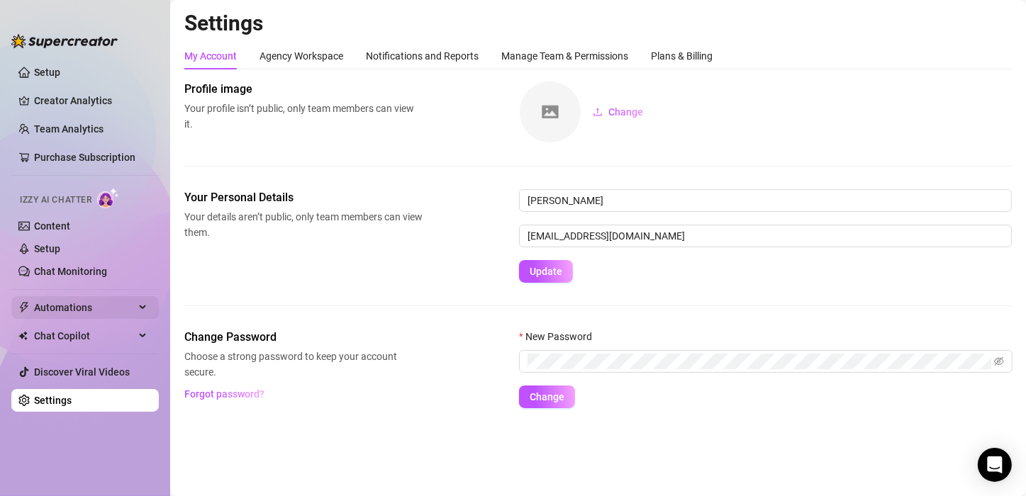
click at [145, 310] on div "Automations" at bounding box center [84, 307] width 147 height 23
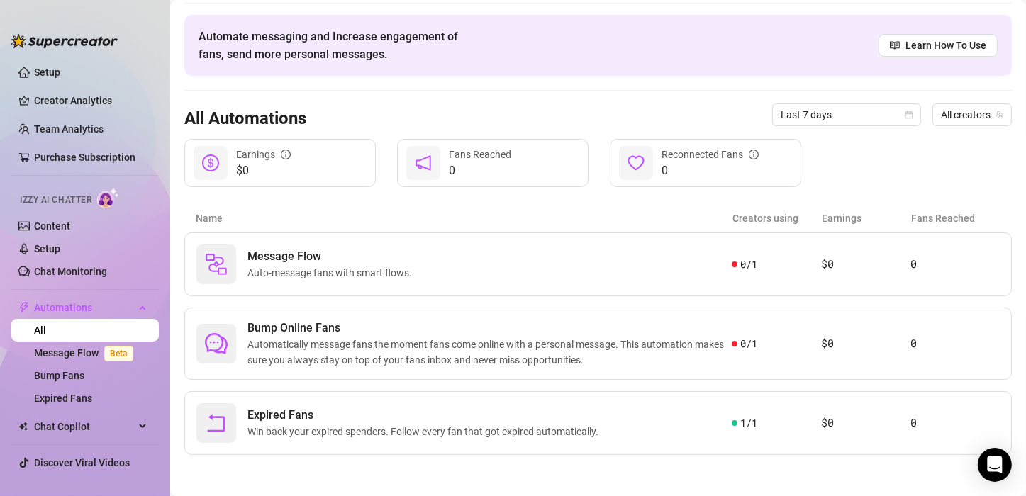
scroll to position [24, 0]
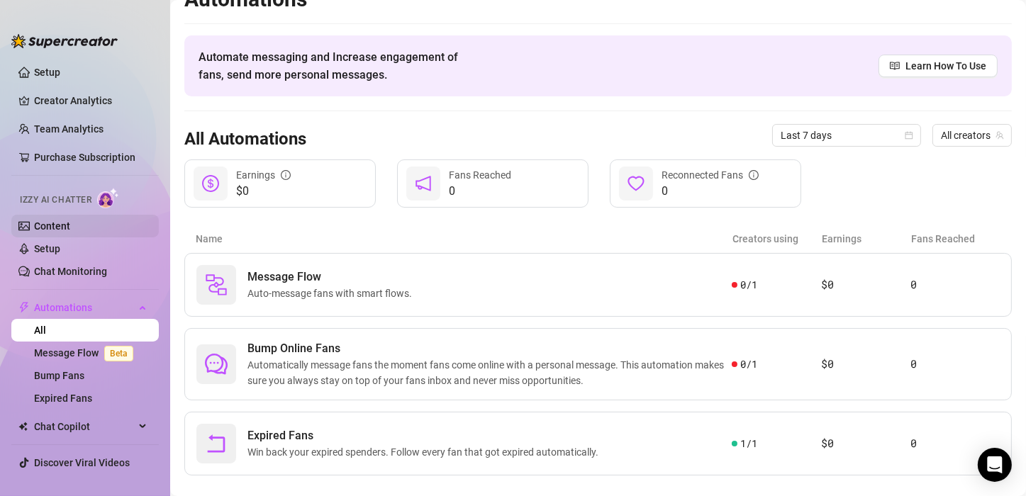
click at [52, 228] on link "Content" at bounding box center [52, 226] width 36 height 11
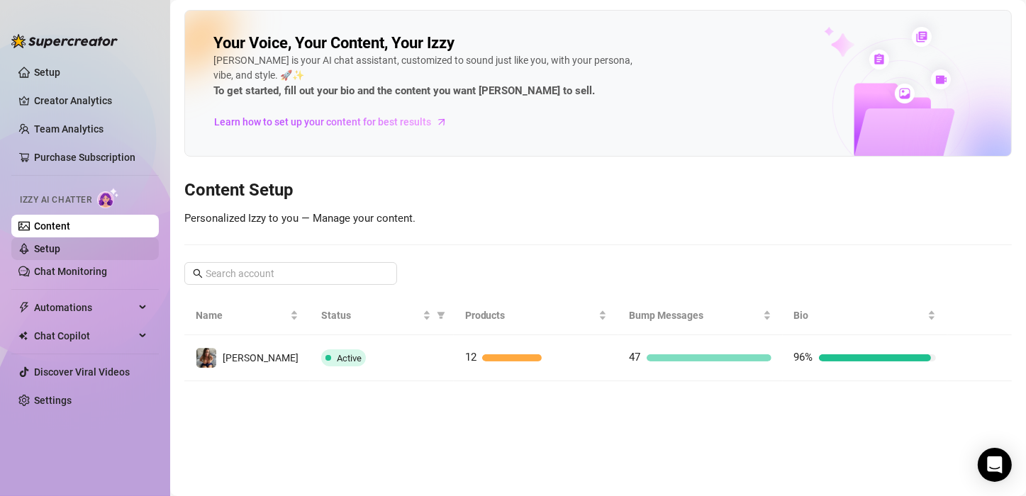
click at [40, 243] on link "Setup" at bounding box center [47, 248] width 26 height 11
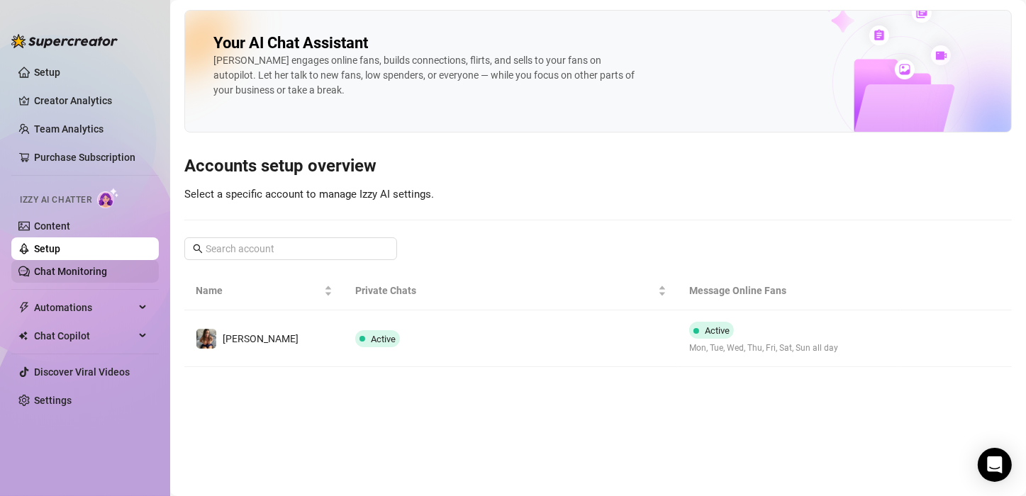
click at [85, 267] on link "Chat Monitoring" at bounding box center [70, 271] width 73 height 11
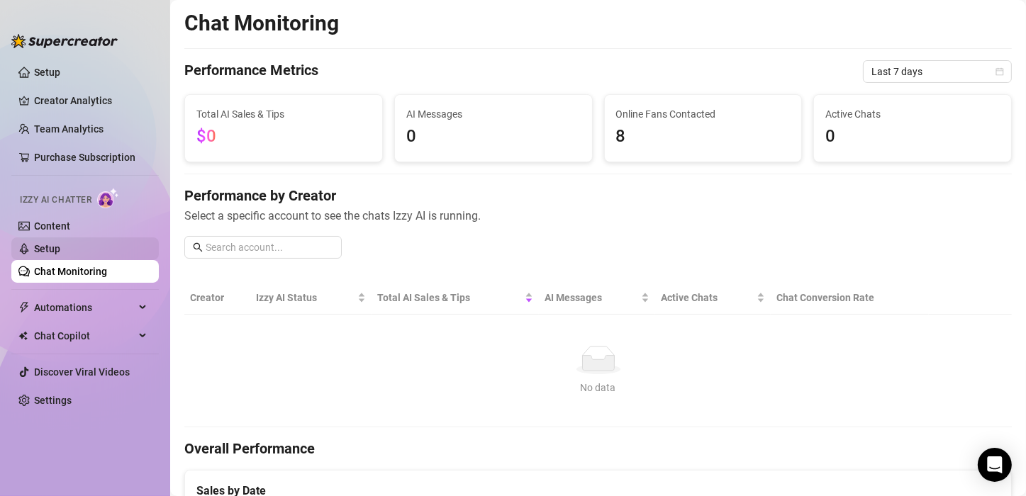
click at [46, 250] on link "Setup" at bounding box center [47, 248] width 26 height 11
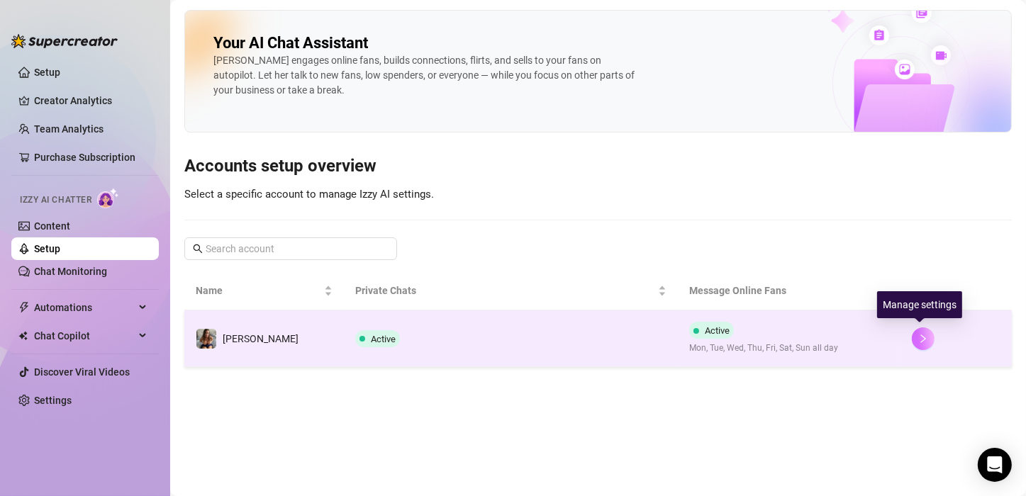
click at [918, 342] on icon "right" at bounding box center [923, 339] width 10 height 10
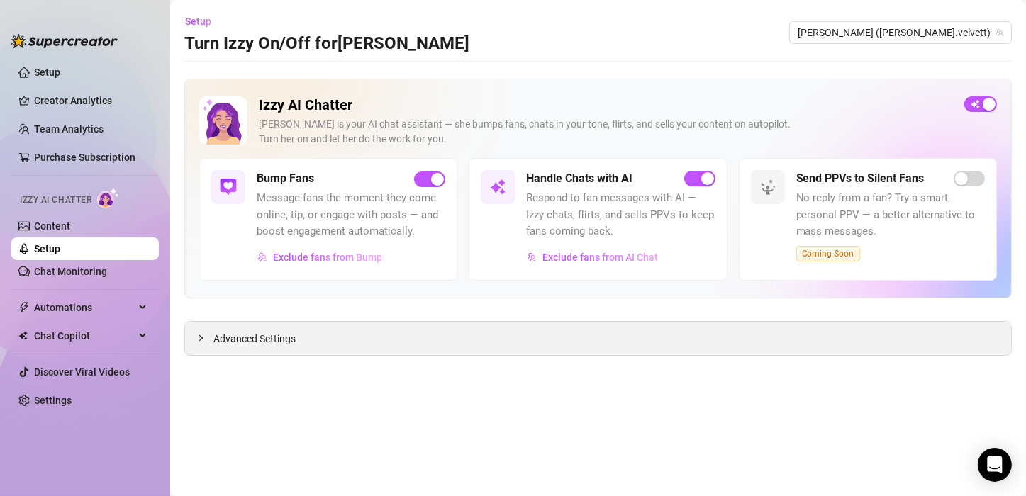
click at [281, 333] on span "Advanced Settings" at bounding box center [254, 339] width 82 height 16
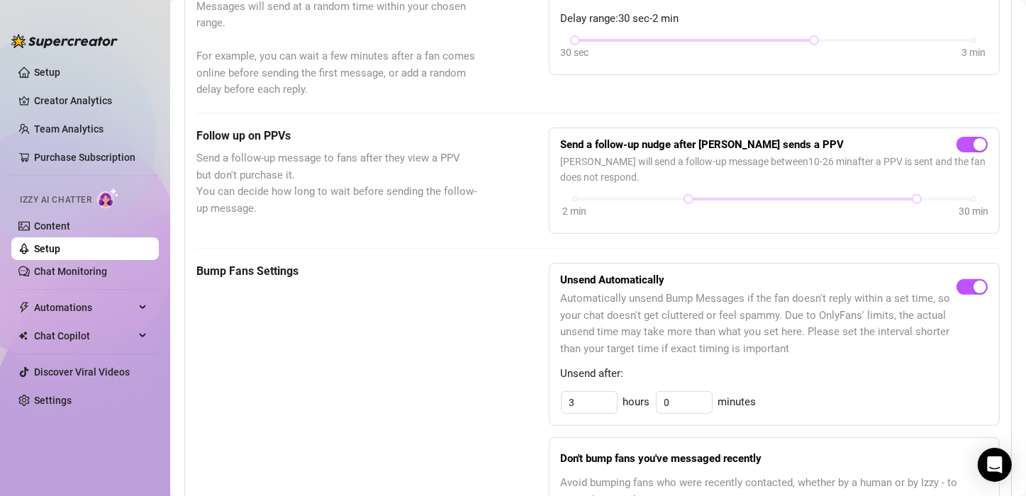
scroll to position [462, 0]
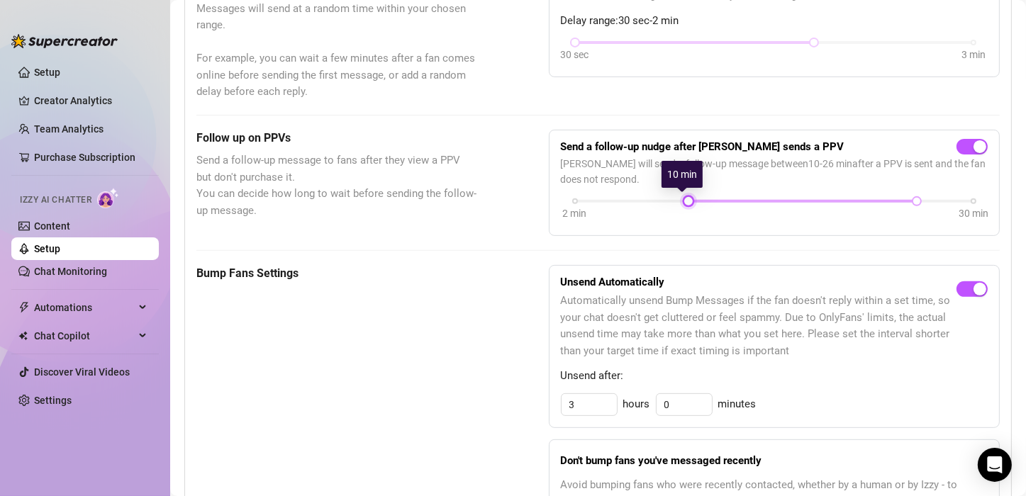
click at [685, 200] on div at bounding box center [688, 201] width 7 height 7
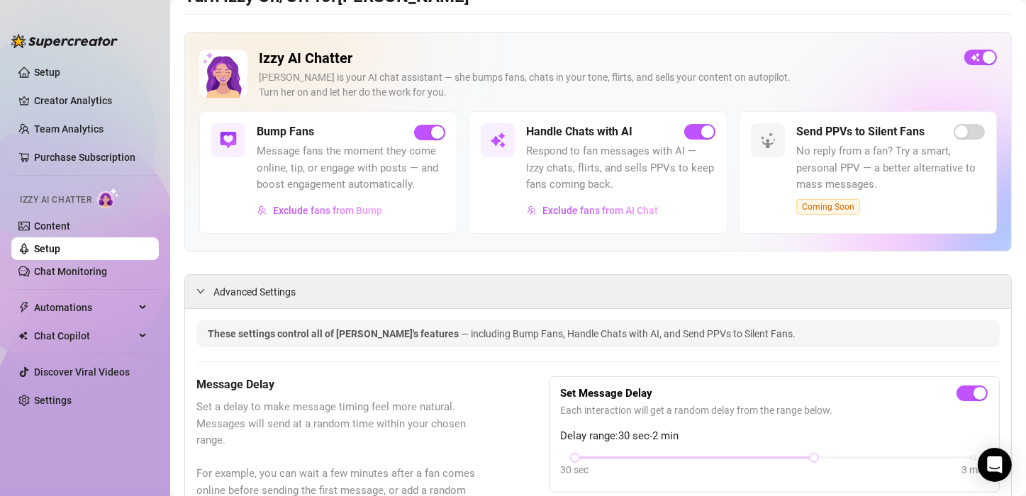
scroll to position [0, 0]
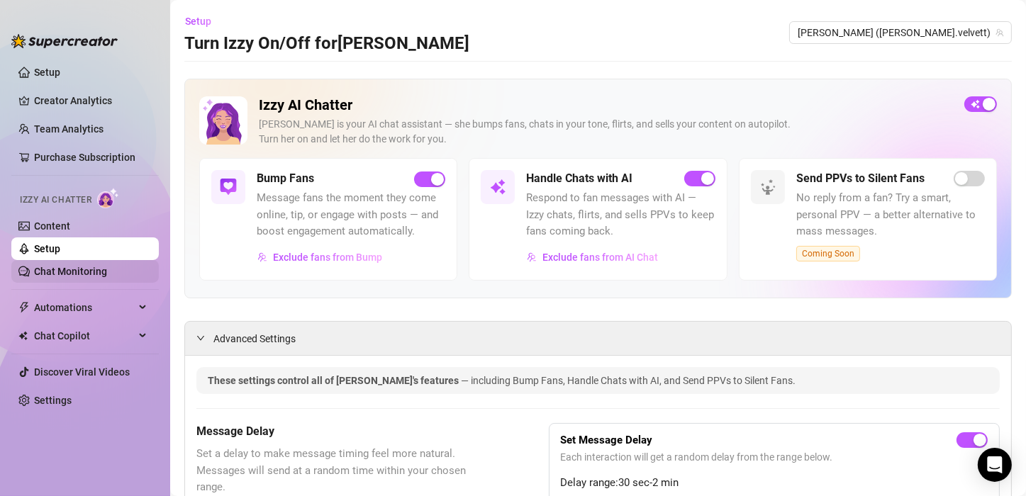
click at [55, 266] on link "Chat Monitoring" at bounding box center [70, 271] width 73 height 11
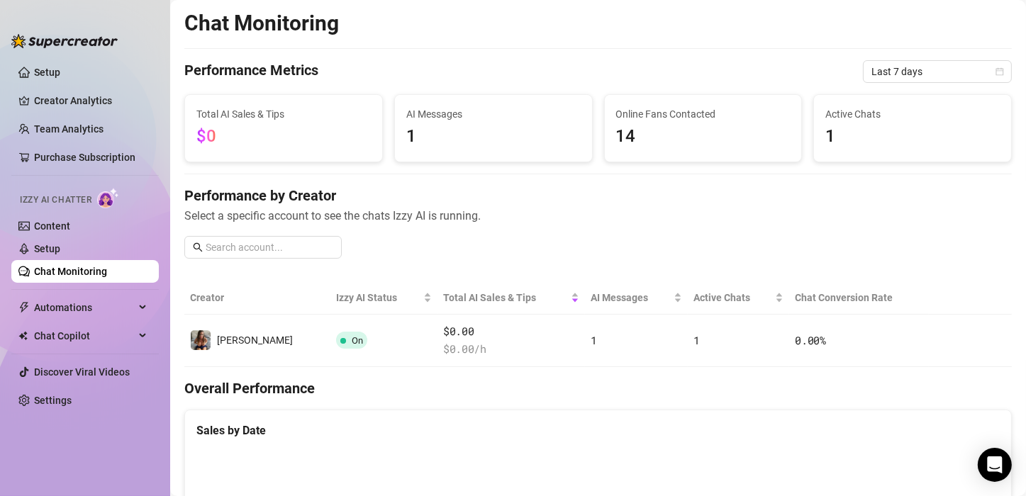
click at [65, 274] on link "Chat Monitoring" at bounding box center [70, 271] width 73 height 11
click at [55, 221] on link "Content" at bounding box center [52, 226] width 36 height 11
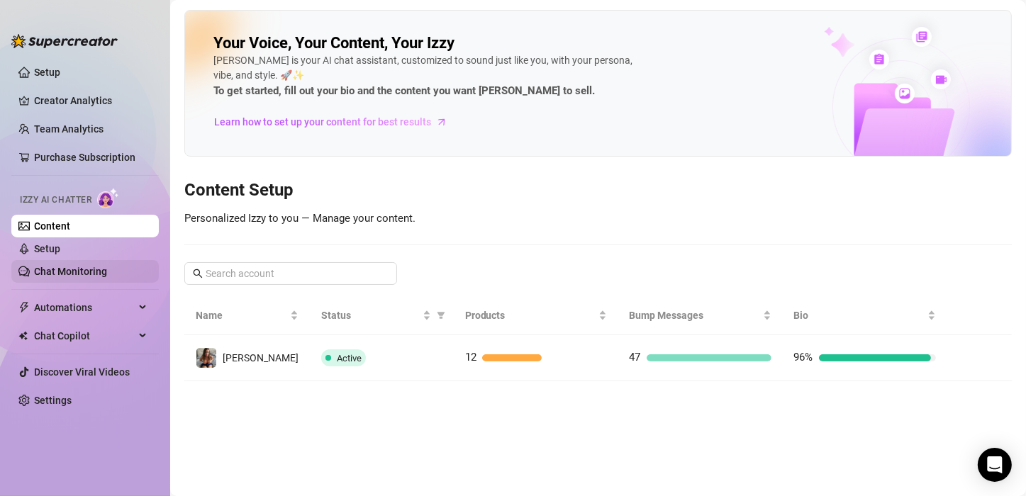
click at [60, 272] on link "Chat Monitoring" at bounding box center [70, 271] width 73 height 11
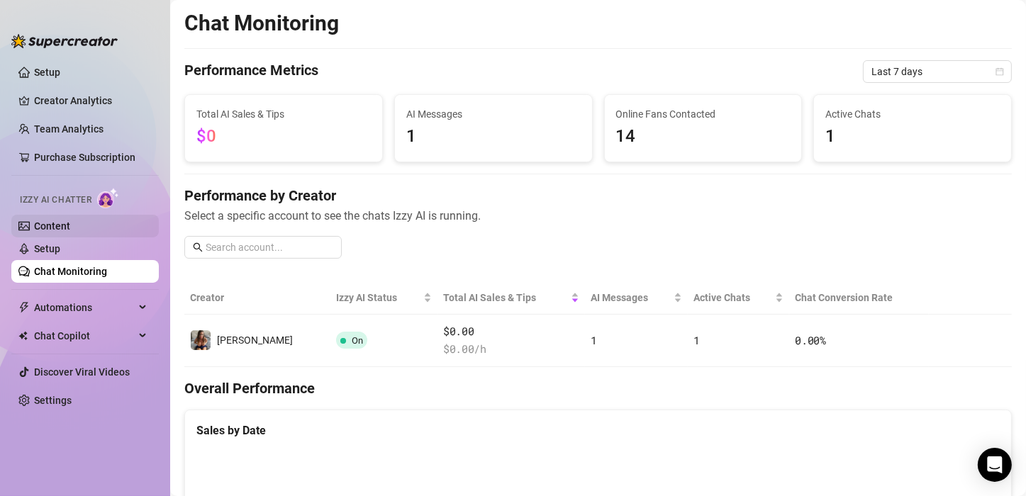
click at [38, 221] on link "Content" at bounding box center [52, 226] width 36 height 11
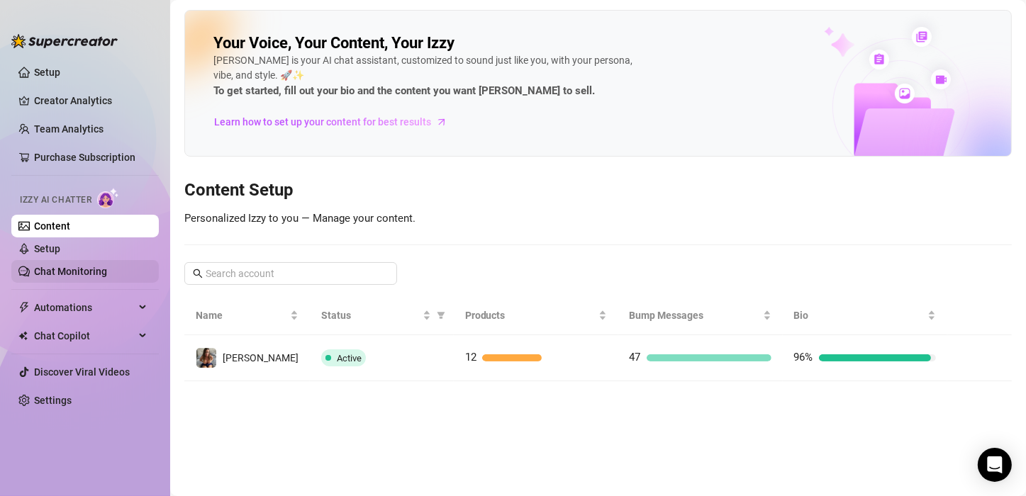
click at [68, 266] on link "Chat Monitoring" at bounding box center [70, 271] width 73 height 11
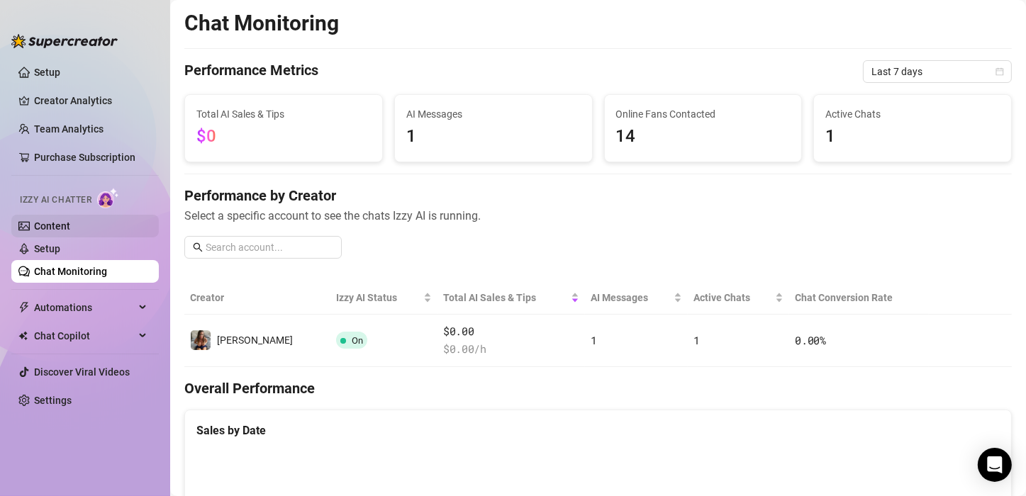
click at [62, 227] on link "Content" at bounding box center [52, 226] width 36 height 11
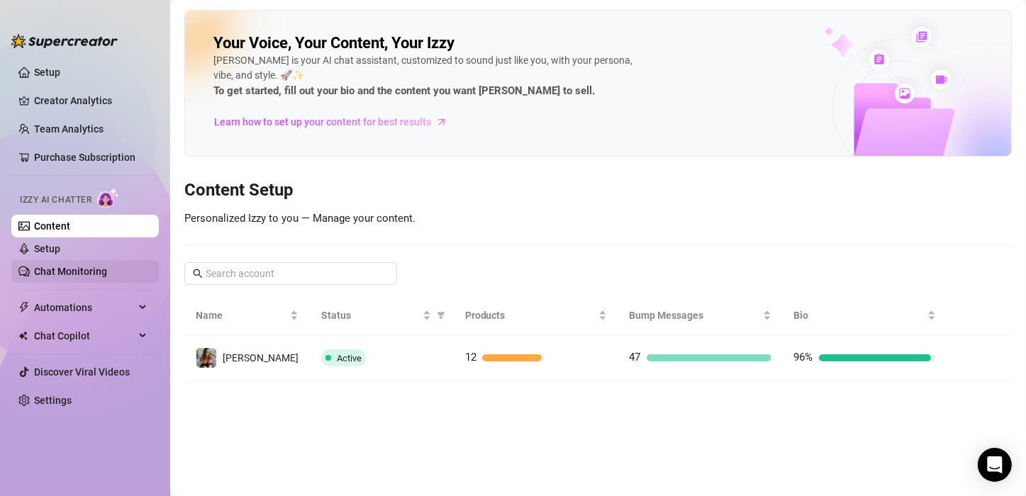
click at [77, 267] on link "Chat Monitoring" at bounding box center [70, 271] width 73 height 11
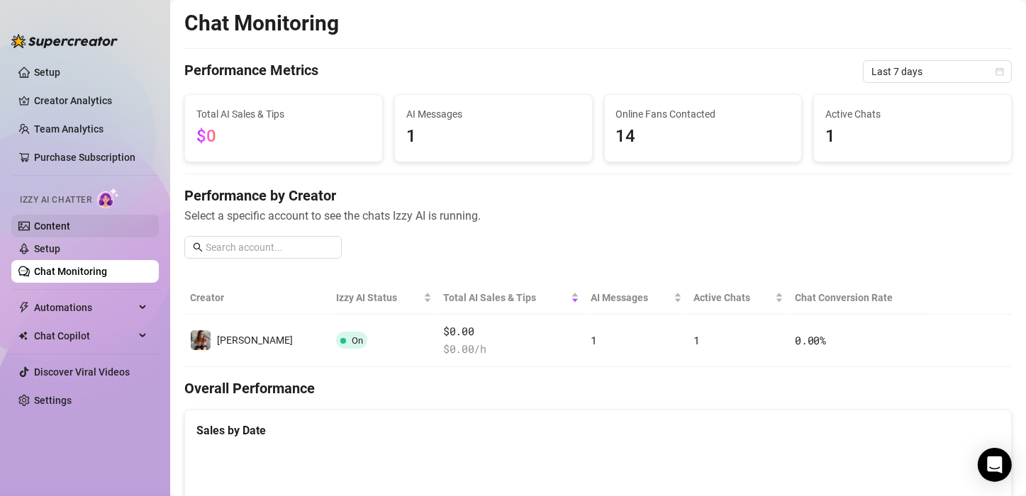
click at [54, 221] on link "Content" at bounding box center [52, 226] width 36 height 11
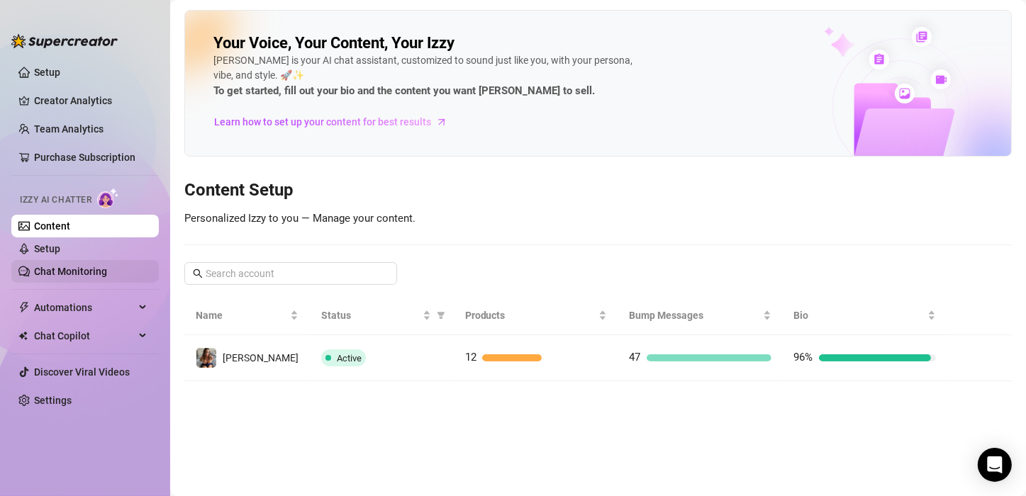
click at [78, 269] on link "Chat Monitoring" at bounding box center [70, 271] width 73 height 11
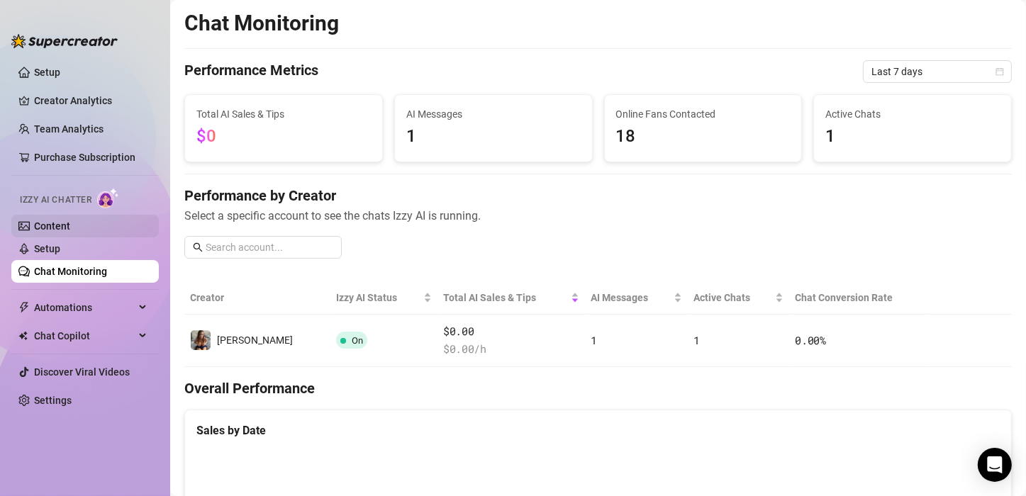
click at [67, 222] on link "Content" at bounding box center [52, 226] width 36 height 11
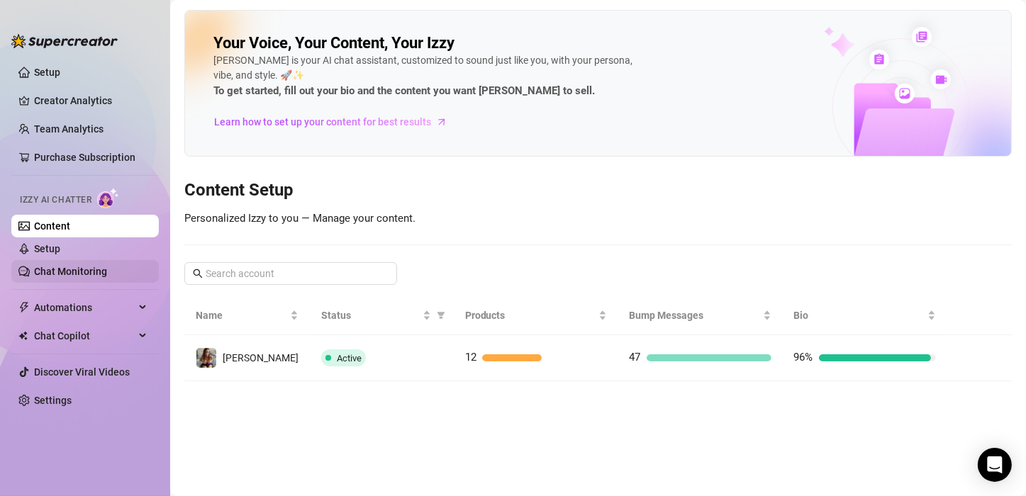
click at [81, 266] on link "Chat Monitoring" at bounding box center [70, 271] width 73 height 11
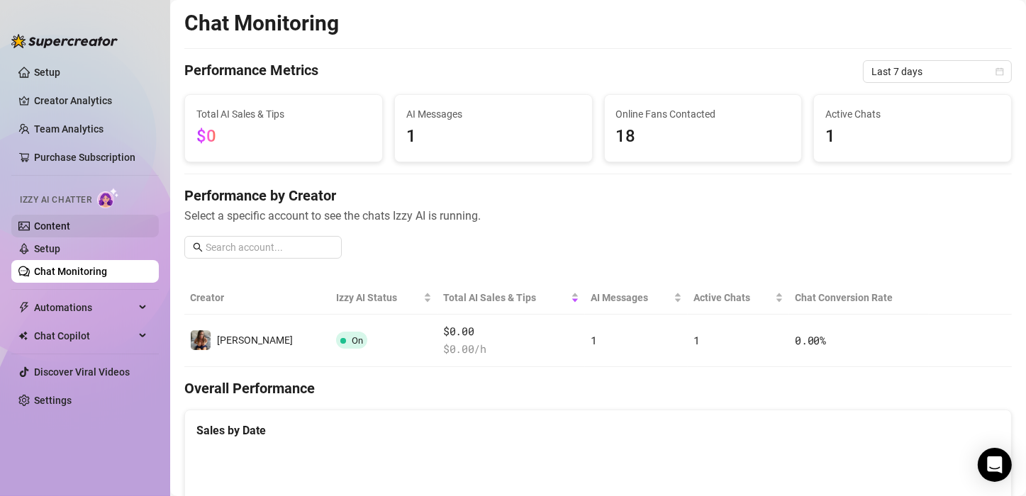
click at [56, 223] on link "Content" at bounding box center [52, 226] width 36 height 11
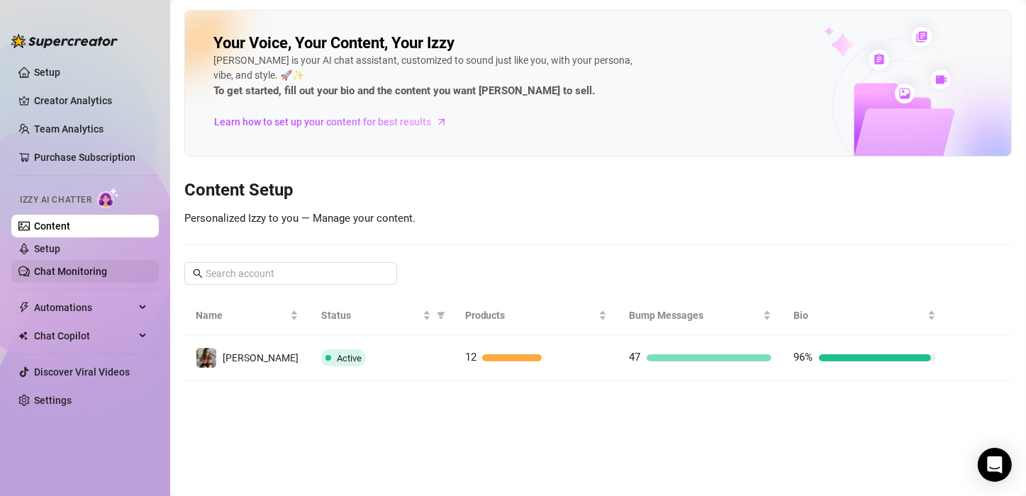
click at [70, 270] on link "Chat Monitoring" at bounding box center [70, 271] width 73 height 11
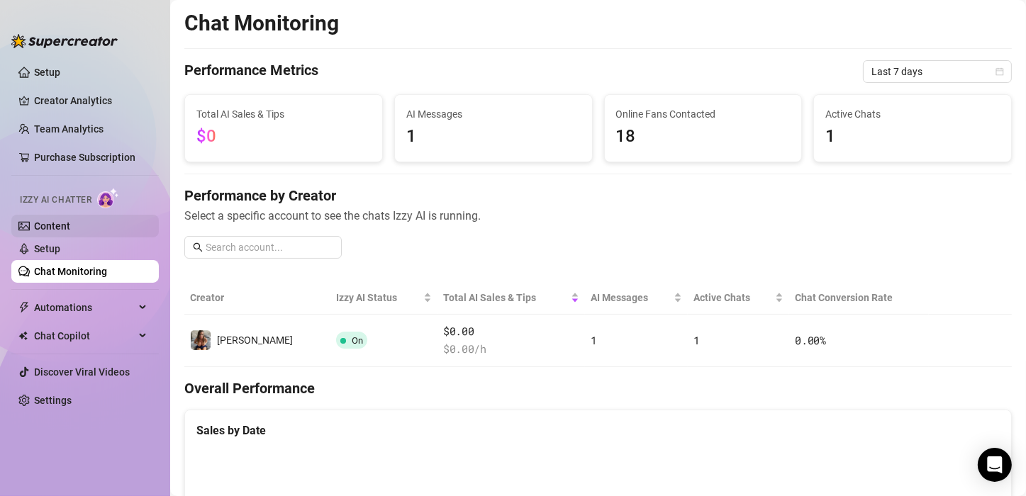
click at [69, 221] on link "Content" at bounding box center [52, 226] width 36 height 11
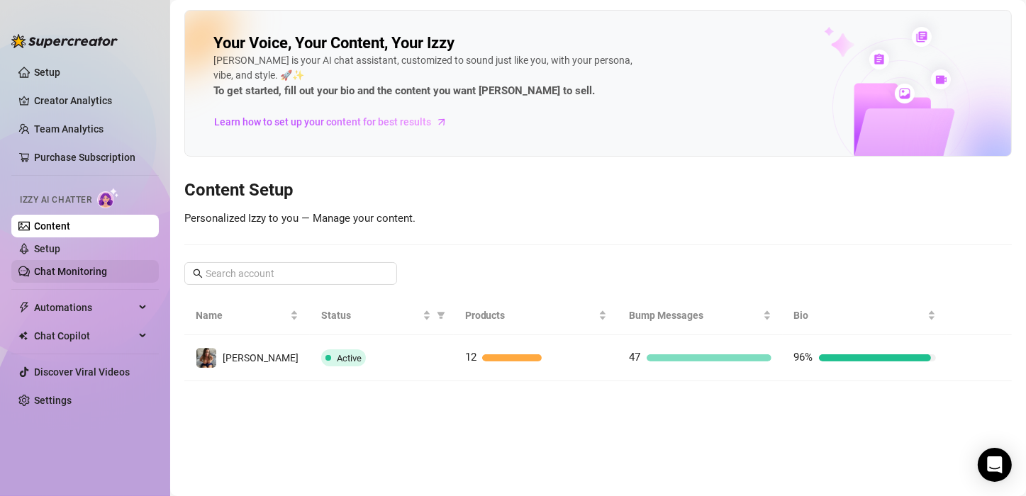
click at [81, 266] on link "Chat Monitoring" at bounding box center [70, 271] width 73 height 11
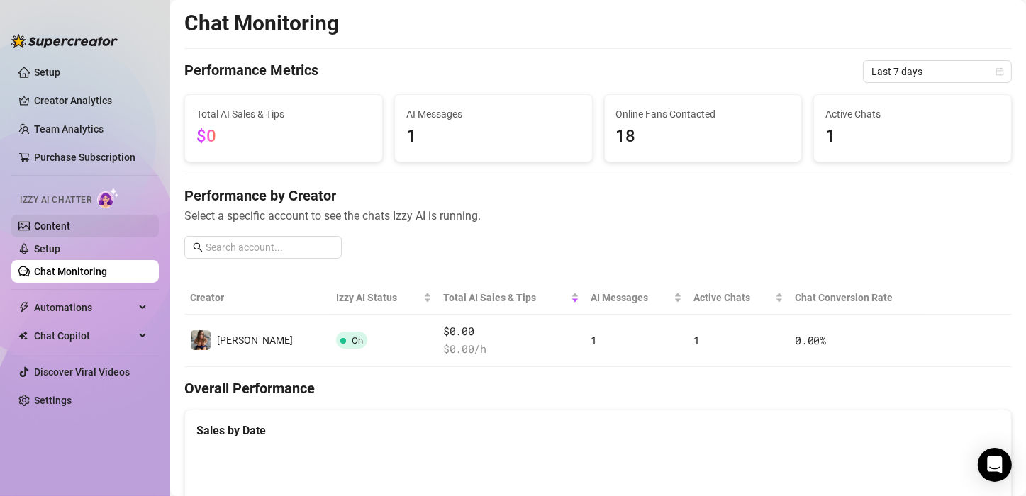
click at [57, 224] on link "Content" at bounding box center [52, 226] width 36 height 11
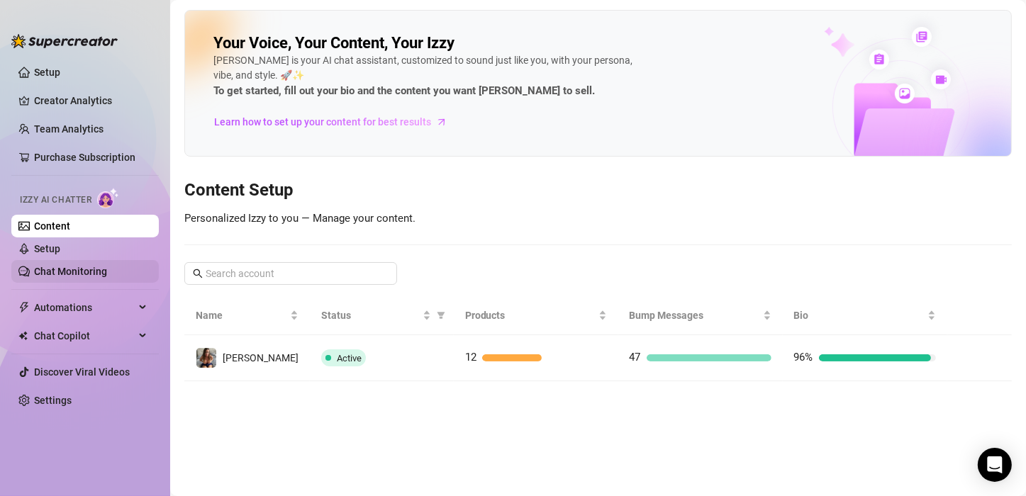
click at [77, 271] on link "Chat Monitoring" at bounding box center [70, 271] width 73 height 11
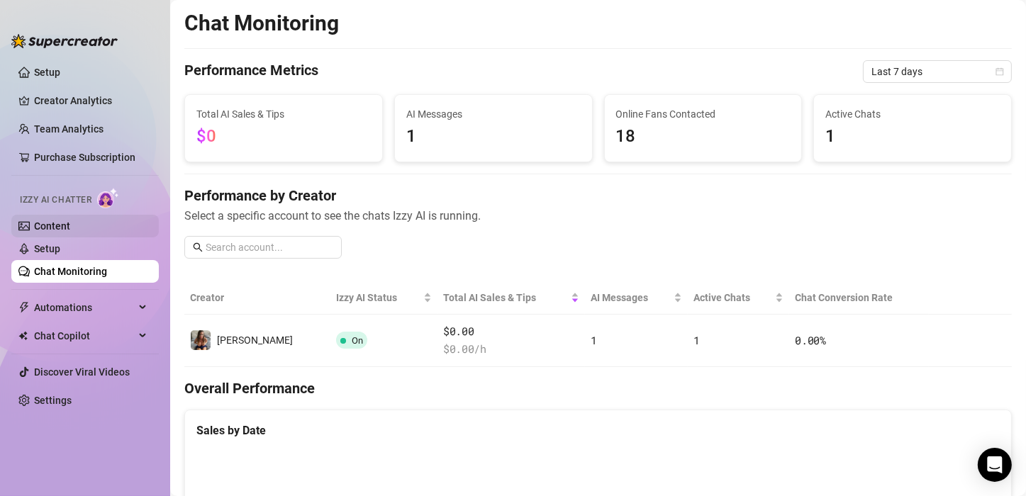
click at [54, 224] on link "Content" at bounding box center [52, 226] width 36 height 11
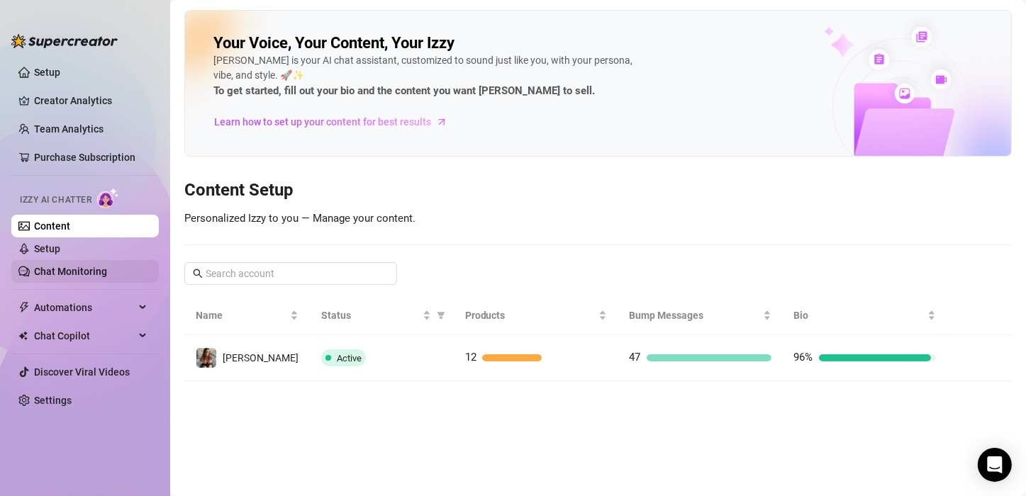
click at [74, 274] on link "Chat Monitoring" at bounding box center [70, 271] width 73 height 11
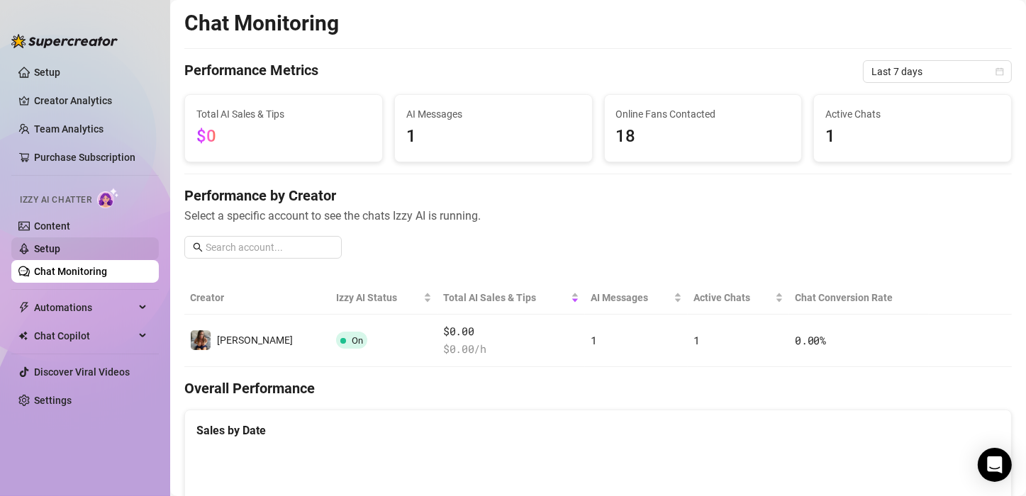
click at [56, 244] on link "Setup" at bounding box center [47, 248] width 26 height 11
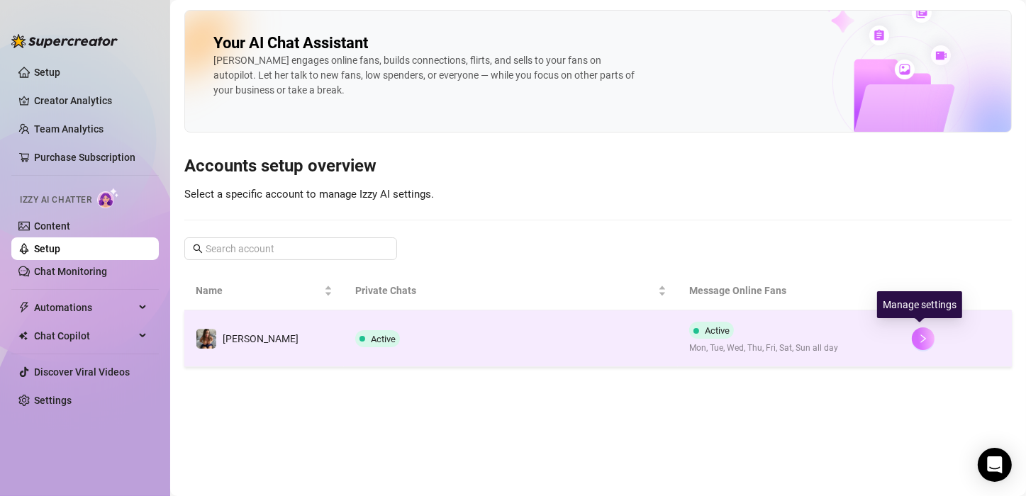
click at [918, 336] on icon "right" at bounding box center [923, 339] width 10 height 10
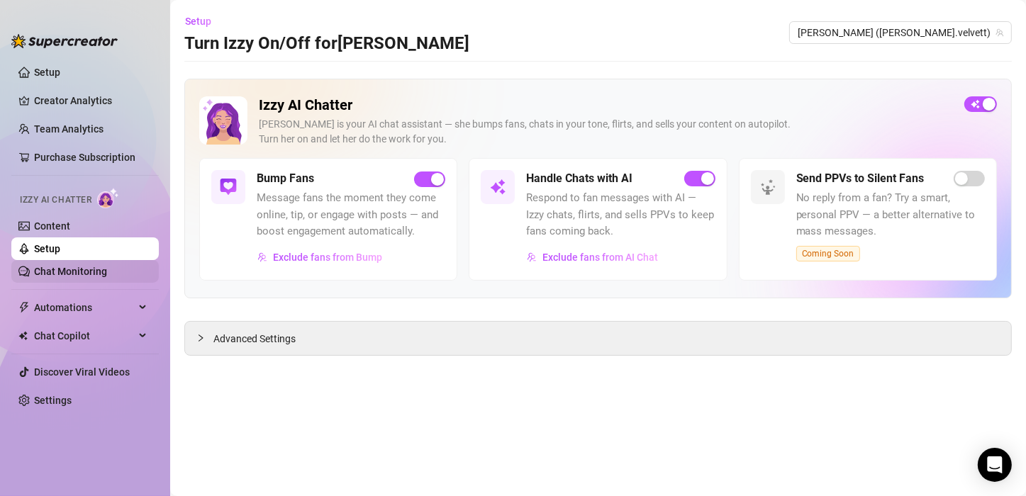
click at [95, 267] on link "Chat Monitoring" at bounding box center [70, 271] width 73 height 11
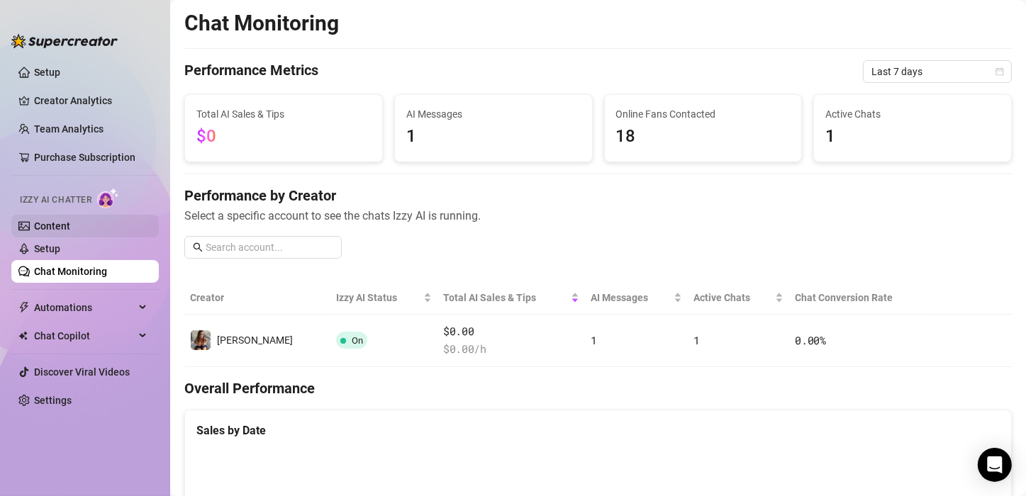
click at [62, 226] on link "Content" at bounding box center [52, 226] width 36 height 11
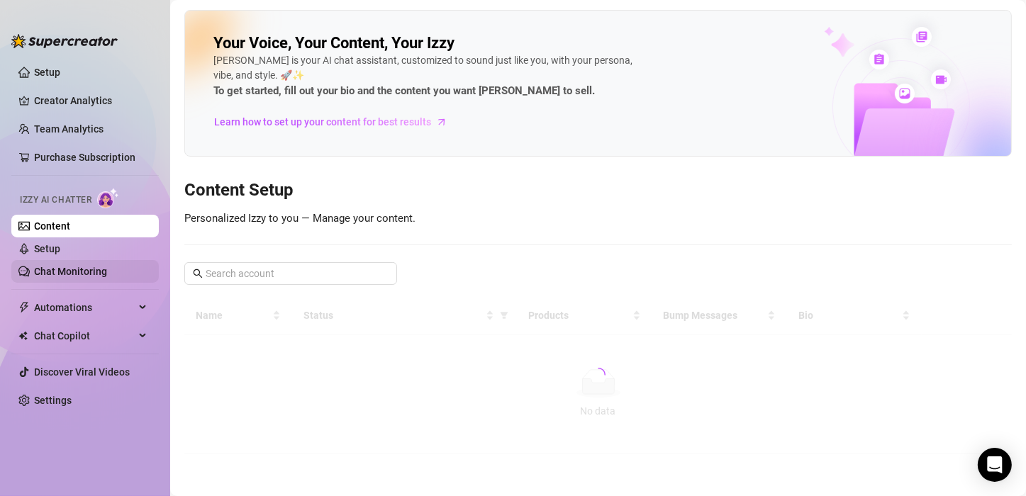
click at [70, 269] on link "Chat Monitoring" at bounding box center [70, 271] width 73 height 11
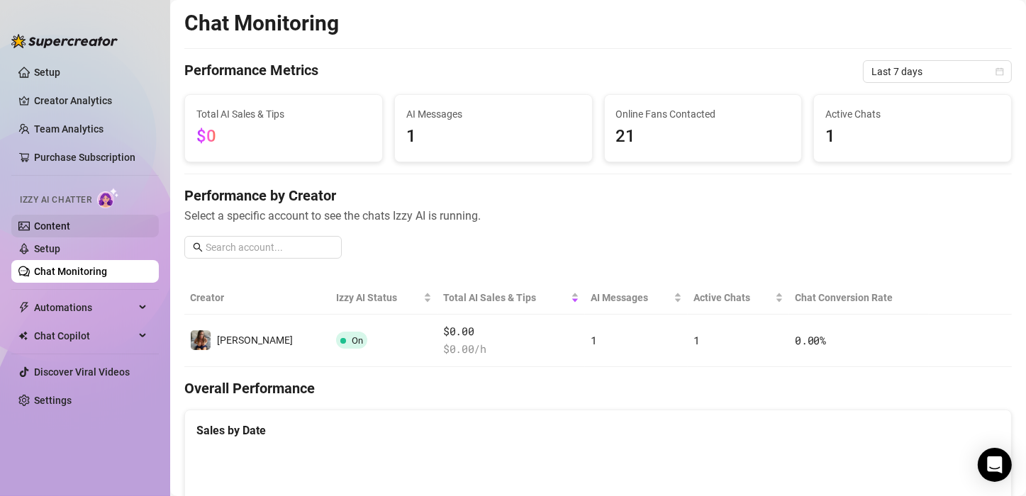
click at [56, 223] on link "Content" at bounding box center [52, 226] width 36 height 11
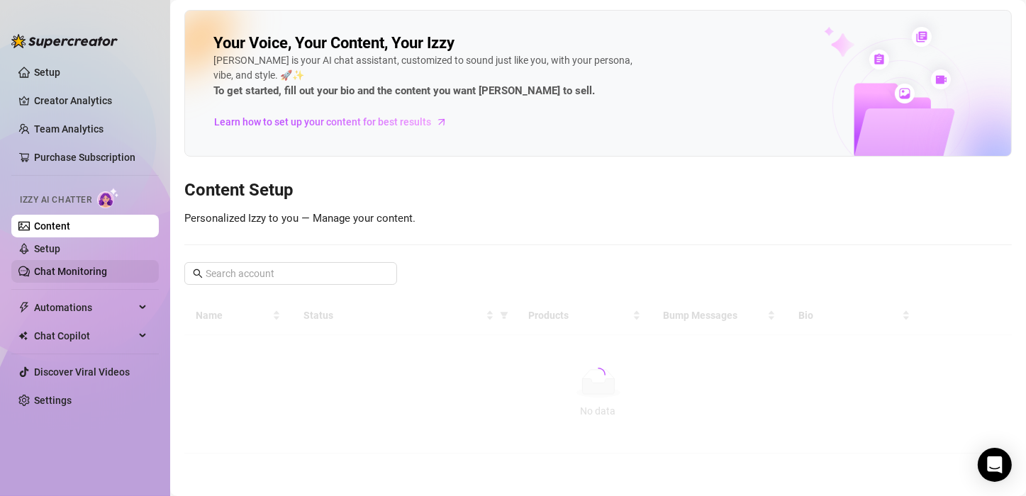
click at [90, 273] on link "Chat Monitoring" at bounding box center [70, 271] width 73 height 11
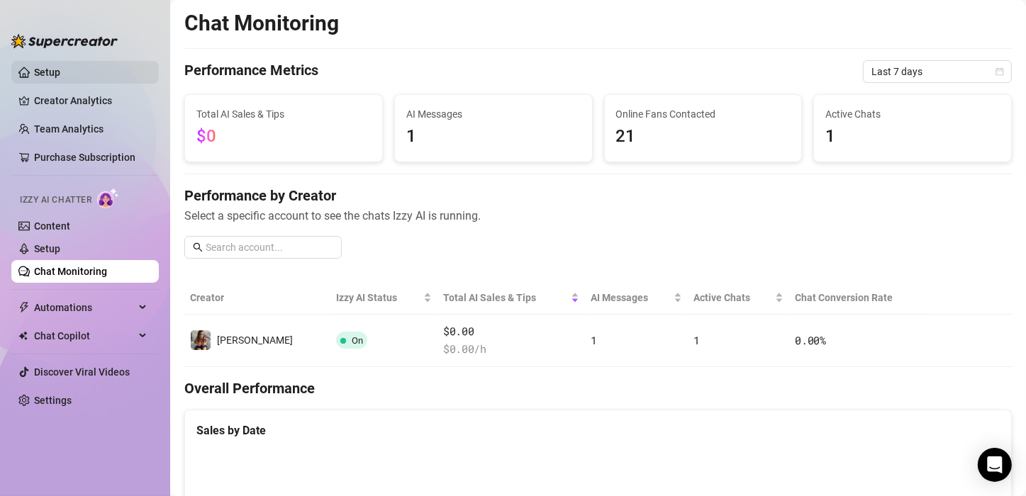
click at [48, 68] on link "Setup" at bounding box center [47, 72] width 26 height 11
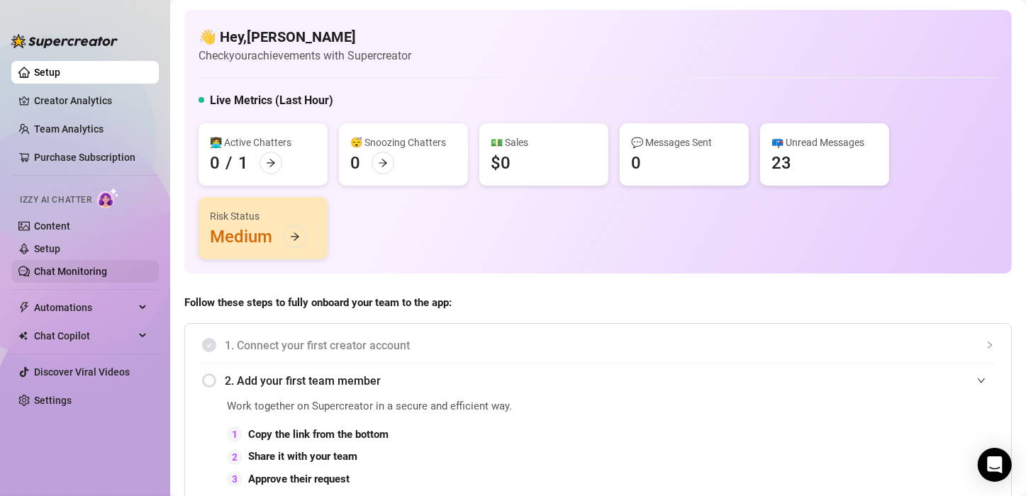
click at [60, 269] on link "Chat Monitoring" at bounding box center [70, 271] width 73 height 11
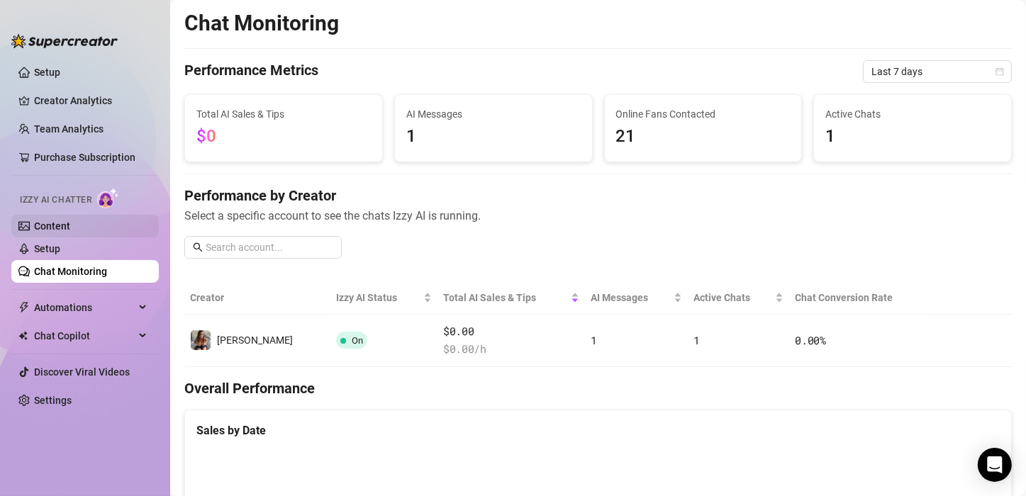
click at [51, 228] on link "Content" at bounding box center [52, 226] width 36 height 11
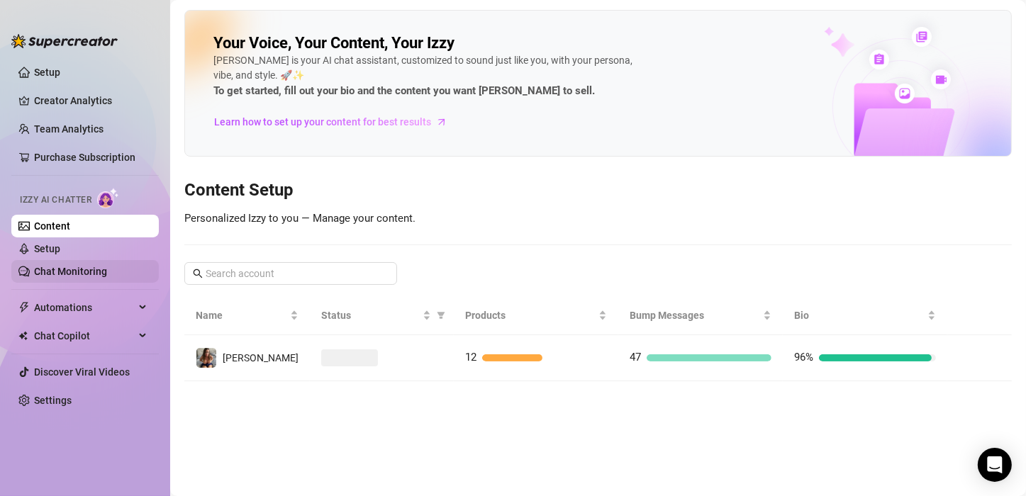
click at [76, 267] on link "Chat Monitoring" at bounding box center [70, 271] width 73 height 11
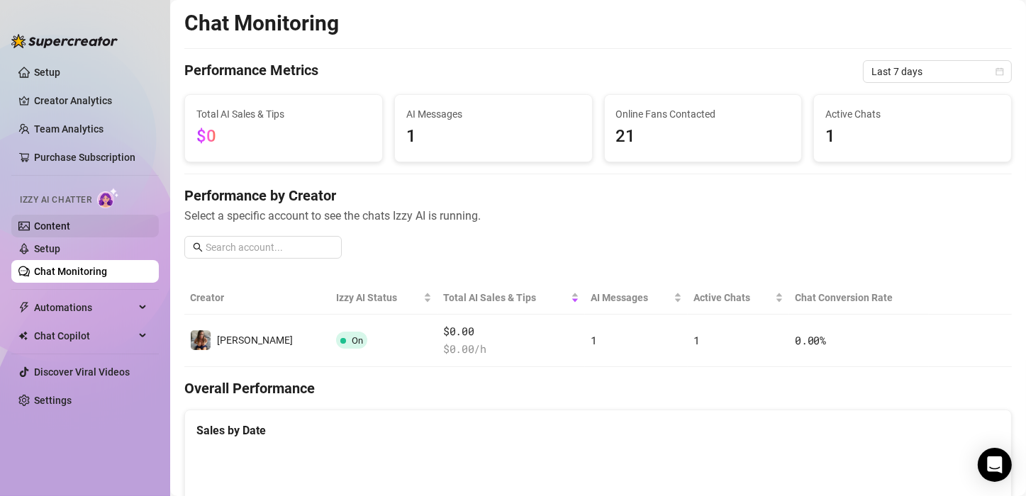
click at [67, 228] on link "Content" at bounding box center [52, 226] width 36 height 11
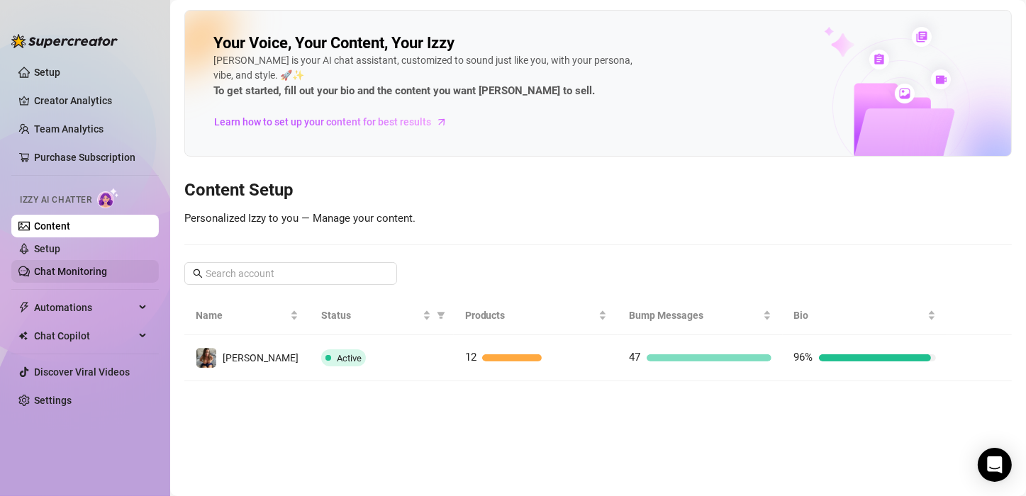
click at [79, 266] on link "Chat Monitoring" at bounding box center [70, 271] width 73 height 11
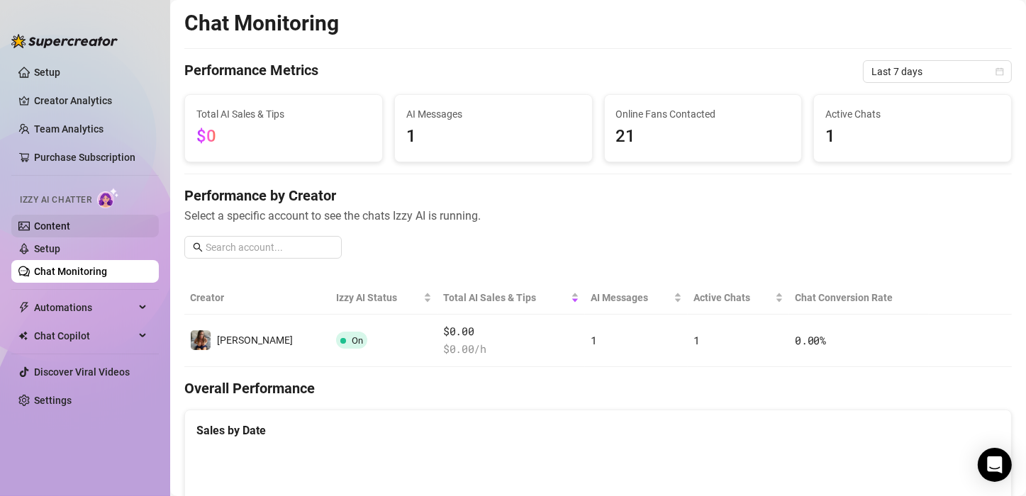
click at [69, 221] on link "Content" at bounding box center [52, 226] width 36 height 11
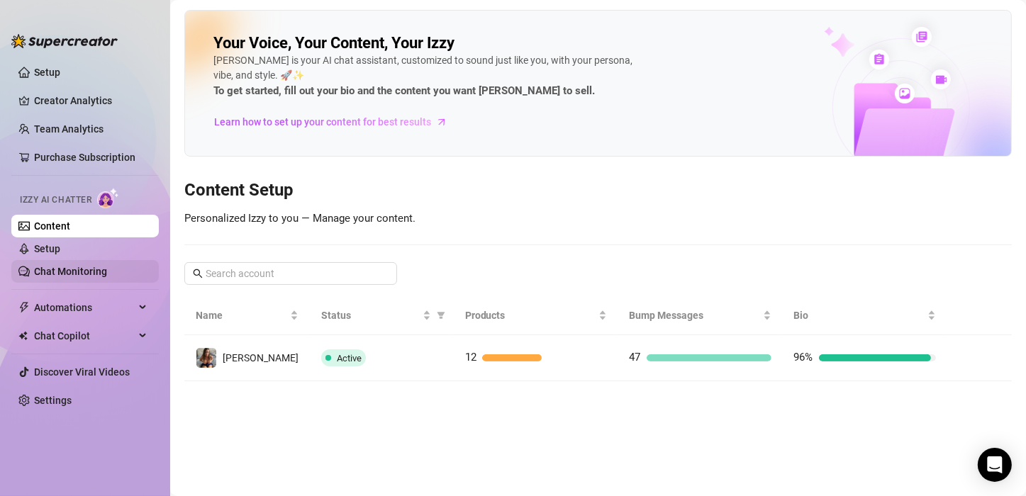
click at [68, 271] on link "Chat Monitoring" at bounding box center [70, 271] width 73 height 11
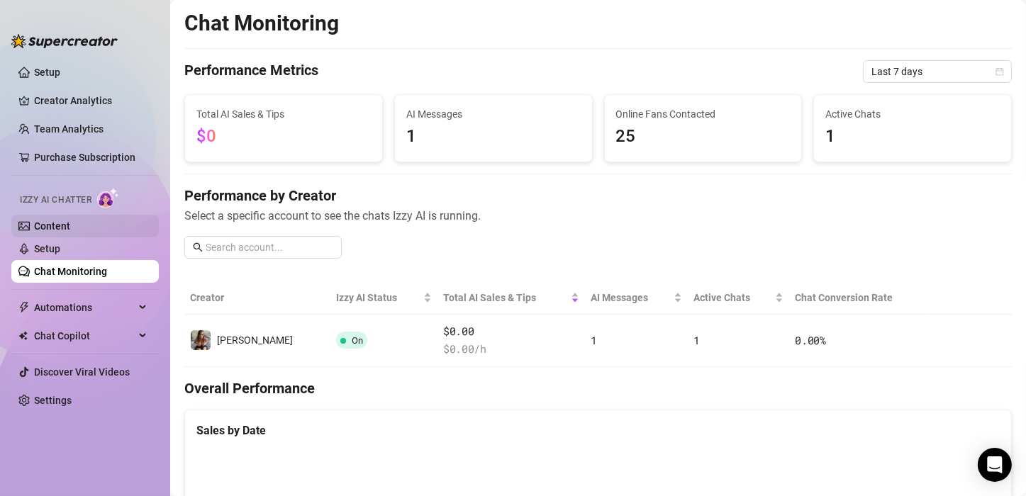
click at [65, 223] on link "Content" at bounding box center [52, 226] width 36 height 11
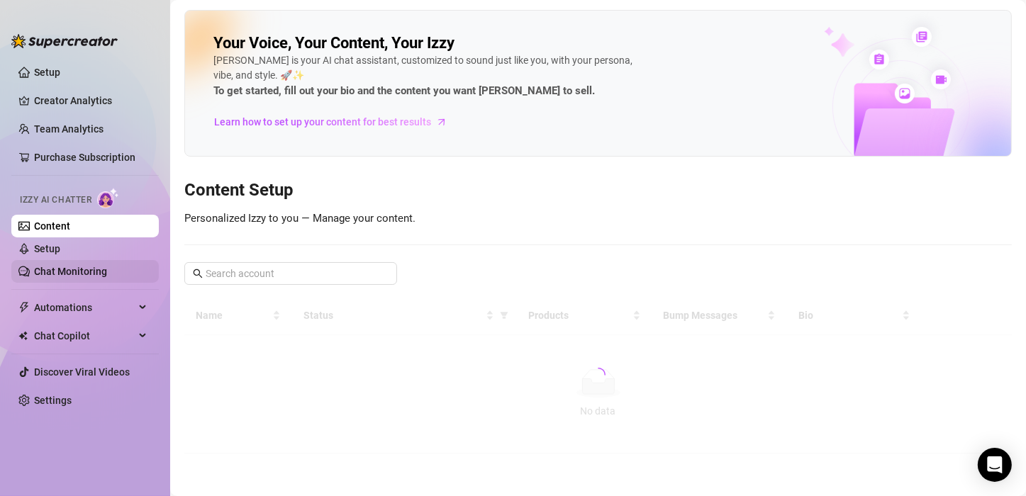
click at [65, 271] on link "Chat Monitoring" at bounding box center [70, 271] width 73 height 11
